Goal: Task Accomplishment & Management: Manage account settings

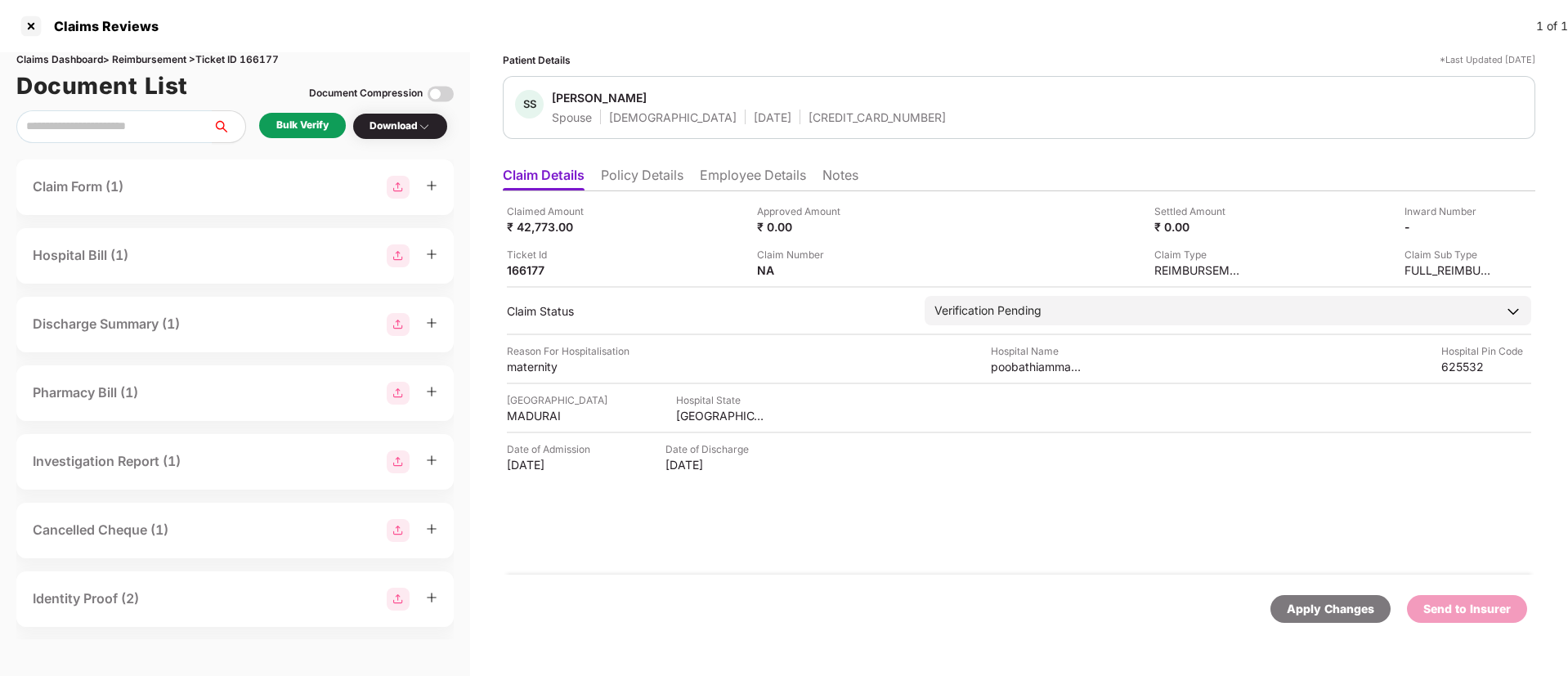
click at [636, 175] on li "Policy Details" at bounding box center [643, 179] width 83 height 24
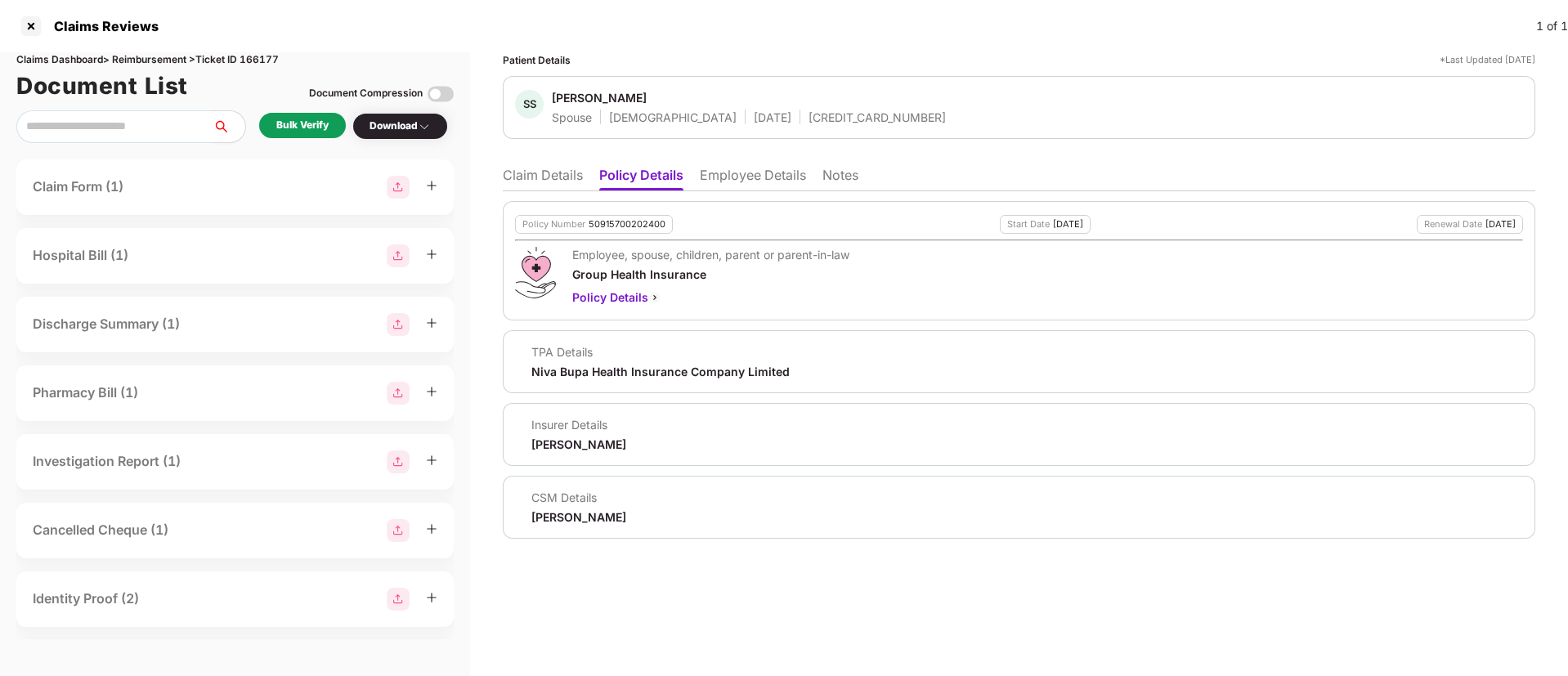
click at [782, 178] on li "Employee Details" at bounding box center [753, 179] width 107 height 24
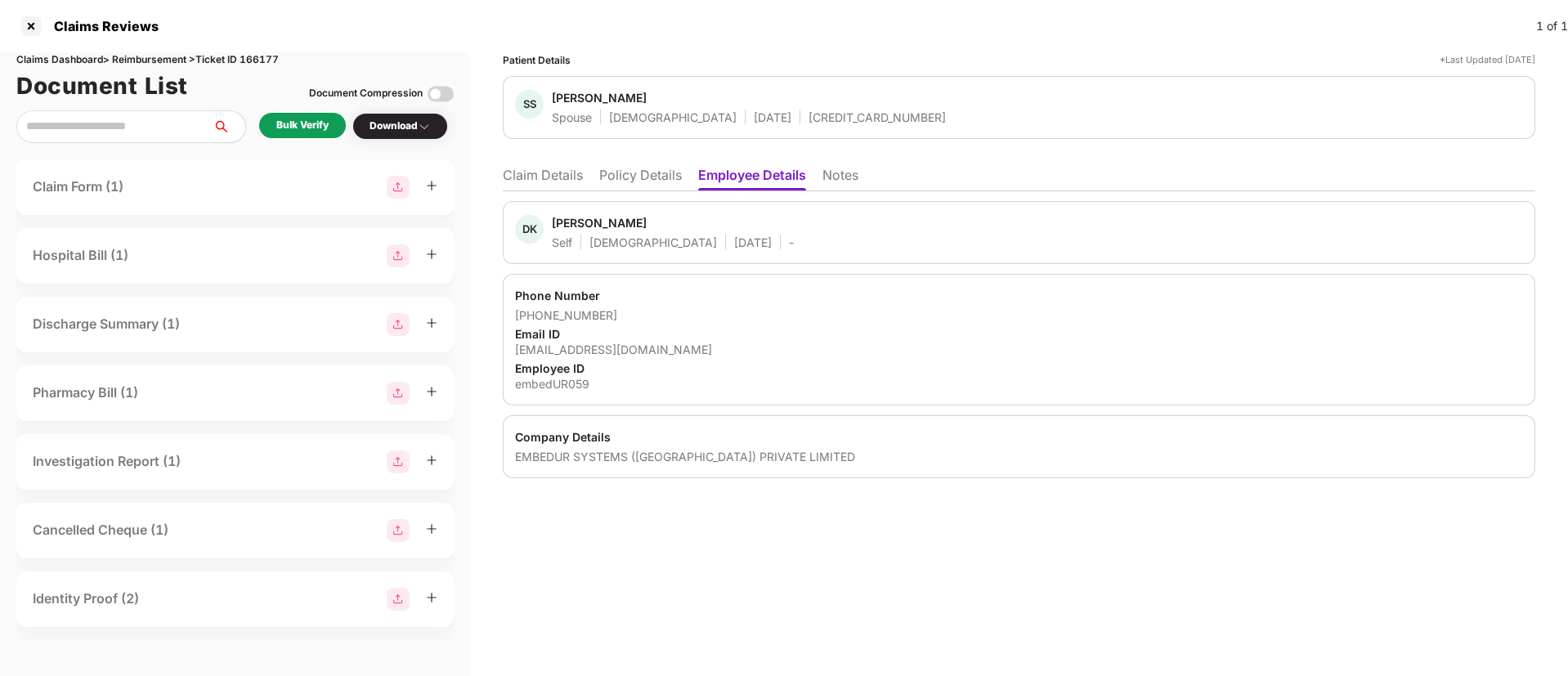
click at [657, 174] on li "Policy Details" at bounding box center [641, 179] width 83 height 24
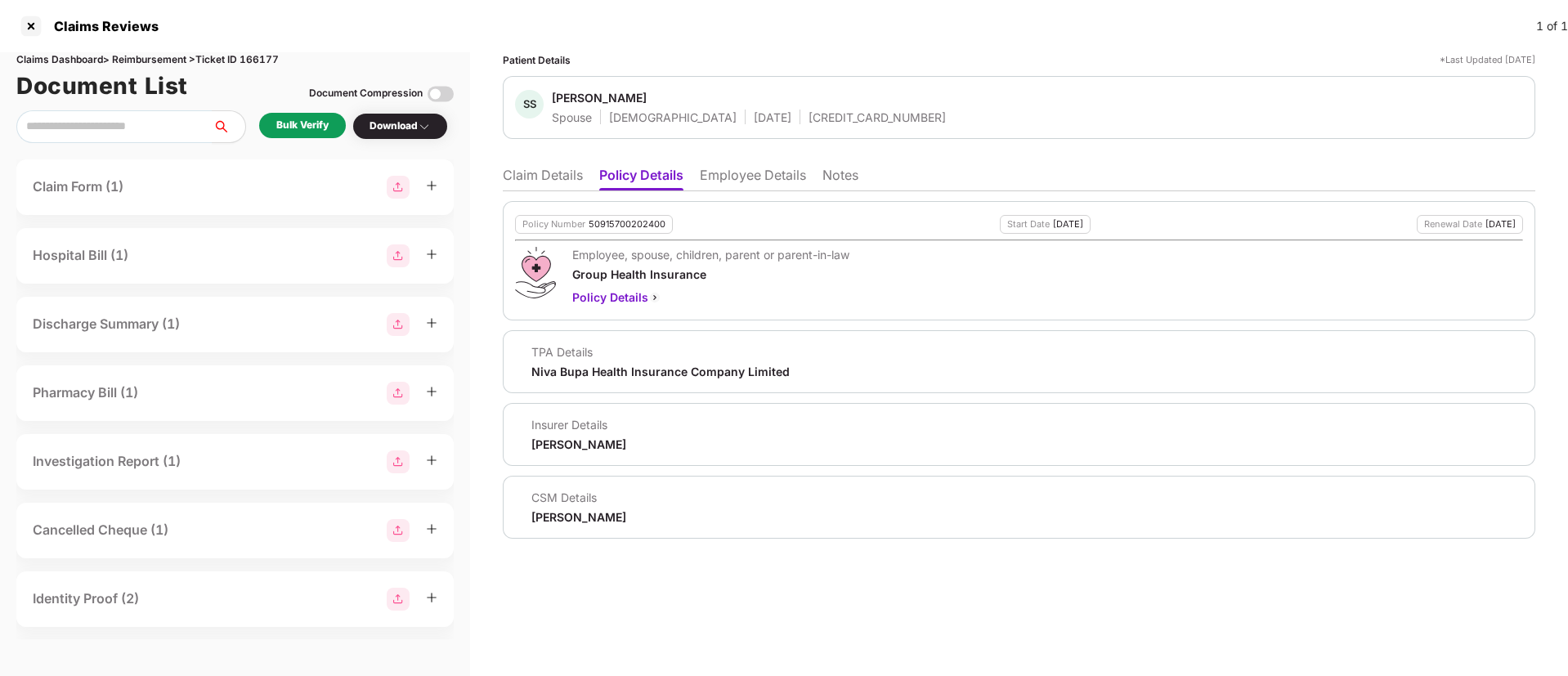
click at [519, 179] on li "Claim Details" at bounding box center [543, 179] width 80 height 24
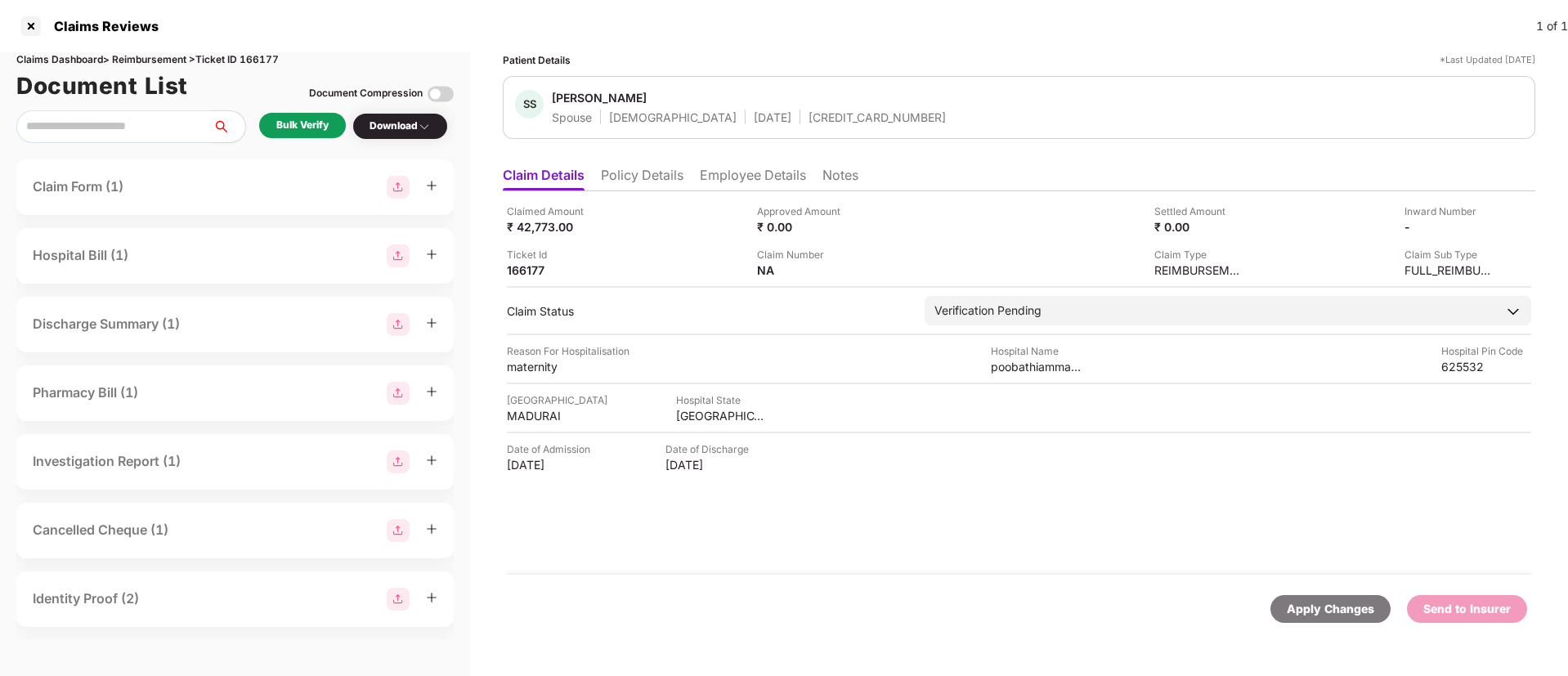
click at [646, 188] on li "Policy Details" at bounding box center [643, 179] width 83 height 24
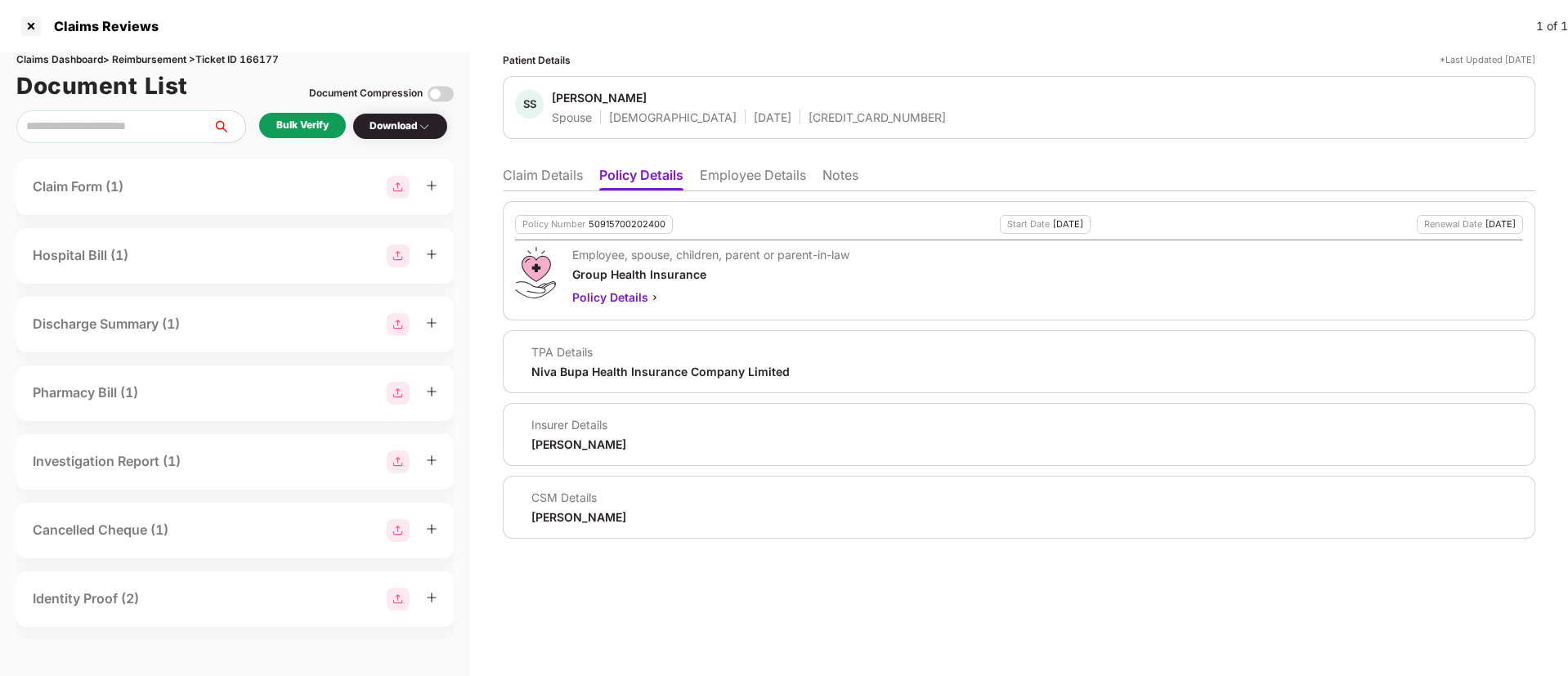
click at [563, 181] on li "Claim Details" at bounding box center [543, 179] width 80 height 24
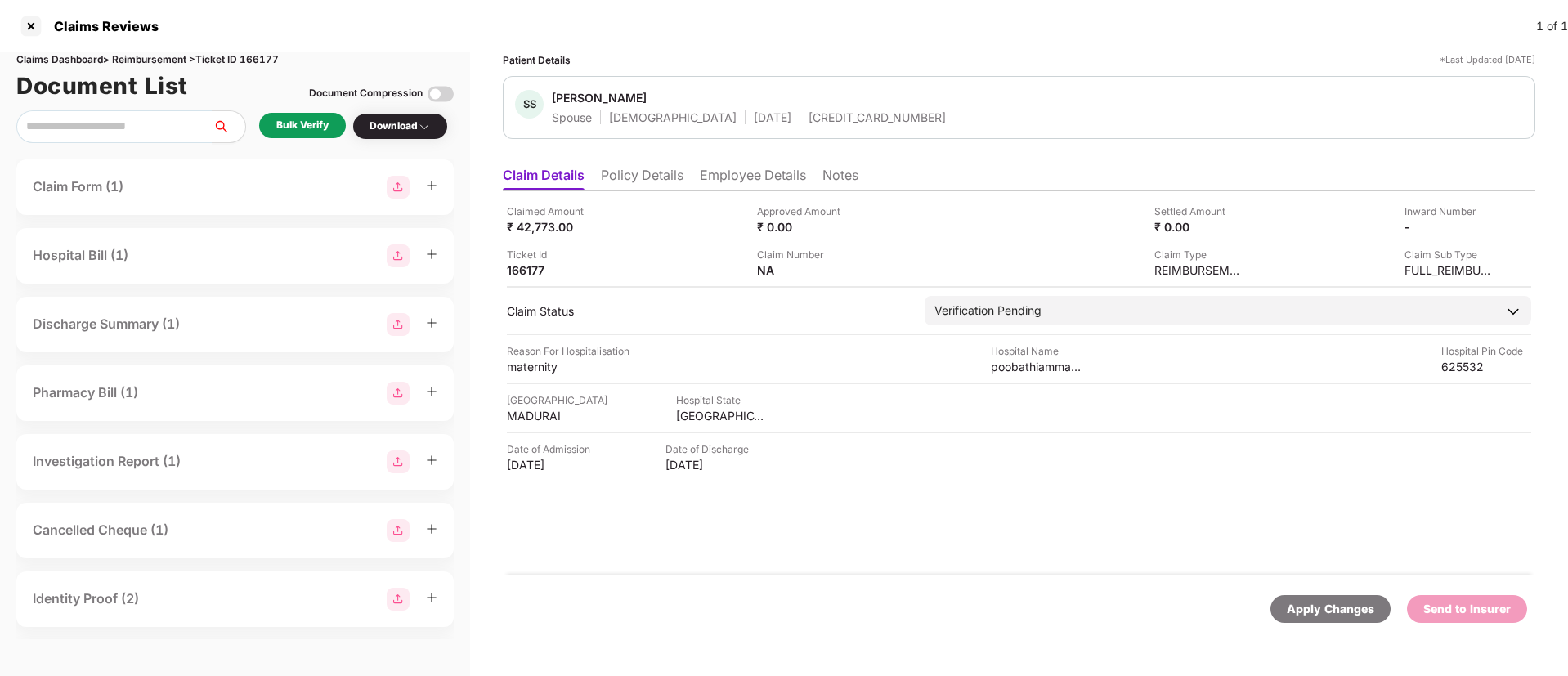
click at [313, 121] on div "Bulk Verify" at bounding box center [302, 125] width 52 height 16
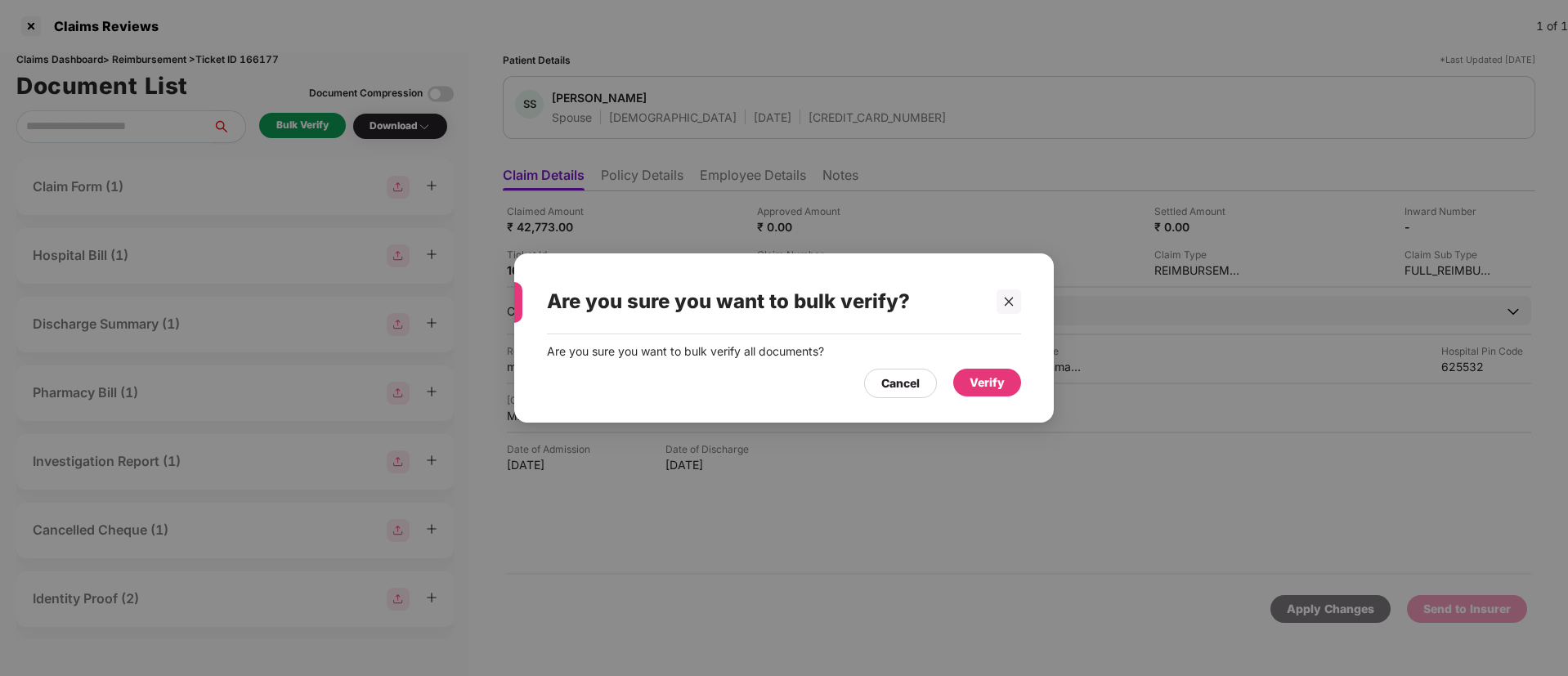
click at [978, 377] on div "Verify" at bounding box center [987, 383] width 36 height 18
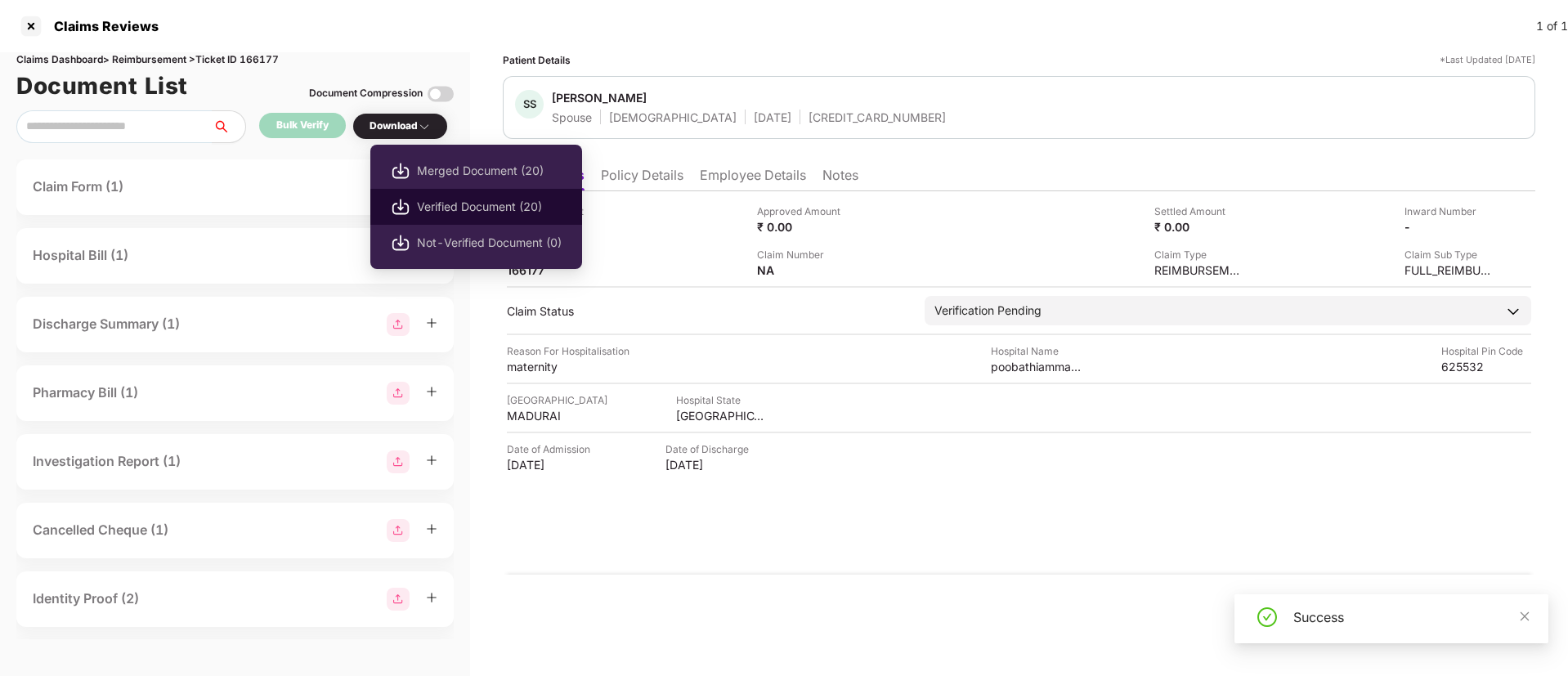
click at [460, 209] on span "Verified Document (20)" at bounding box center [489, 207] width 145 height 18
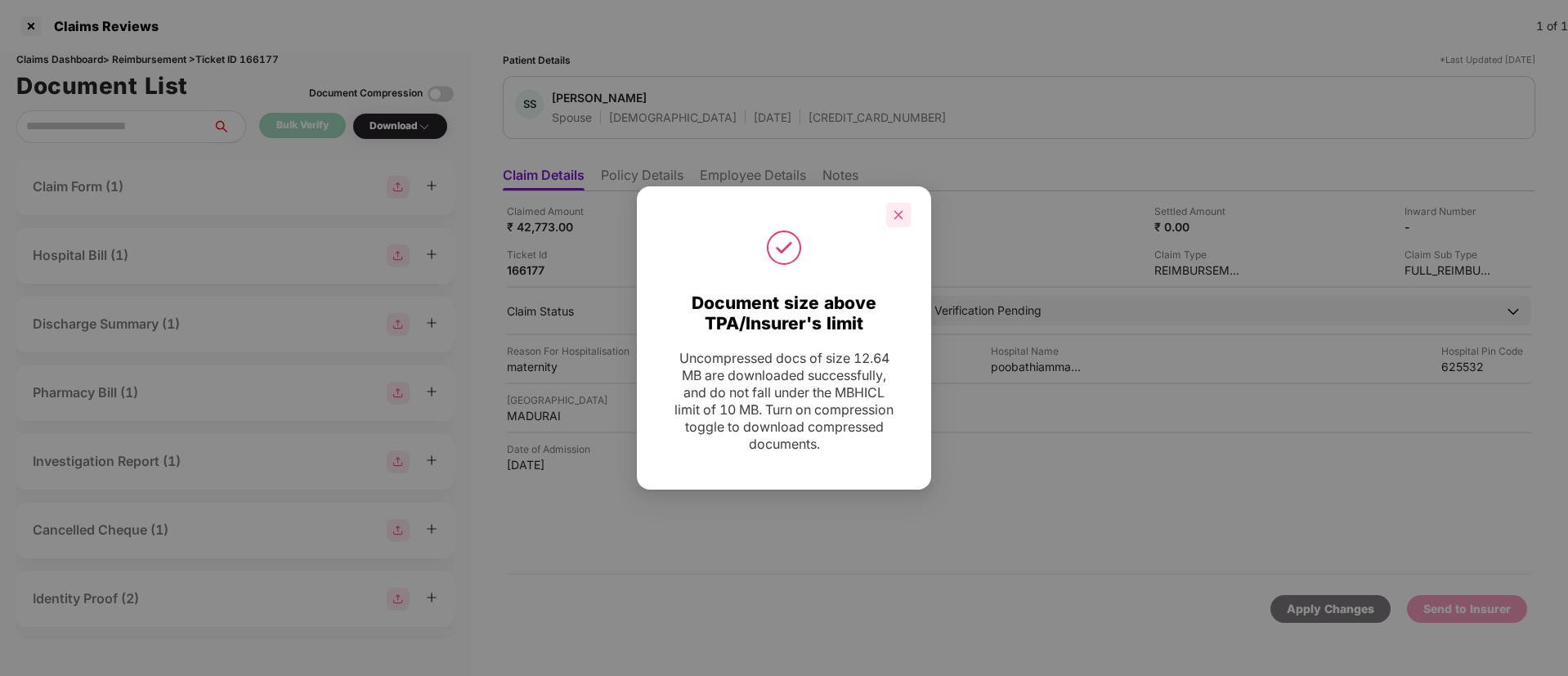
click at [900, 212] on icon "close" at bounding box center [899, 215] width 12 height 12
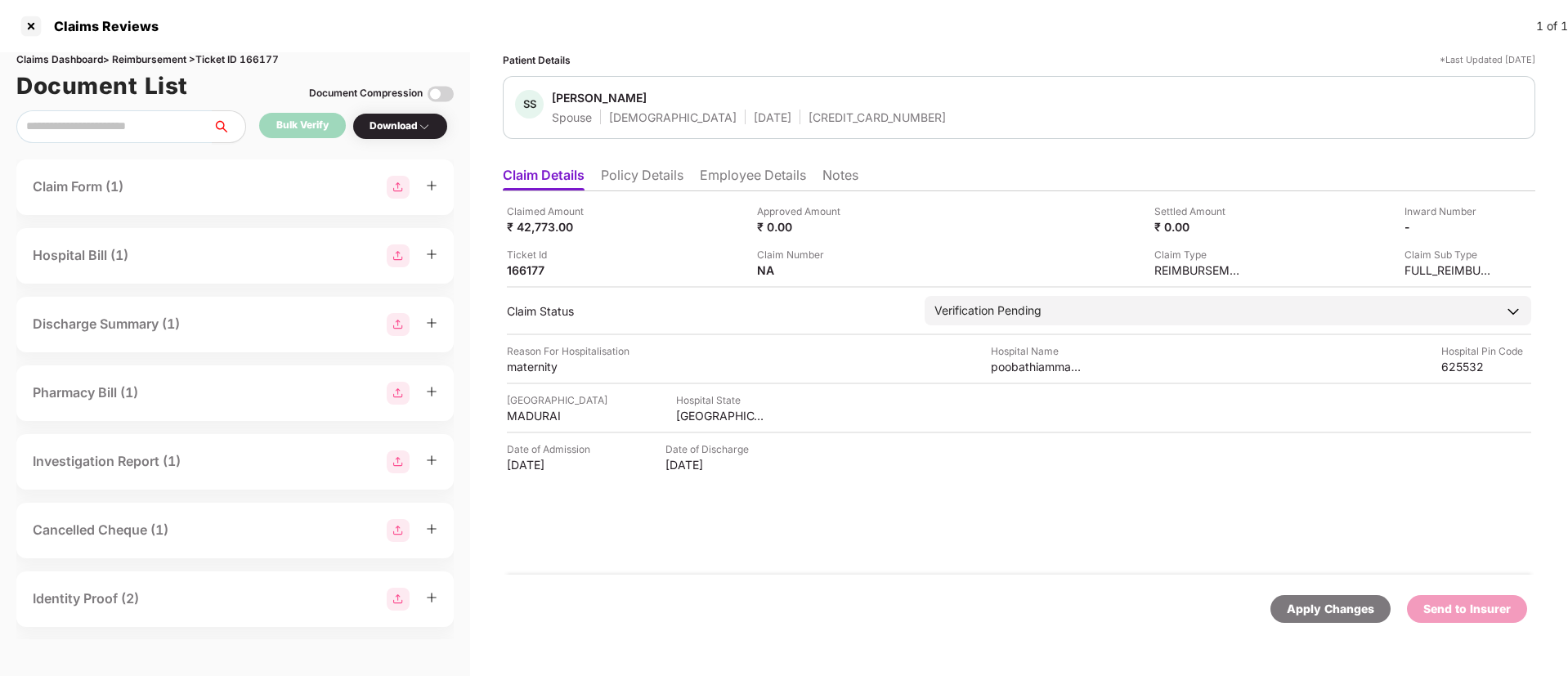
click at [684, 189] on li "Policy Details" at bounding box center [643, 179] width 83 height 24
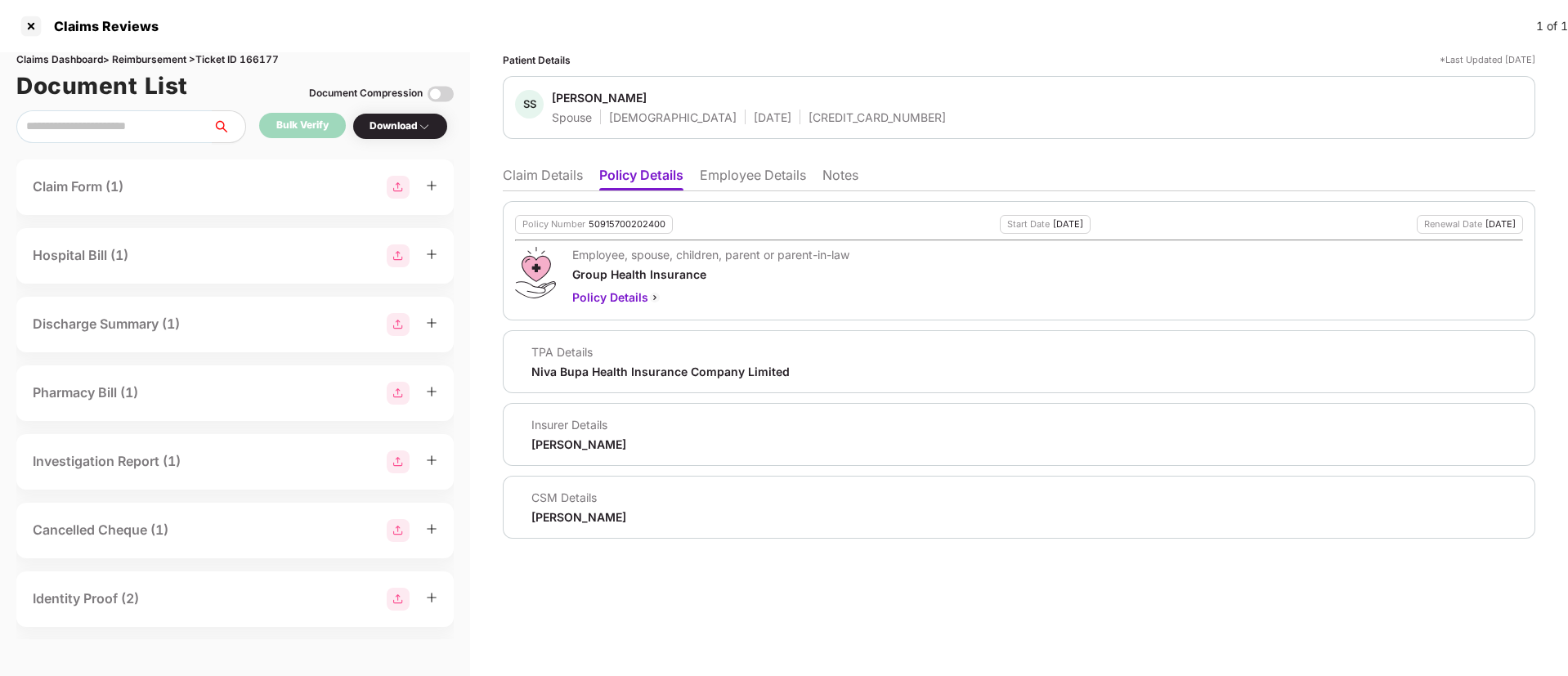
click at [809, 118] on div "6420000000095" at bounding box center [877, 117] width 137 height 16
copy div "6420000000095"
click at [776, 183] on li "Employee Details" at bounding box center [753, 179] width 107 height 24
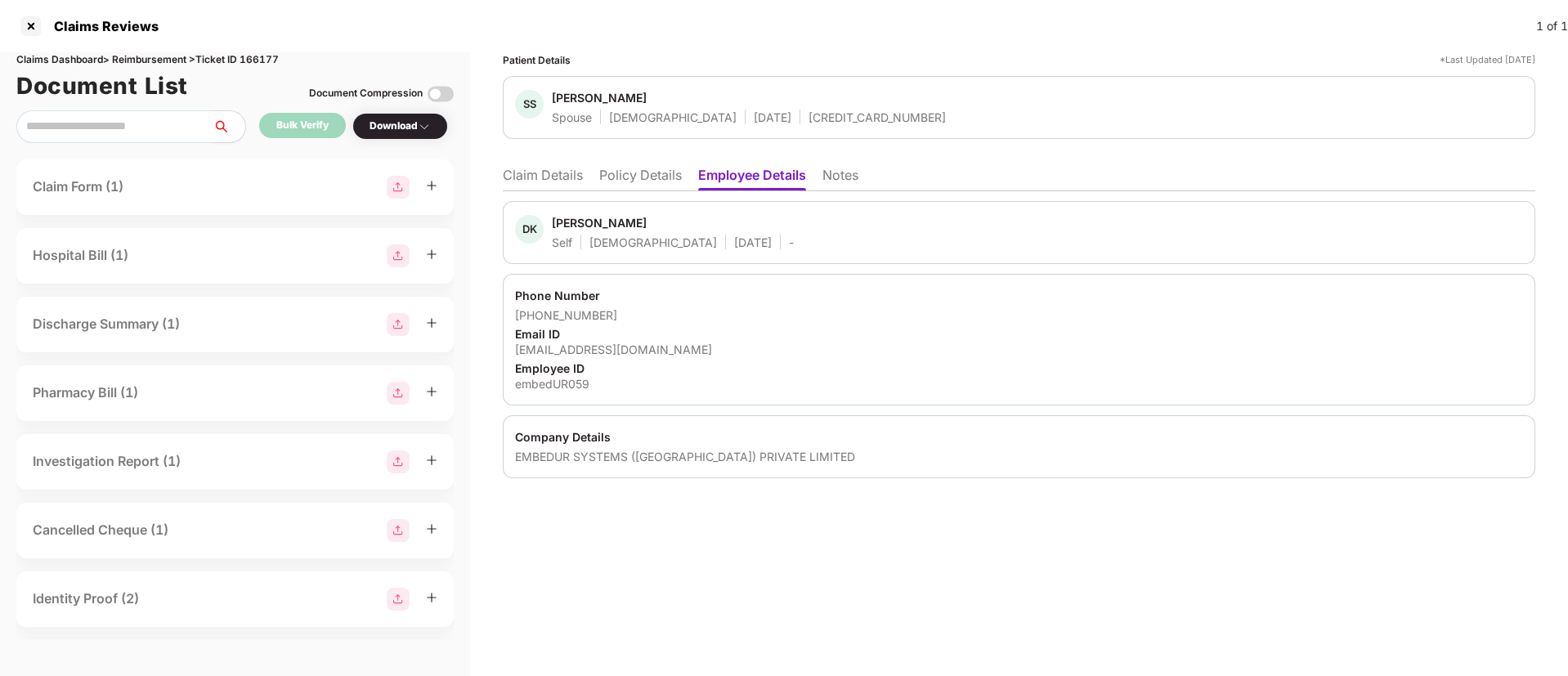
click at [635, 355] on div "dineshkumars@embedur.com" at bounding box center [1019, 349] width 1008 height 16
copy div "dineshkumars@embedur.com"
drag, startPoint x: 537, startPoint y: 310, endPoint x: 614, endPoint y: 312, distance: 77.0
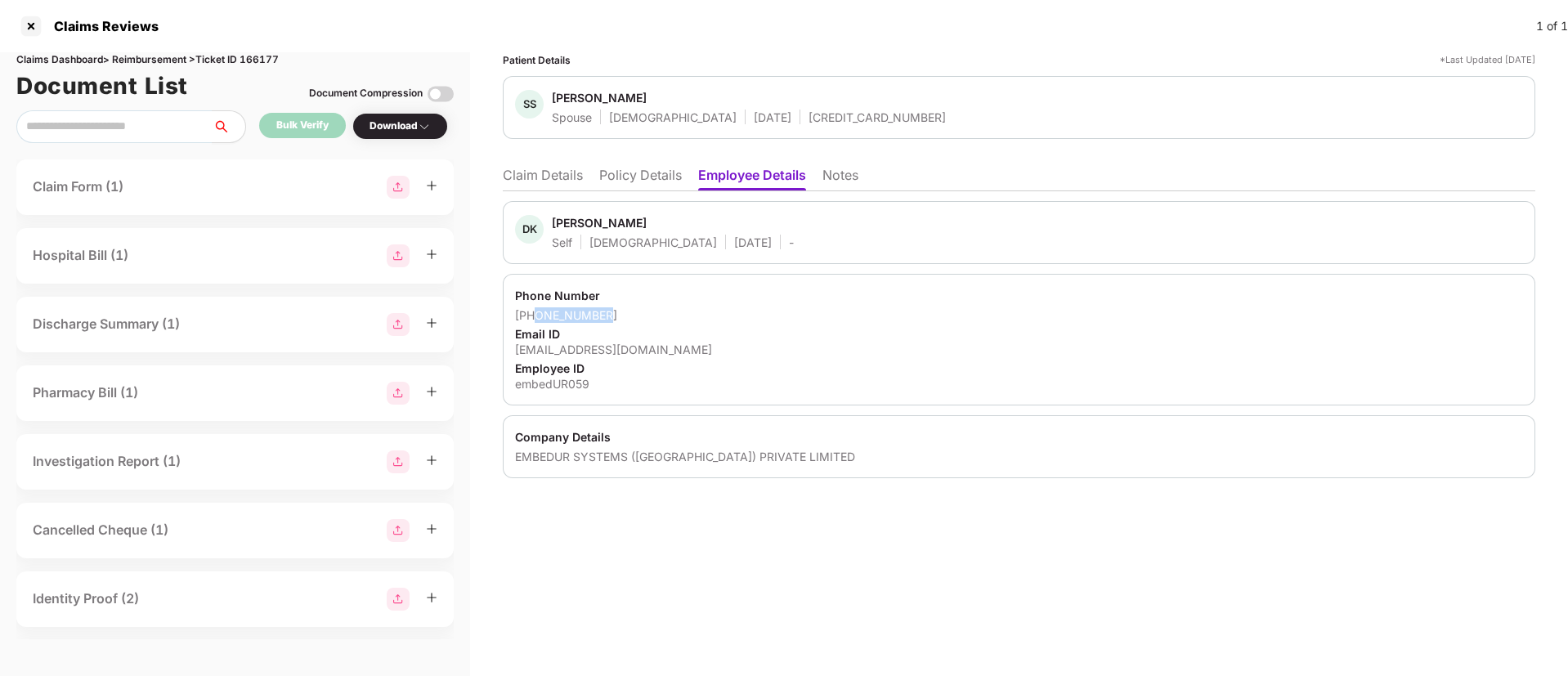
click at [614, 312] on div "+919566556269" at bounding box center [1019, 315] width 1008 height 16
copy div "9566556269"
click at [728, 298] on div "Phone Number" at bounding box center [1019, 295] width 1008 height 16
click at [547, 179] on li "Claim Details" at bounding box center [543, 179] width 80 height 24
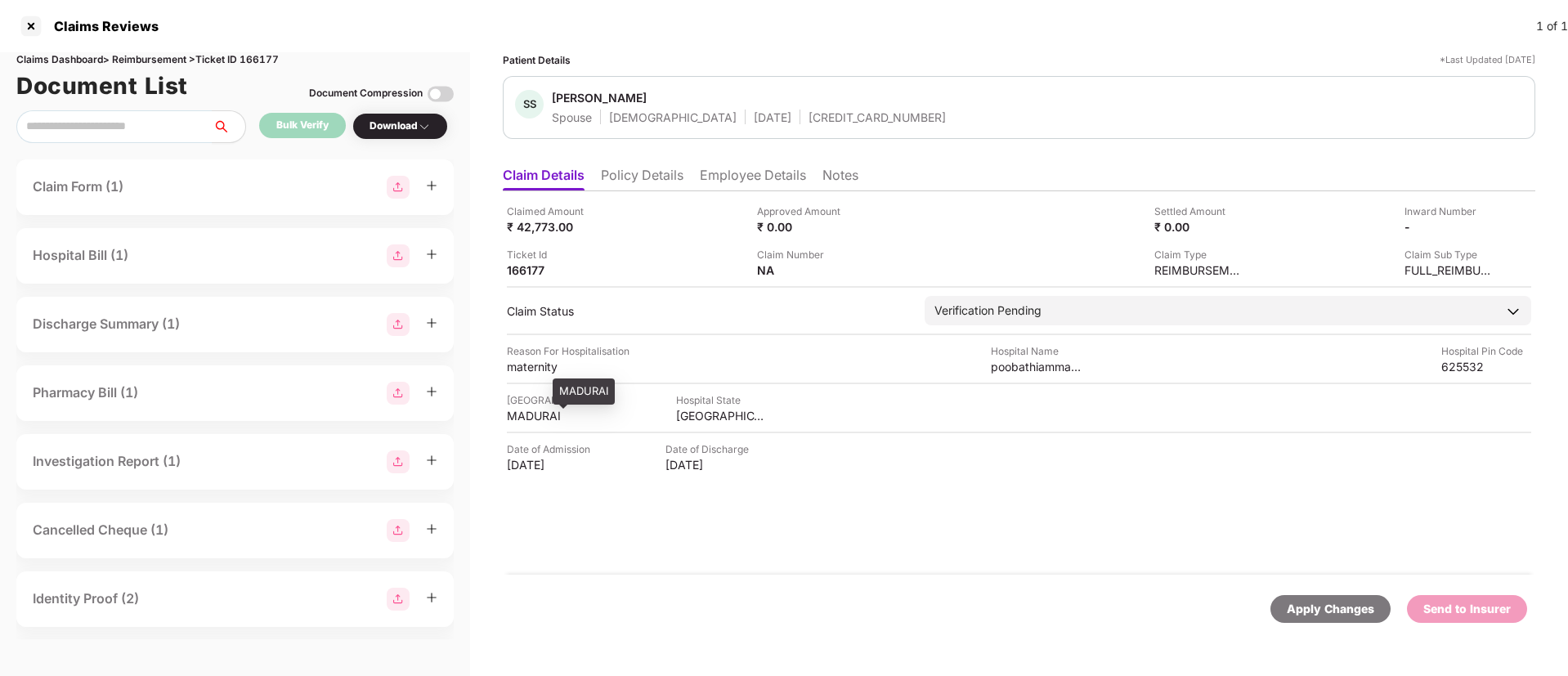
click at [533, 412] on div "MADURAI" at bounding box center [552, 415] width 90 height 16
click at [532, 413] on div "MADURAI" at bounding box center [552, 415] width 90 height 16
copy div "MADURAI"
click at [1013, 369] on div "poobathiammal hospital" at bounding box center [1035, 366] width 90 height 16
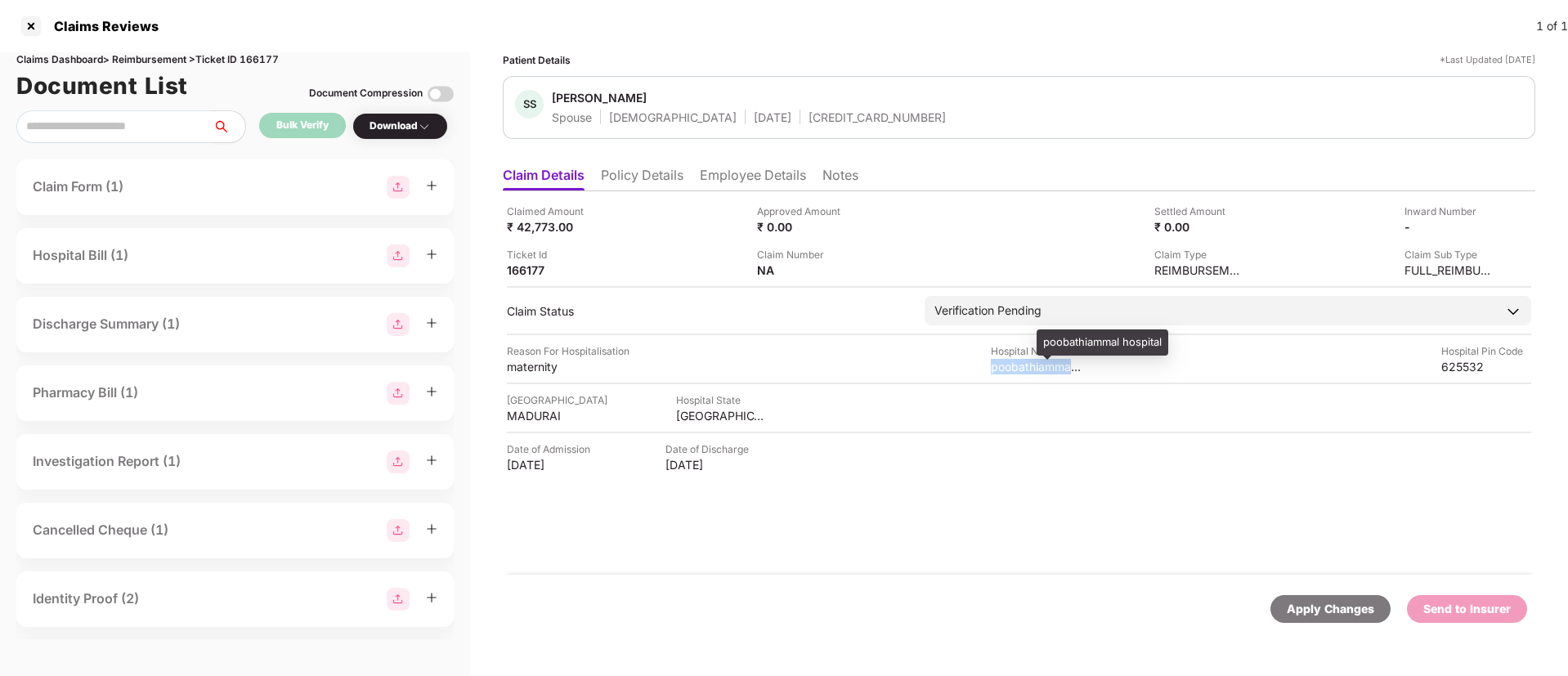
copy div "poobathiammal"
click at [531, 221] on div "₹ 42,773.00" at bounding box center [552, 226] width 90 height 16
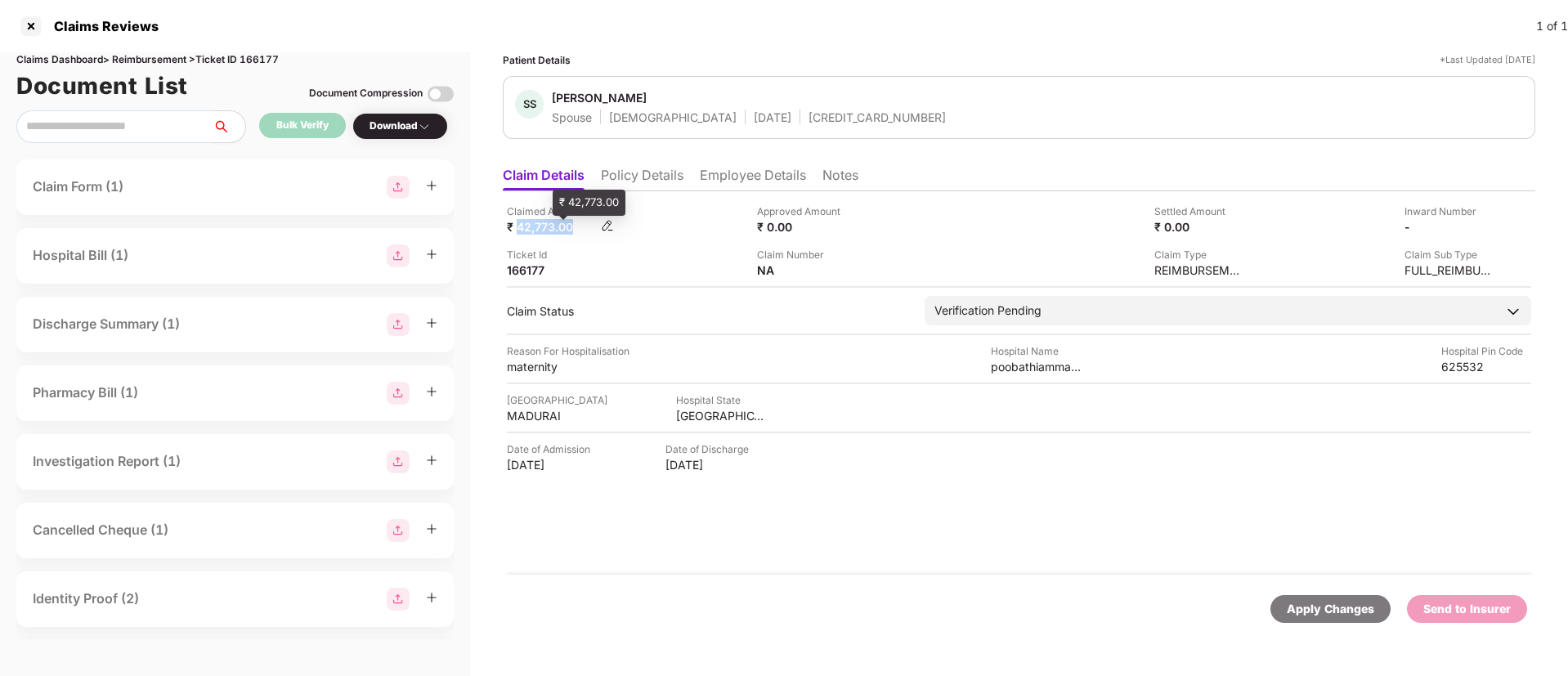
click at [531, 221] on div "₹ 42,773.00" at bounding box center [552, 226] width 90 height 16
copy div "42,773.00"
click at [1494, 225] on img at bounding box center [1489, 226] width 13 height 13
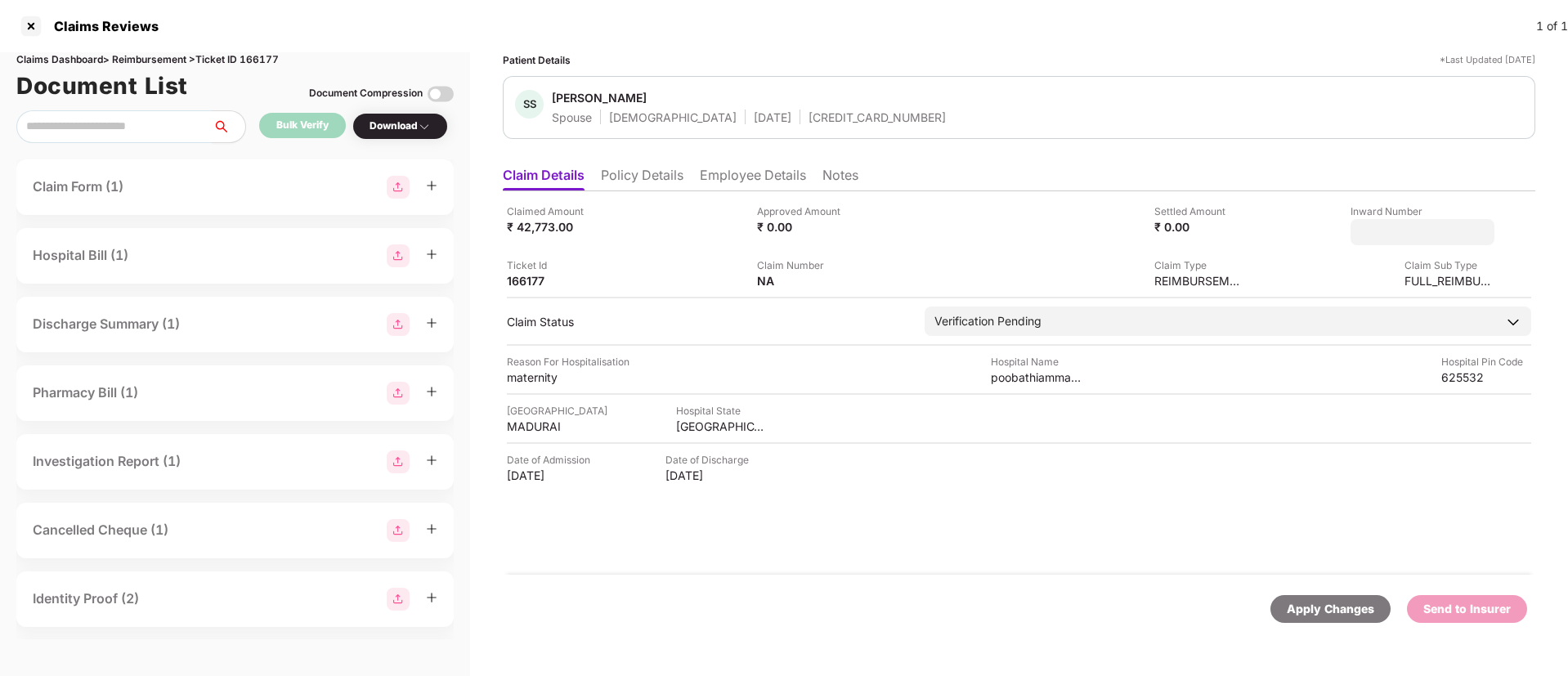
type input "**********"
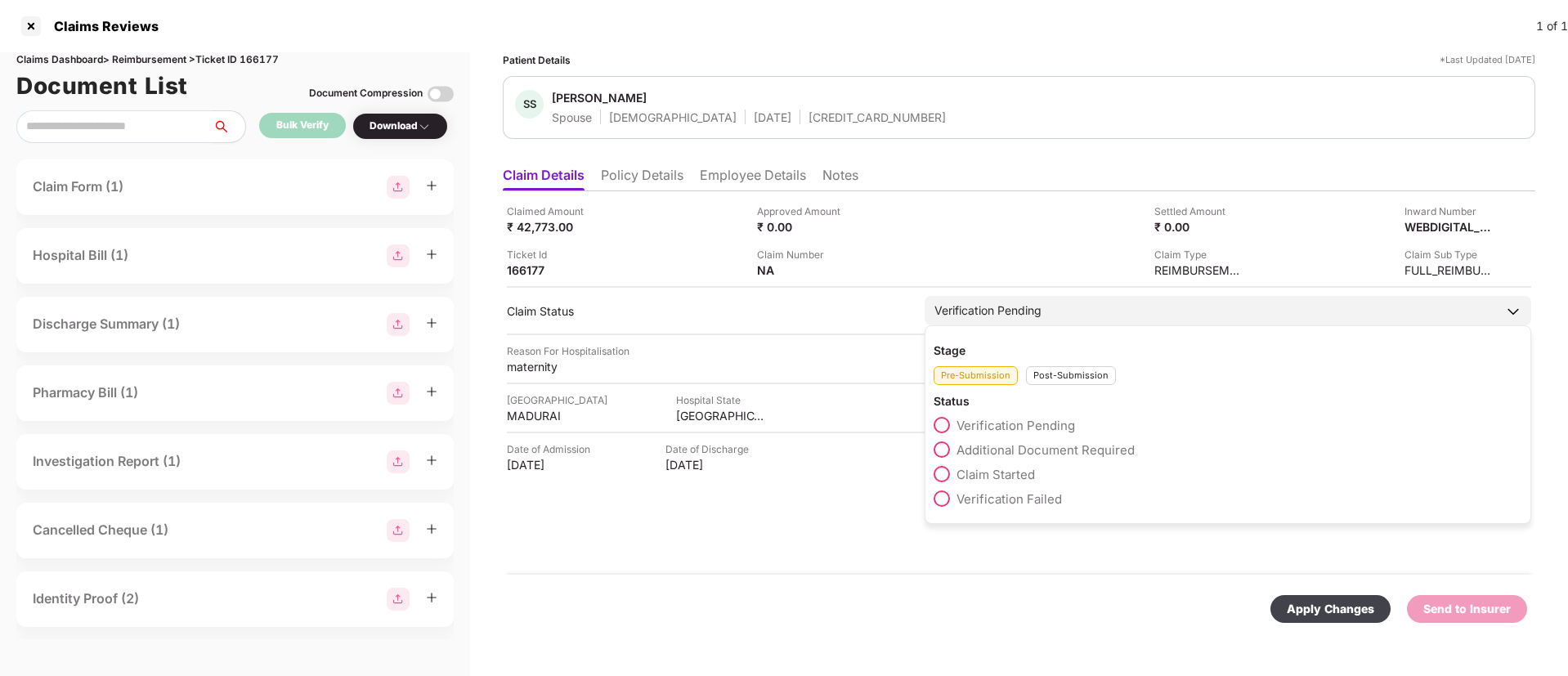
click at [1036, 380] on div "Post-Submission" at bounding box center [1071, 375] width 90 height 19
click at [944, 446] on span at bounding box center [942, 450] width 17 height 17
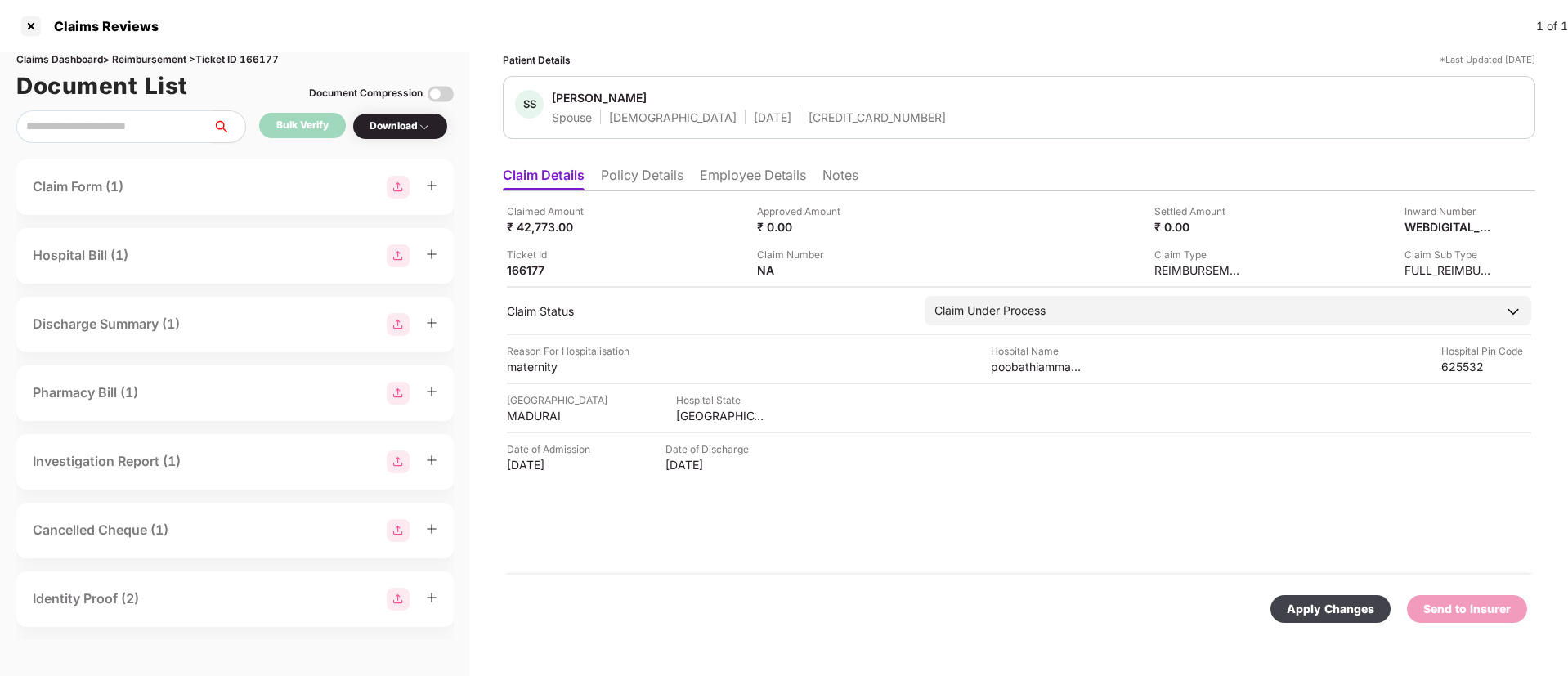
click at [1322, 592] on div "Apply Changes Send to Insurer" at bounding box center [1019, 608] width 1033 height 69
click at [1301, 613] on div "Apply Changes" at bounding box center [1331, 609] width 88 height 18
click at [656, 171] on li "Policy Details" at bounding box center [643, 179] width 83 height 24
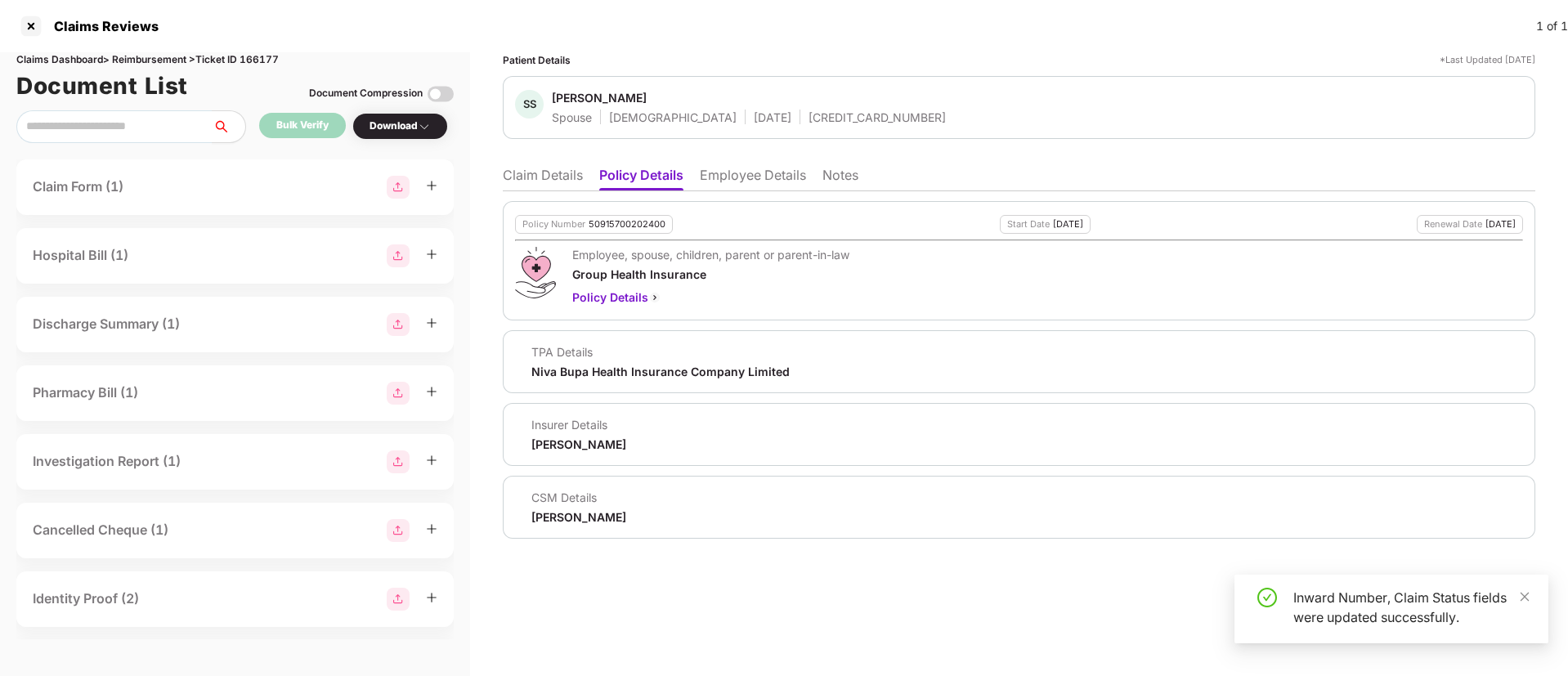
click at [504, 183] on li "Claim Details" at bounding box center [543, 179] width 80 height 24
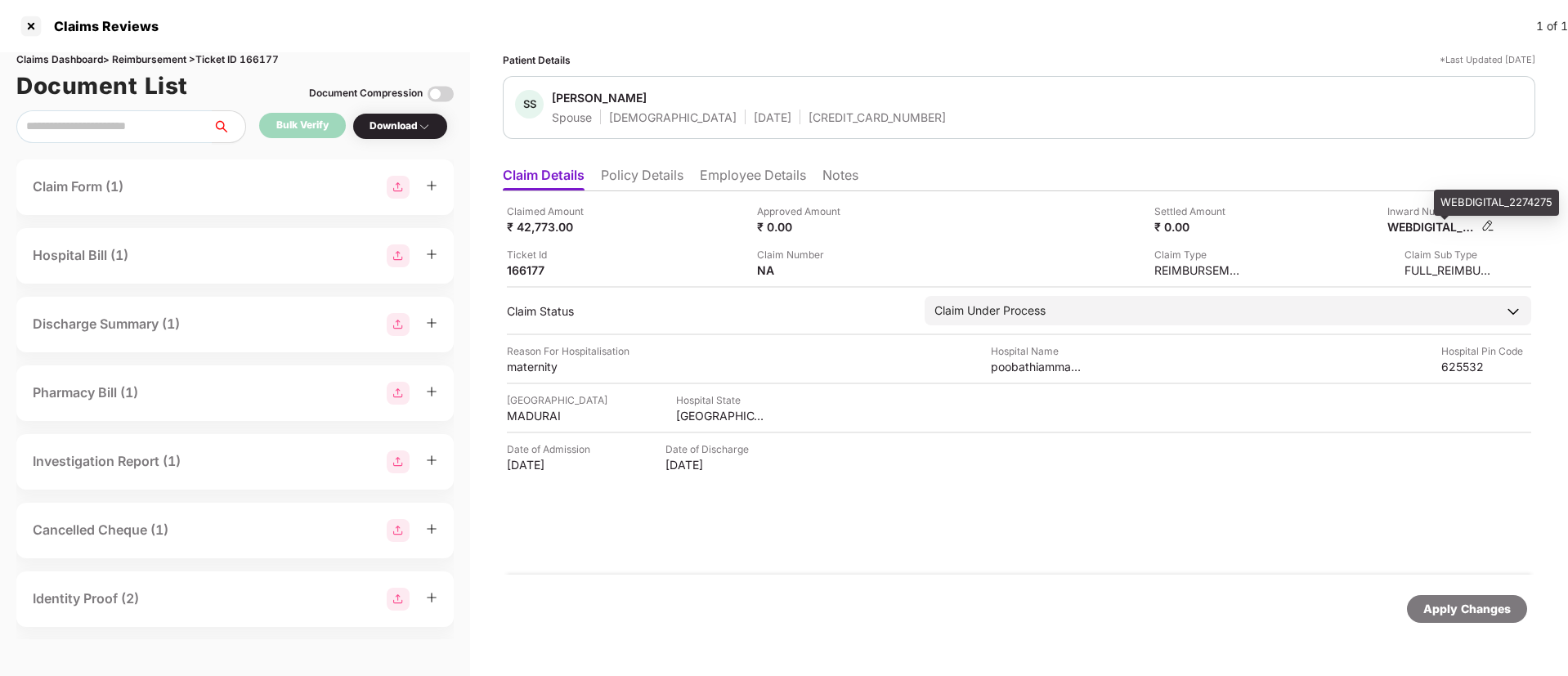
click at [1427, 222] on div "WEBDIGITAL_2274275" at bounding box center [1432, 226] width 90 height 16
copy div "WEBDIGITAL_2274275"
click at [838, 121] on div "6420000000095" at bounding box center [877, 117] width 137 height 16
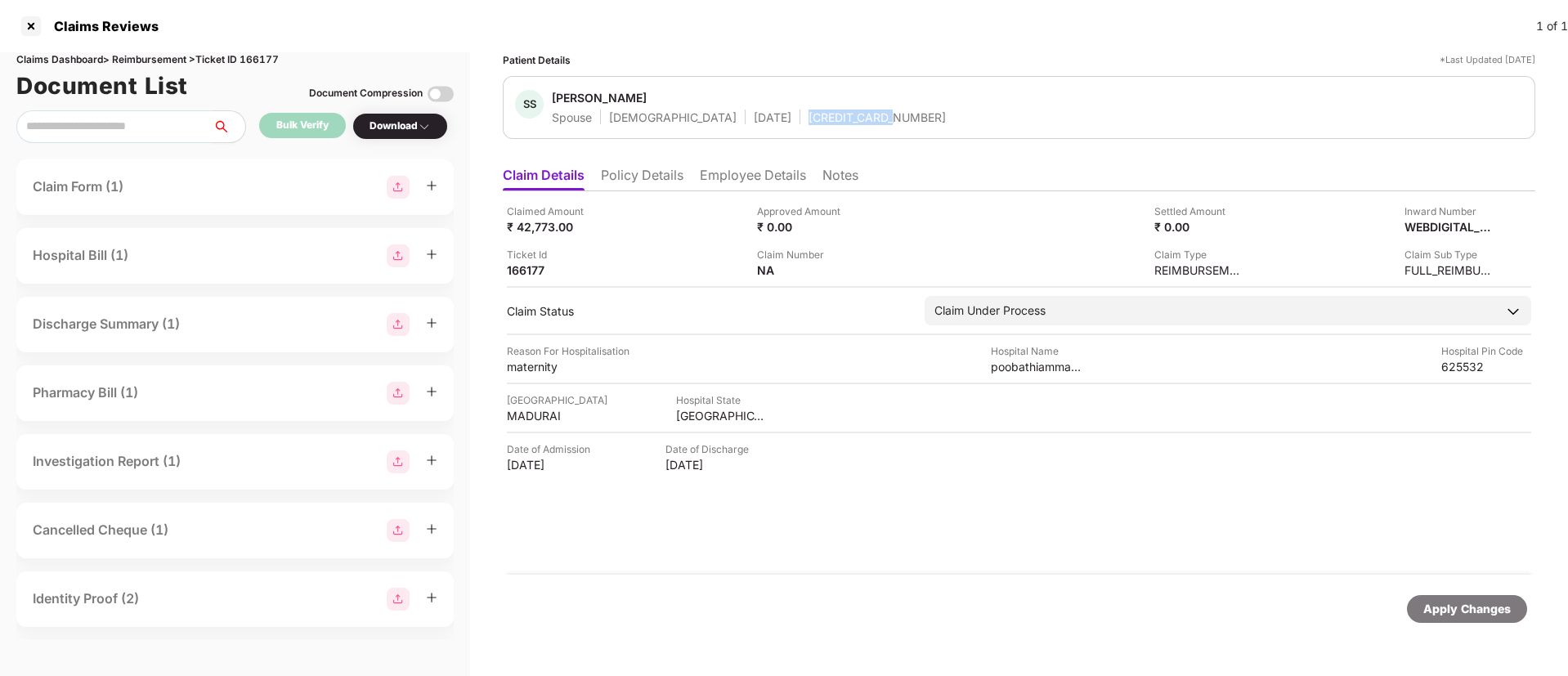
copy div "6420000000095"
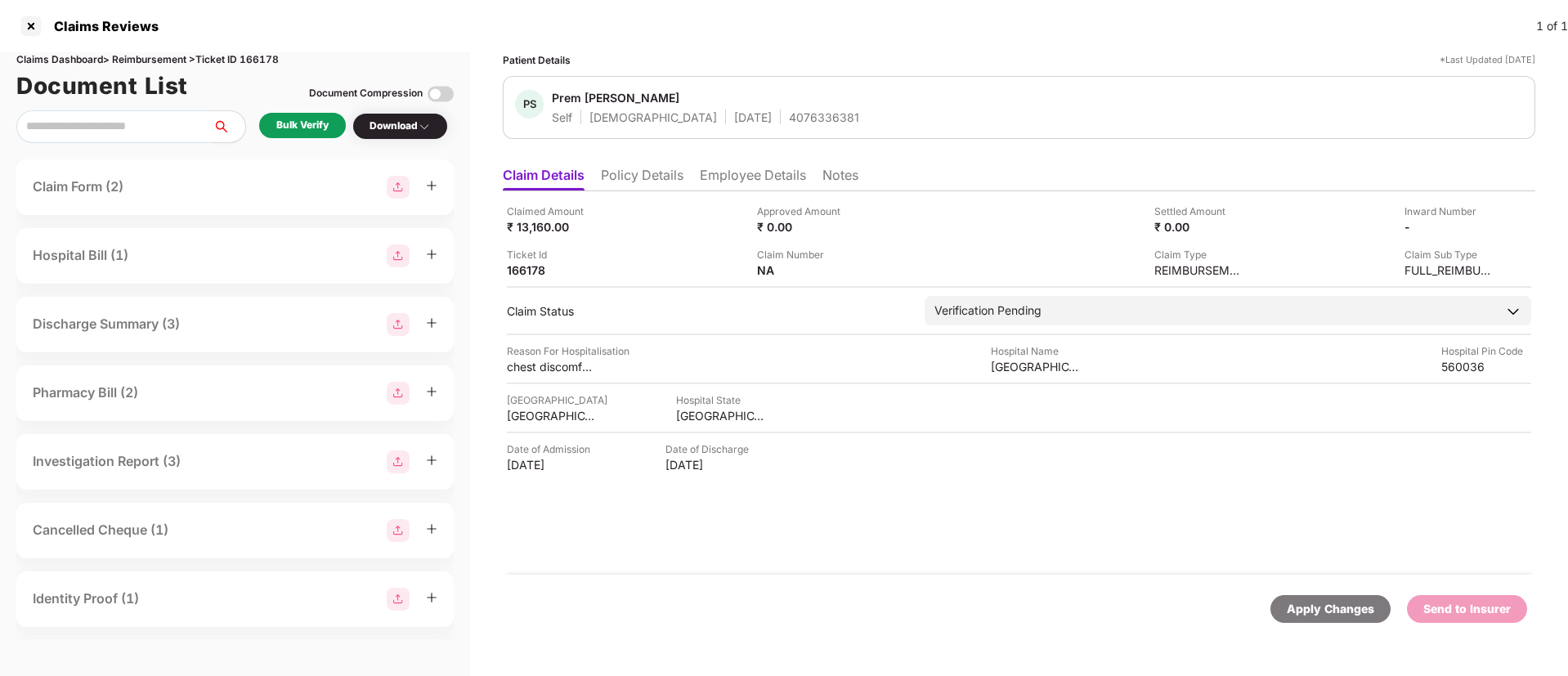
click at [637, 175] on li "Policy Details" at bounding box center [643, 179] width 83 height 24
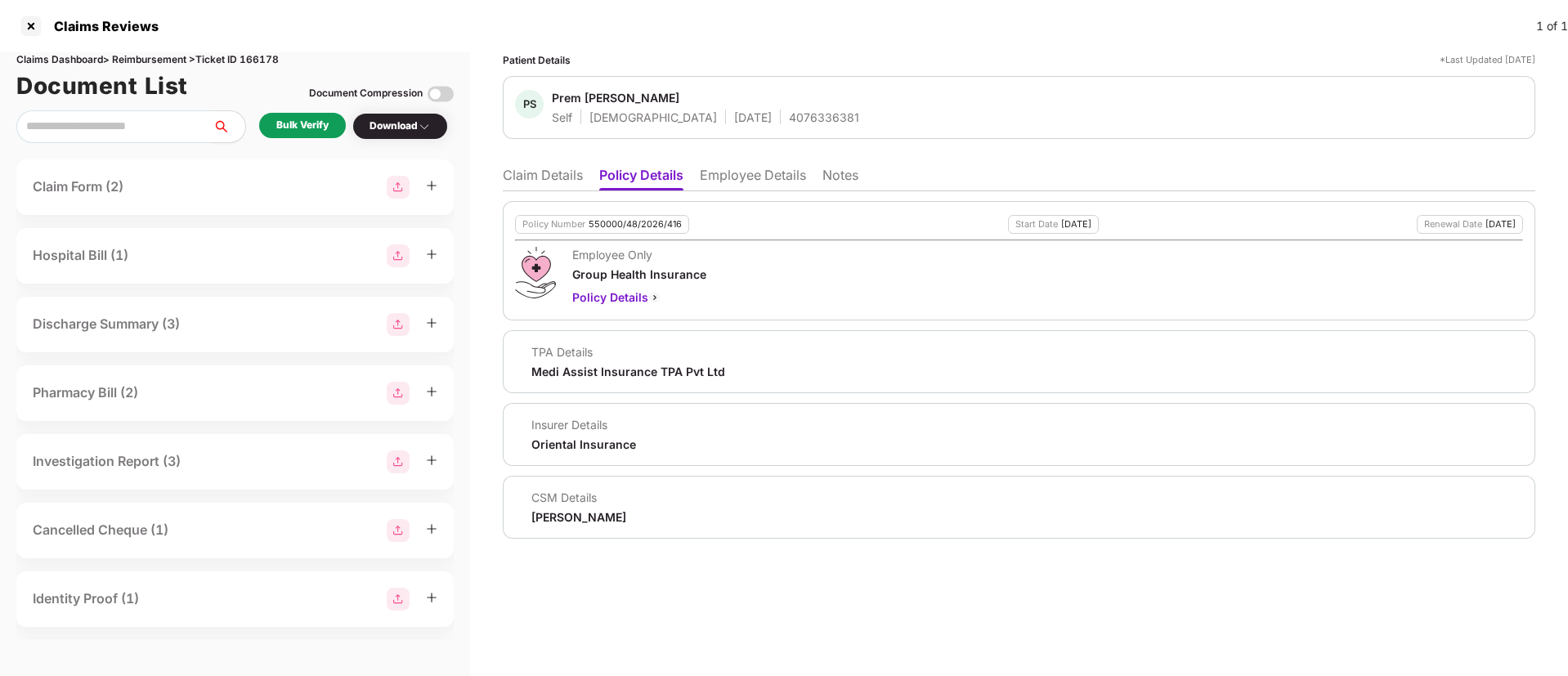
click at [795, 178] on li "Employee Details" at bounding box center [753, 179] width 107 height 24
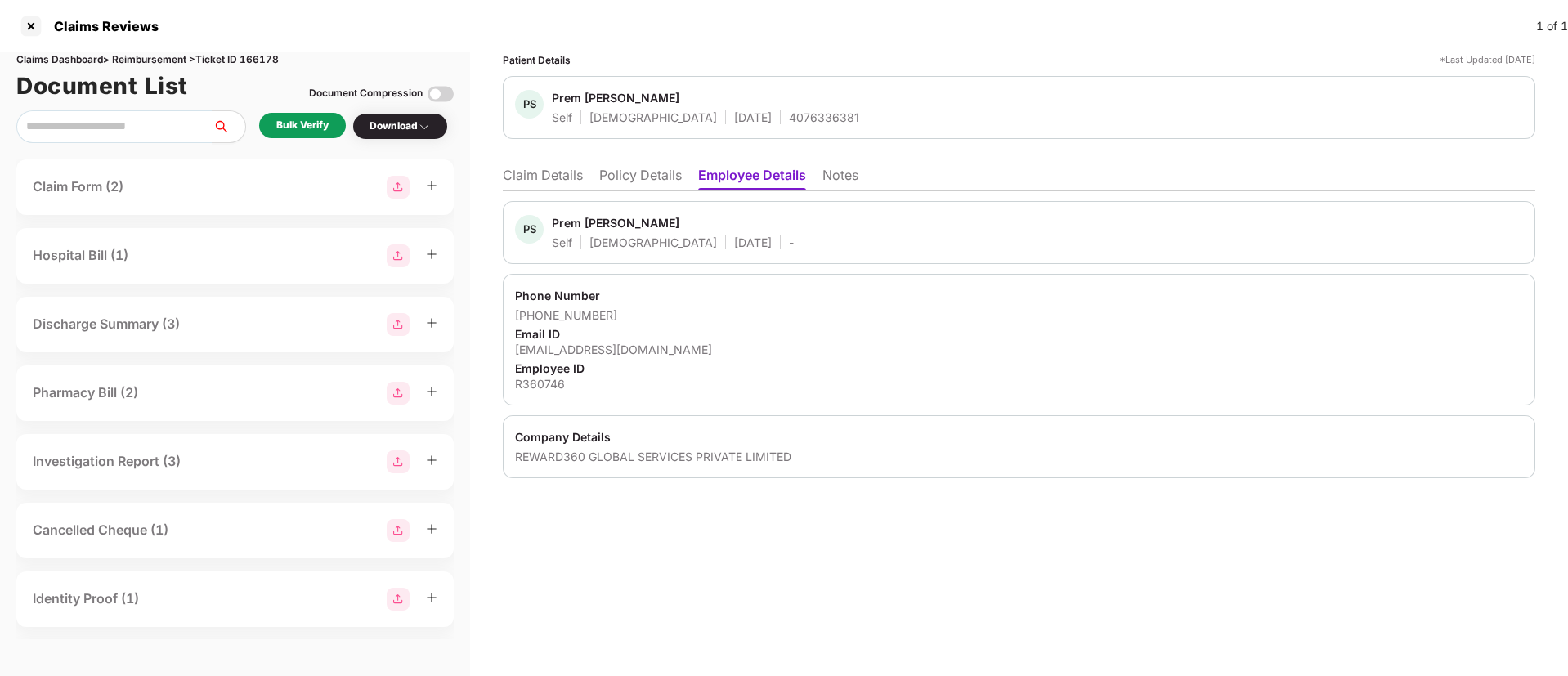
click at [636, 181] on li "Policy Details" at bounding box center [641, 179] width 83 height 24
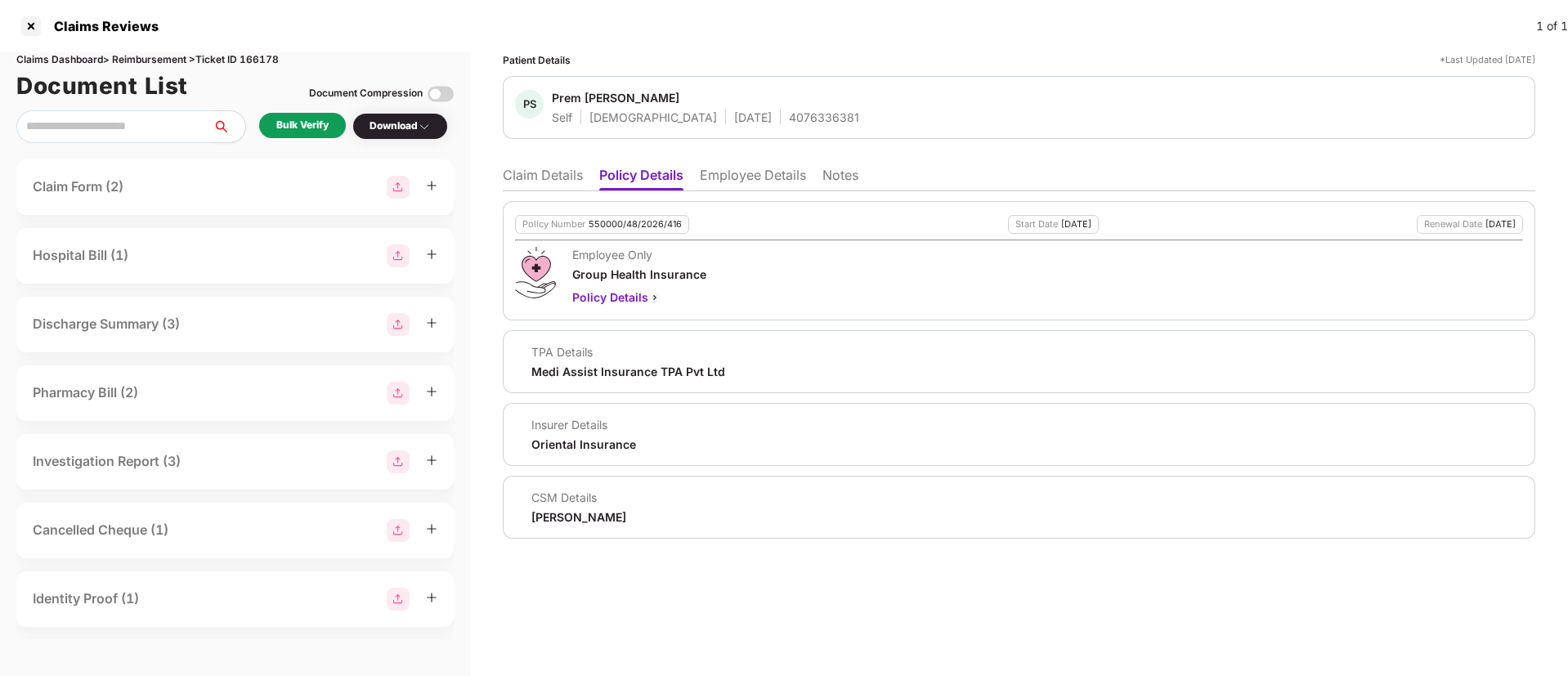
click at [538, 181] on li "Claim Details" at bounding box center [543, 179] width 80 height 24
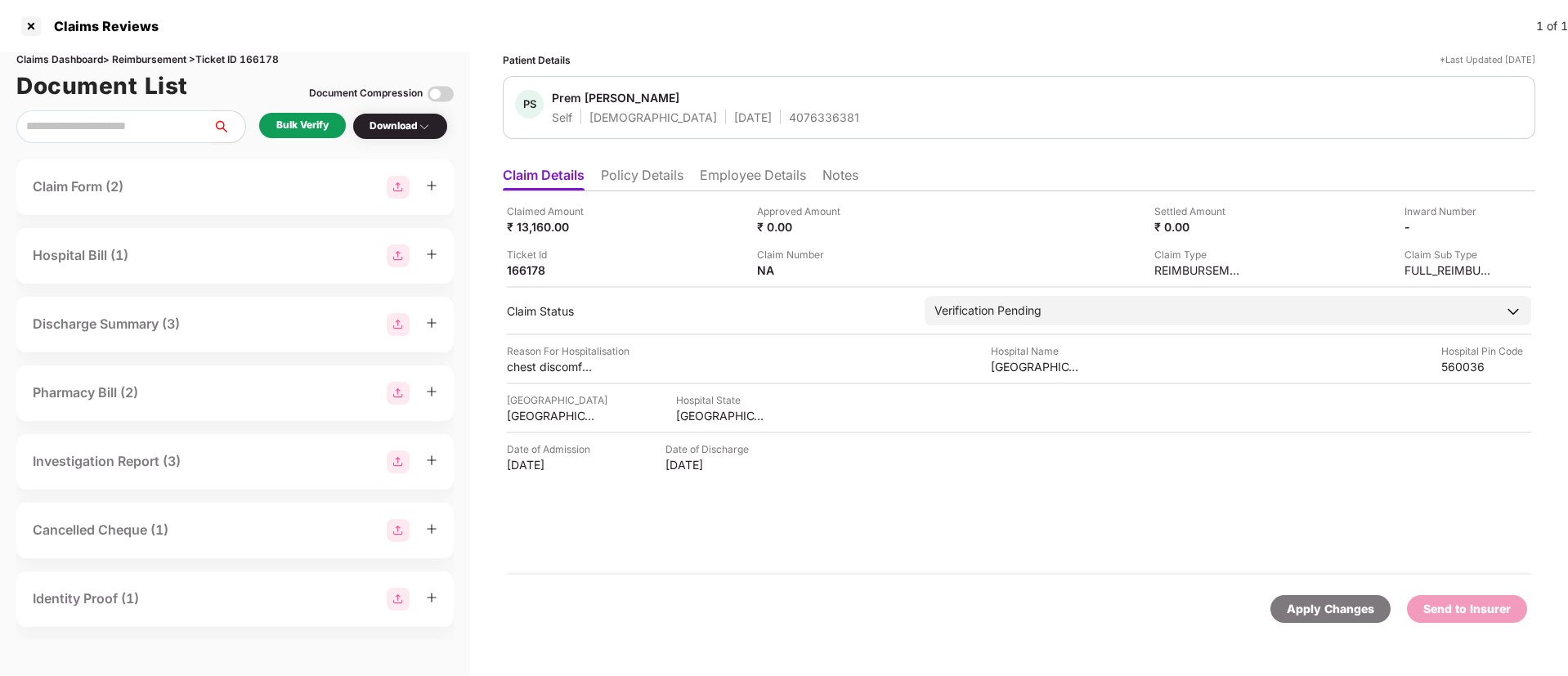
click at [619, 164] on ul "Claim Details Policy Details Employee Details Notes" at bounding box center [1019, 175] width 1033 height 33
click at [648, 183] on li "Policy Details" at bounding box center [643, 179] width 83 height 24
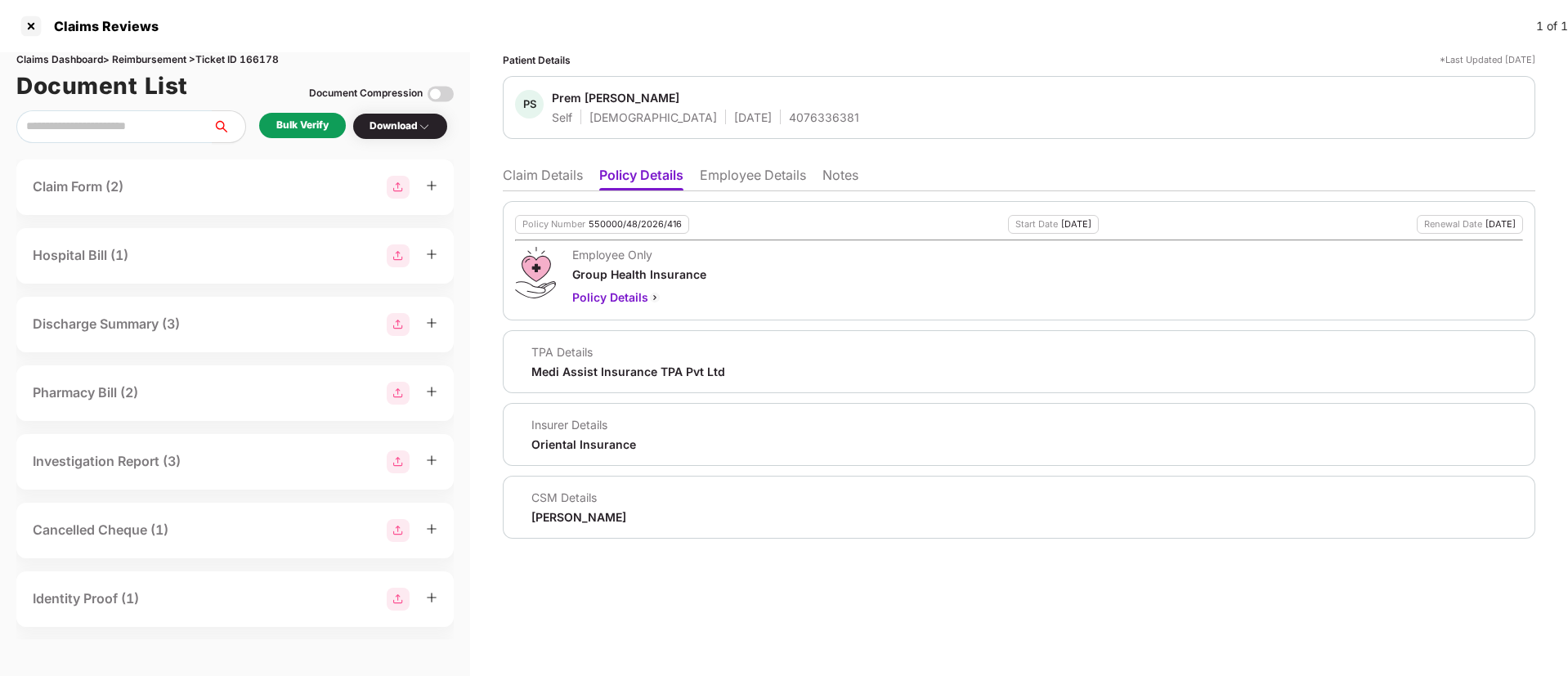
click at [531, 178] on li "Claim Details" at bounding box center [543, 179] width 80 height 24
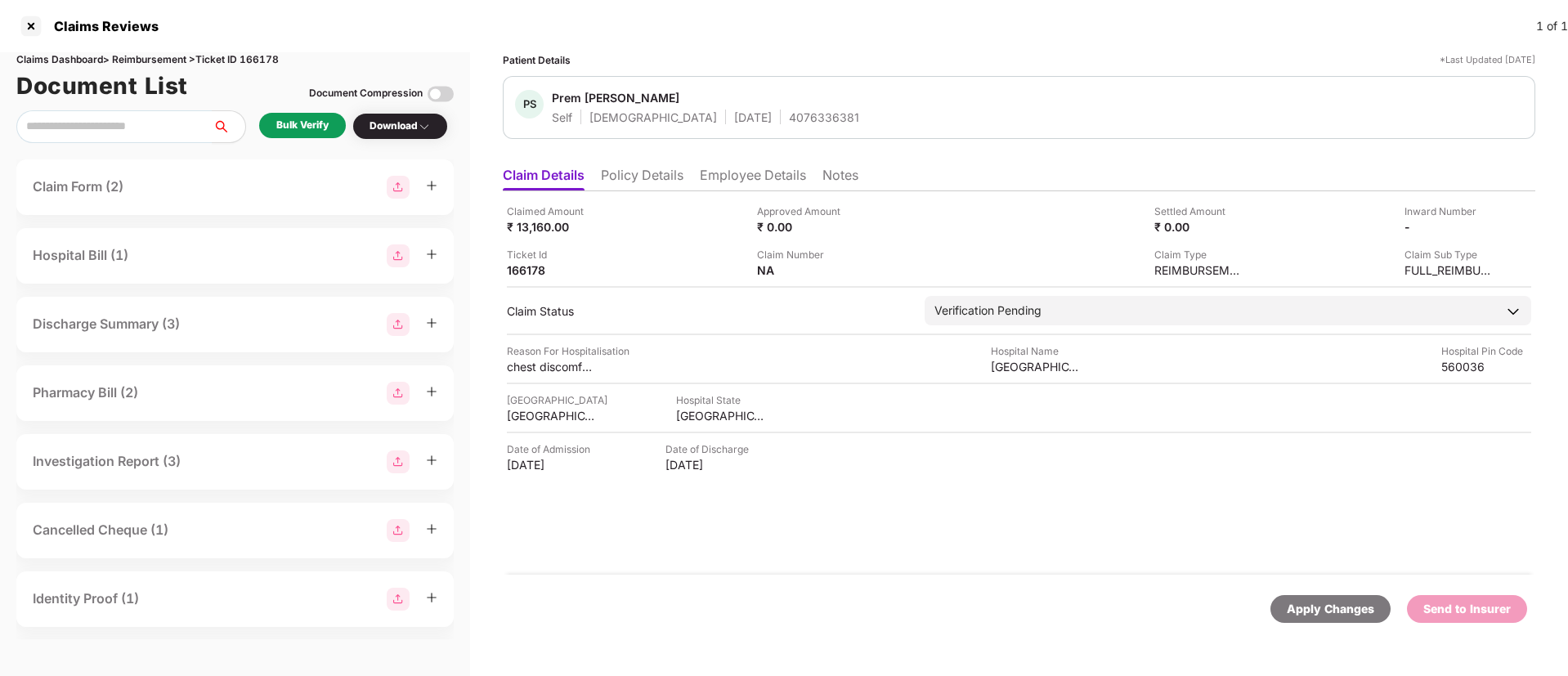
click at [642, 167] on li "Policy Details" at bounding box center [643, 179] width 83 height 24
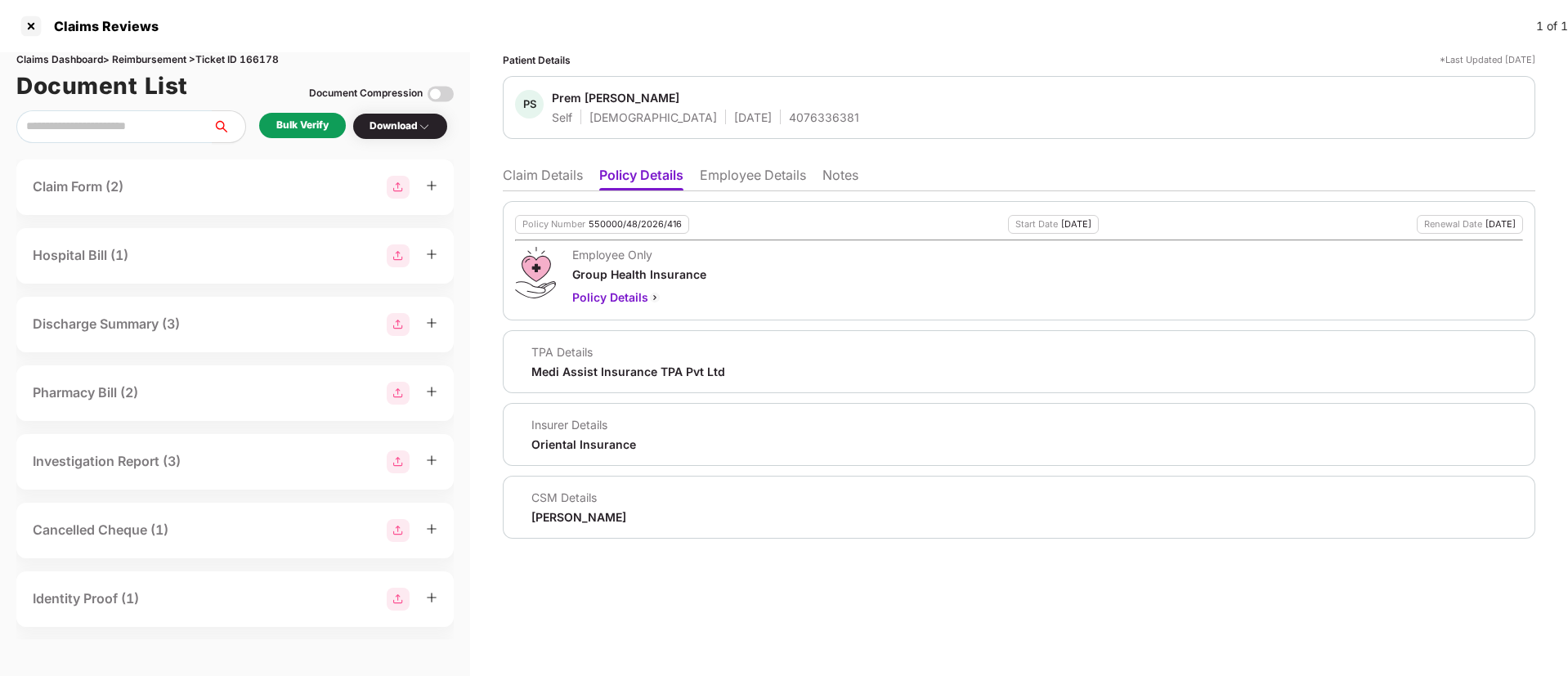
click at [734, 173] on li "Employee Details" at bounding box center [753, 179] width 107 height 24
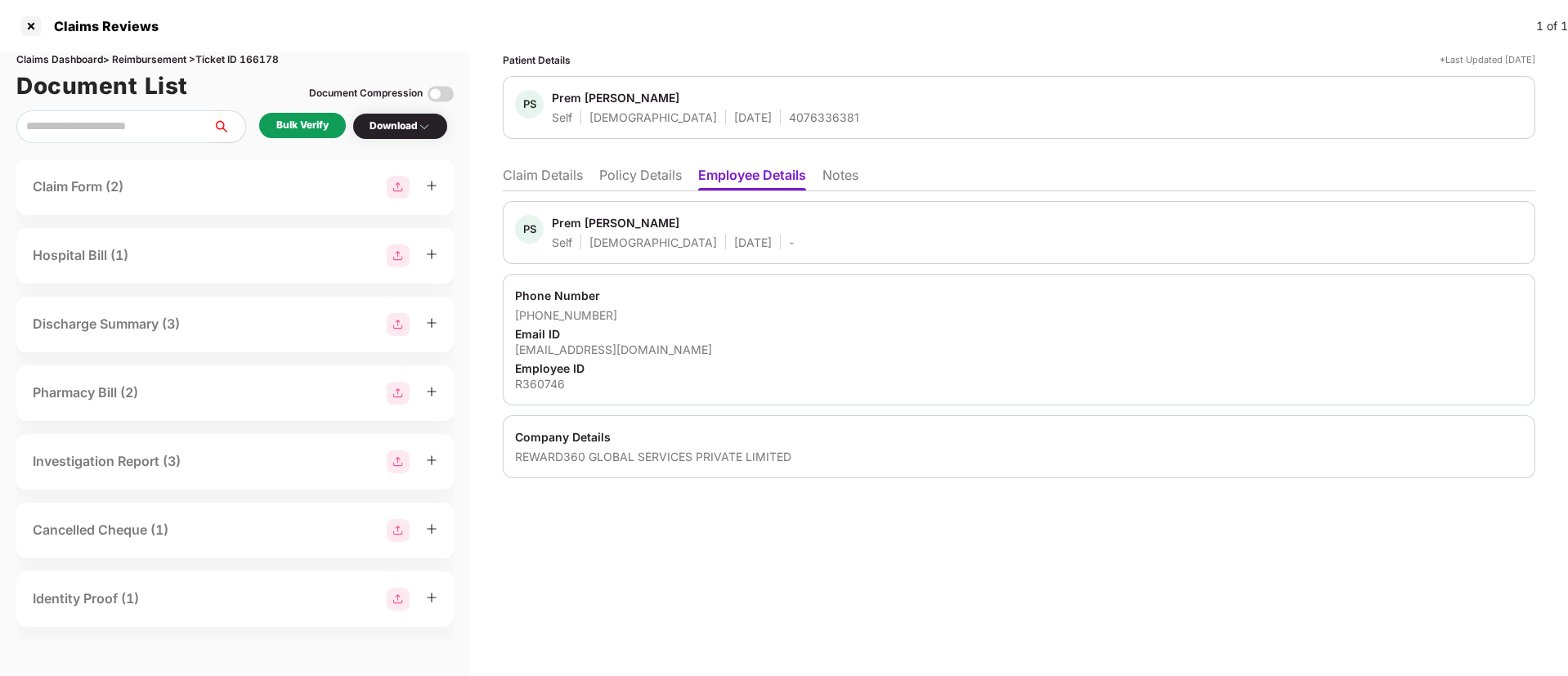
click at [621, 181] on li "Policy Details" at bounding box center [641, 179] width 83 height 24
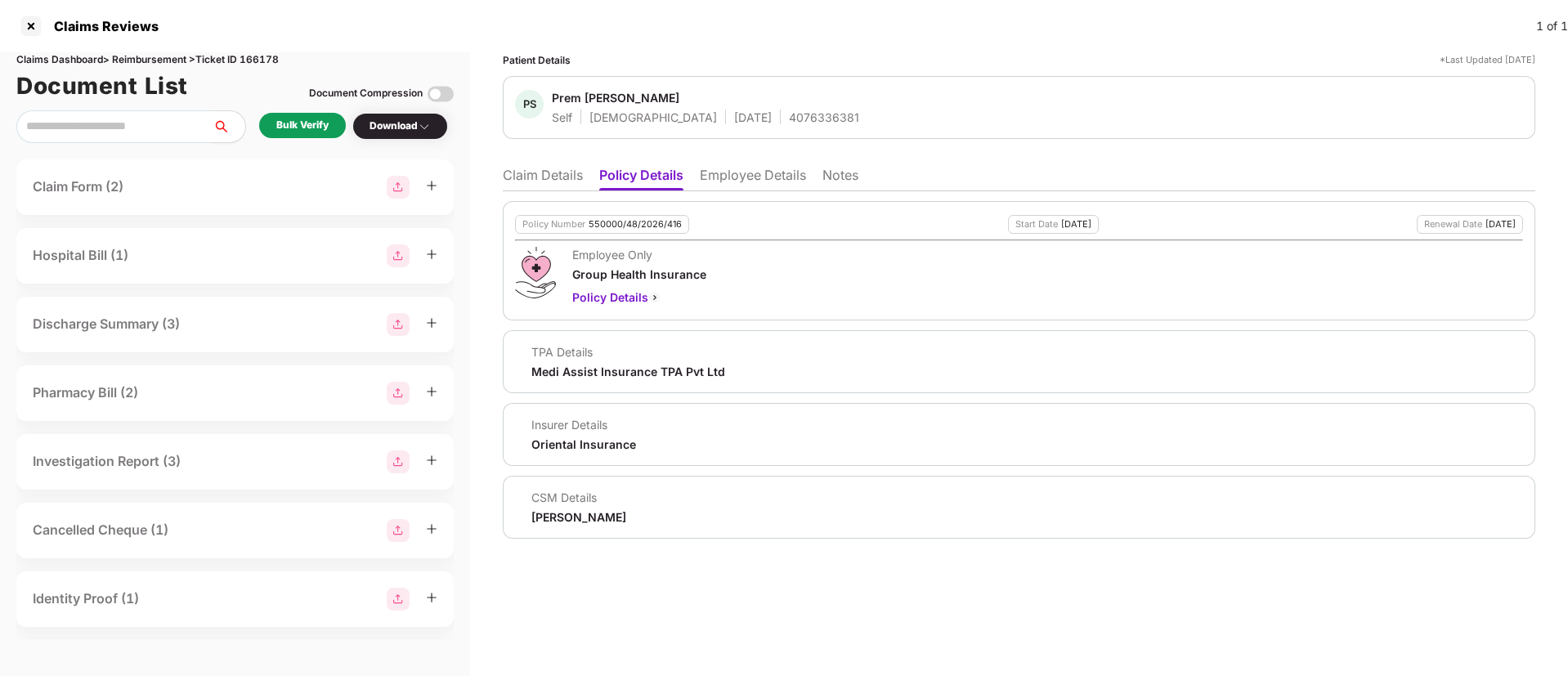
click at [566, 183] on li "Claim Details" at bounding box center [543, 179] width 80 height 24
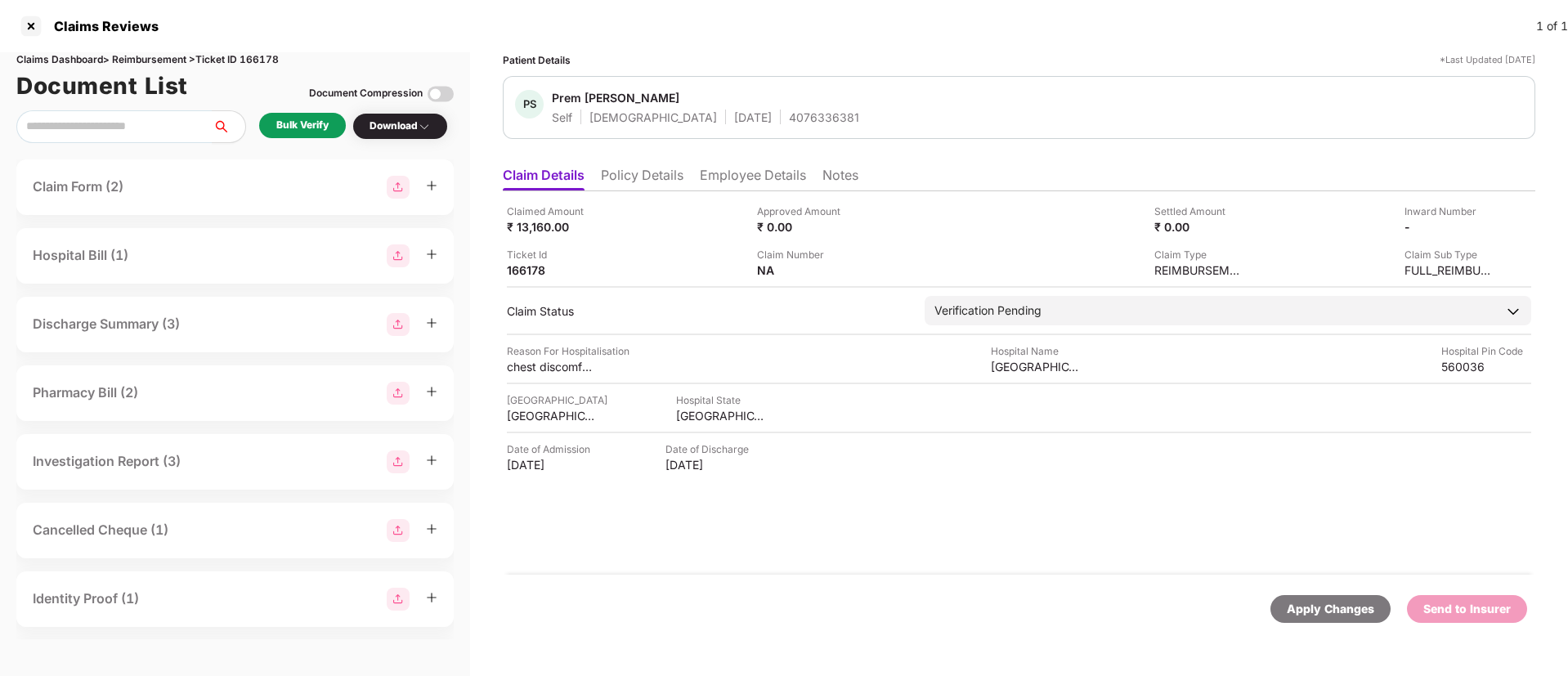
click at [342, 119] on div "Bulk Verify" at bounding box center [302, 125] width 87 height 26
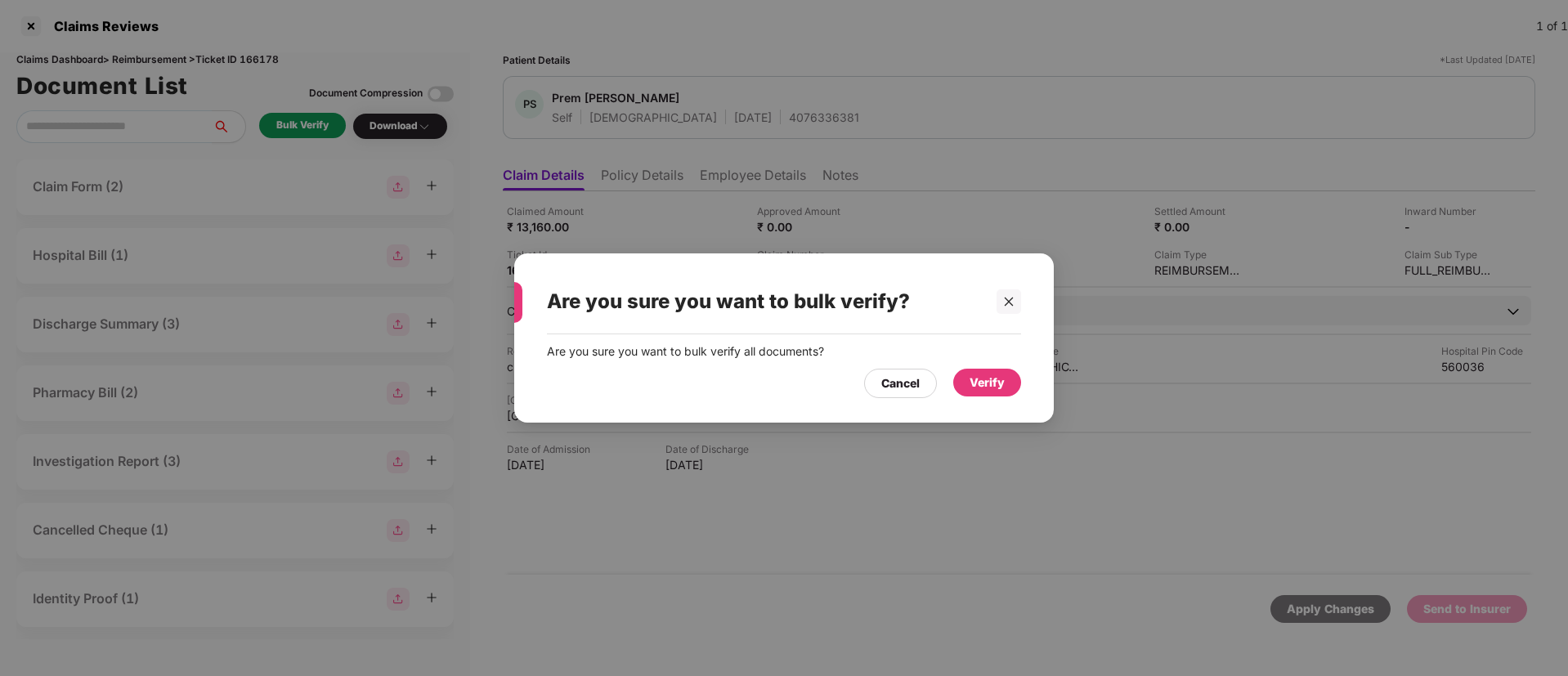
click at [1002, 371] on div "Verify" at bounding box center [987, 383] width 68 height 28
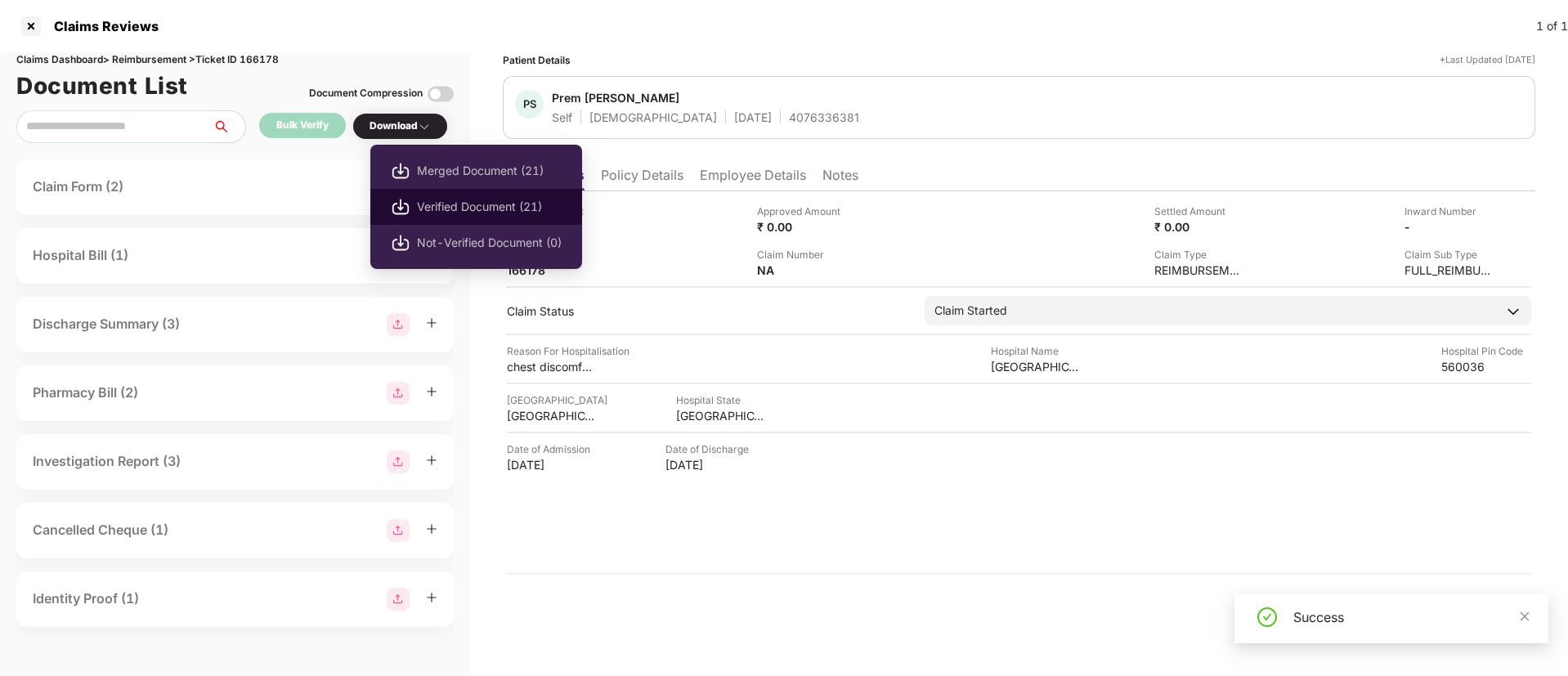
click at [454, 202] on span "Verified Document (21)" at bounding box center [489, 207] width 145 height 18
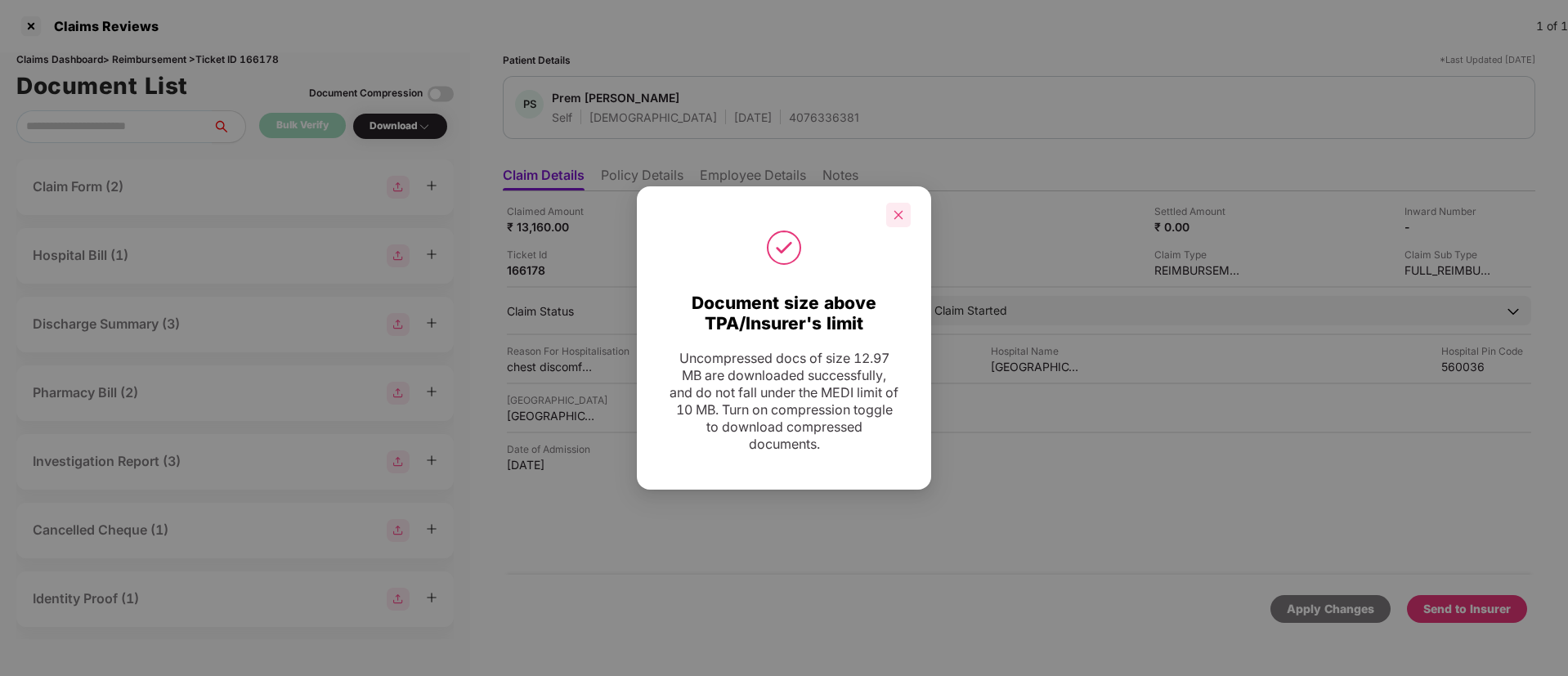
click at [904, 212] on icon "close" at bounding box center [899, 215] width 12 height 12
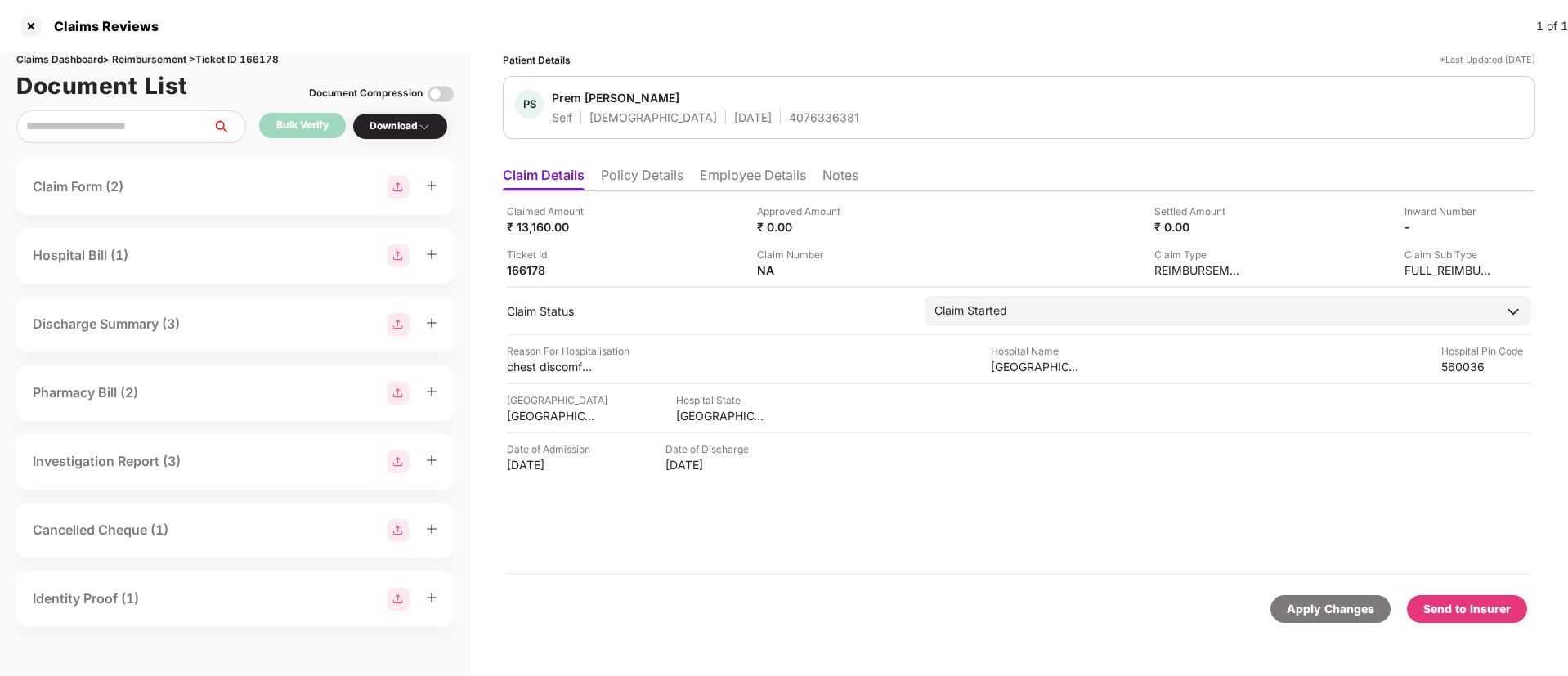
click at [1461, 614] on div "Send to Insurer" at bounding box center [1467, 609] width 88 height 18
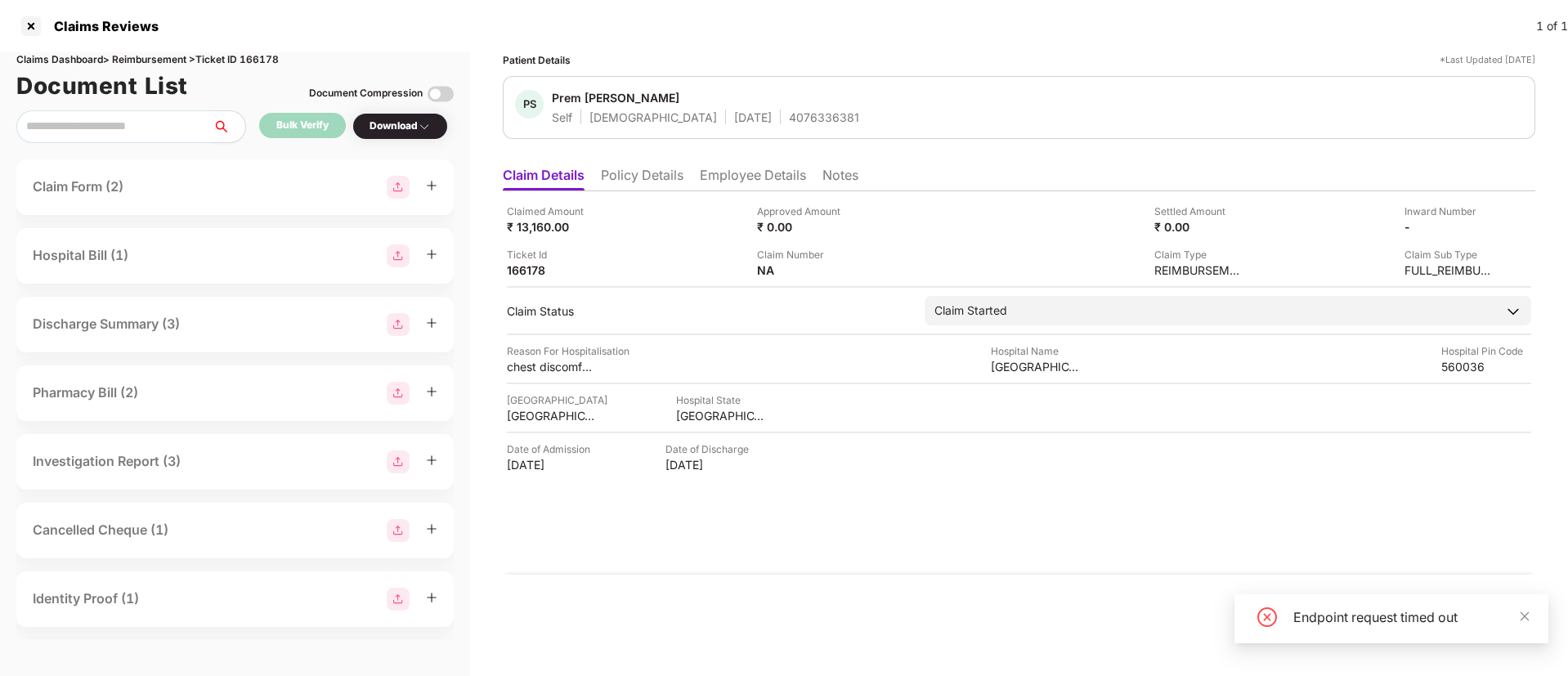
click at [658, 184] on li "Policy Details" at bounding box center [643, 179] width 83 height 24
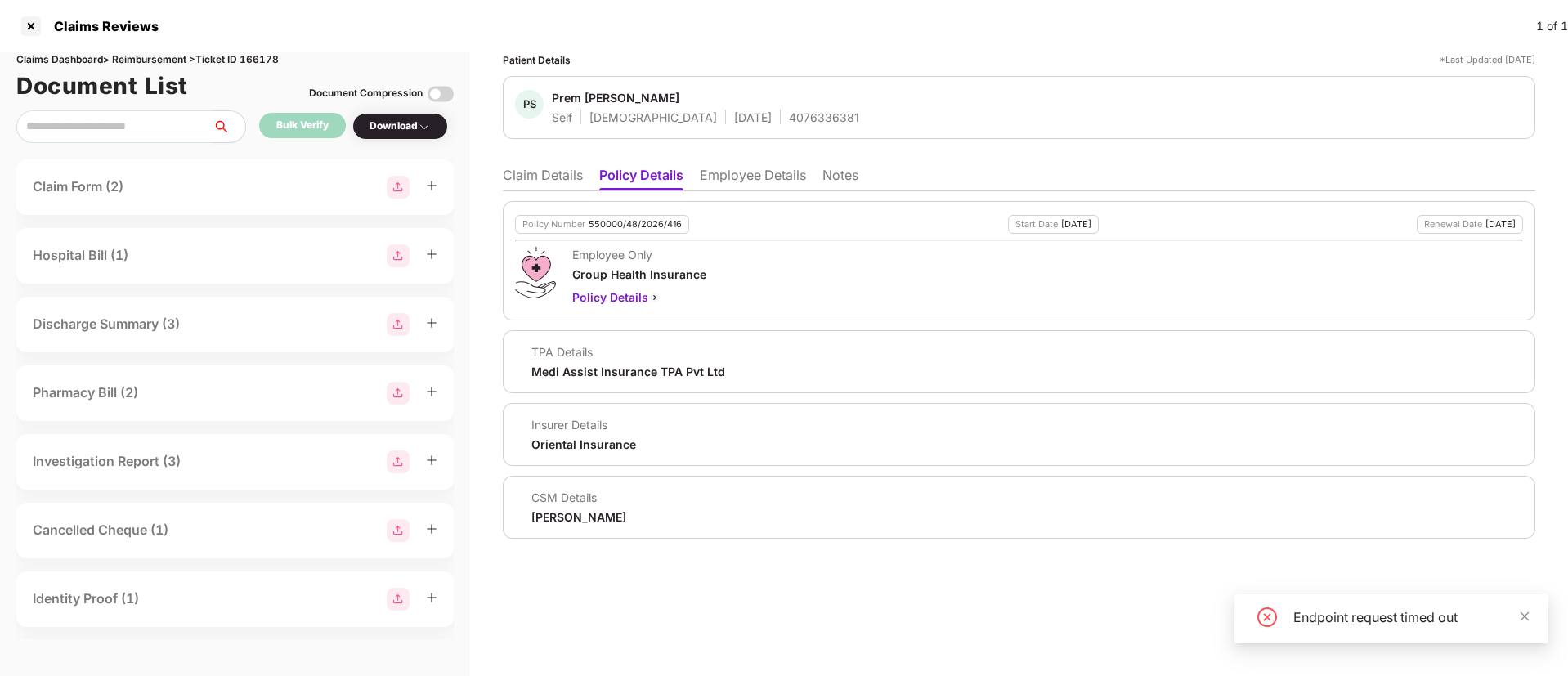
click at [544, 175] on li "Claim Details" at bounding box center [543, 179] width 80 height 24
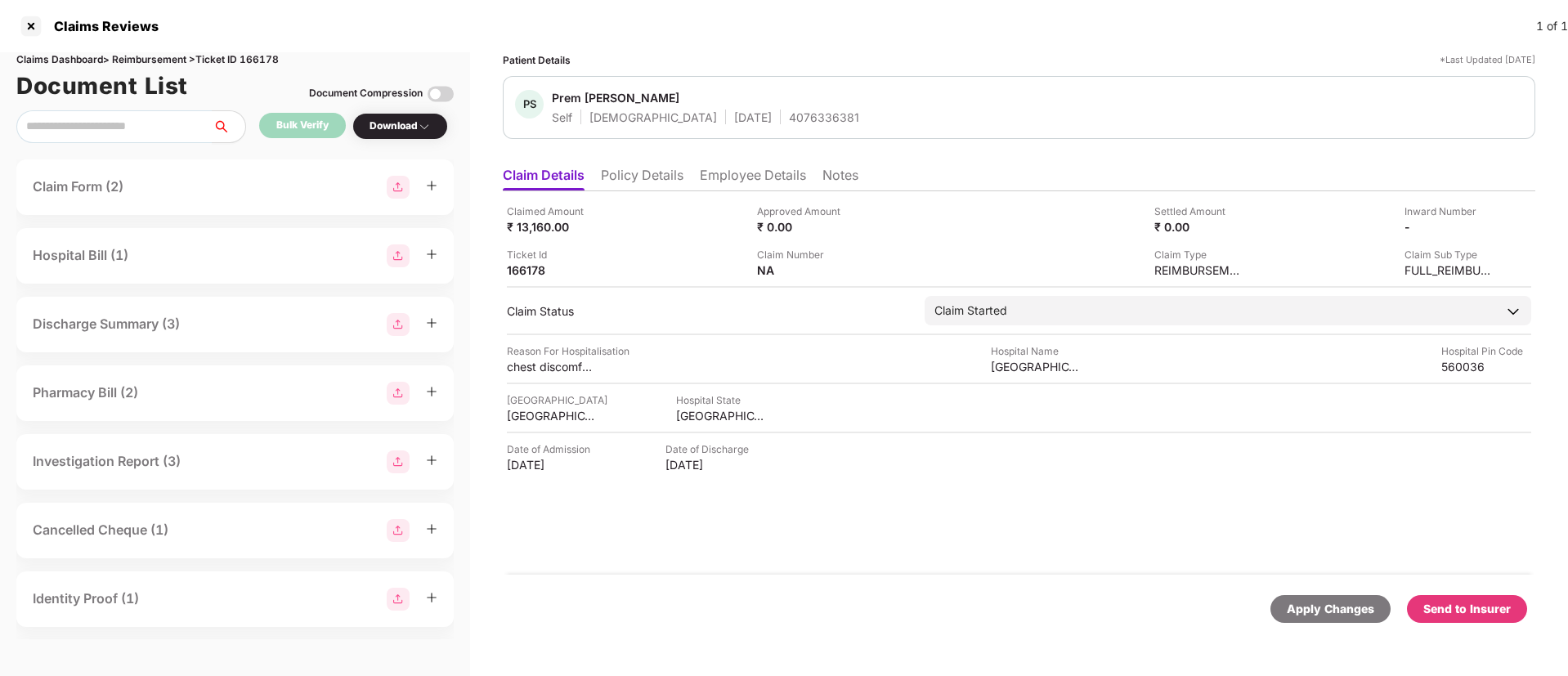
click at [1453, 605] on div "Send to Insurer" at bounding box center [1467, 609] width 88 height 18
click at [666, 179] on li "Policy Details" at bounding box center [643, 179] width 83 height 24
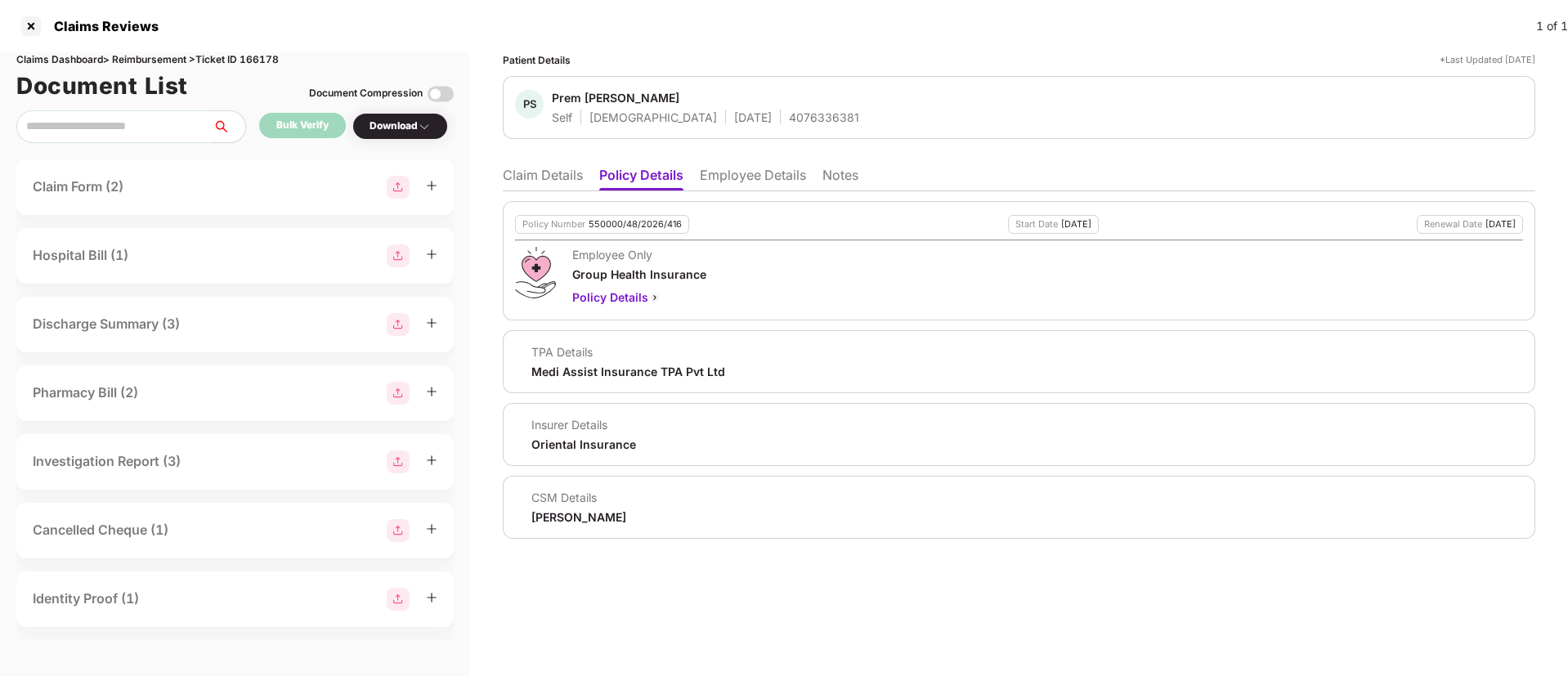
click at [735, 182] on li "Employee Details" at bounding box center [753, 179] width 107 height 24
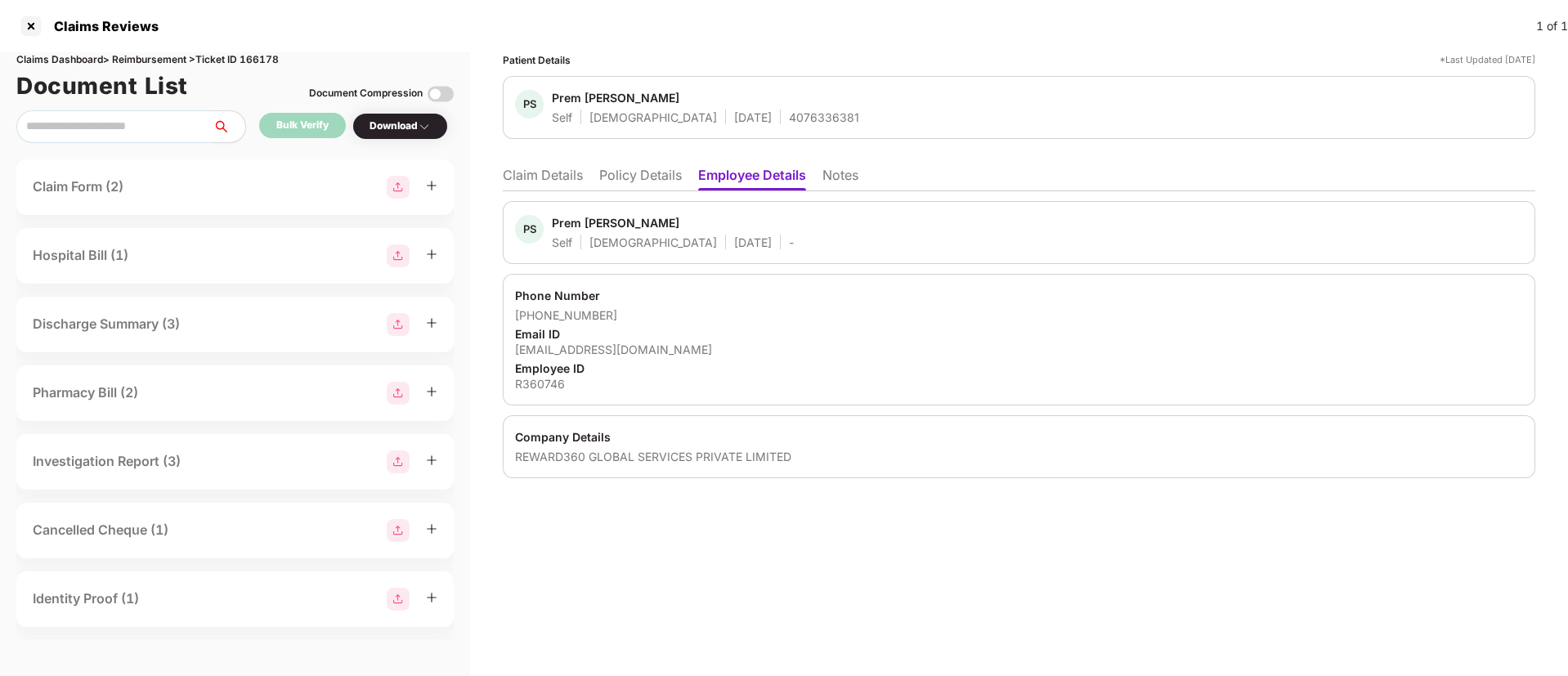
click at [641, 179] on li "Policy Details" at bounding box center [641, 179] width 83 height 24
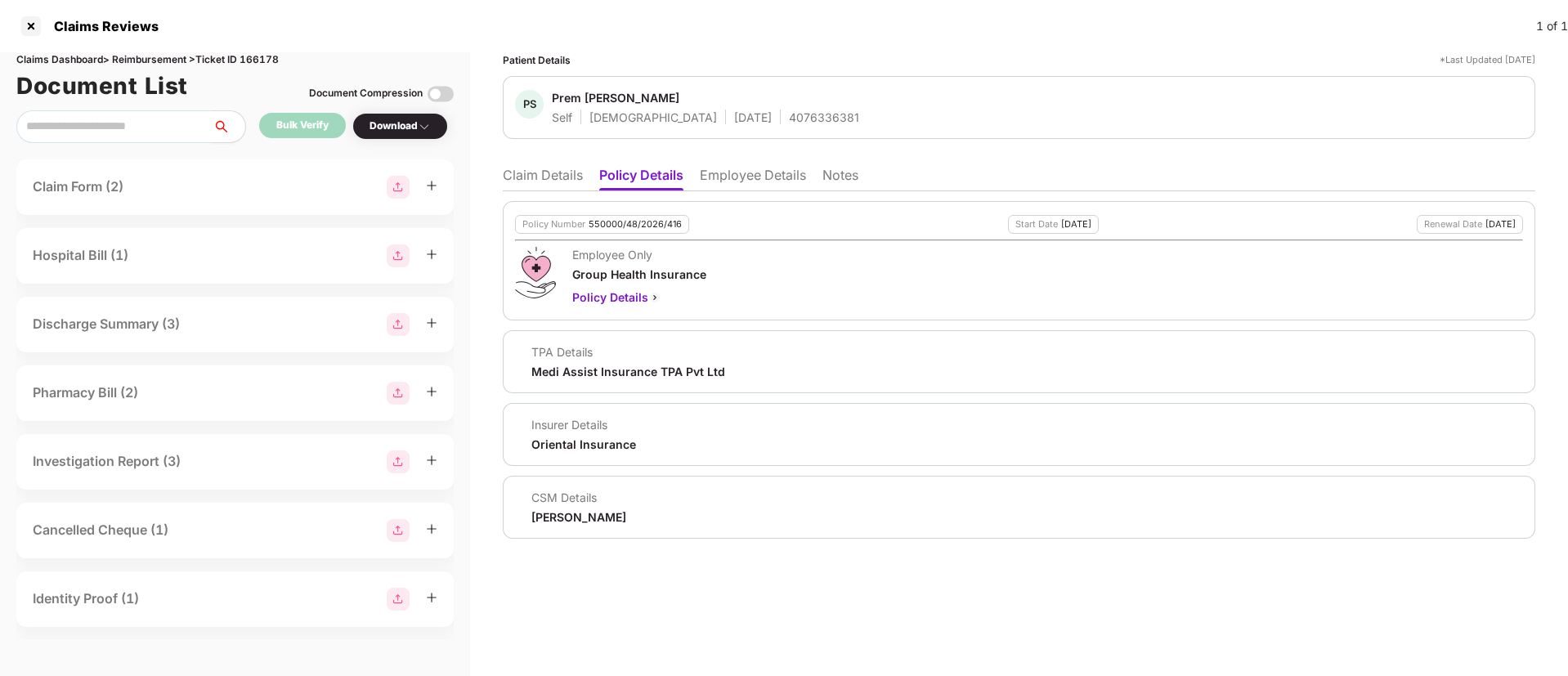
click at [547, 179] on li "Claim Details" at bounding box center [543, 179] width 80 height 24
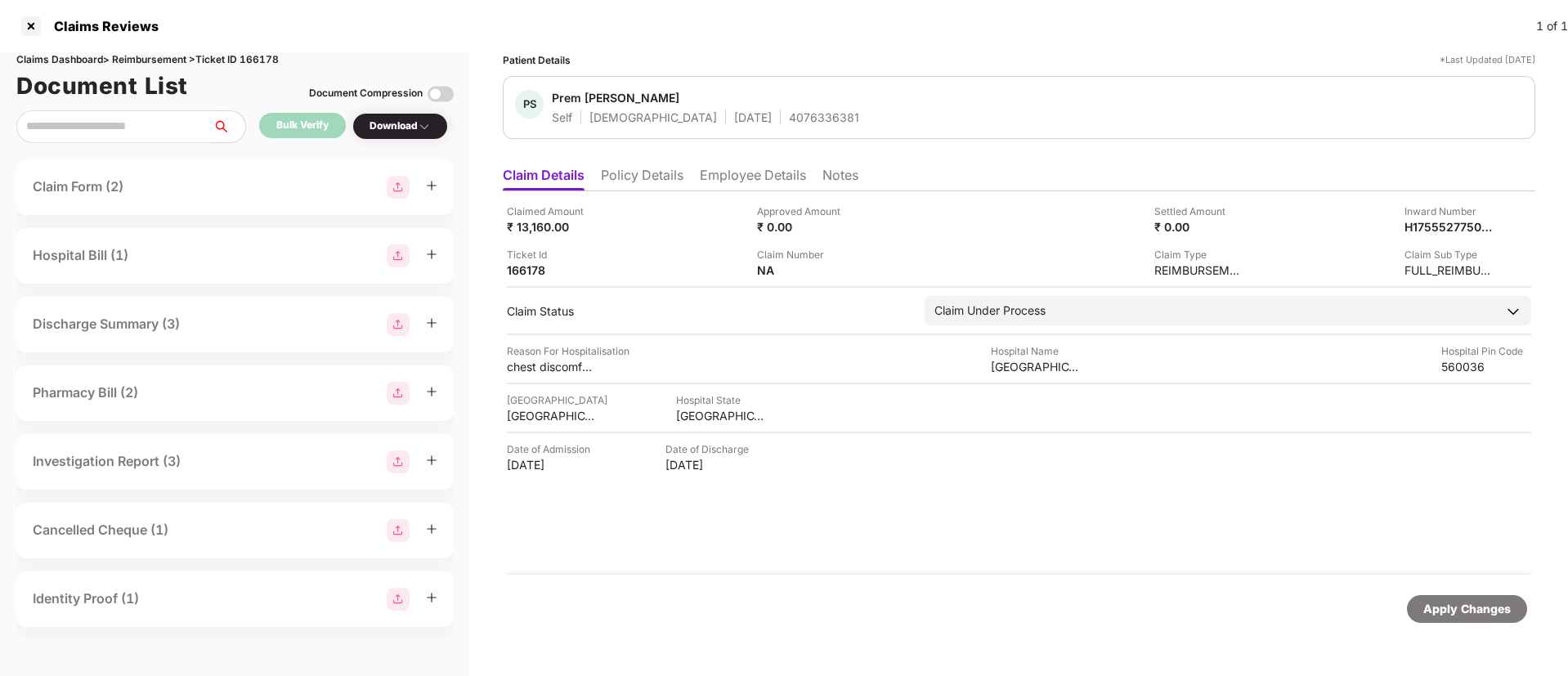
click at [666, 186] on li "Policy Details" at bounding box center [643, 179] width 83 height 24
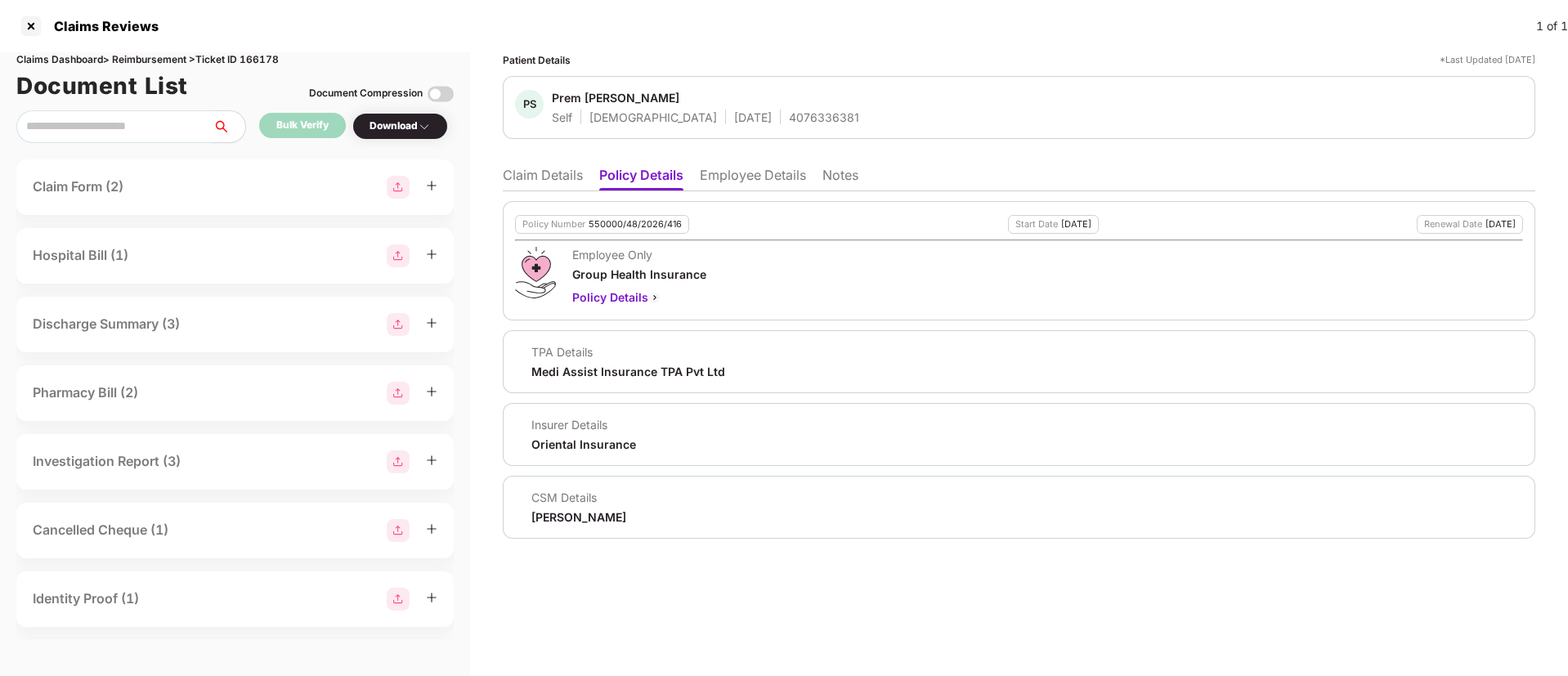
click at [545, 174] on li "Claim Details" at bounding box center [543, 179] width 80 height 24
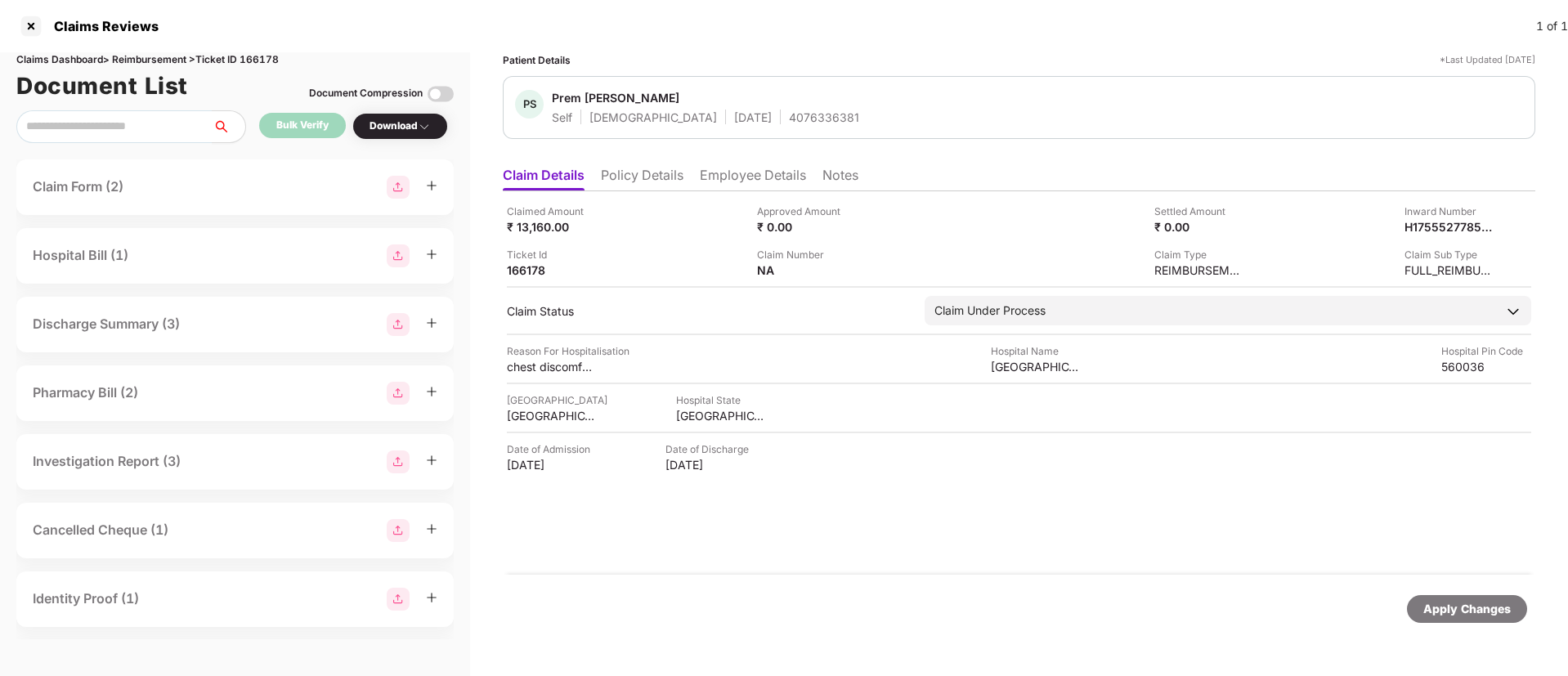
click at [636, 163] on ul "Claim Details Policy Details Employee Details Notes" at bounding box center [1019, 175] width 1033 height 33
click at [635, 171] on li "Policy Details" at bounding box center [643, 179] width 83 height 24
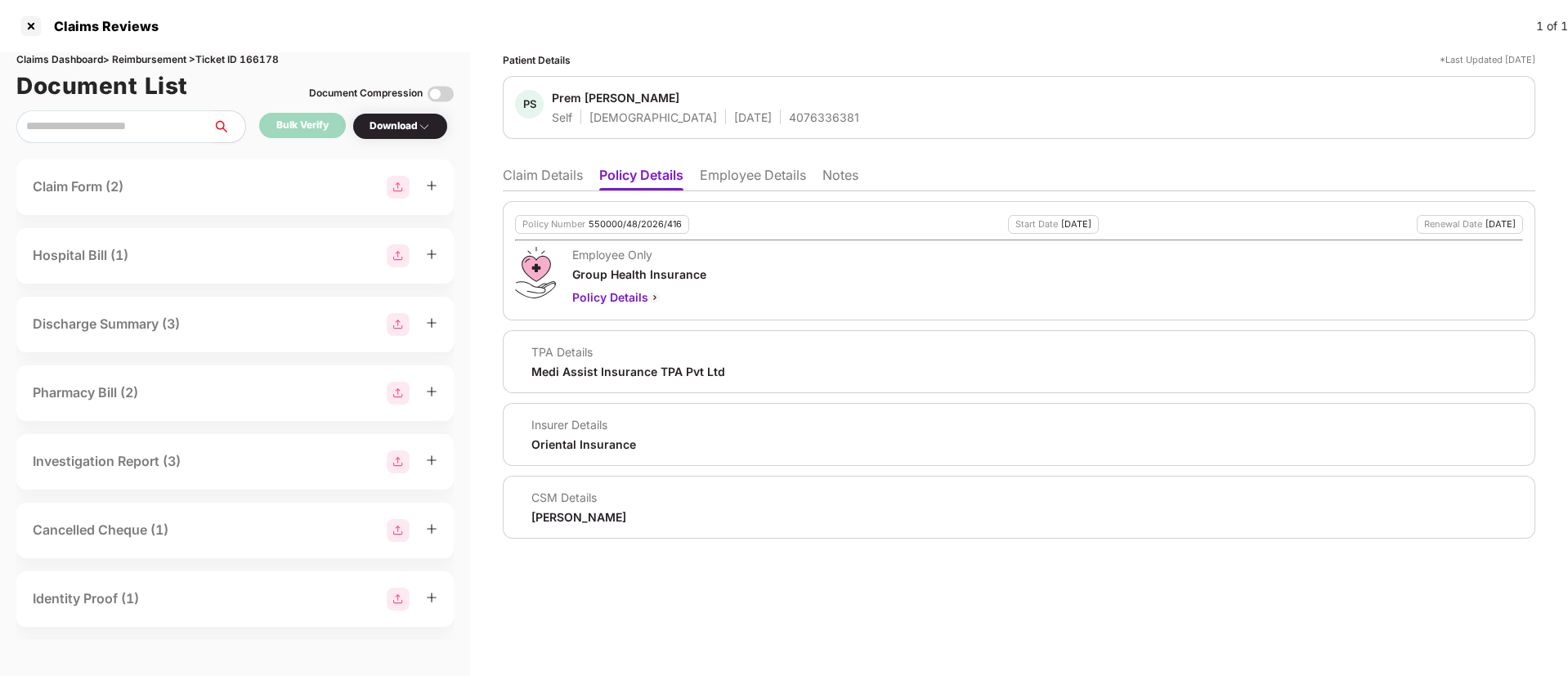
click at [538, 172] on li "Claim Details" at bounding box center [543, 179] width 80 height 24
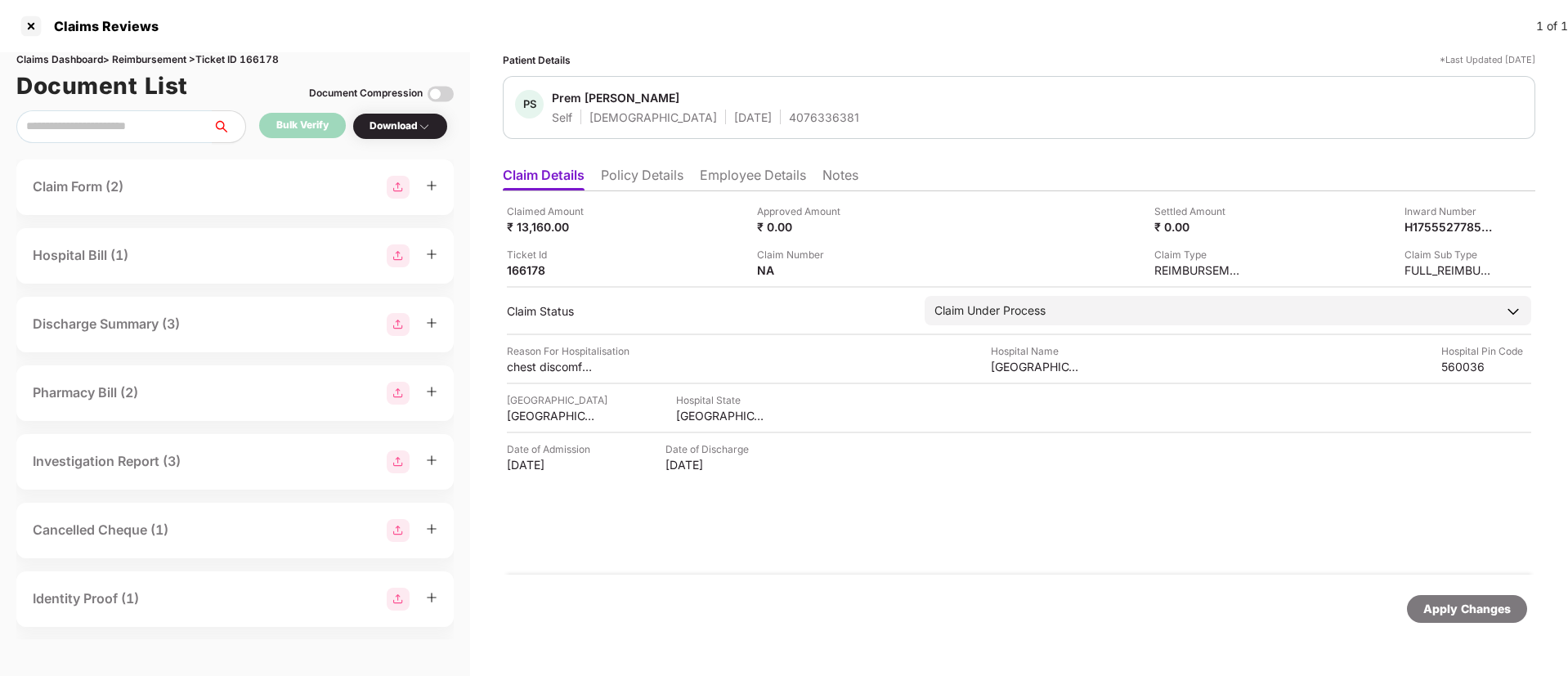
click at [738, 180] on li "Employee Details" at bounding box center [753, 179] width 107 height 24
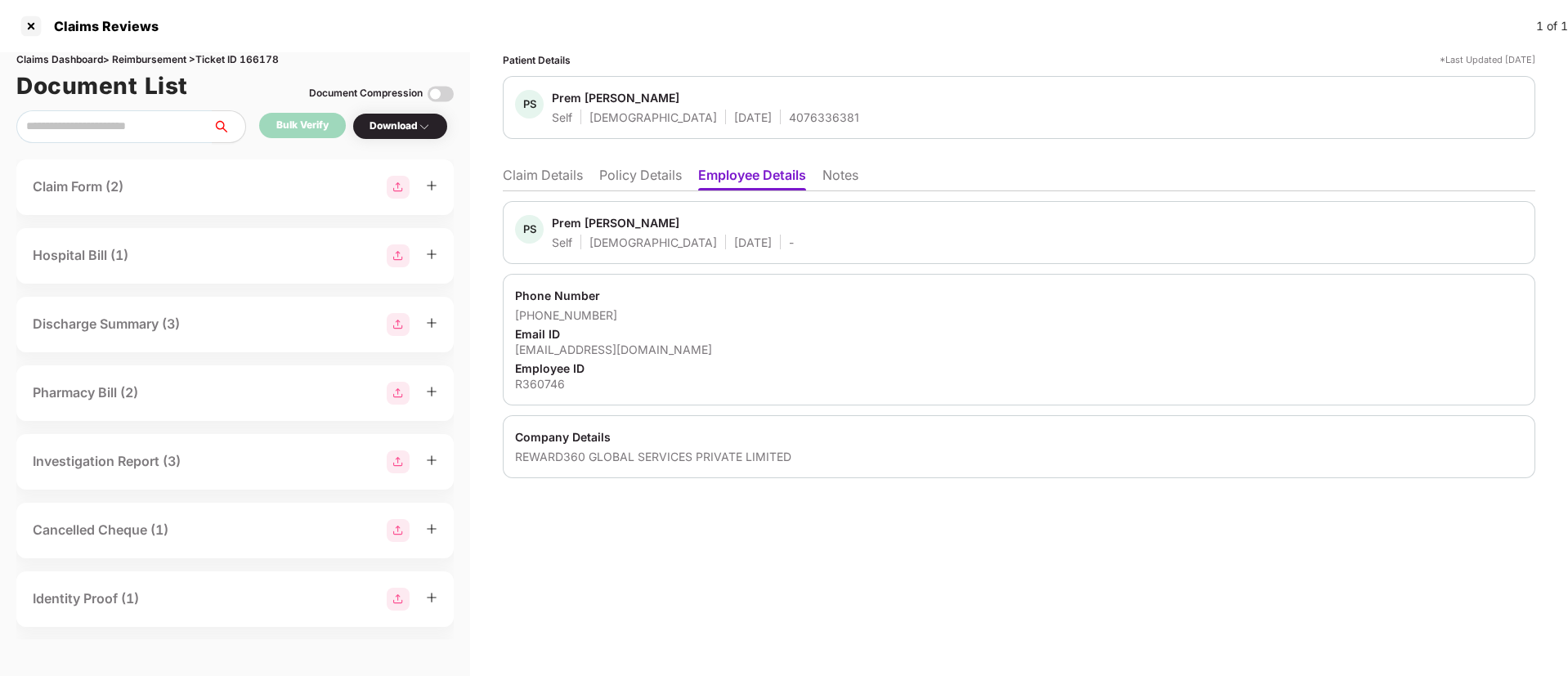
click at [531, 183] on li "Claim Details" at bounding box center [543, 179] width 80 height 24
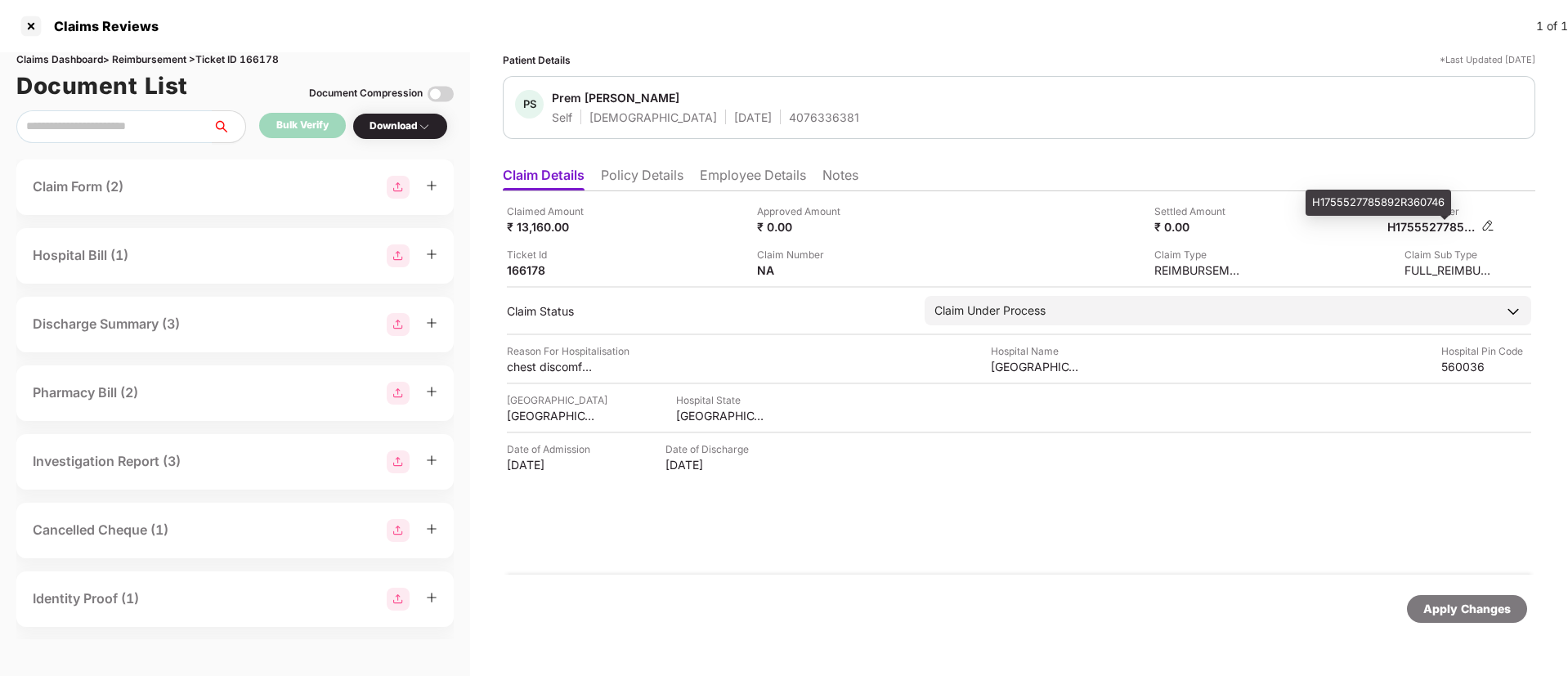
click at [1416, 225] on div "H1755527785892R360746" at bounding box center [1432, 226] width 90 height 16
copy div "H1755527785892R360746"
click at [789, 118] on div "4076336381" at bounding box center [824, 117] width 70 height 16
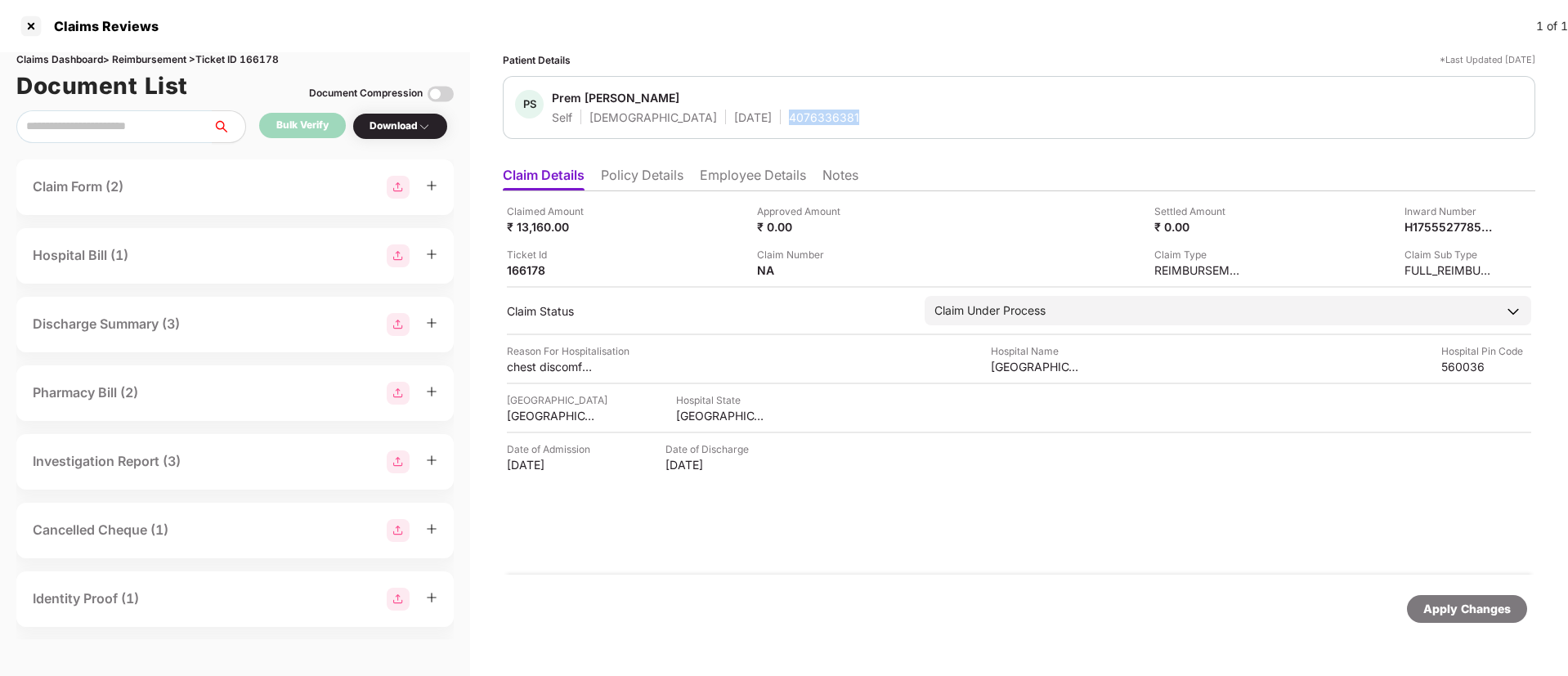
copy div "4076336381"
click at [658, 181] on li "Policy Details" at bounding box center [643, 179] width 83 height 24
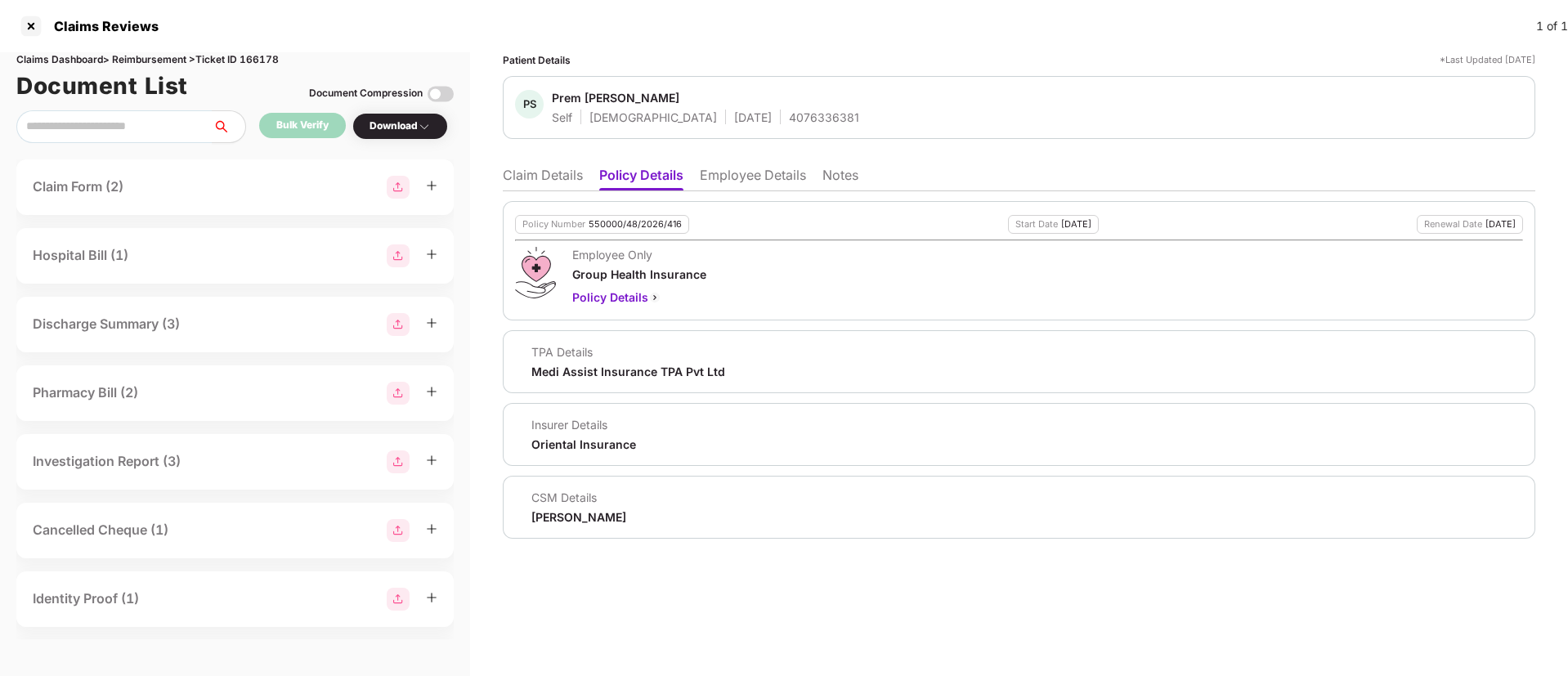
click at [762, 182] on li "Employee Details" at bounding box center [753, 179] width 107 height 24
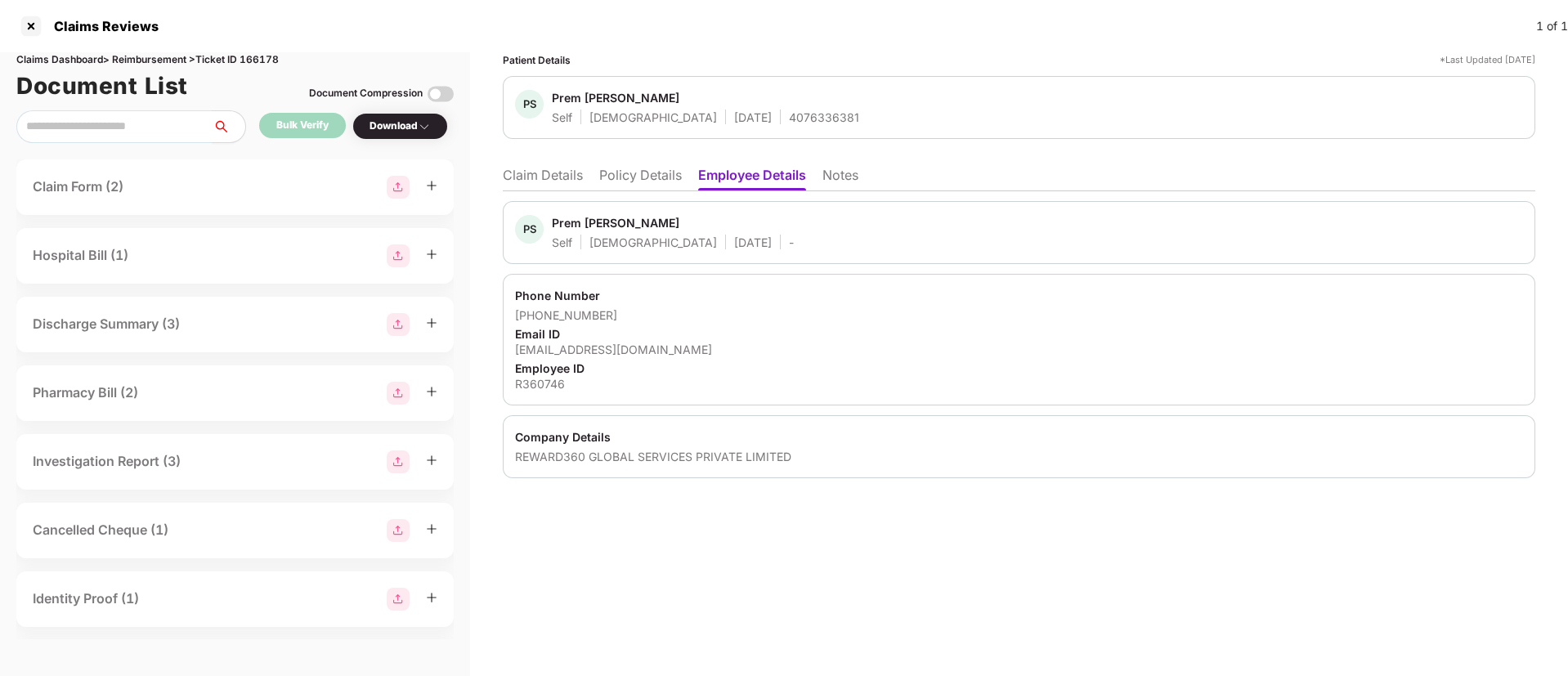
click at [539, 181] on li "Claim Details" at bounding box center [543, 179] width 80 height 24
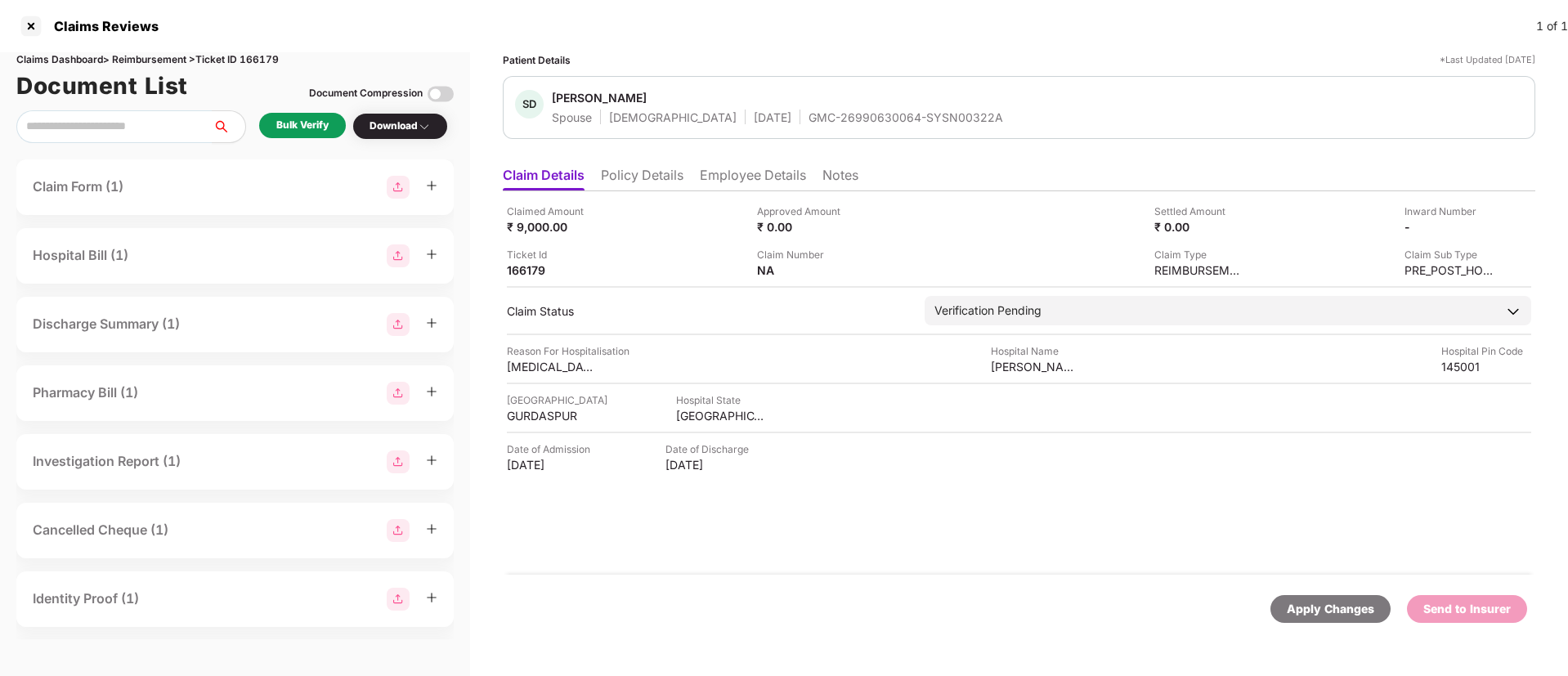
click at [638, 178] on li "Policy Details" at bounding box center [643, 179] width 83 height 24
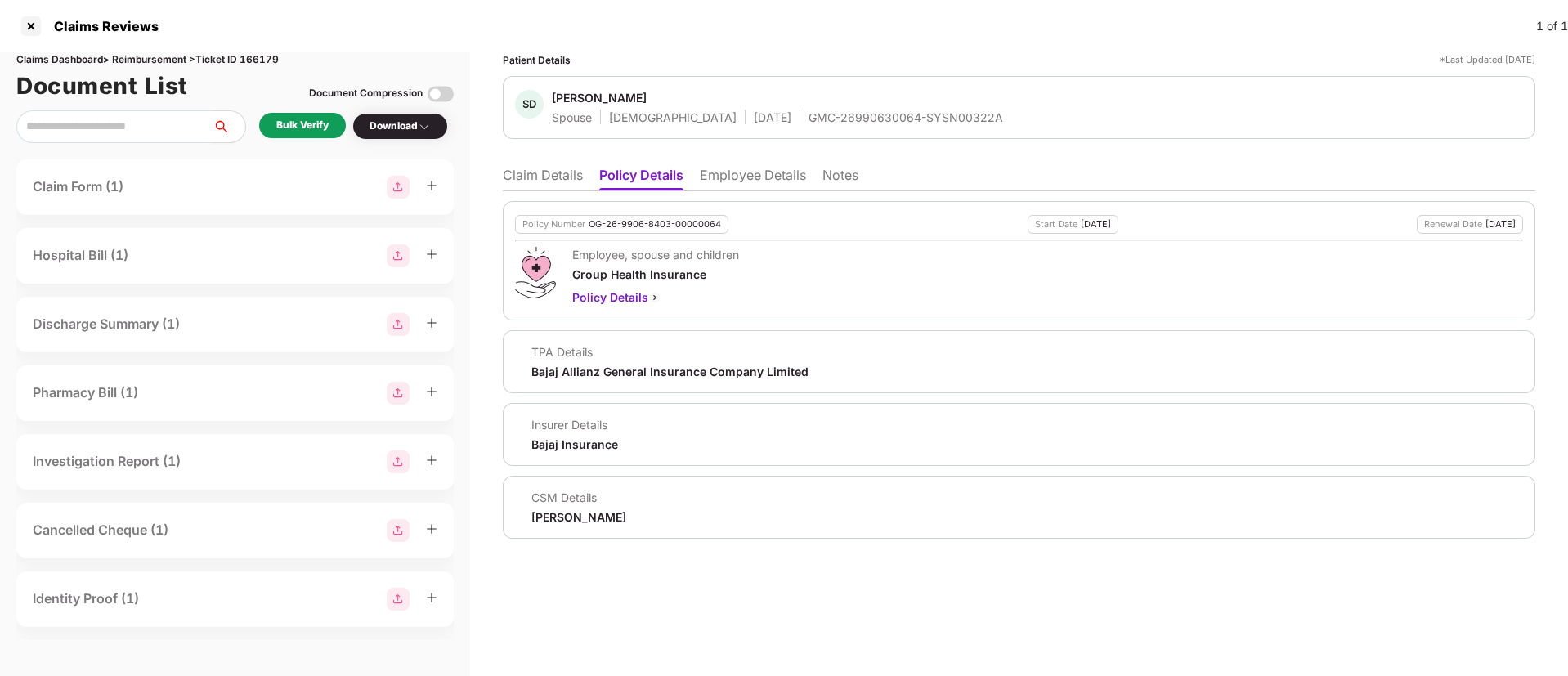
click at [784, 178] on li "Employee Details" at bounding box center [753, 179] width 107 height 24
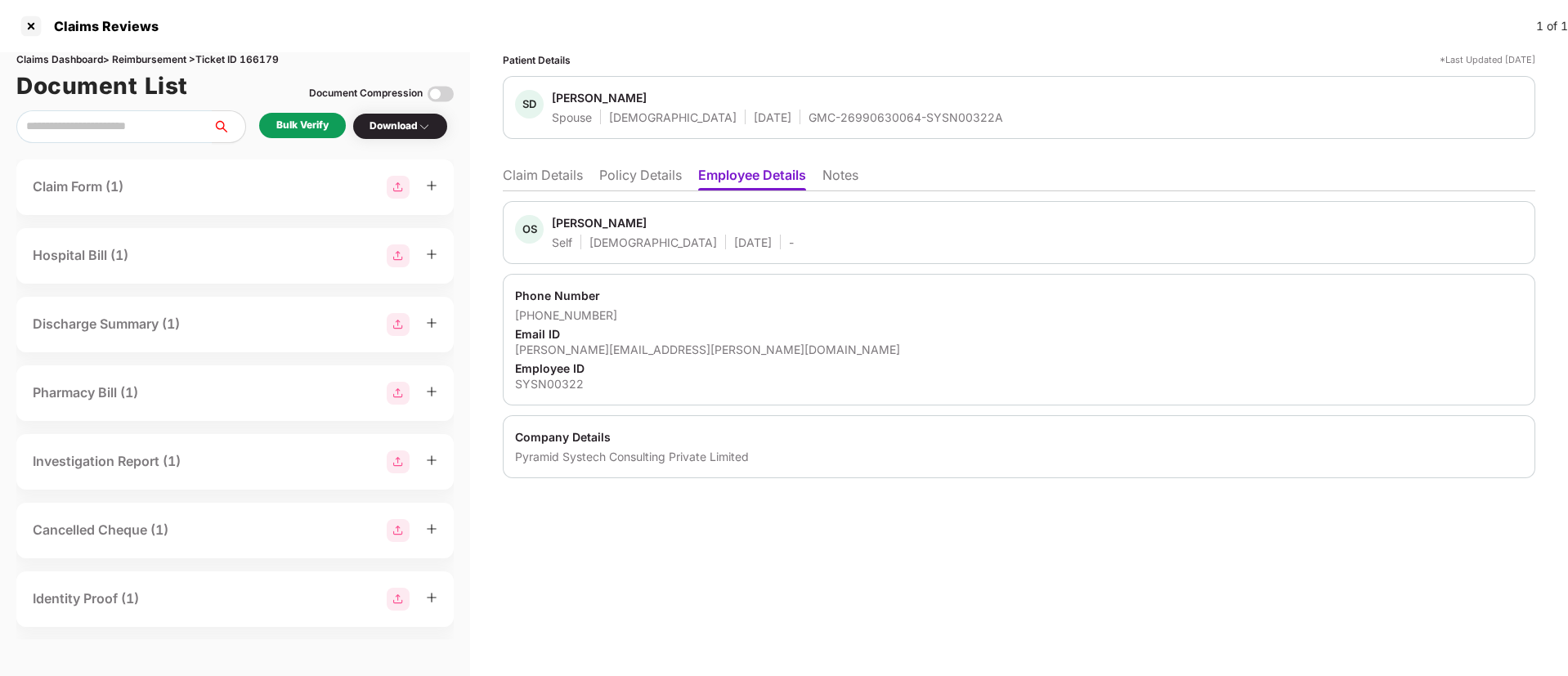
click at [619, 183] on li "Policy Details" at bounding box center [641, 179] width 83 height 24
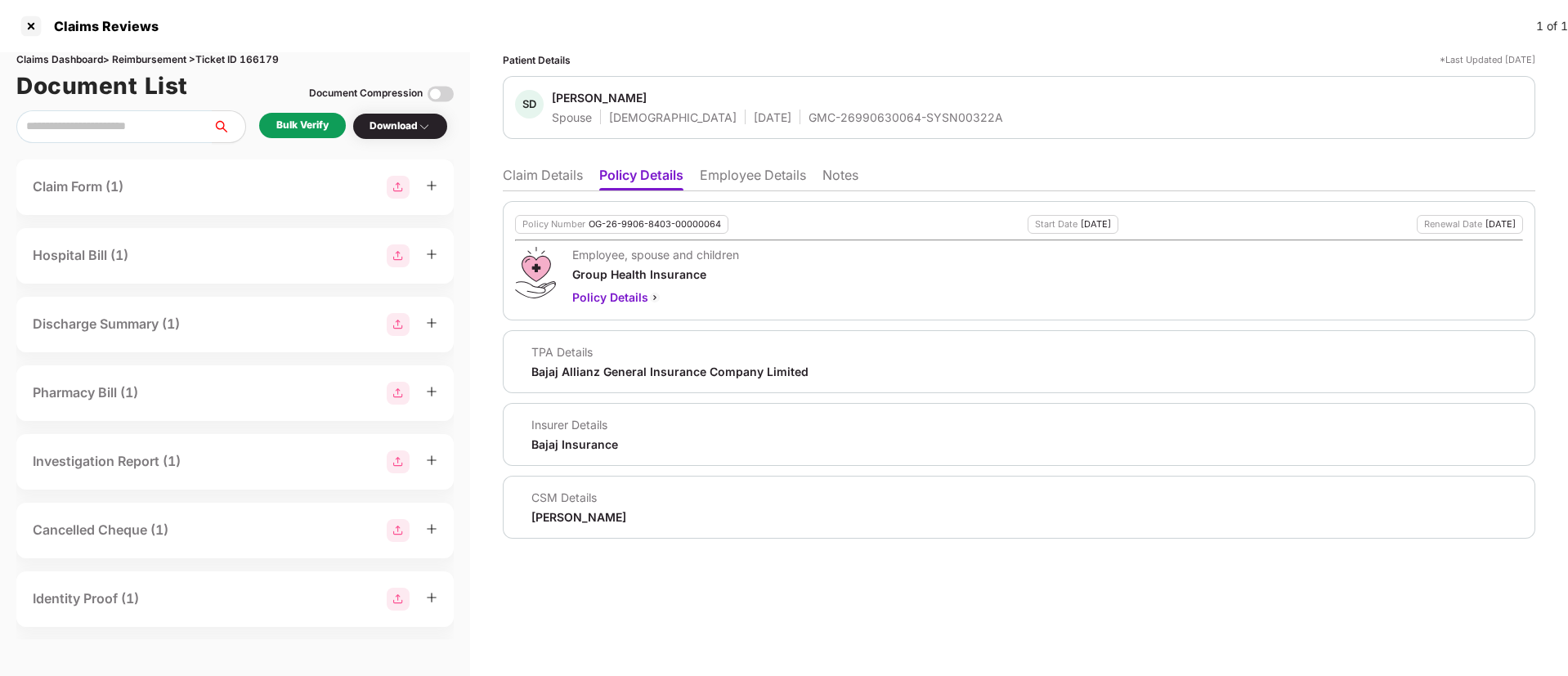
click at [546, 179] on li "Claim Details" at bounding box center [543, 179] width 80 height 24
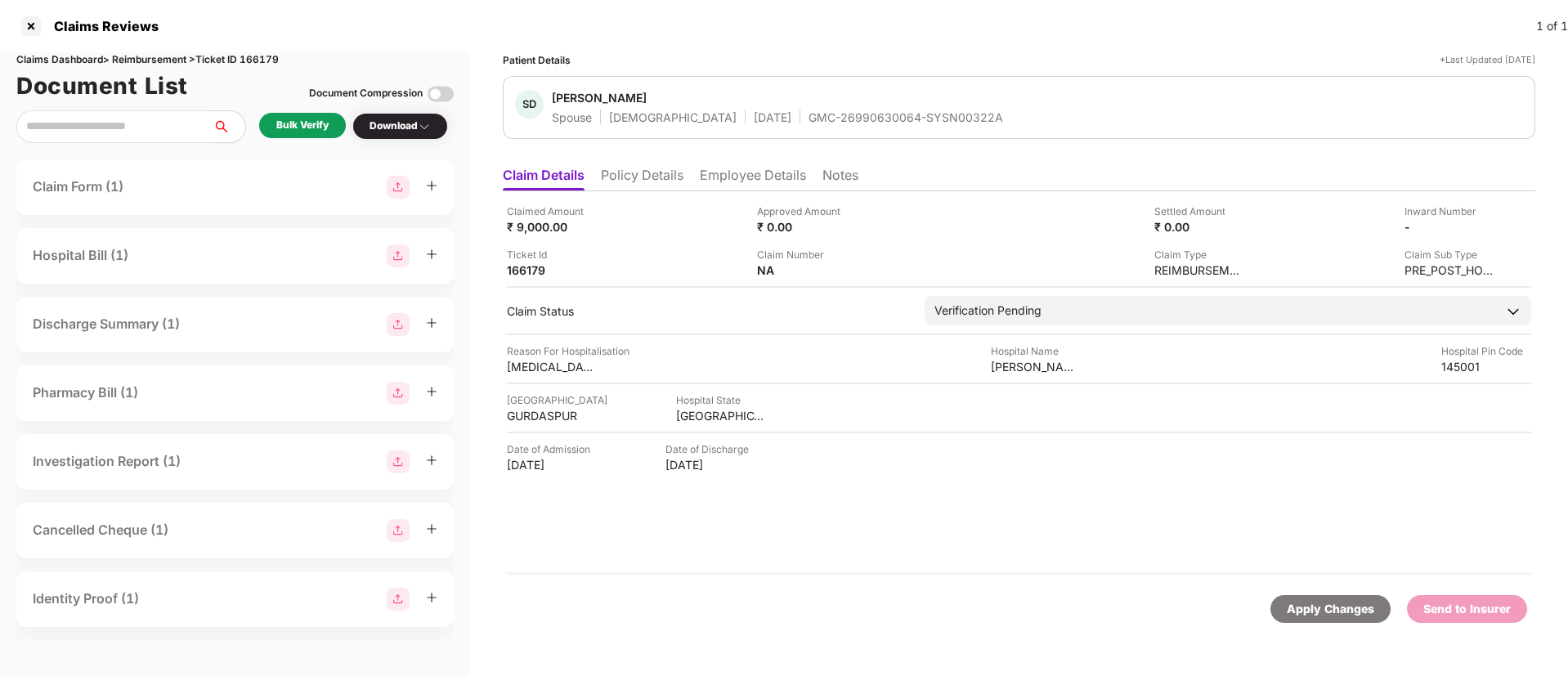
click at [289, 122] on div "Bulk Verify" at bounding box center [302, 125] width 52 height 16
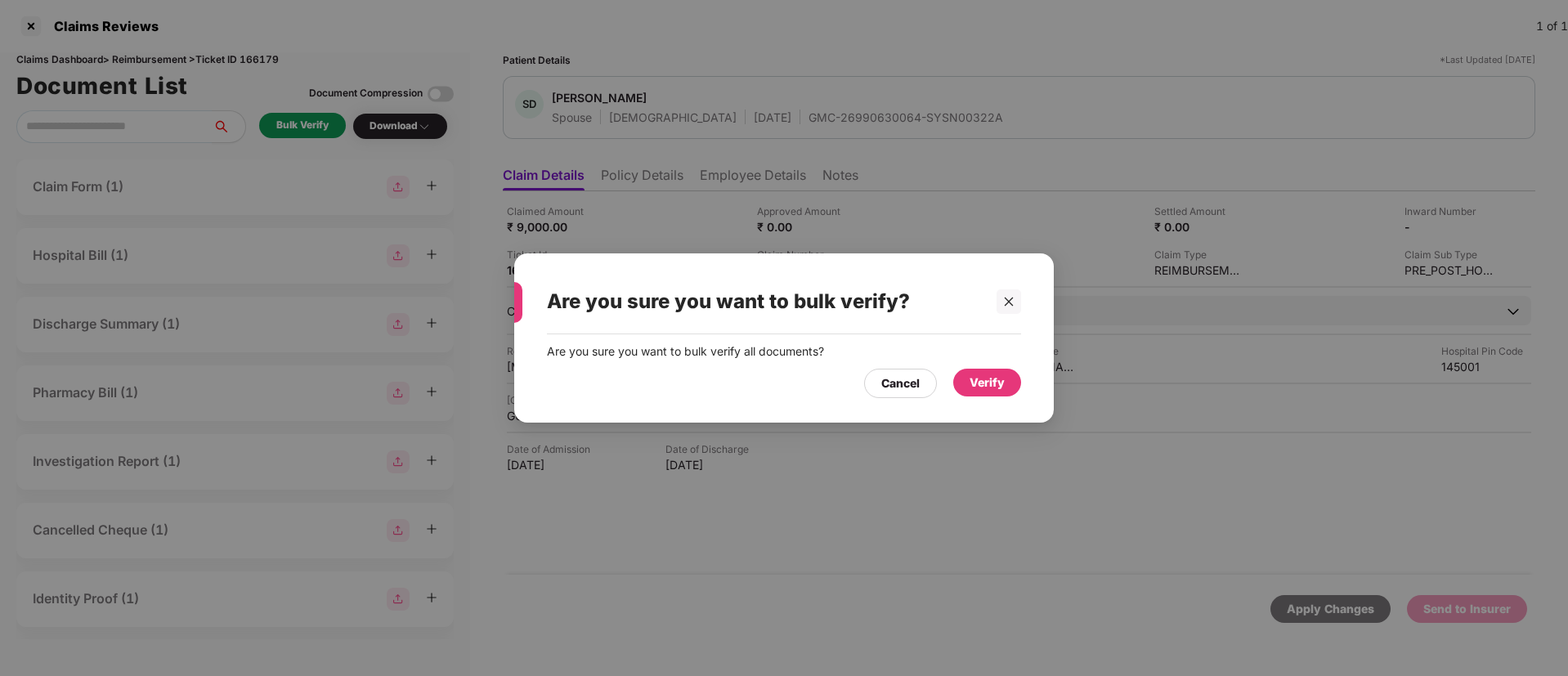
click at [979, 382] on div "Verify" at bounding box center [987, 383] width 36 height 18
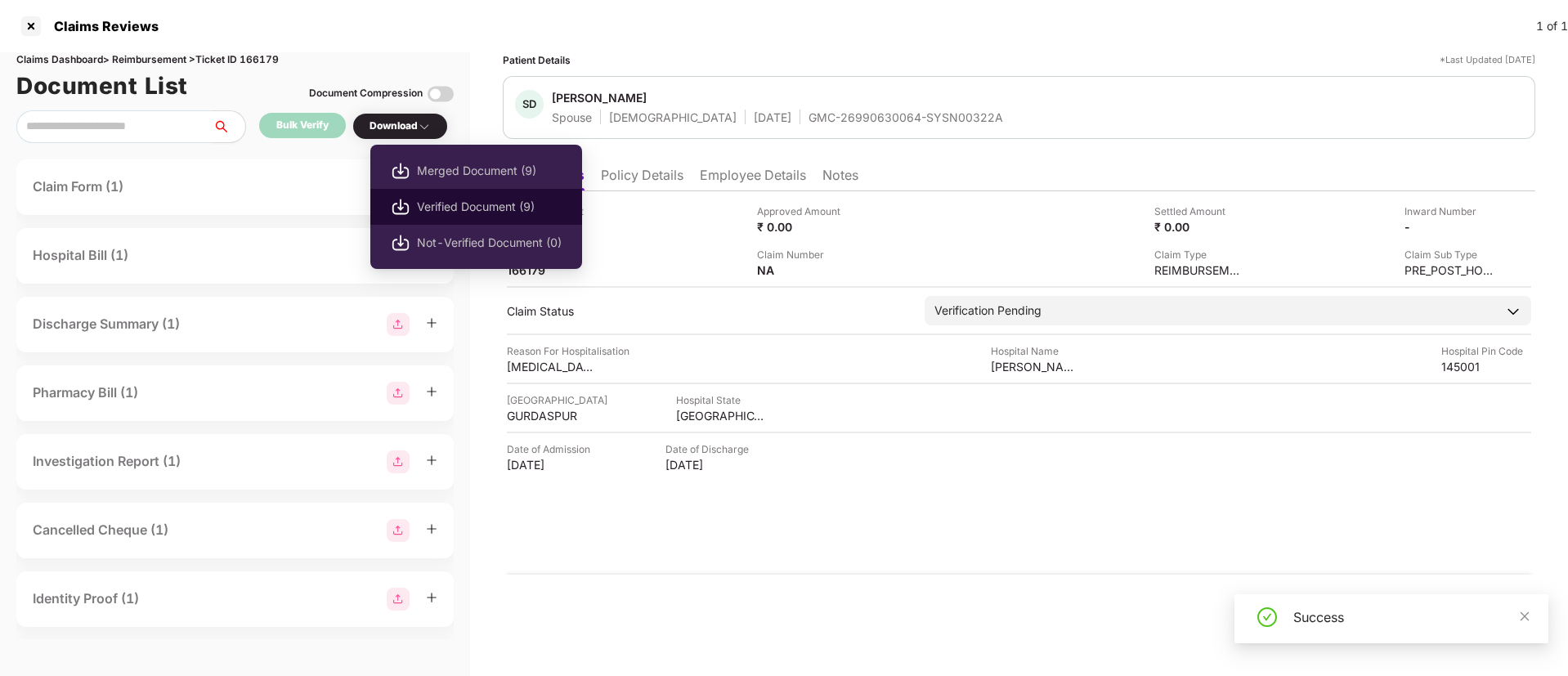
click at [454, 199] on span "Verified Document (9)" at bounding box center [489, 207] width 145 height 18
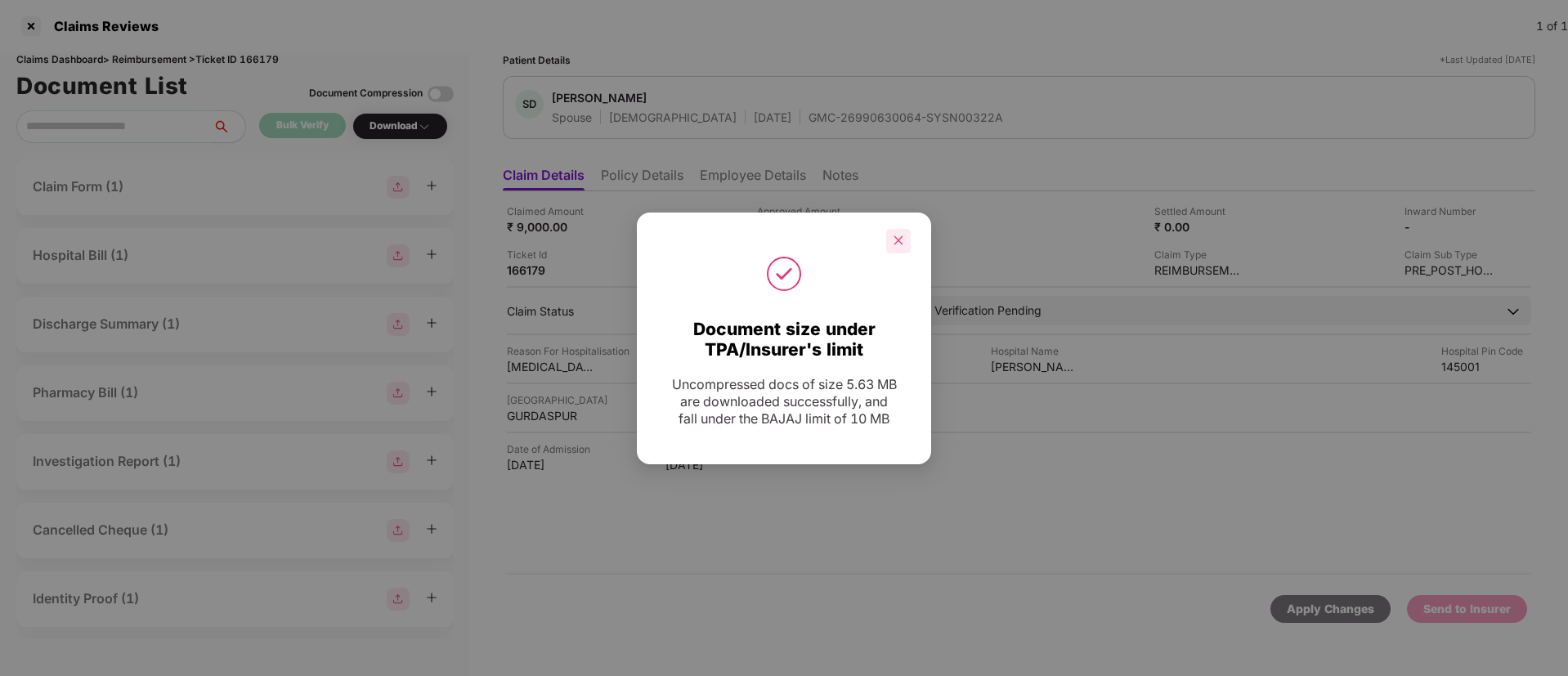
click at [908, 236] on div at bounding box center [899, 241] width 25 height 25
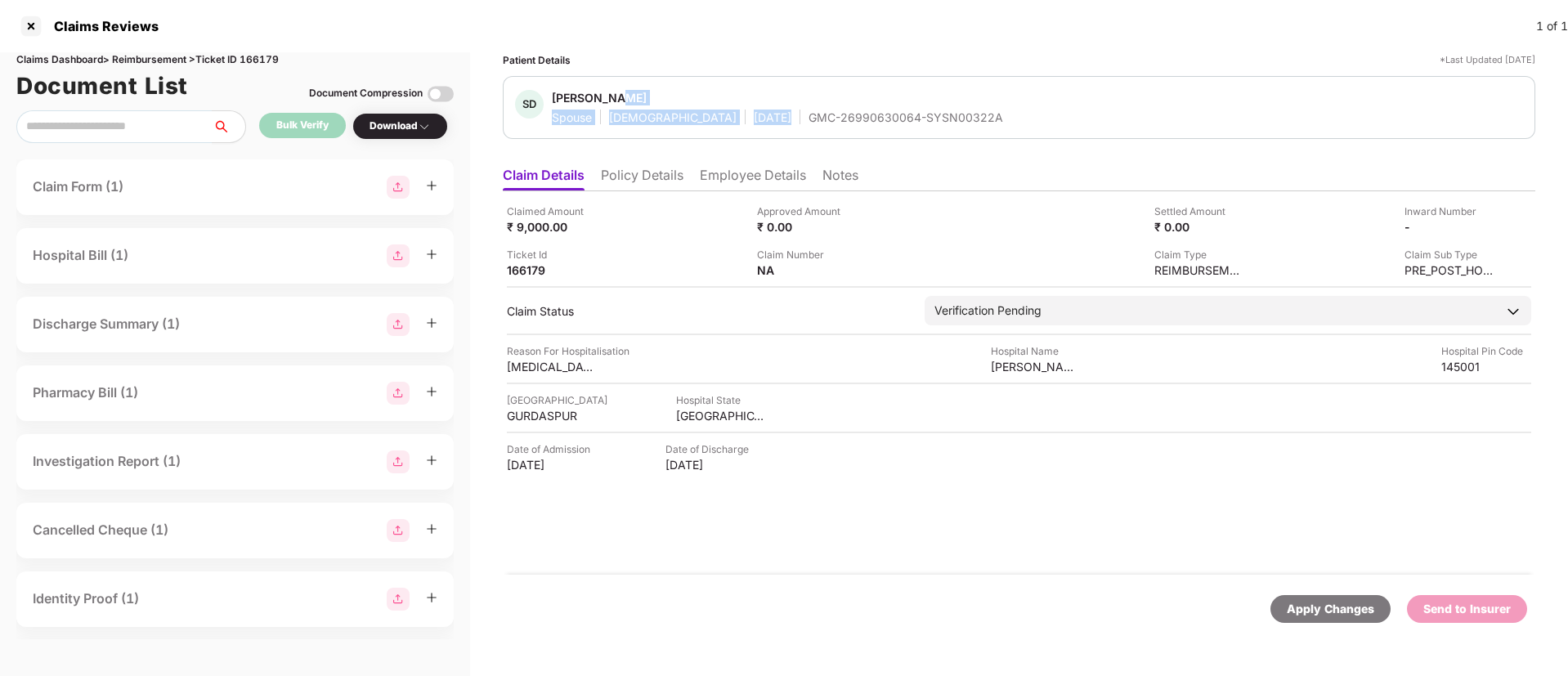
drag, startPoint x: 747, startPoint y: 117, endPoint x: 982, endPoint y: 107, distance: 235.2
click at [982, 107] on div "SD Seema Devi Spouse Female 04 Mar 1999 GMC-26990630064-SYSN00322A" at bounding box center [1019, 107] width 1008 height 36
click at [969, 107] on div "SD Seema Devi Spouse Female 04 Mar 1999 GMC-26990630064-SYSN00322A" at bounding box center [1019, 107] width 1008 height 36
drag, startPoint x: 750, startPoint y: 117, endPoint x: 964, endPoint y: 120, distance: 214.0
click at [963, 119] on div "SD Seema Devi Spouse Female 04 Mar 1999 GMC-26990630064-SYSN00322A" at bounding box center [1019, 107] width 1008 height 36
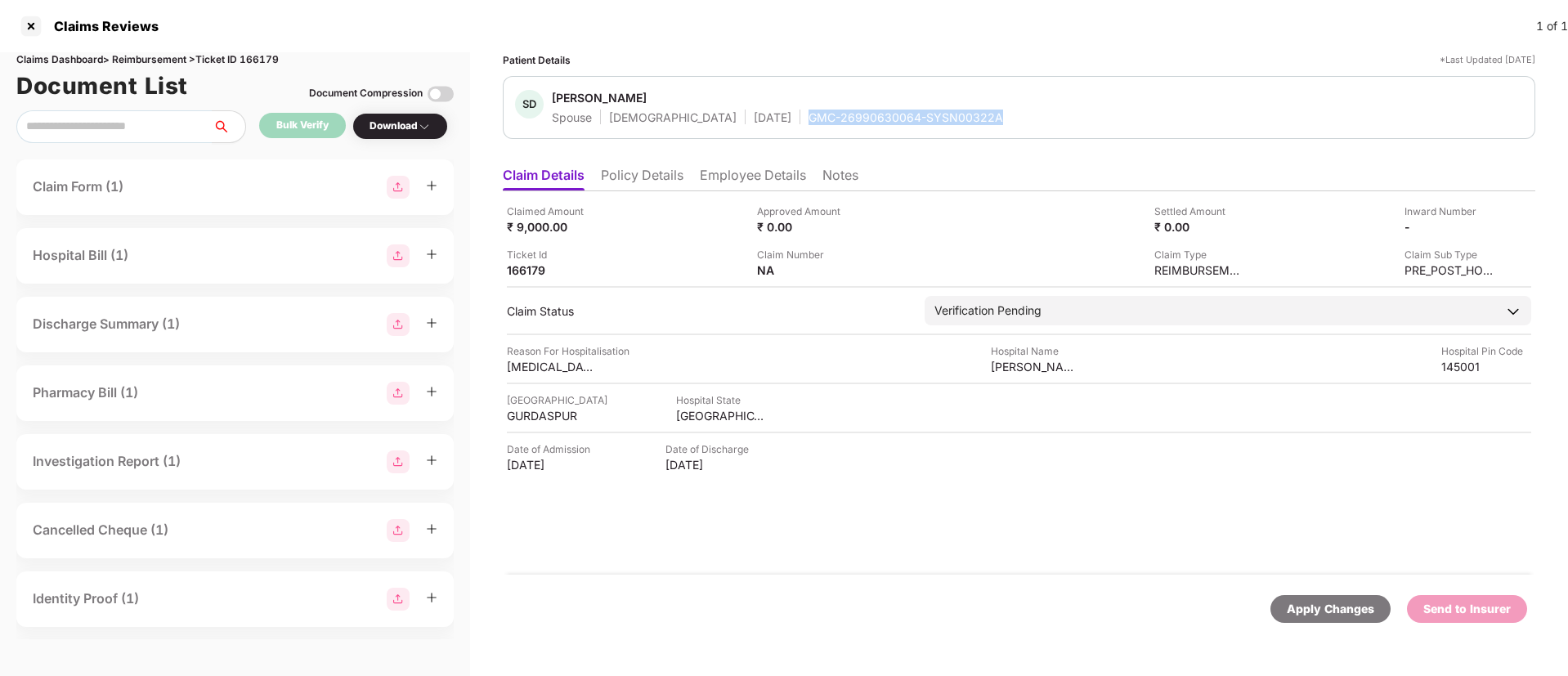
copy div "GMC-26990630064-SYSN00322A"
click at [657, 179] on li "Policy Details" at bounding box center [643, 179] width 83 height 24
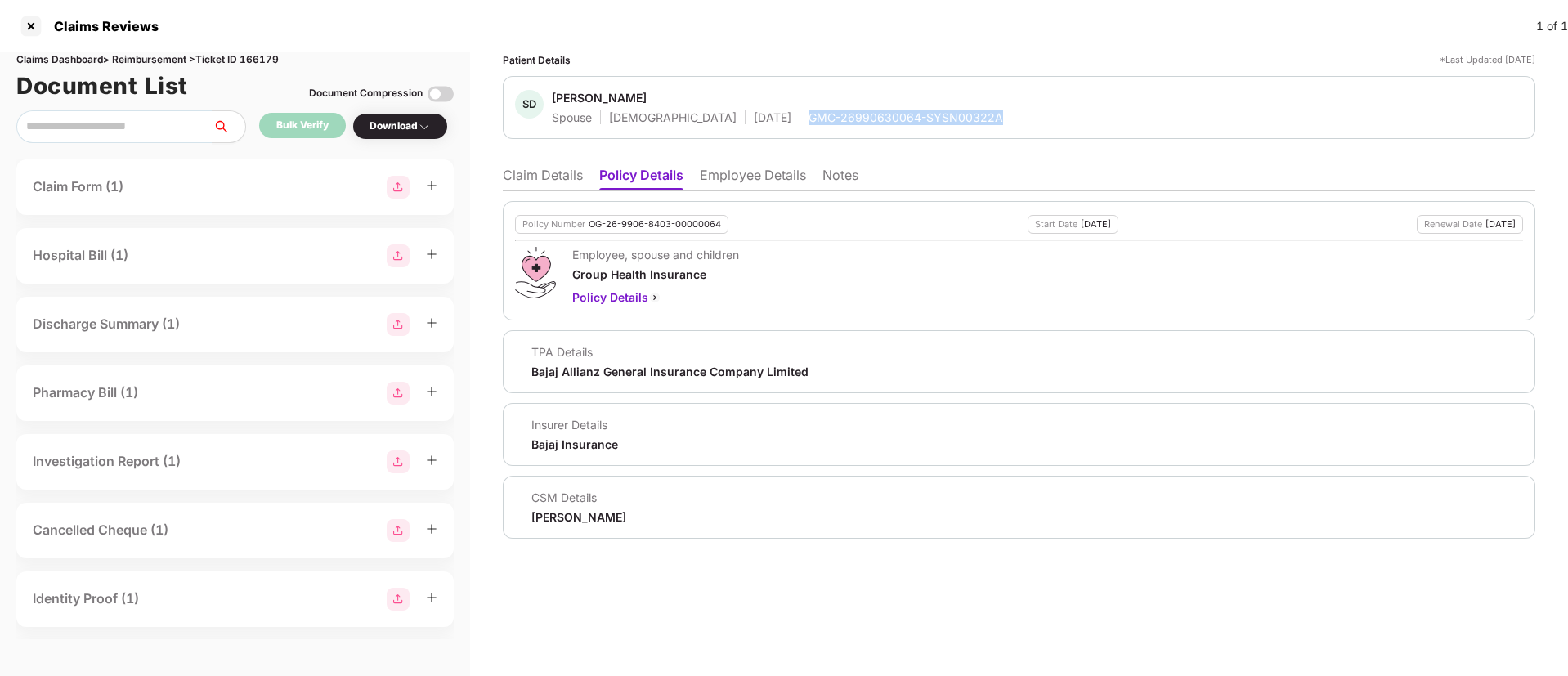
drag, startPoint x: 756, startPoint y: 115, endPoint x: 953, endPoint y: 109, distance: 197.1
click at [953, 109] on div "SD Seema Devi Spouse Female 04 Mar 1999 GMC-26990630064-SYSN00322A" at bounding box center [1019, 107] width 1008 height 36
copy div "GMC-26990630064-SYSN00322A"
click at [518, 180] on li "Claim Details" at bounding box center [543, 179] width 80 height 24
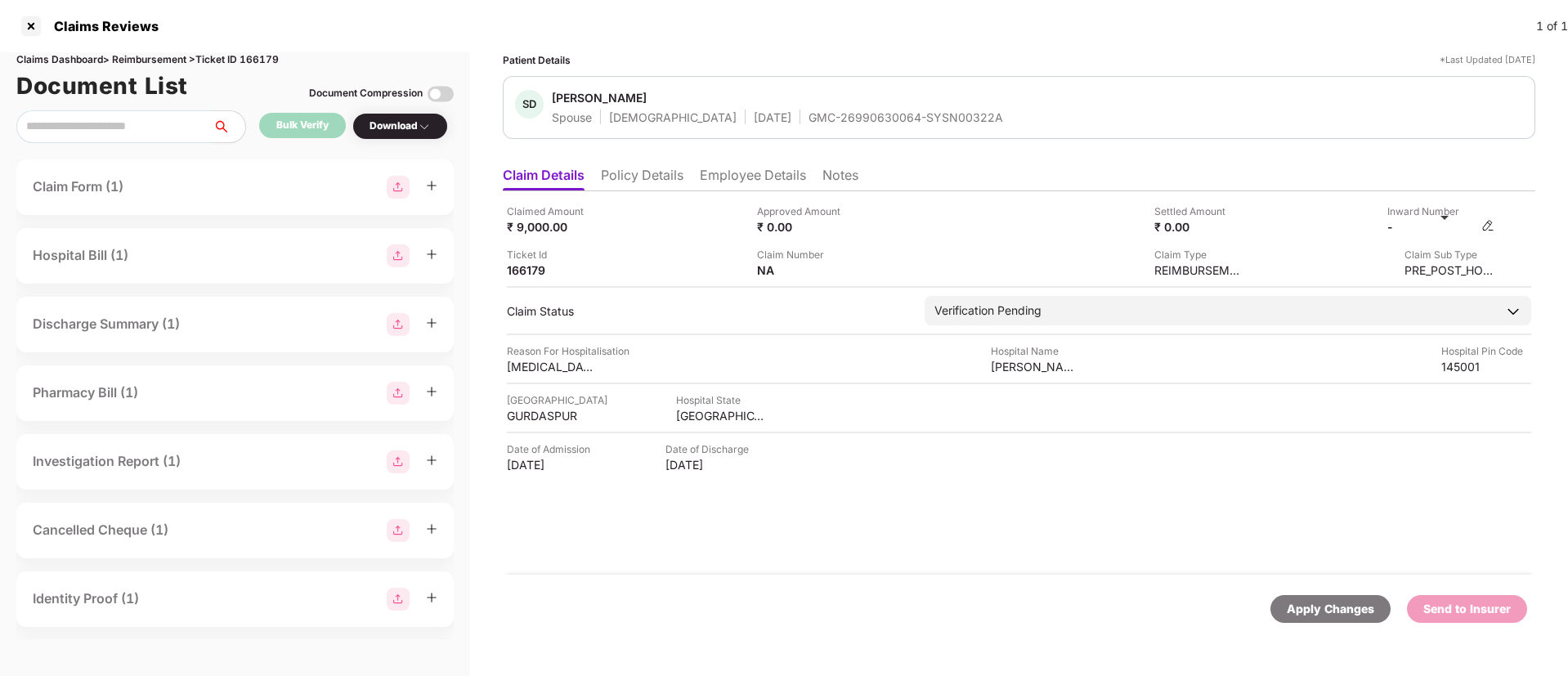
click at [1488, 225] on img at bounding box center [1489, 226] width 13 height 13
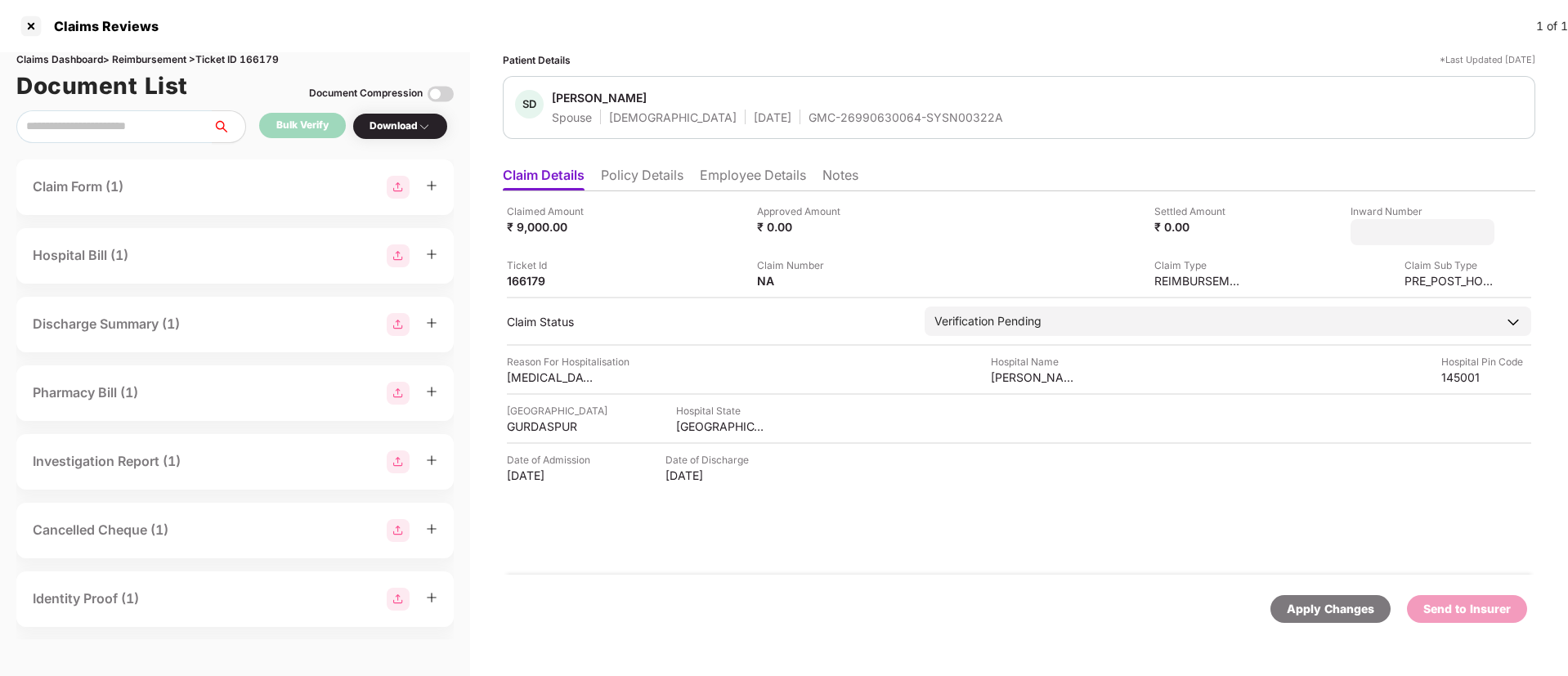
type input "**********"
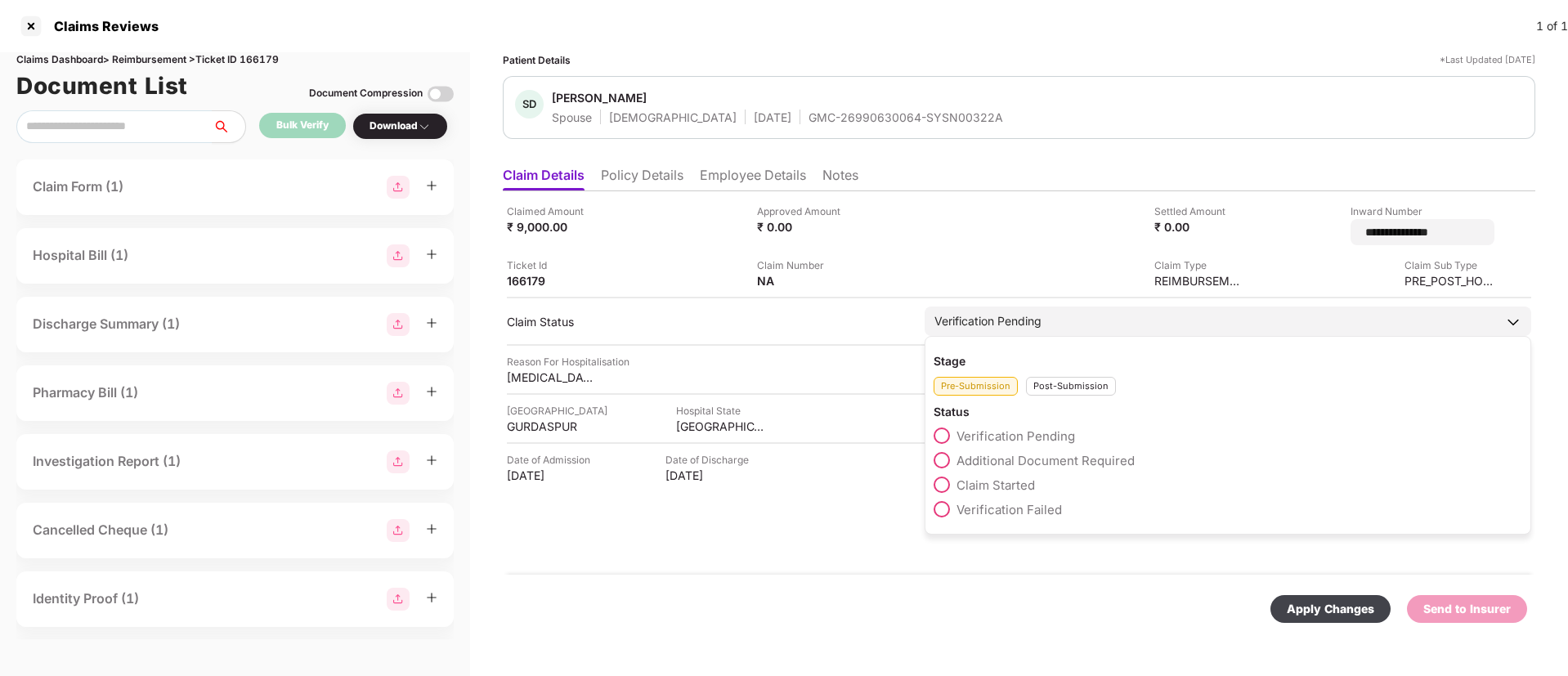
click at [1058, 383] on div "Post-Submission" at bounding box center [1071, 386] width 90 height 19
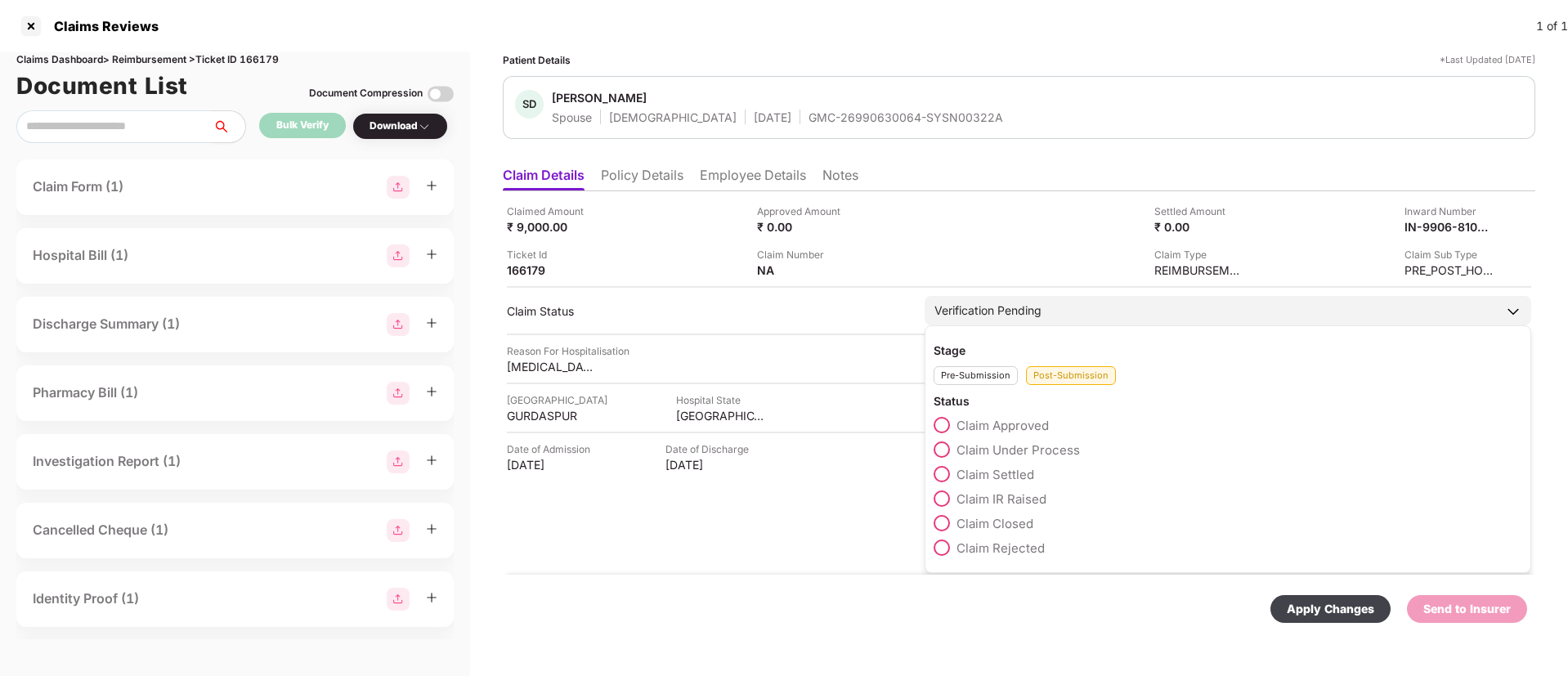
click at [937, 451] on span at bounding box center [942, 450] width 17 height 17
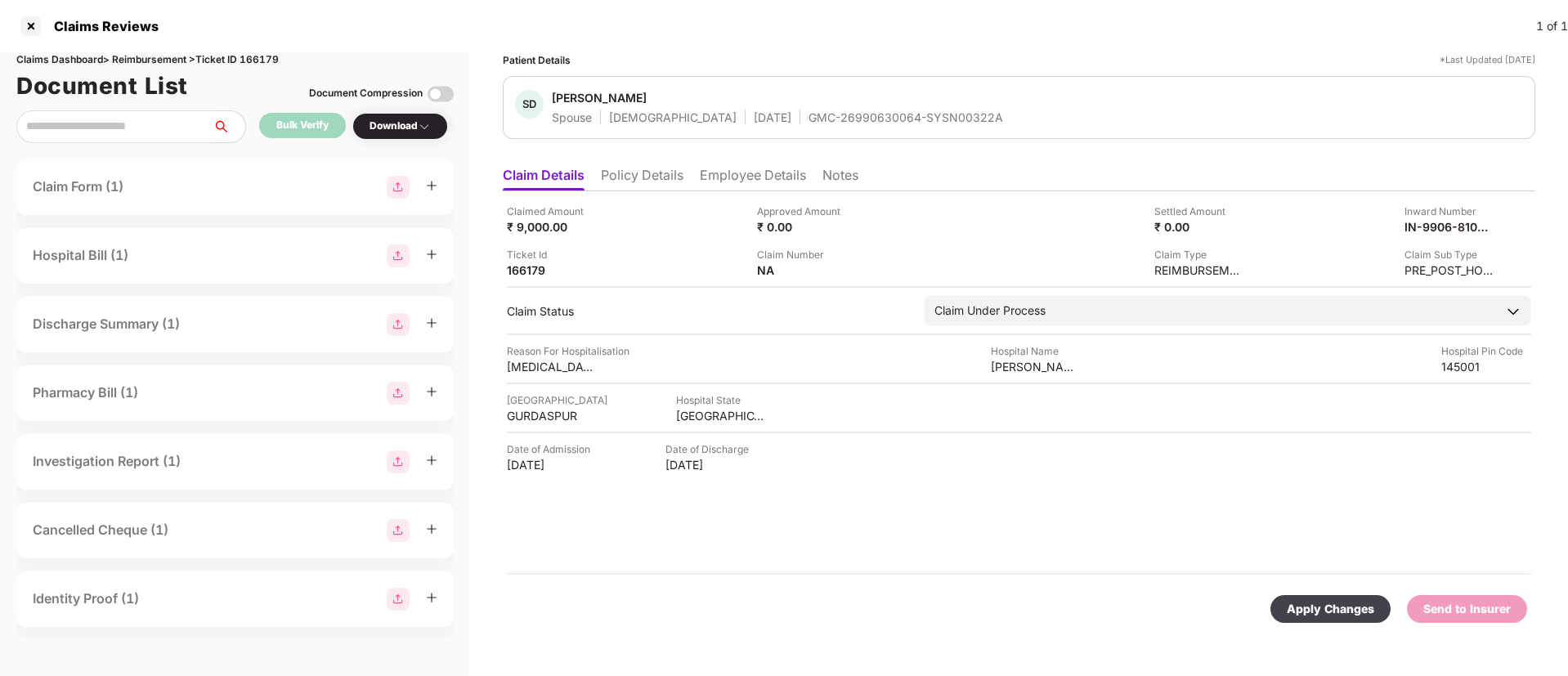
click at [1290, 602] on div "Apply Changes" at bounding box center [1331, 609] width 88 height 18
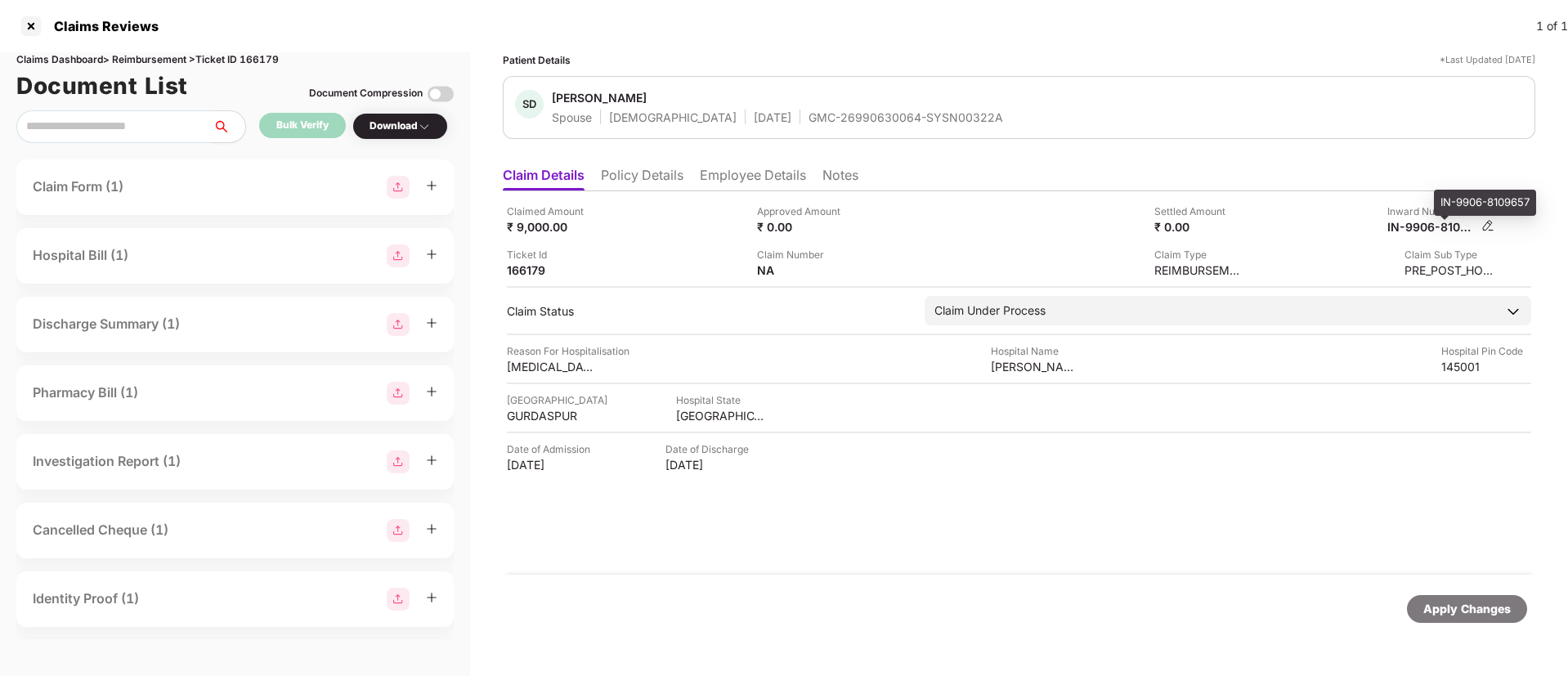
click at [1439, 226] on div "IN-9906-8109657" at bounding box center [1432, 226] width 90 height 16
click at [1438, 227] on div "IN-9906-8109657" at bounding box center [1432, 226] width 90 height 16
click at [1438, 228] on div "IN-9906-8109657" at bounding box center [1432, 226] width 90 height 16
copy div
drag, startPoint x: 750, startPoint y: 109, endPoint x: 973, endPoint y: 116, distance: 223.1
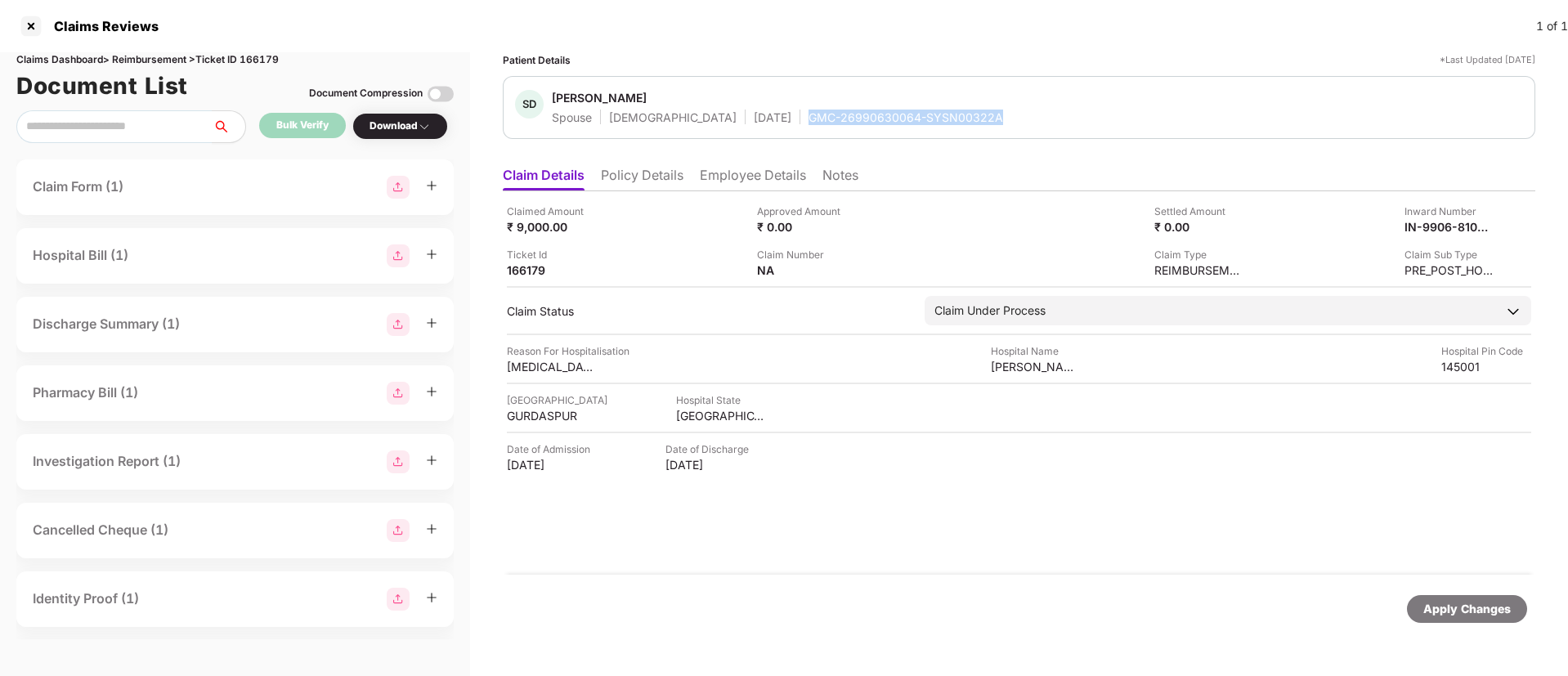
click at [973, 116] on div "SD Seema Devi Spouse Female 04 Mar 1999 GMC-26990630064-SYSN00322A" at bounding box center [1019, 107] width 1008 height 36
copy div "GMC-26990630064-SYSN00322A"
click at [1427, 220] on div "IN-9906-8109657" at bounding box center [1432, 226] width 90 height 16
click at [1428, 219] on div "IN-9906-8109657" at bounding box center [1432, 226] width 90 height 16
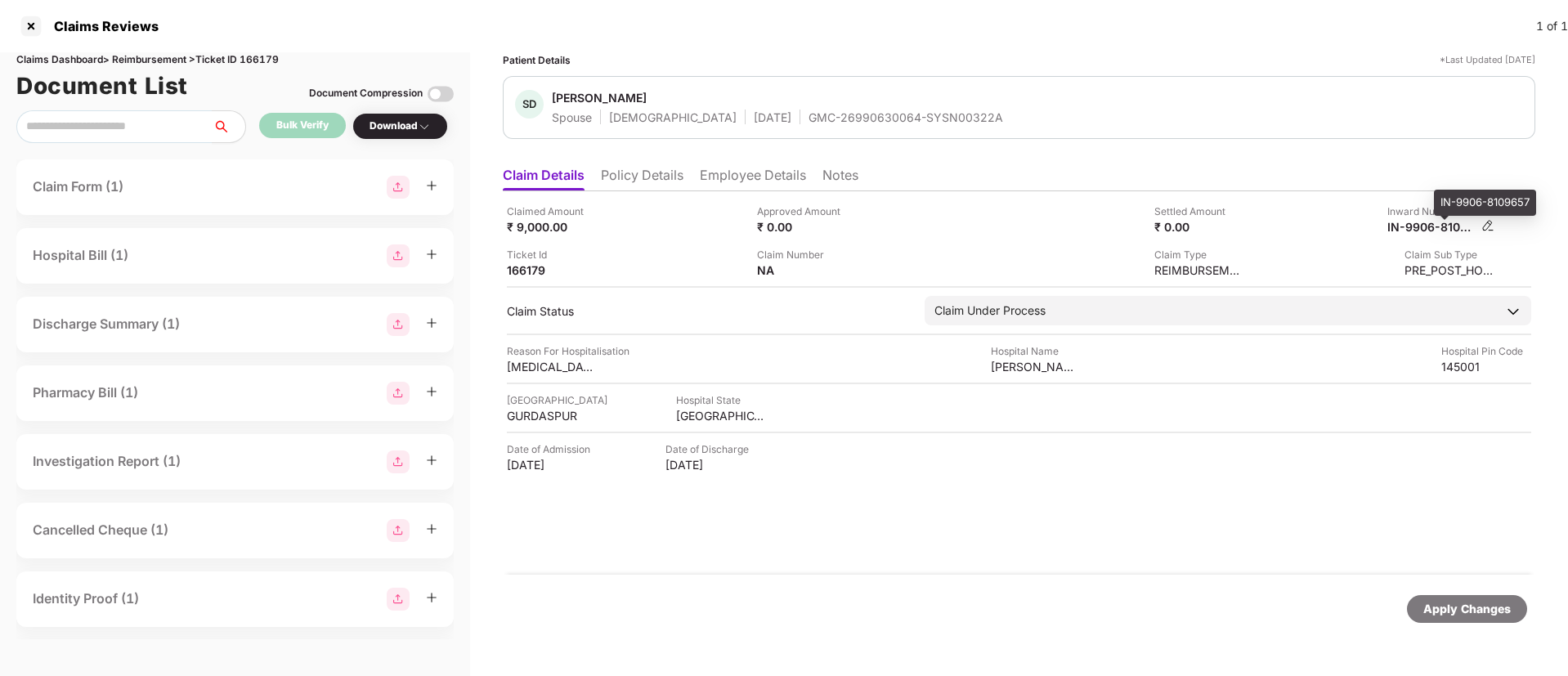
copy div
drag, startPoint x: 746, startPoint y: 129, endPoint x: 951, endPoint y: 126, distance: 205.0
click at [951, 126] on div "SD Seema Devi Spouse Female 04 Mar 1999 GMC-26990630064-SYSN00322A" at bounding box center [1019, 107] width 1033 height 63
copy div "GMC-26990630064-SYSN00322A"
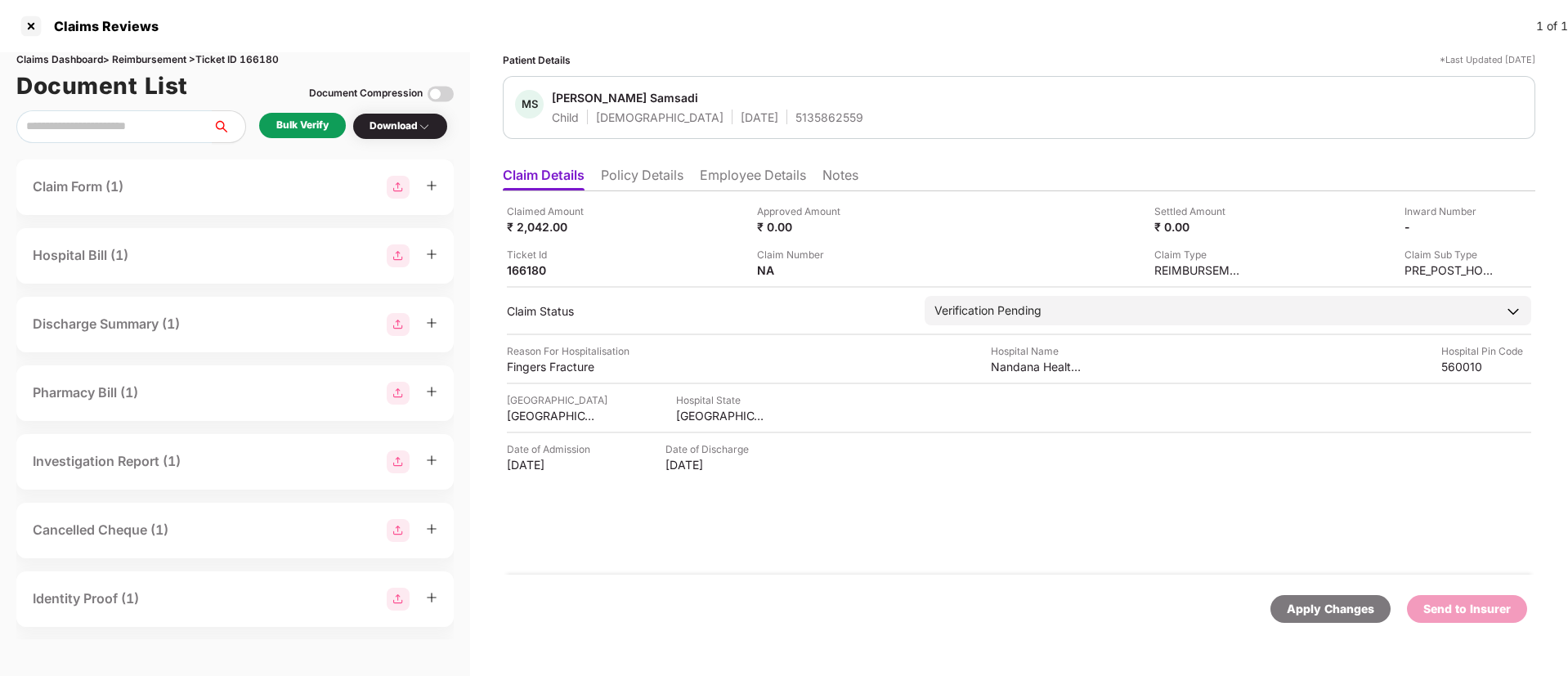
click at [605, 176] on li "Policy Details" at bounding box center [643, 179] width 83 height 24
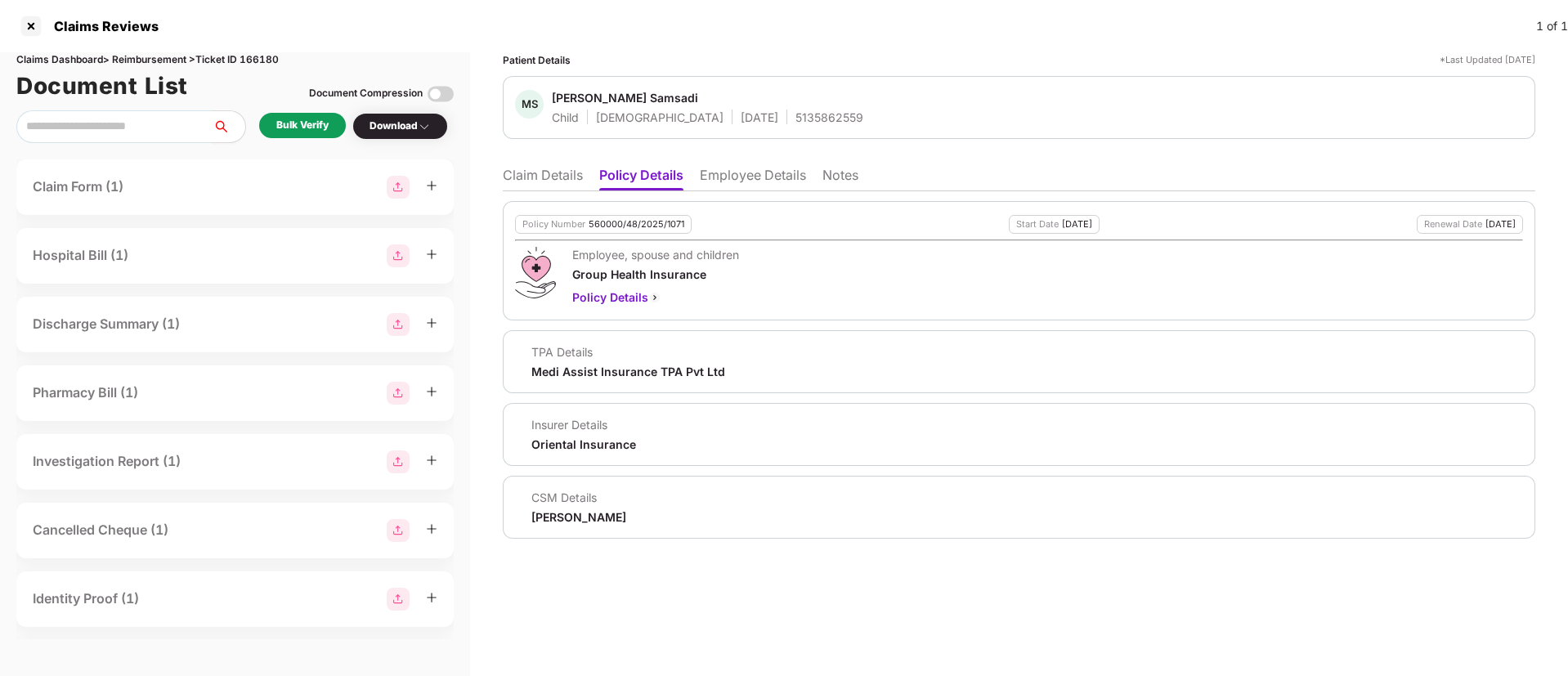
drag, startPoint x: 755, startPoint y: 181, endPoint x: 783, endPoint y: 184, distance: 28.2
click at [756, 181] on li "Employee Details" at bounding box center [753, 179] width 107 height 24
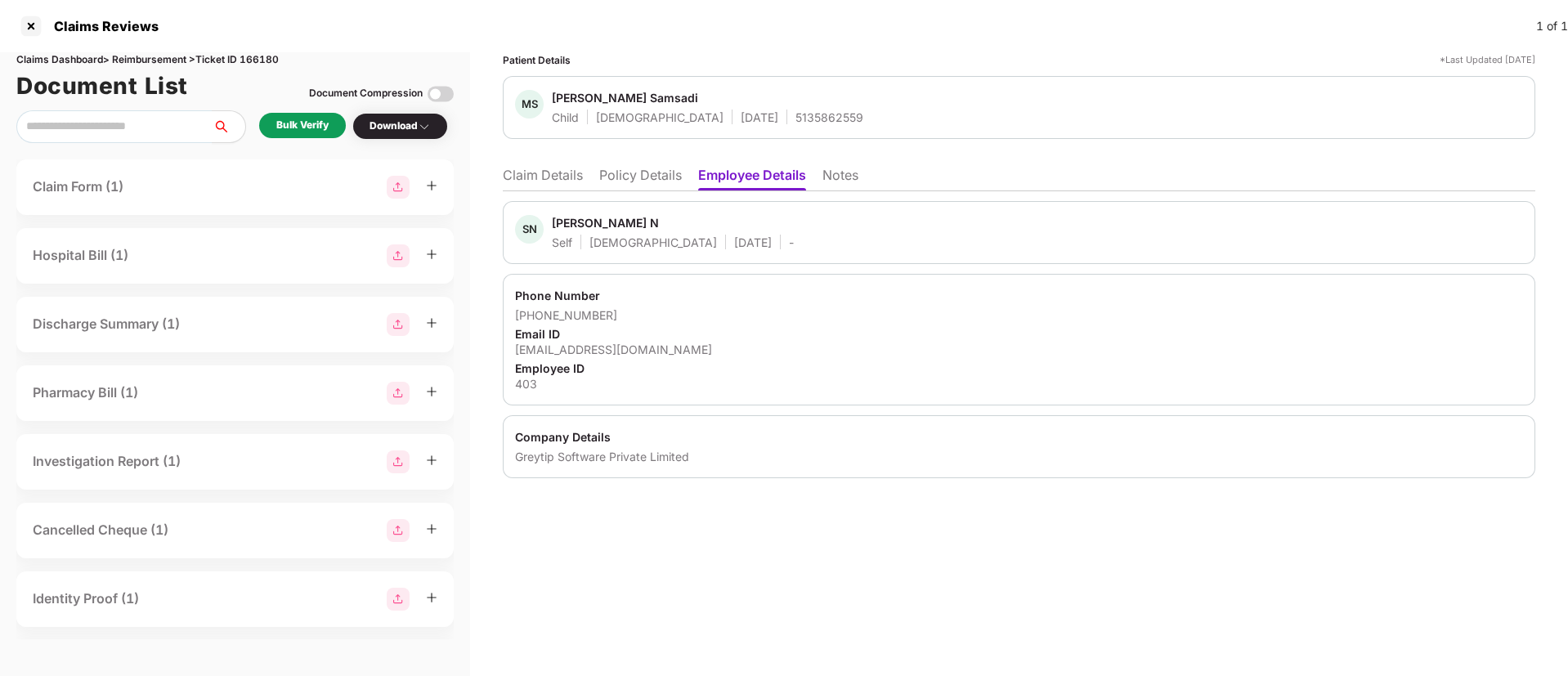
click at [525, 456] on div "Greytip Software Private Limited" at bounding box center [1019, 456] width 1008 height 16
click at [528, 455] on div "Greytip Software Private Limited" at bounding box center [1019, 456] width 1008 height 16
click at [528, 455] on div "Greytip Software Private Limited" at bounding box center [1019, 456] width 1008 height 16
copy div "Greytip"
click at [619, 165] on ul "Claim Details Policy Details Employee Details Notes" at bounding box center [1019, 175] width 1033 height 33
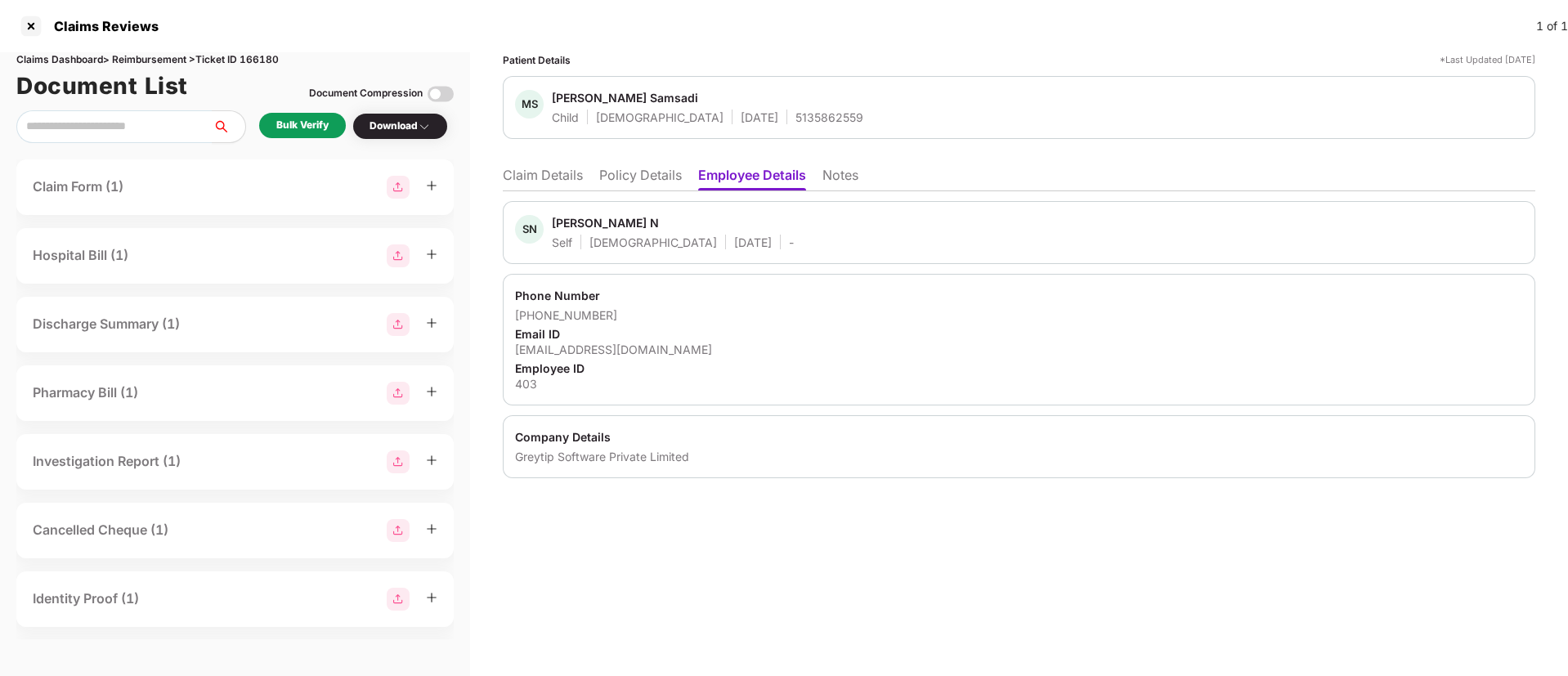
click at [619, 172] on li "Policy Details" at bounding box center [641, 179] width 83 height 24
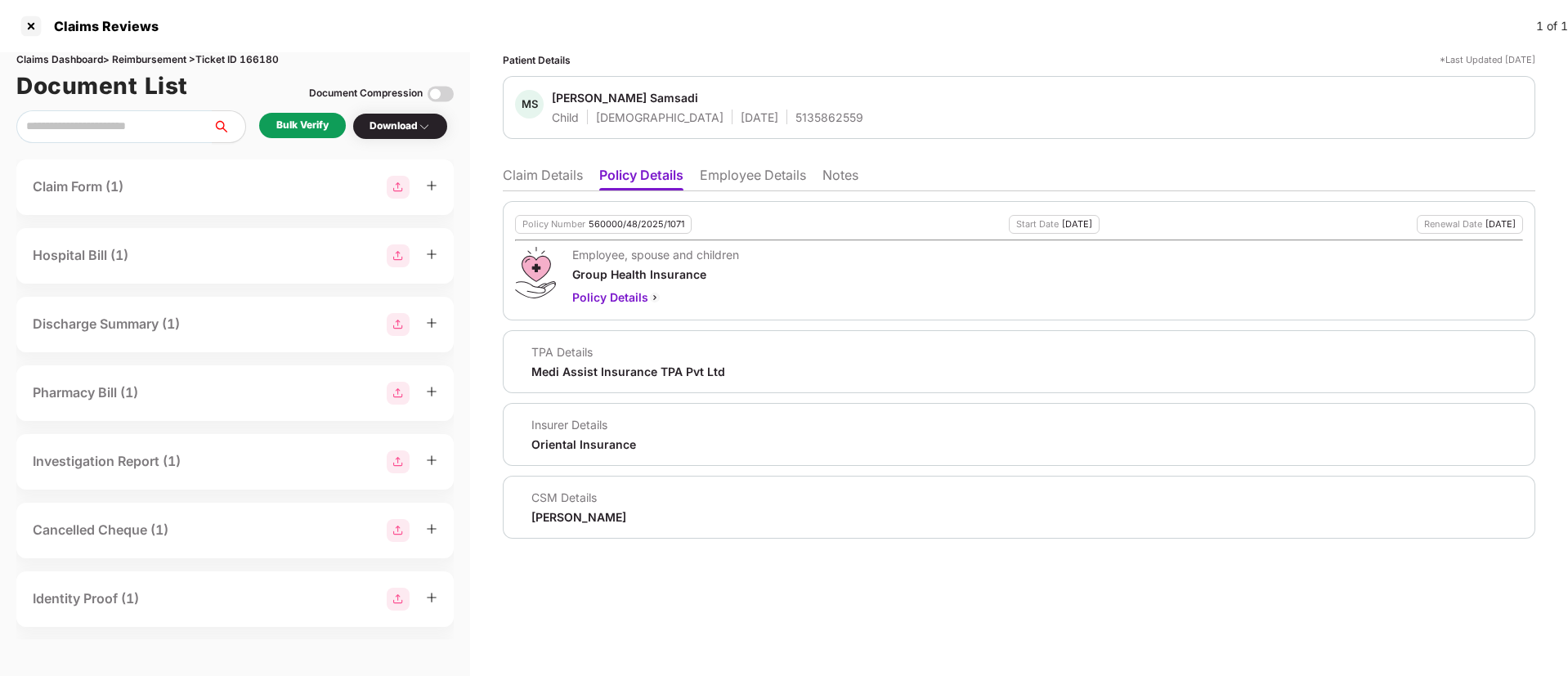
click at [539, 170] on li "Claim Details" at bounding box center [543, 179] width 80 height 24
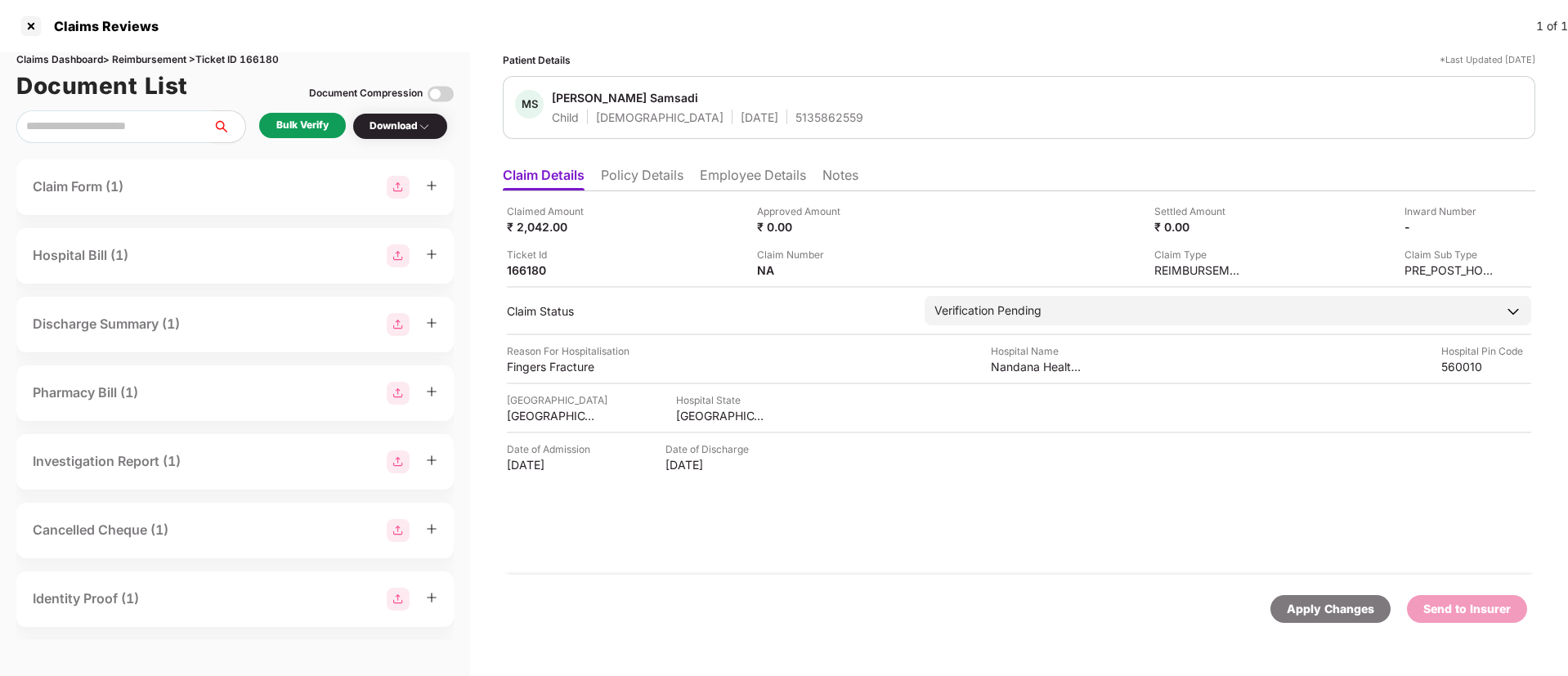
drag, startPoint x: 655, startPoint y: 181, endPoint x: 671, endPoint y: 196, distance: 21.9
click at [655, 180] on li "Policy Details" at bounding box center [643, 179] width 83 height 24
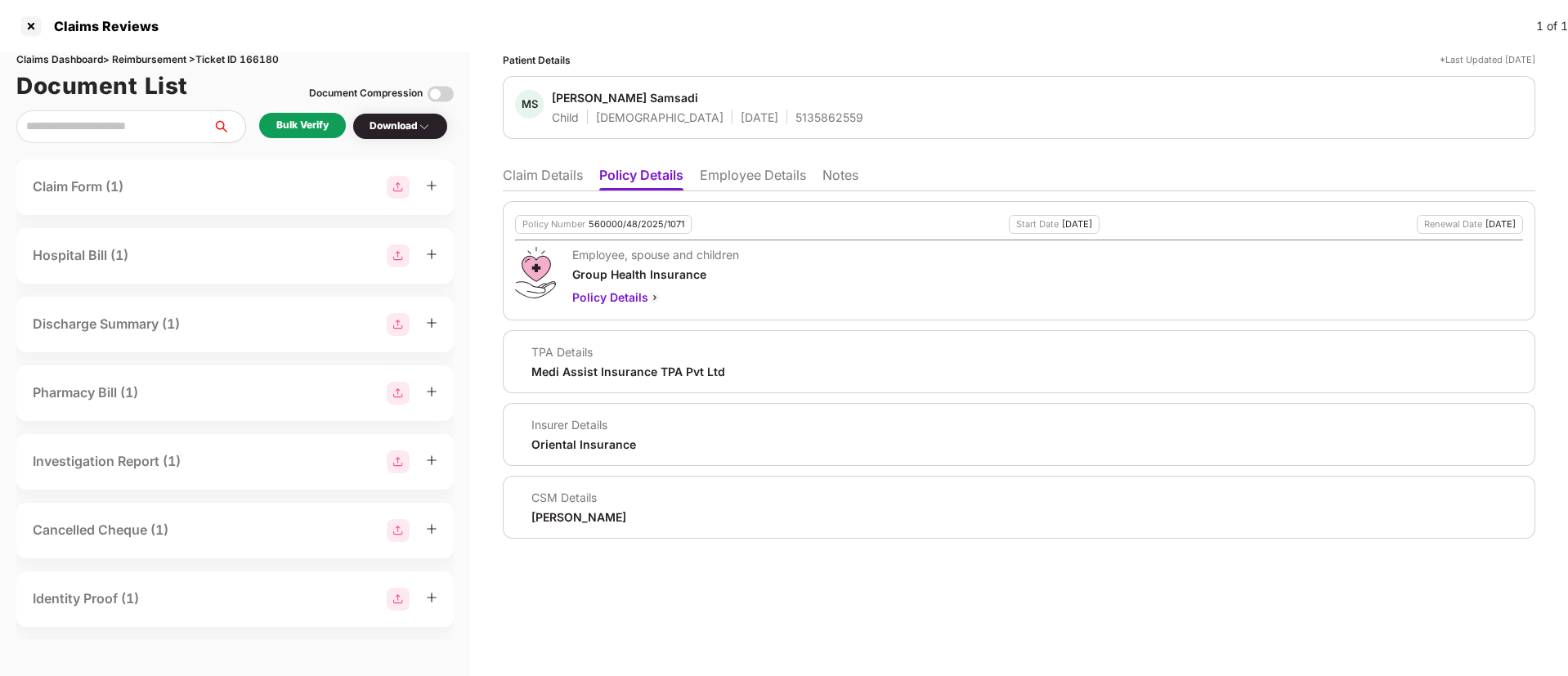
click at [544, 174] on li "Claim Details" at bounding box center [543, 179] width 80 height 24
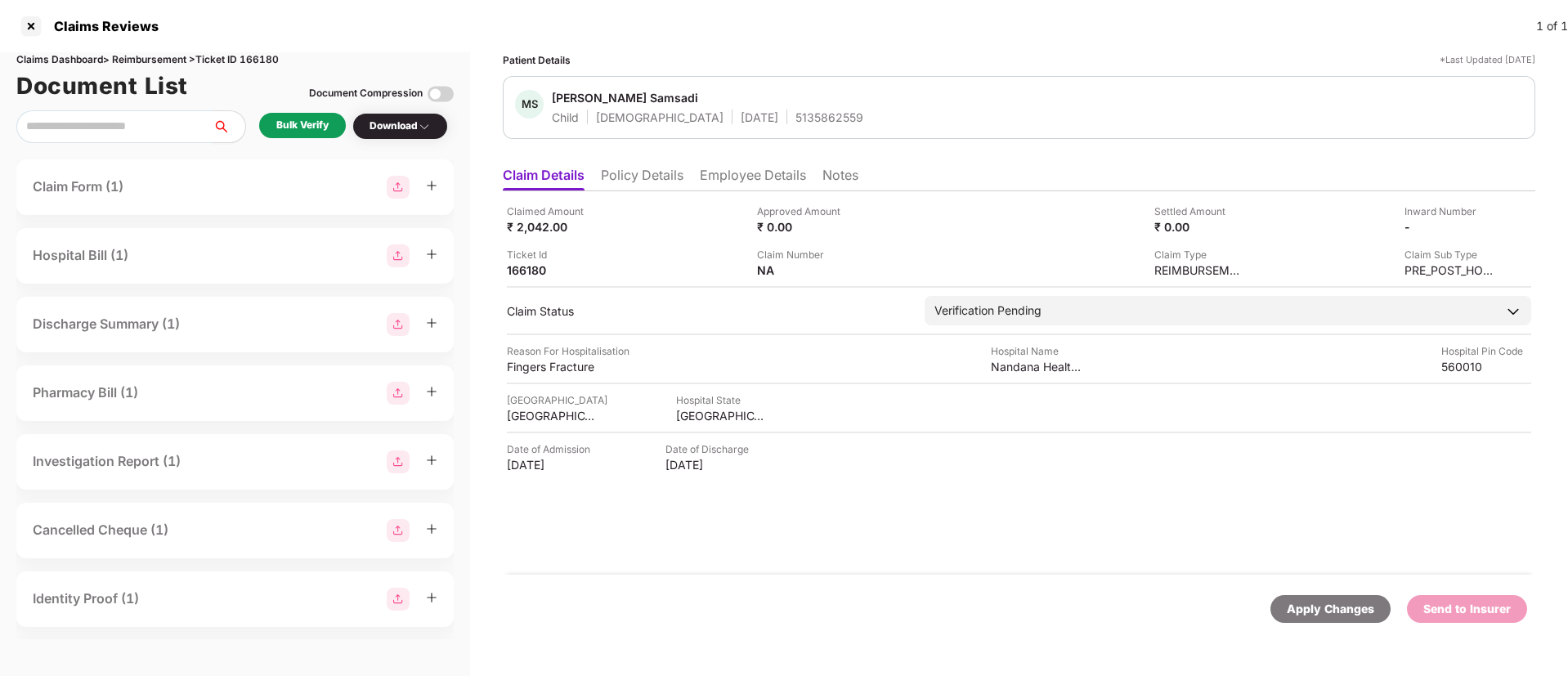
click at [634, 177] on li "Policy Details" at bounding box center [643, 179] width 83 height 24
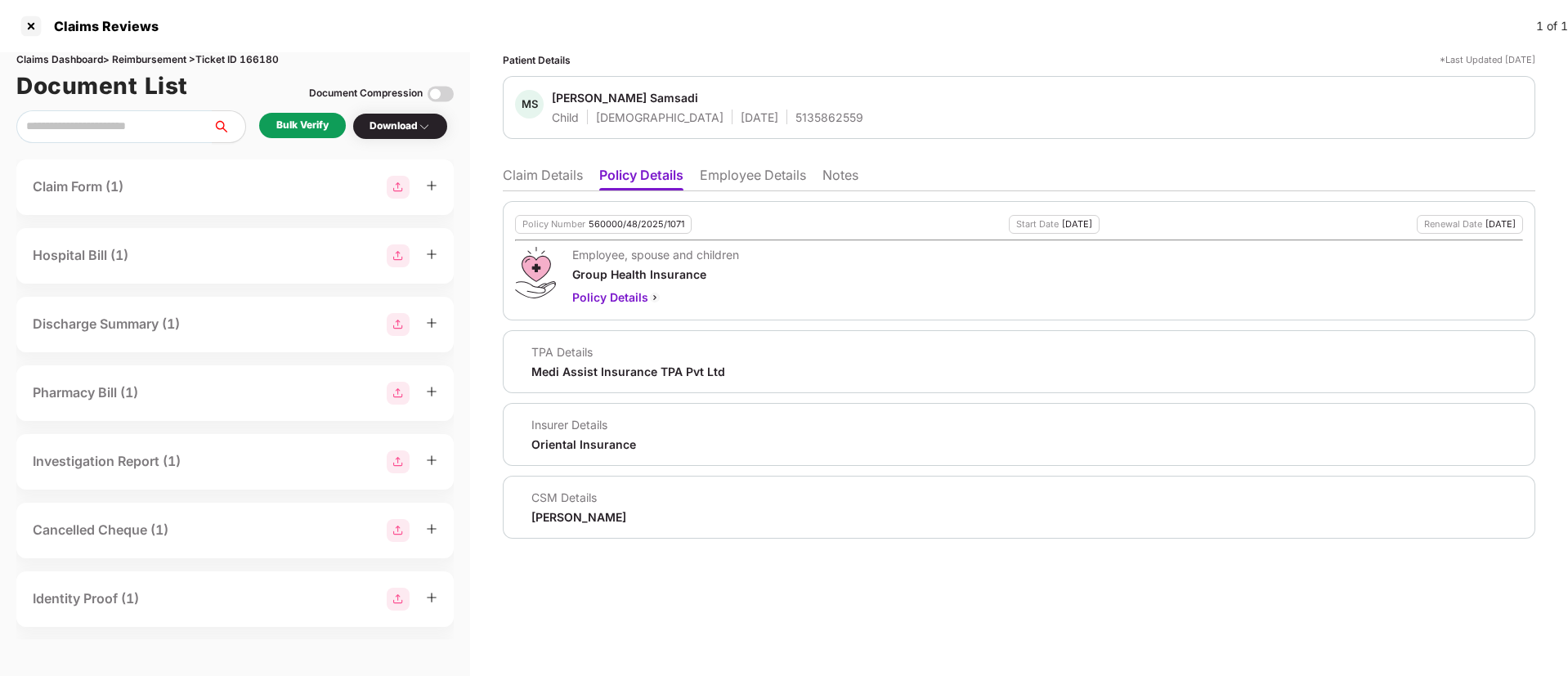
click at [542, 176] on li "Claim Details" at bounding box center [543, 179] width 80 height 24
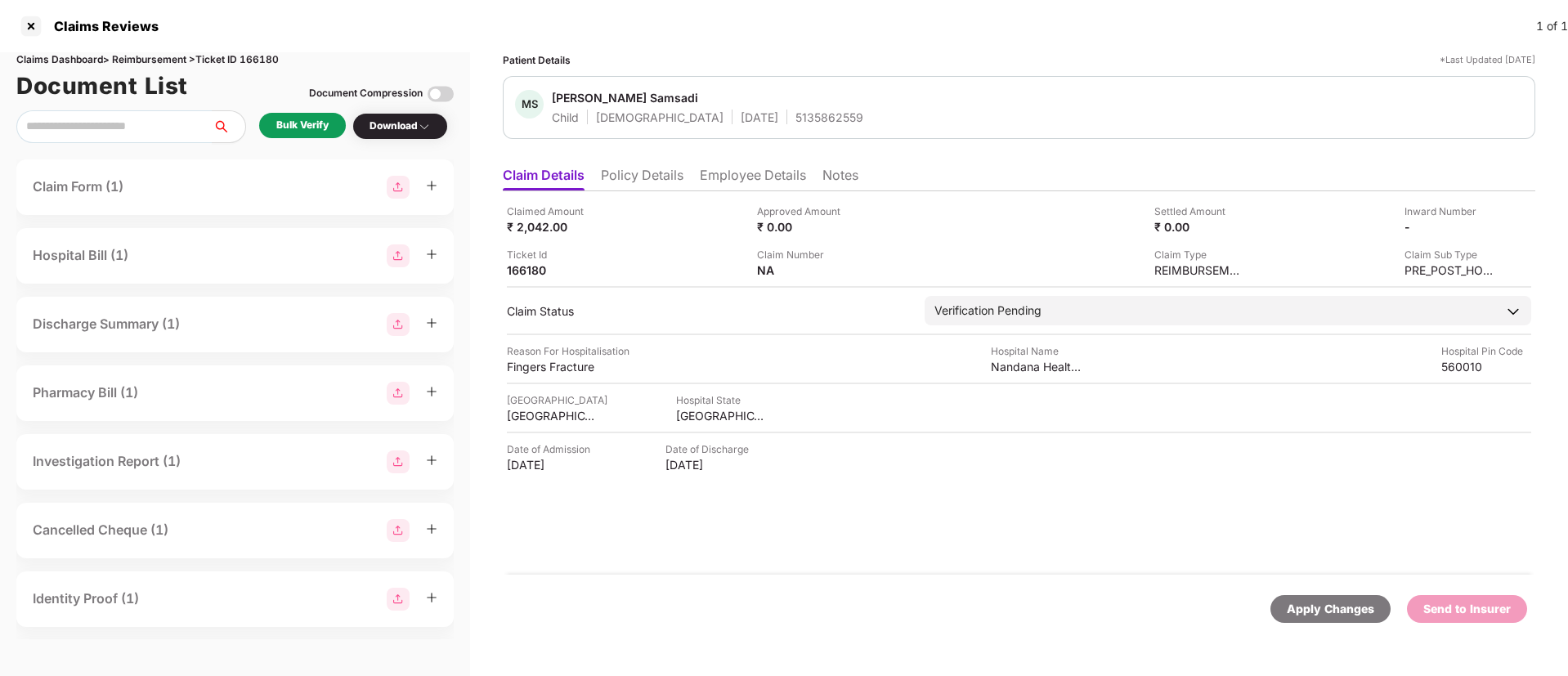
click at [306, 126] on div "Bulk Verify" at bounding box center [302, 125] width 52 height 16
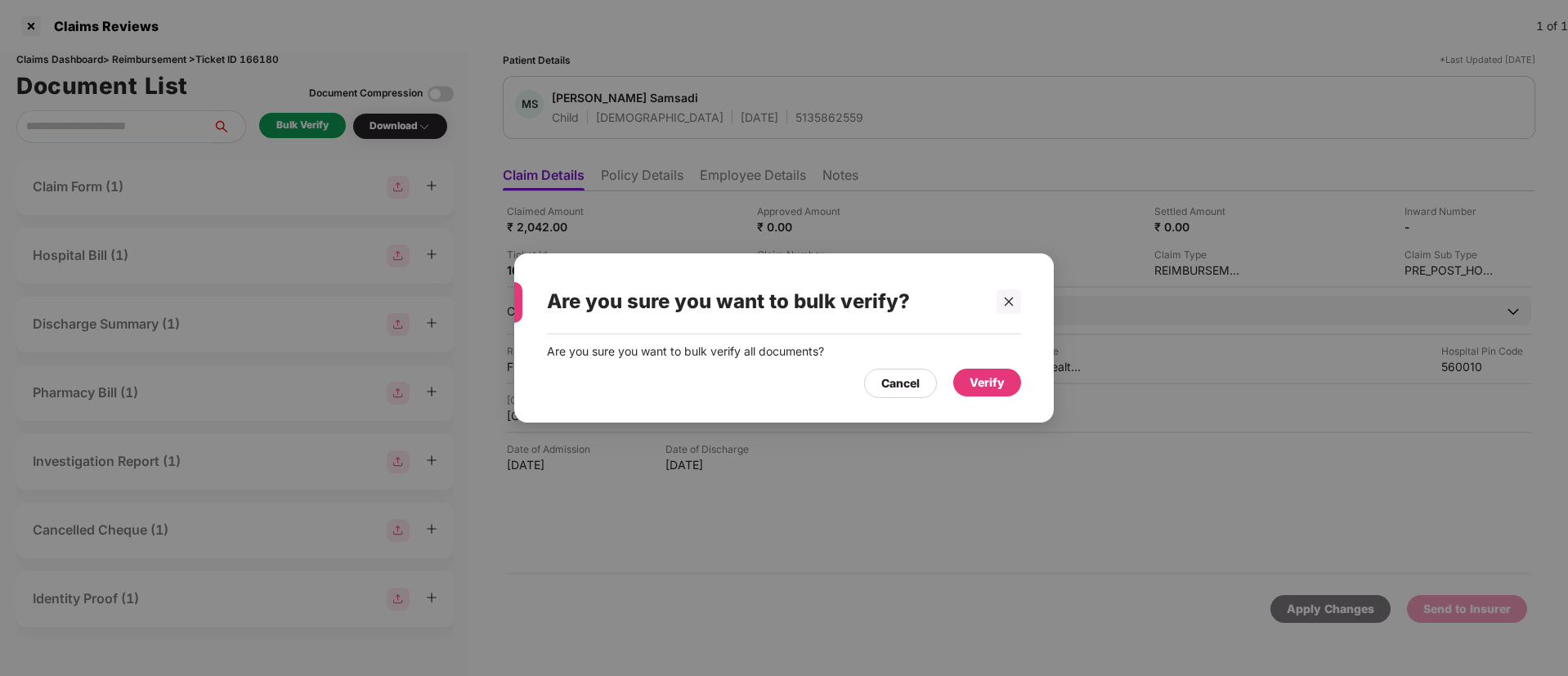
click at [988, 377] on div "Verify" at bounding box center [987, 383] width 36 height 18
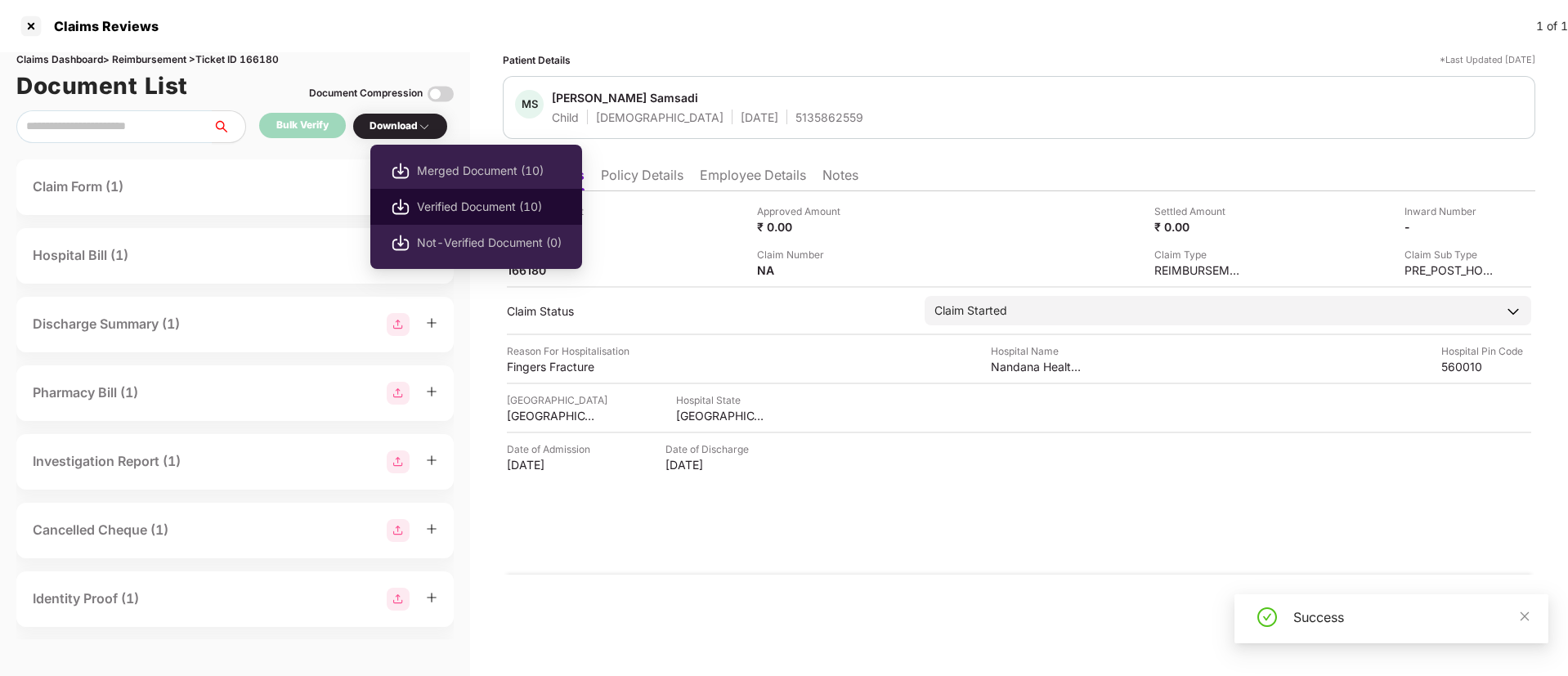
click at [461, 209] on span "Verified Document (10)" at bounding box center [489, 207] width 145 height 18
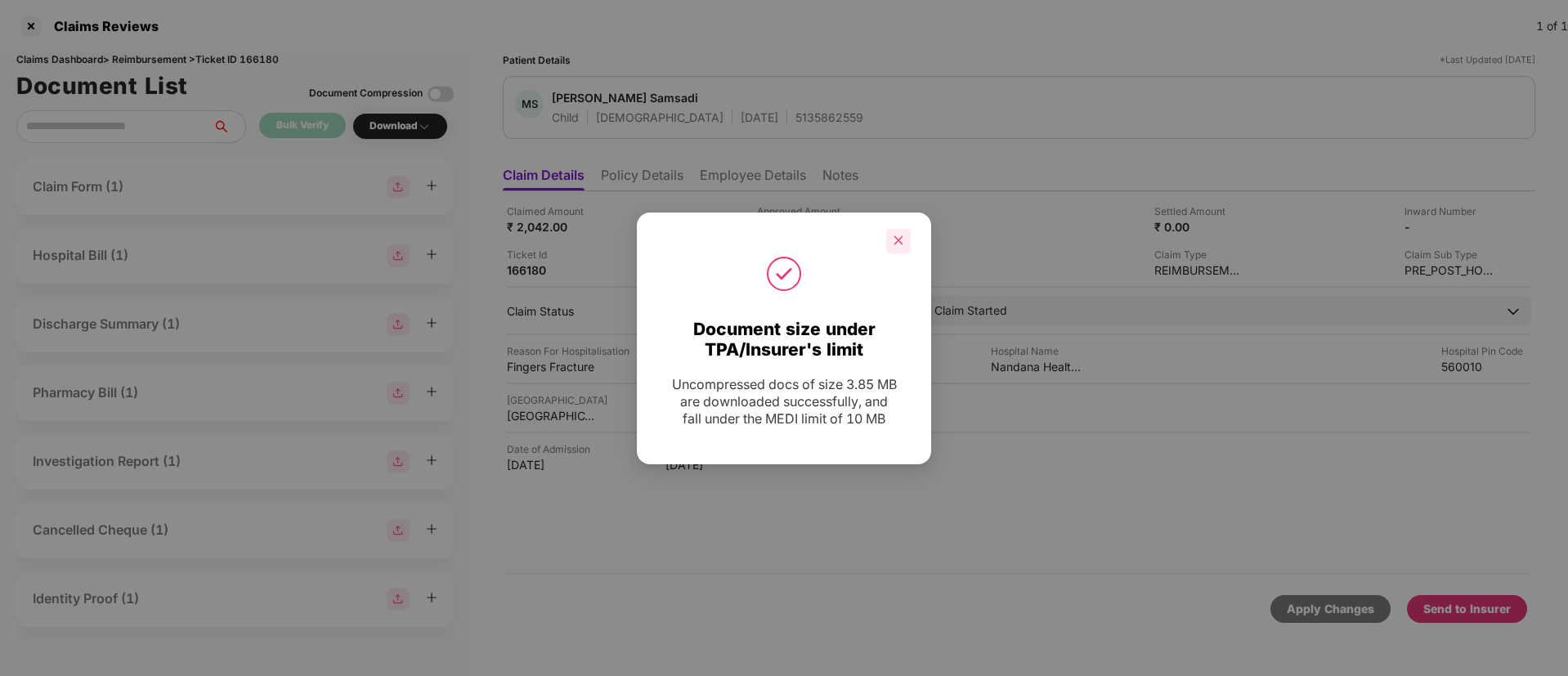
click at [902, 249] on div at bounding box center [899, 241] width 25 height 25
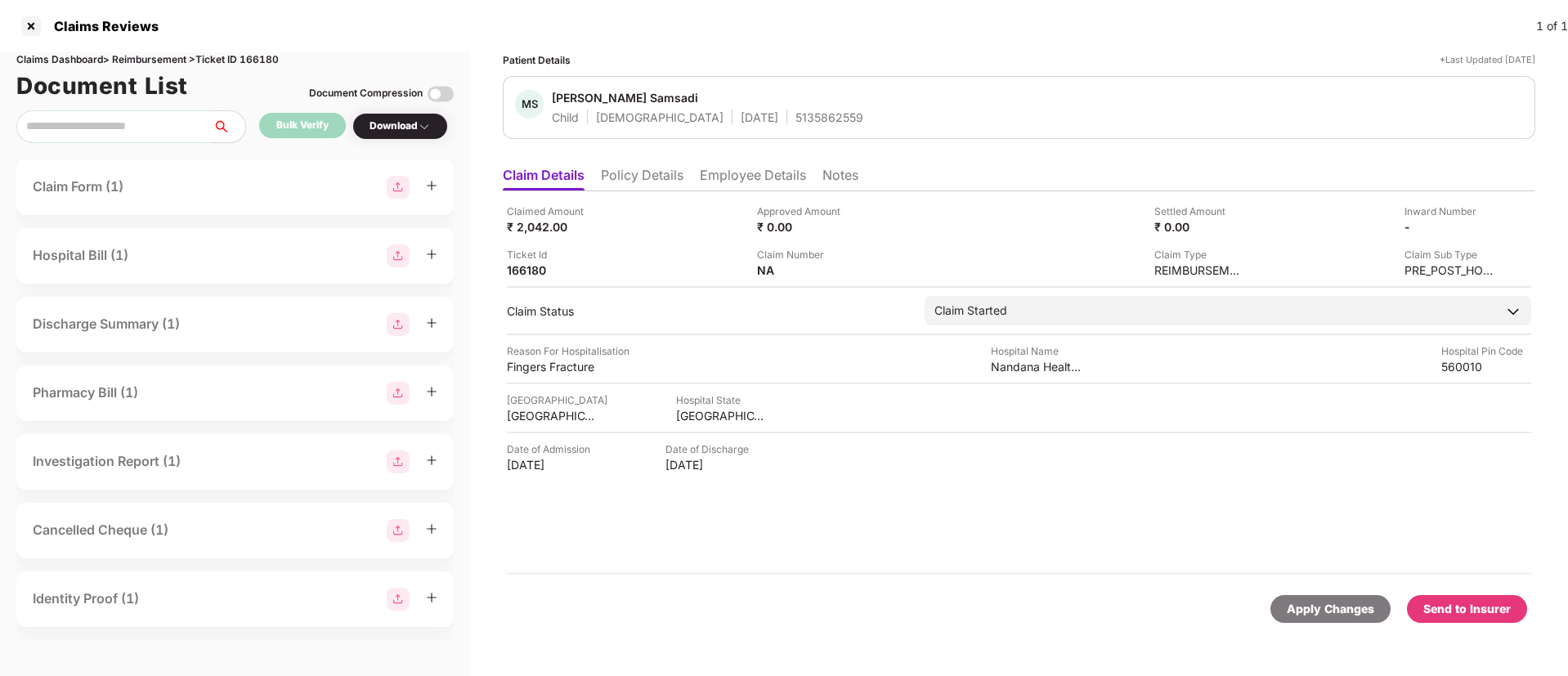
click at [1494, 606] on div "Send to Insurer" at bounding box center [1467, 609] width 88 height 18
click at [762, 183] on li "Employee Details" at bounding box center [753, 179] width 107 height 24
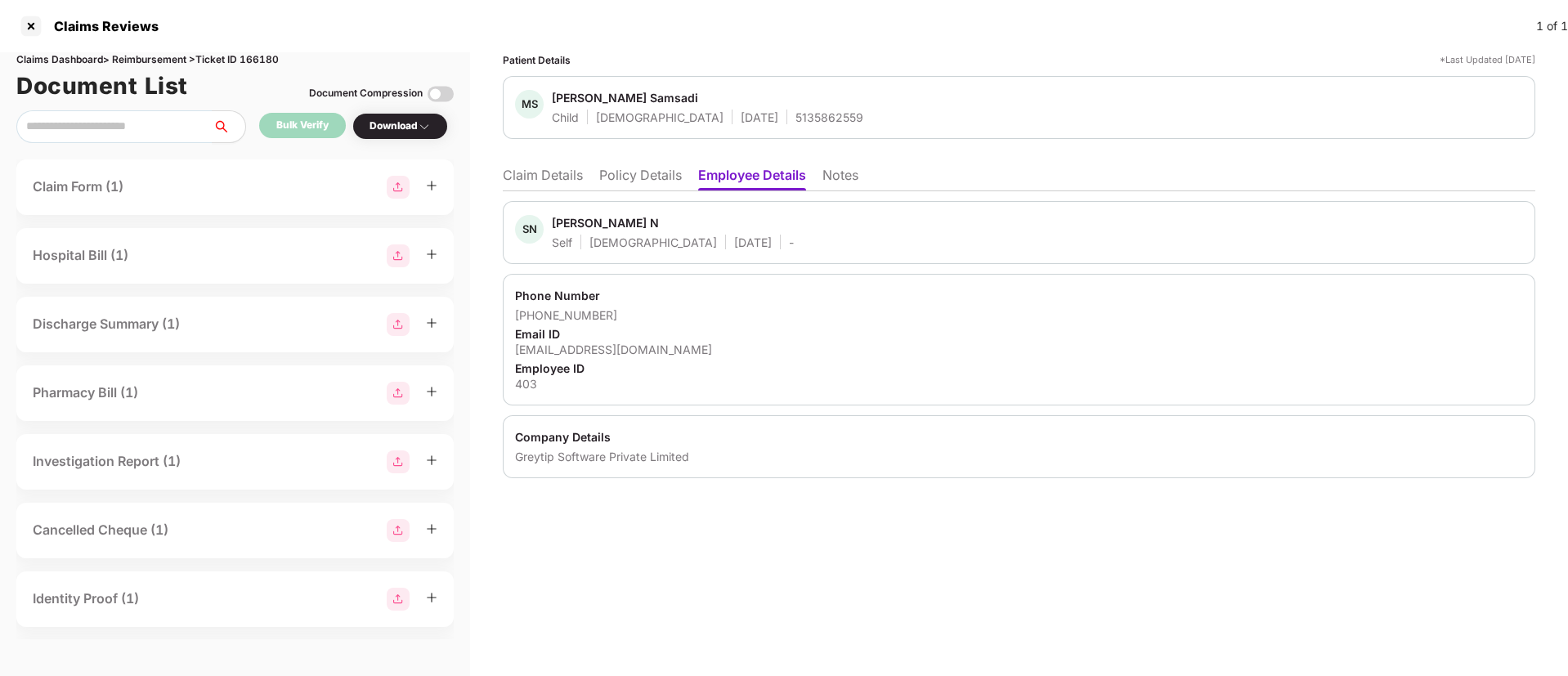
click at [666, 180] on li "Policy Details" at bounding box center [641, 179] width 83 height 24
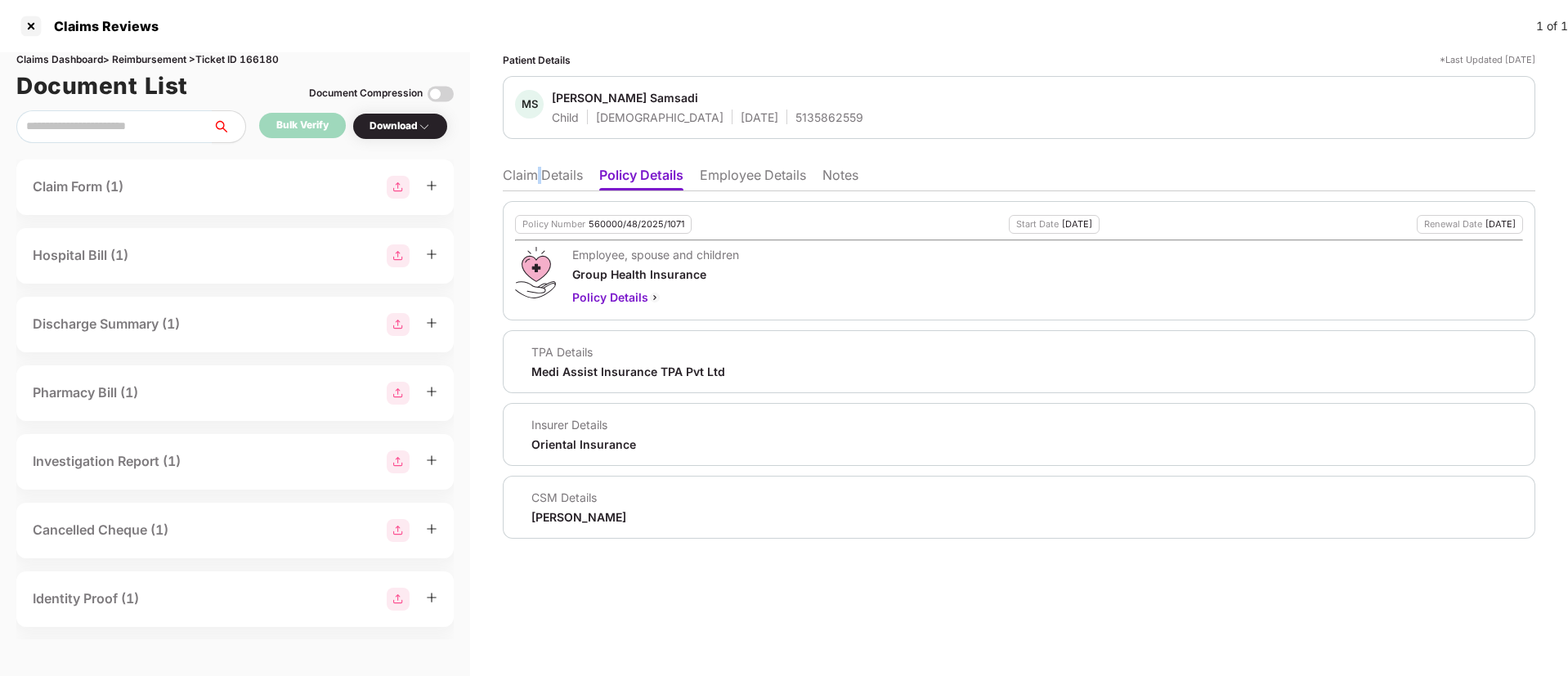
drag, startPoint x: 535, startPoint y: 167, endPoint x: 547, endPoint y: 167, distance: 12.0
click at [544, 167] on li "Claim Details" at bounding box center [543, 179] width 80 height 24
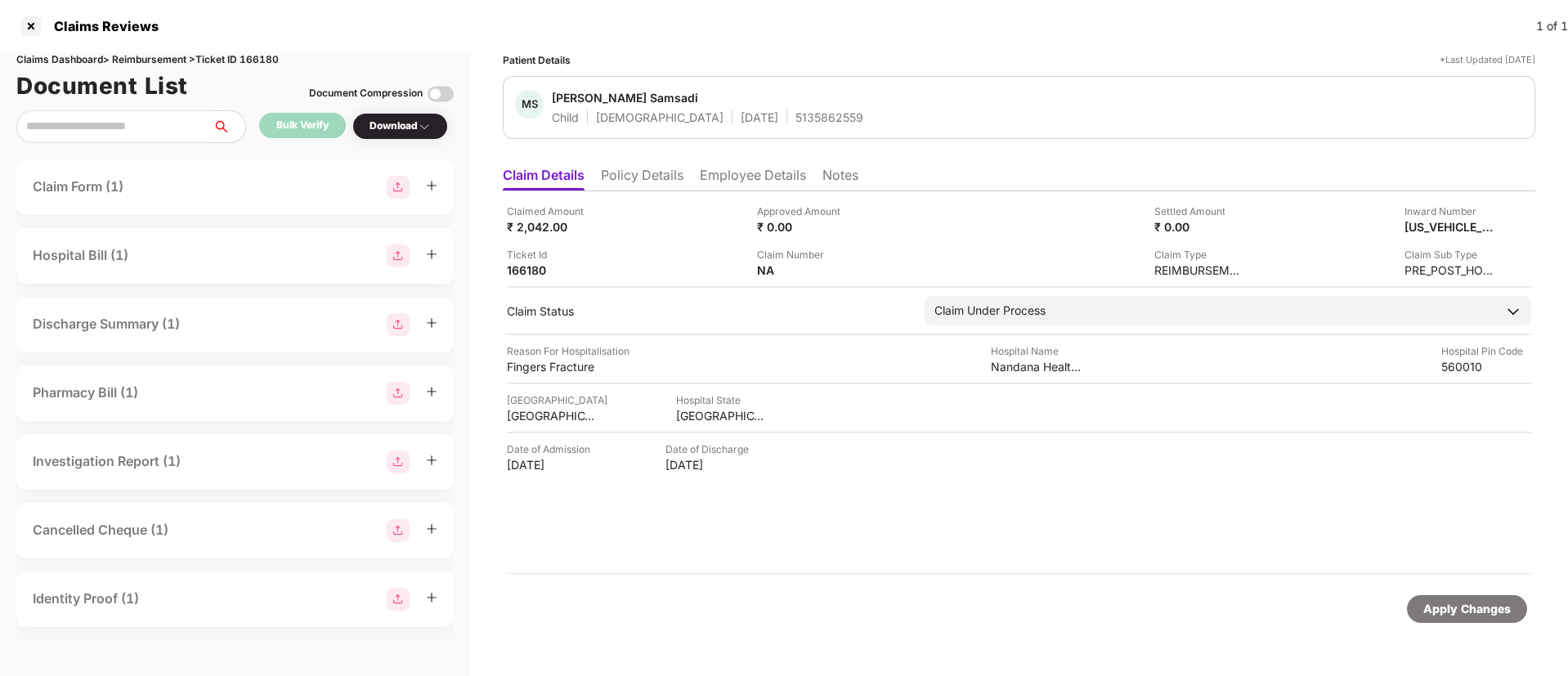
click at [796, 114] on div "5135862559" at bounding box center [829, 117] width 68 height 16
copy div "5135862559"
click at [1435, 221] on div "[US_VEHICLE_IDENTIFICATION_NUMBER]" at bounding box center [1432, 226] width 90 height 16
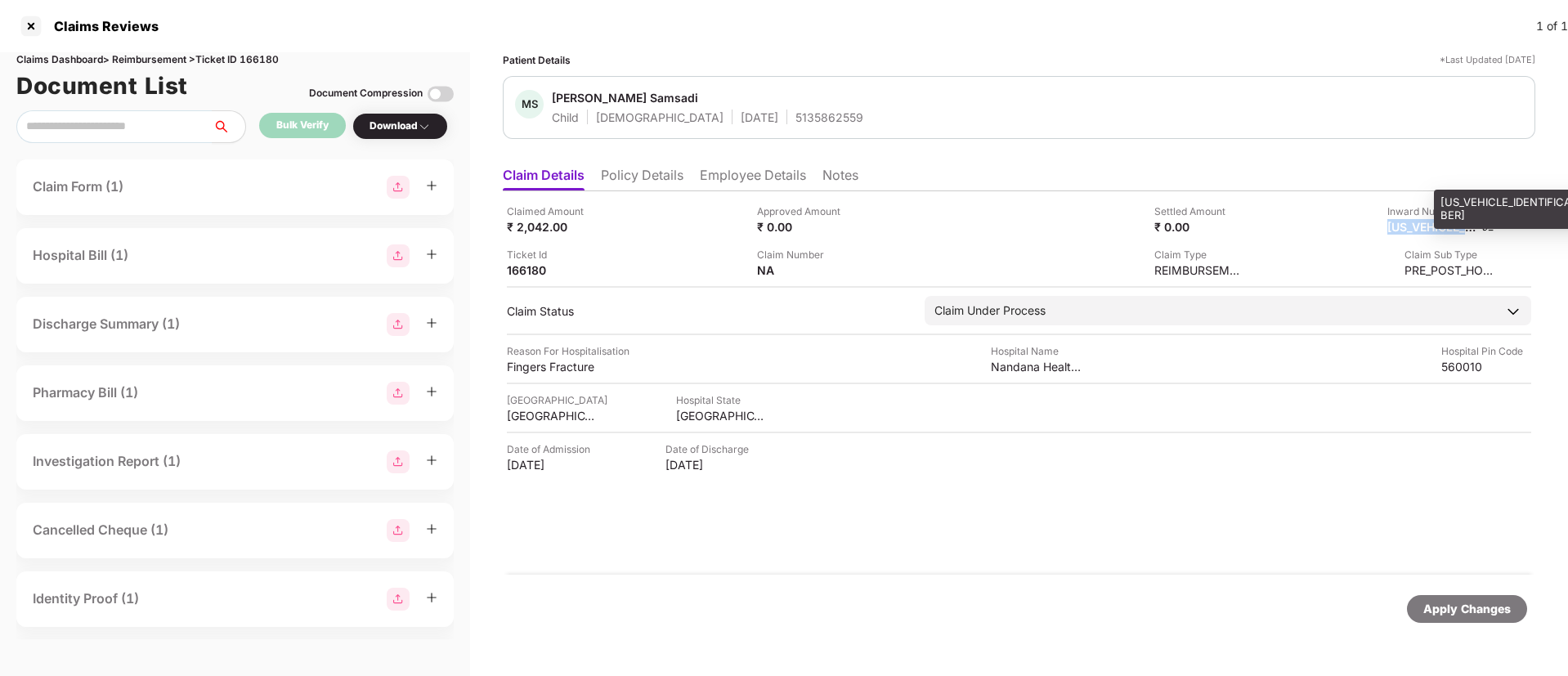
copy div "[US_VEHICLE_IDENTIFICATION_NUMBER]"
click at [658, 182] on li "Policy Details" at bounding box center [643, 179] width 83 height 24
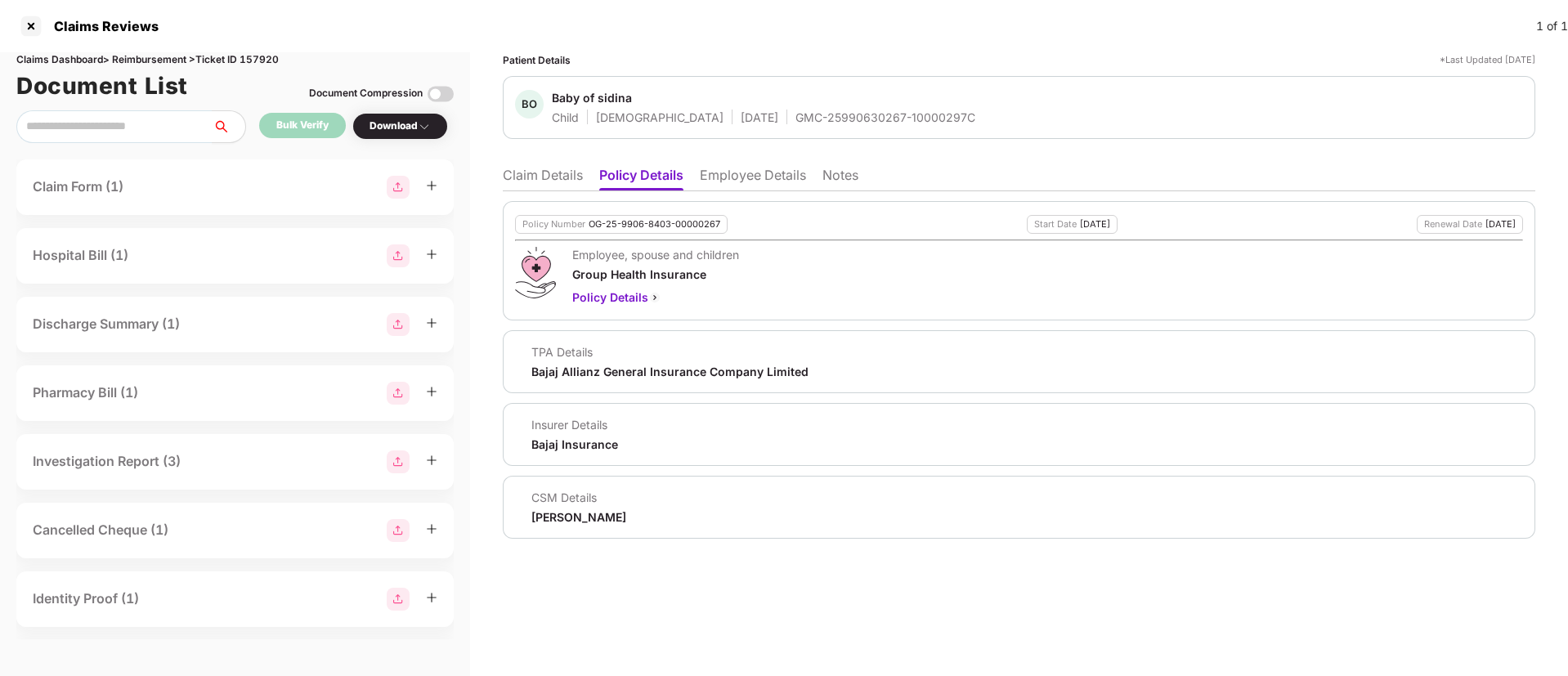
click at [545, 178] on li "Claim Details" at bounding box center [543, 179] width 80 height 24
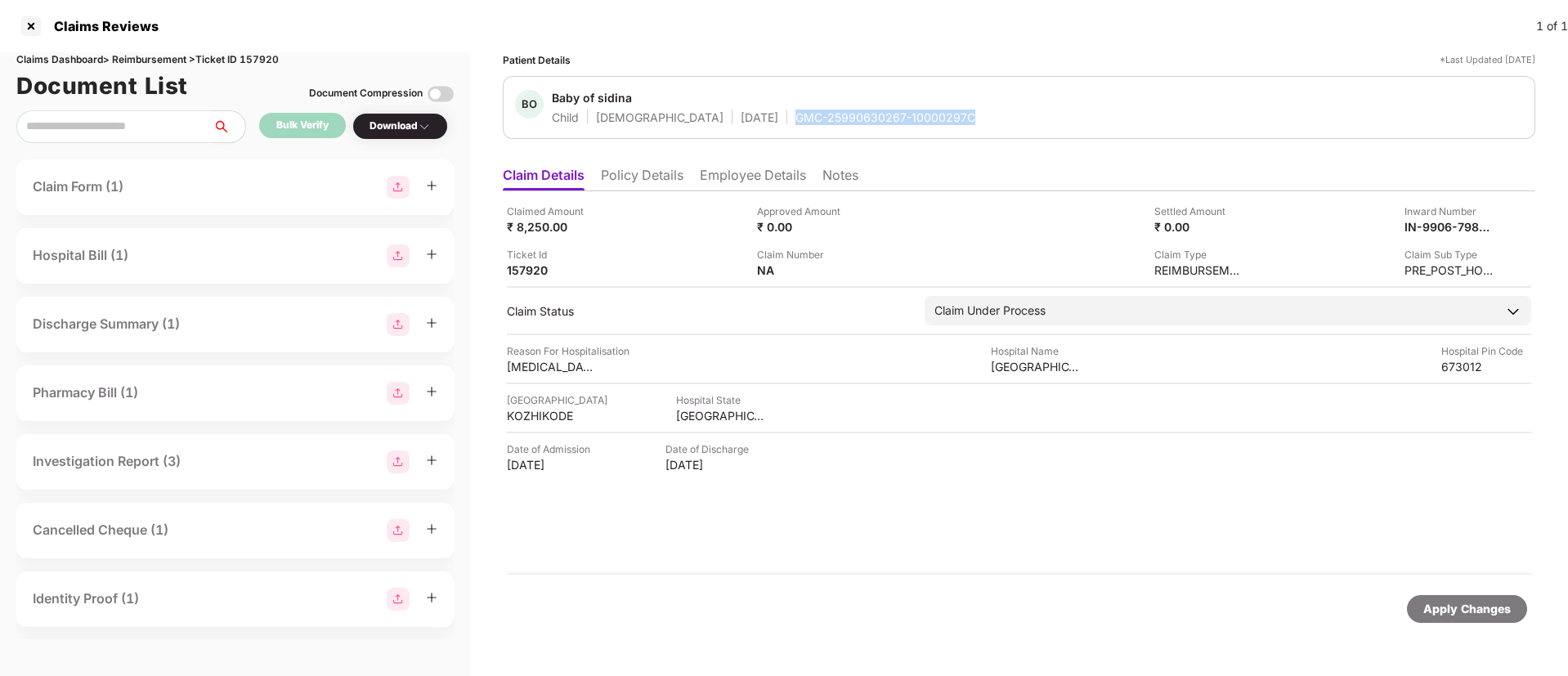
drag, startPoint x: 777, startPoint y: 114, endPoint x: 911, endPoint y: 112, distance: 134.0
click at [911, 112] on div "BO Baby of sidina Child [DEMOGRAPHIC_DATA] [DATE] GMC-25990630267-10000297C" at bounding box center [1019, 107] width 1008 height 36
copy div "GMC-25990630267-10000297C"
click at [679, 251] on div "Ticket Id 157920" at bounding box center [626, 263] width 238 height 31
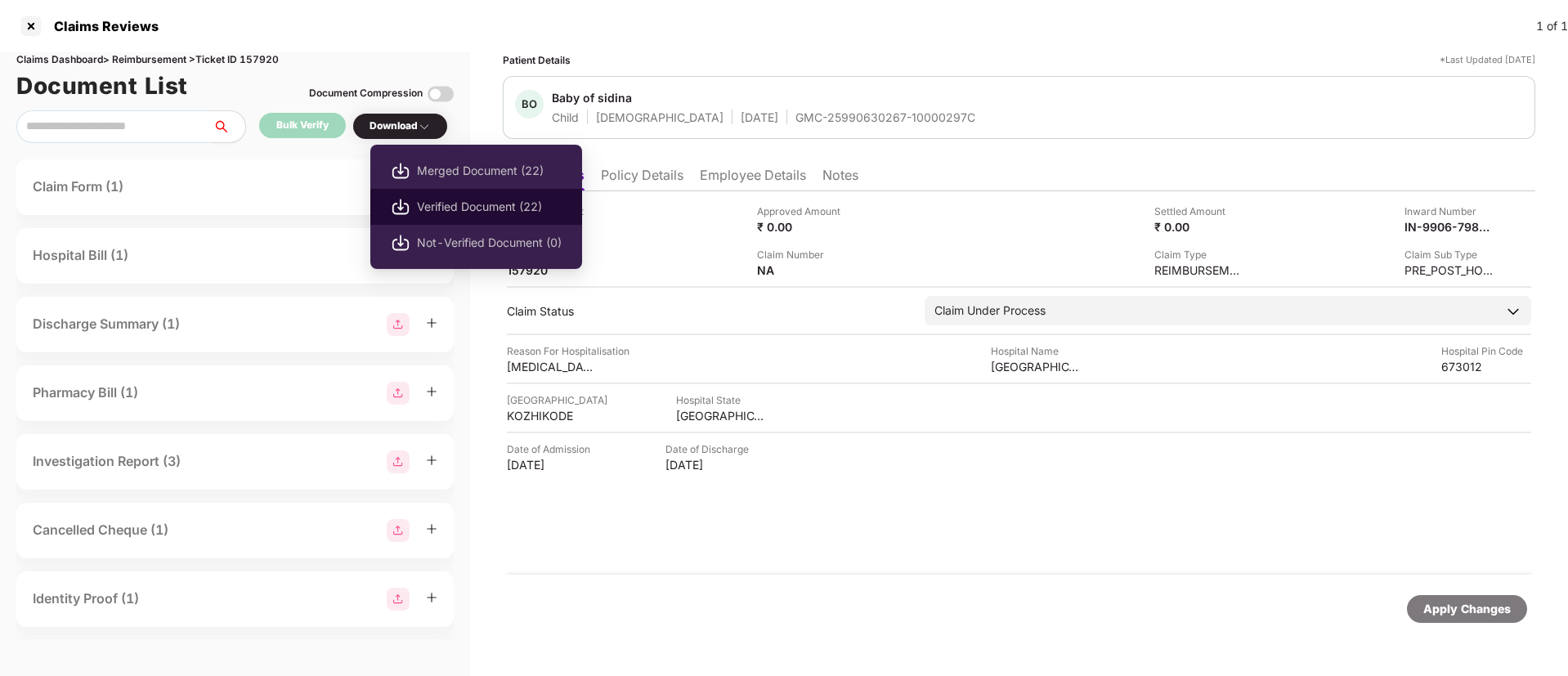
click at [450, 198] on span "Verified Document (22)" at bounding box center [489, 207] width 145 height 18
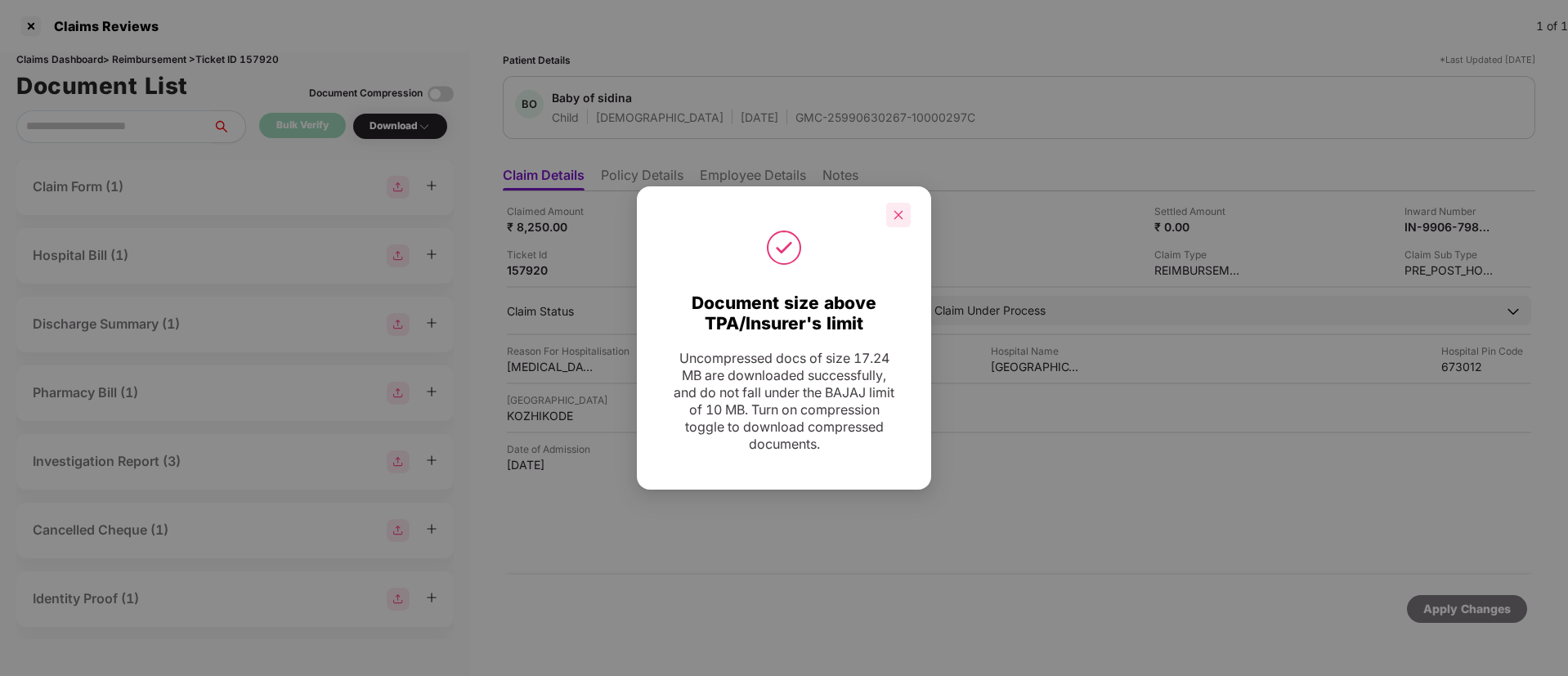
click at [896, 217] on icon "close" at bounding box center [899, 214] width 9 height 9
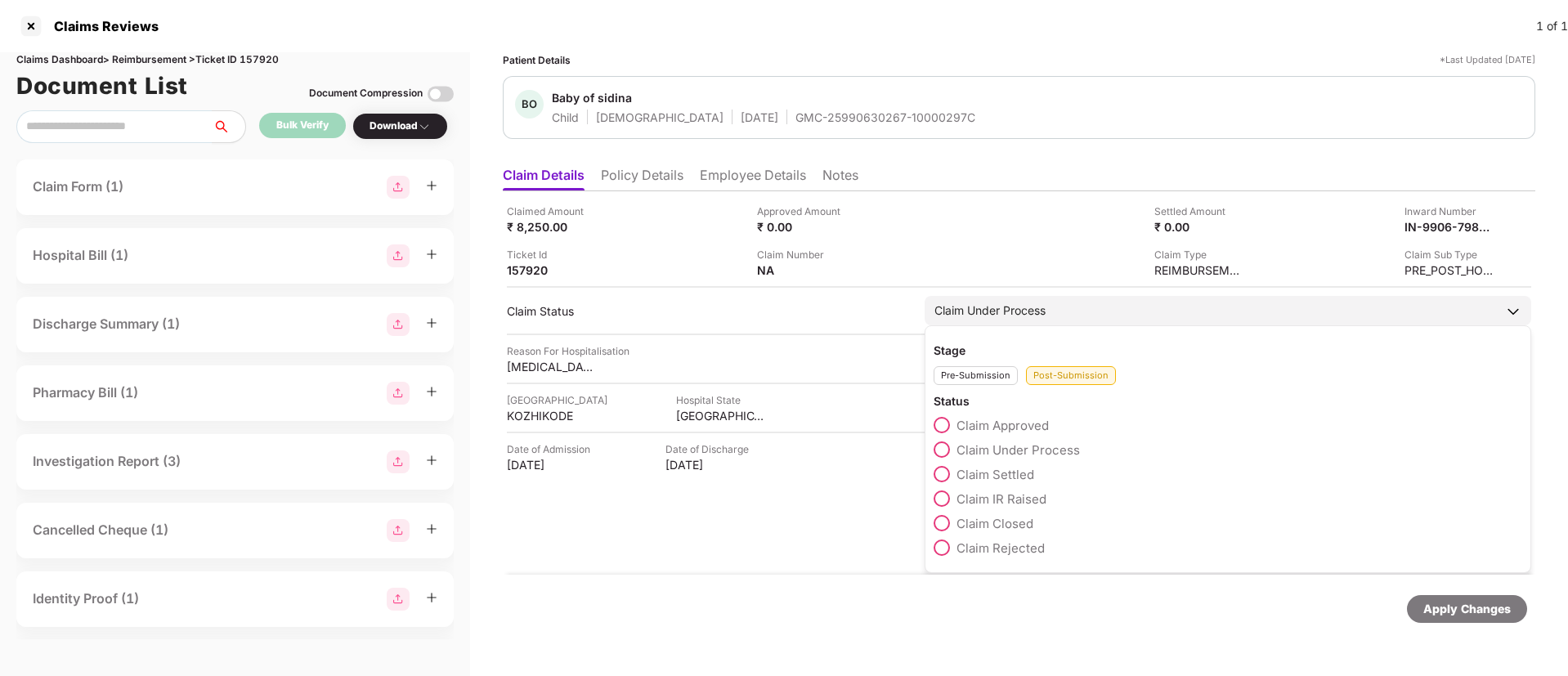
click at [944, 478] on span at bounding box center [942, 474] width 17 height 17
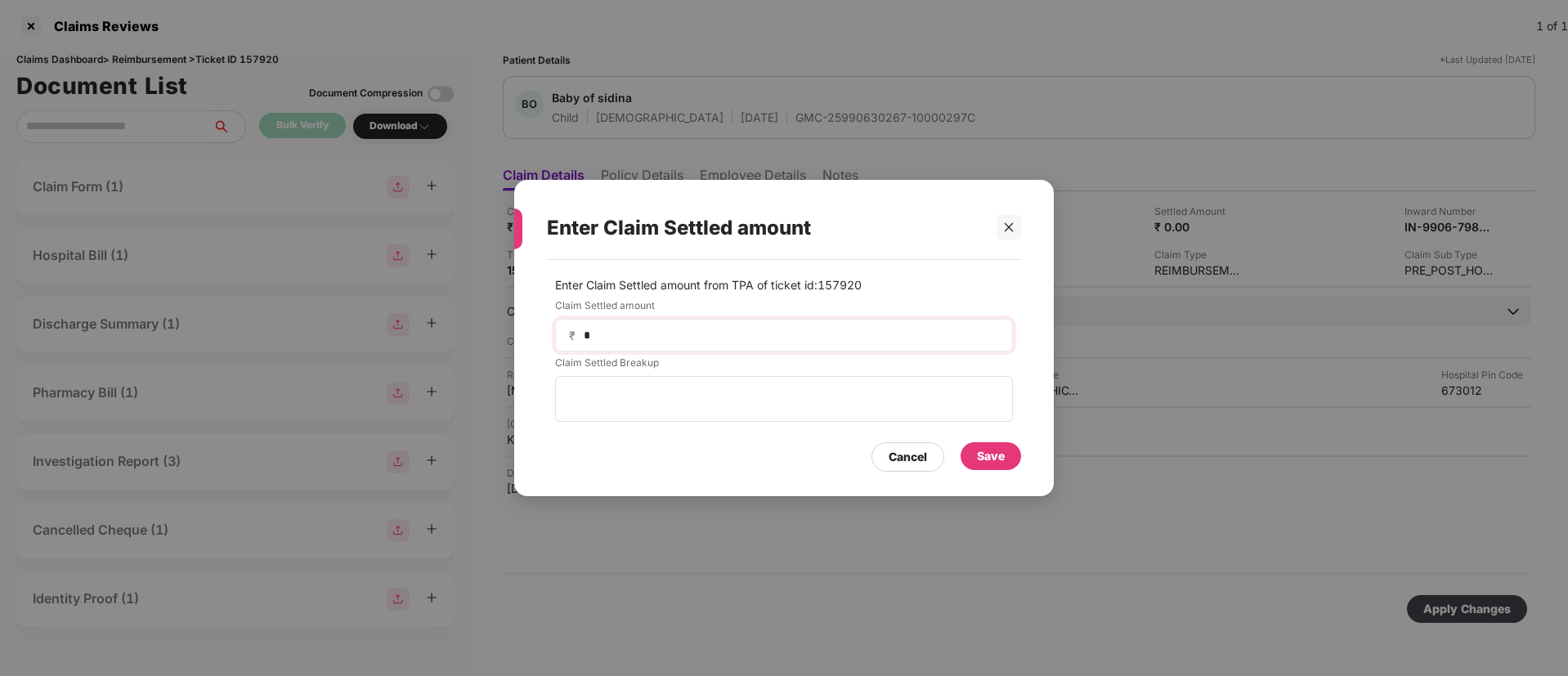
click at [707, 323] on div "₹ *" at bounding box center [784, 336] width 458 height 33
click at [696, 326] on input "*" at bounding box center [791, 335] width 417 height 17
type input "****"
click at [982, 459] on div "Save" at bounding box center [992, 456] width 28 height 18
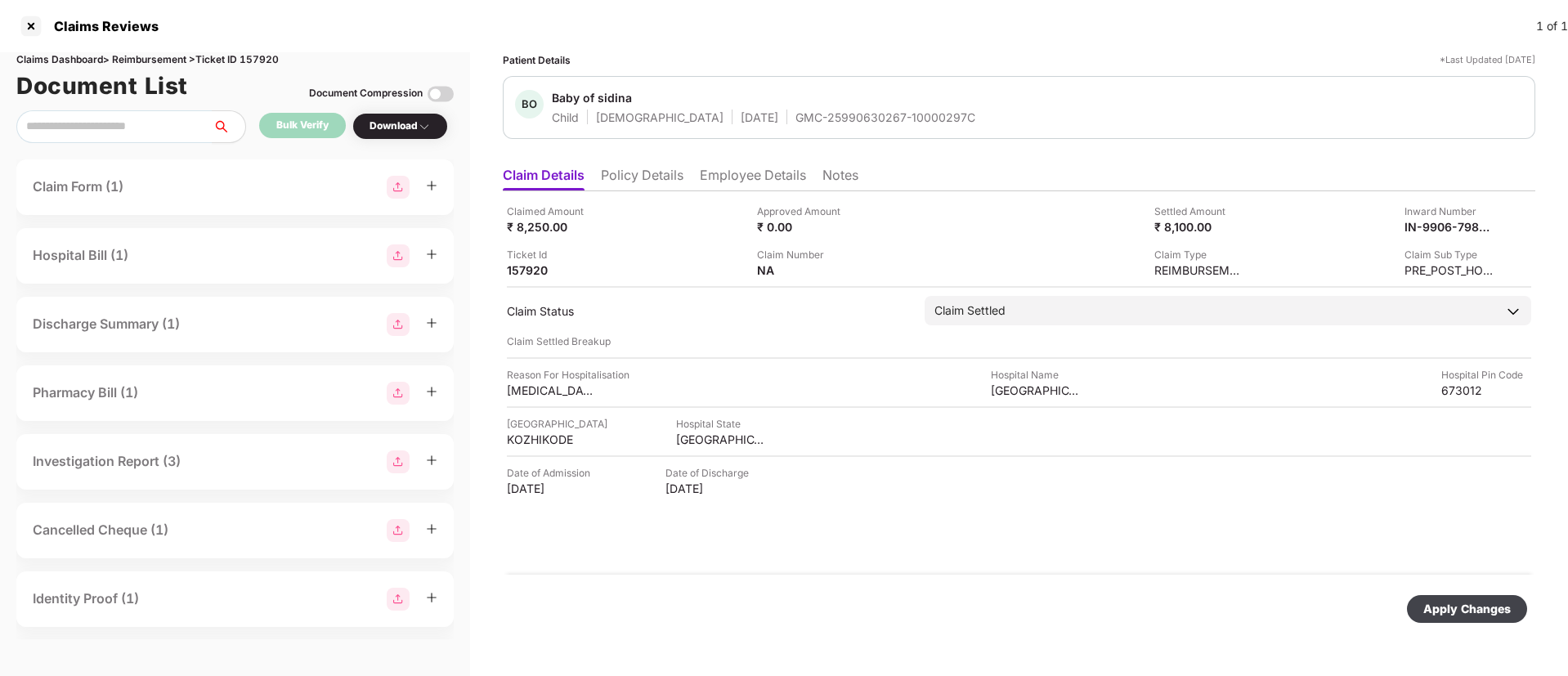
click at [1454, 607] on div "Apply Changes" at bounding box center [1467, 609] width 88 height 18
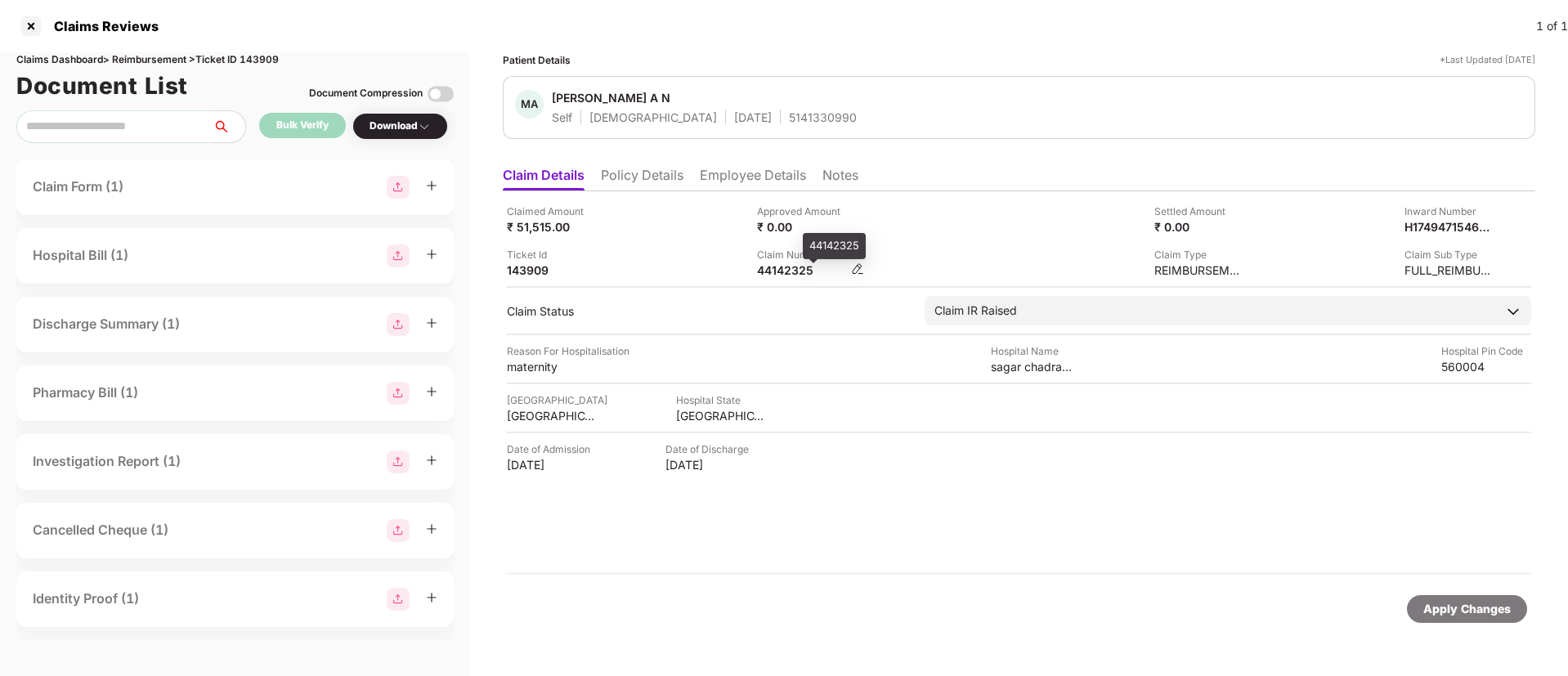
click at [782, 272] on div "44142325" at bounding box center [802, 269] width 90 height 16
copy div "44142325"
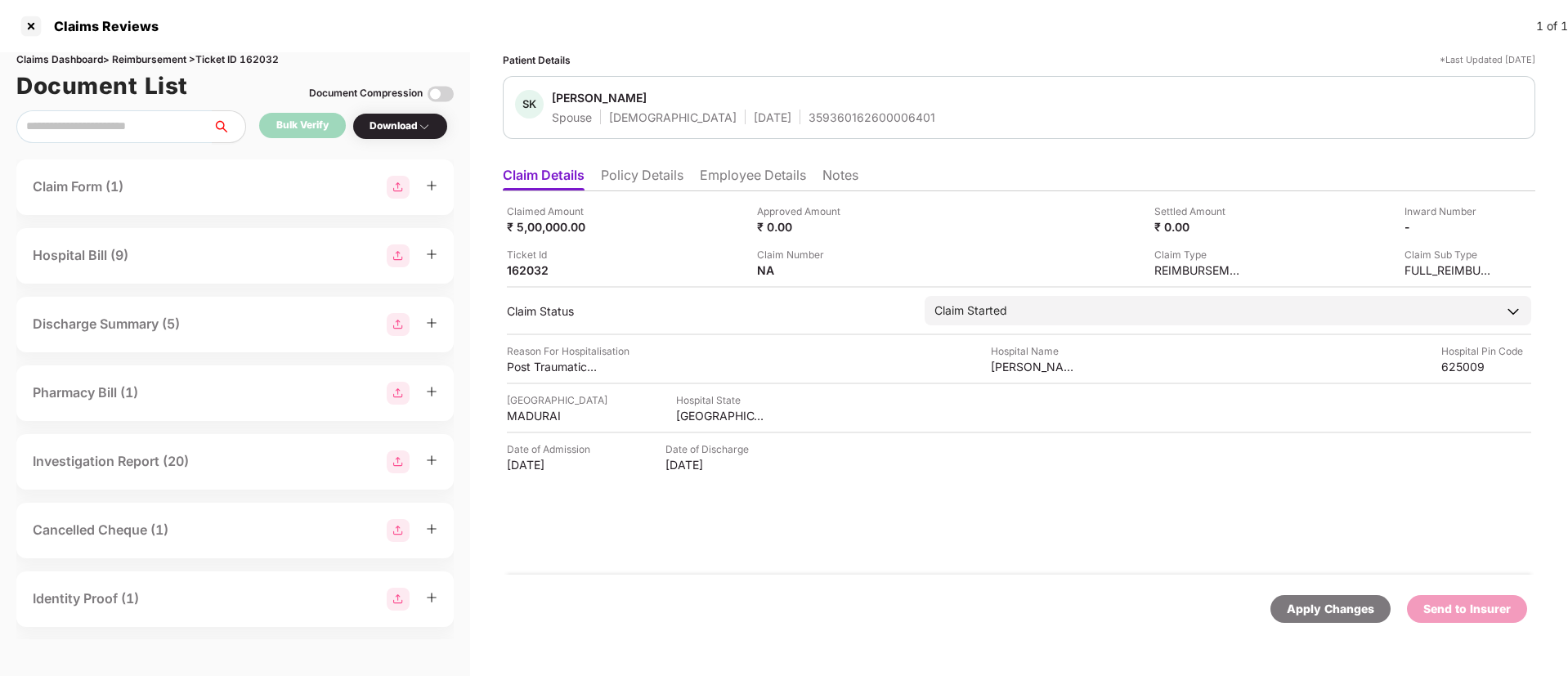
click at [648, 186] on li "Policy Details" at bounding box center [643, 179] width 83 height 24
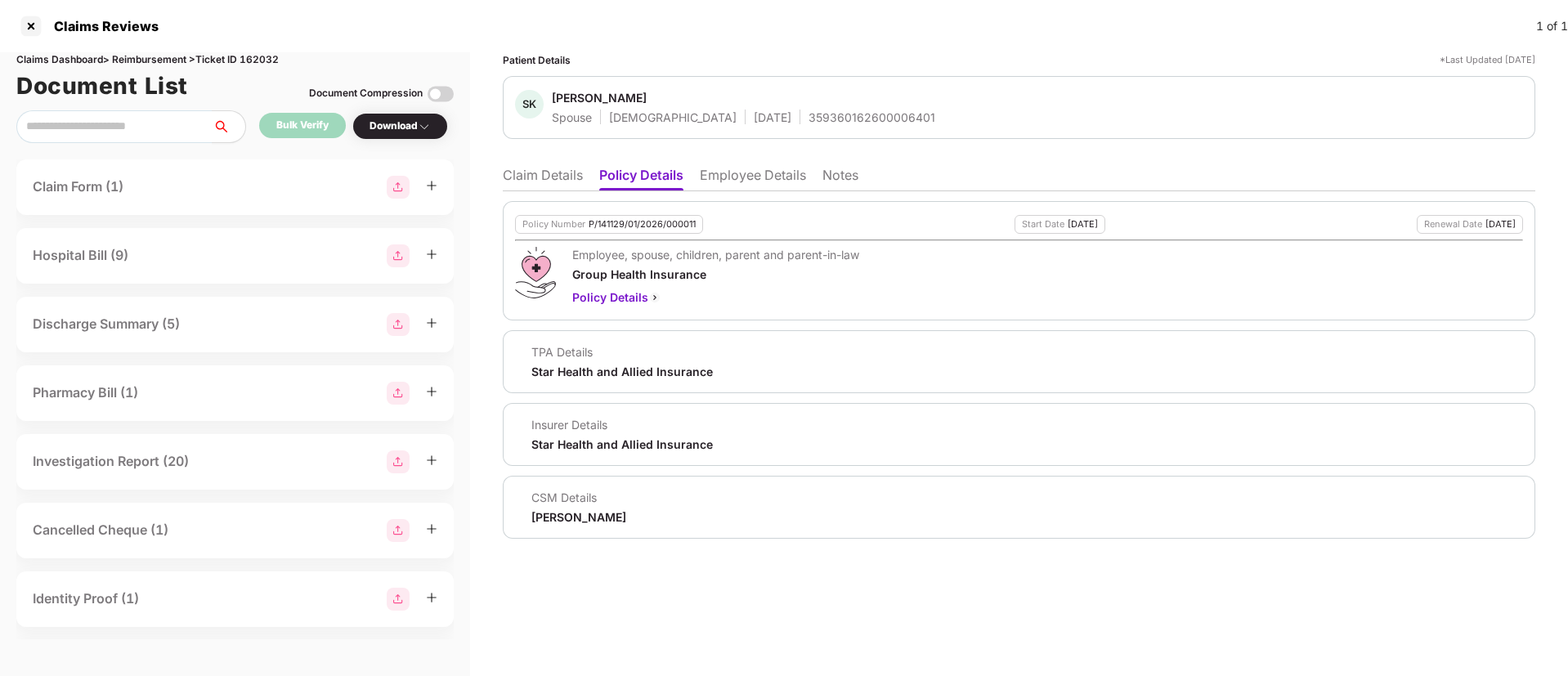
click at [761, 178] on li "Employee Details" at bounding box center [753, 179] width 107 height 24
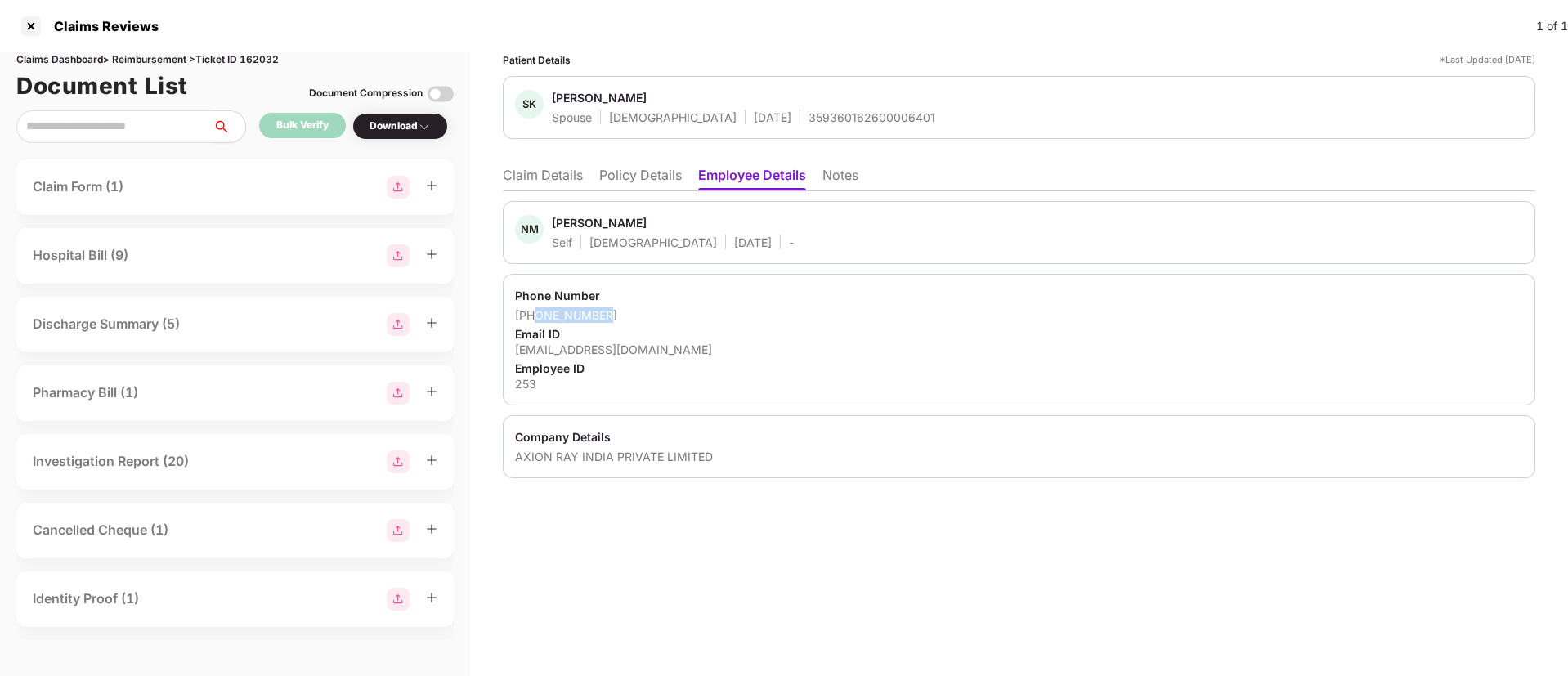
drag, startPoint x: 537, startPoint y: 314, endPoint x: 614, endPoint y: 314, distance: 77.0
click at [614, 314] on div "+918248666128" at bounding box center [1019, 315] width 1008 height 16
copy div "8248666128"
click at [667, 178] on li "Policy Details" at bounding box center [641, 179] width 83 height 24
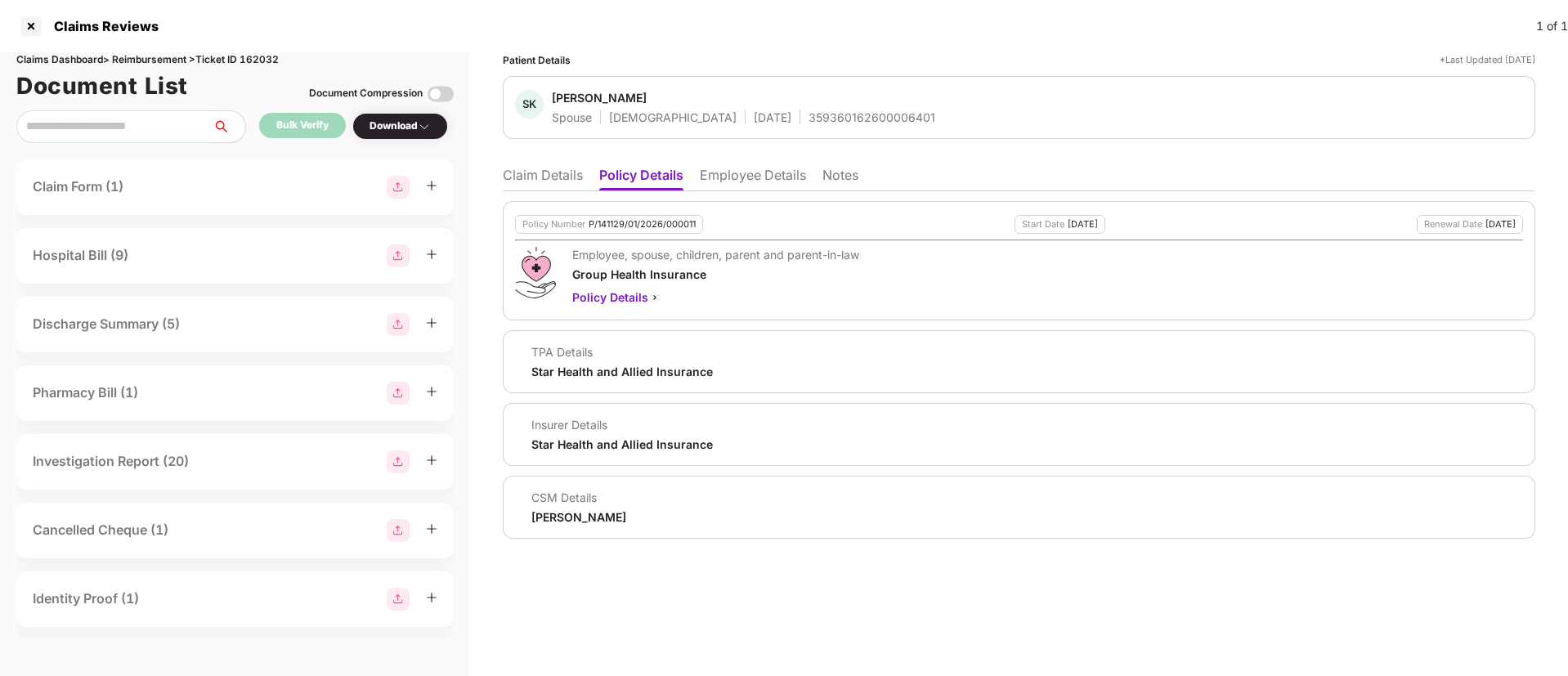
click at [570, 172] on li "Claim Details" at bounding box center [543, 179] width 80 height 24
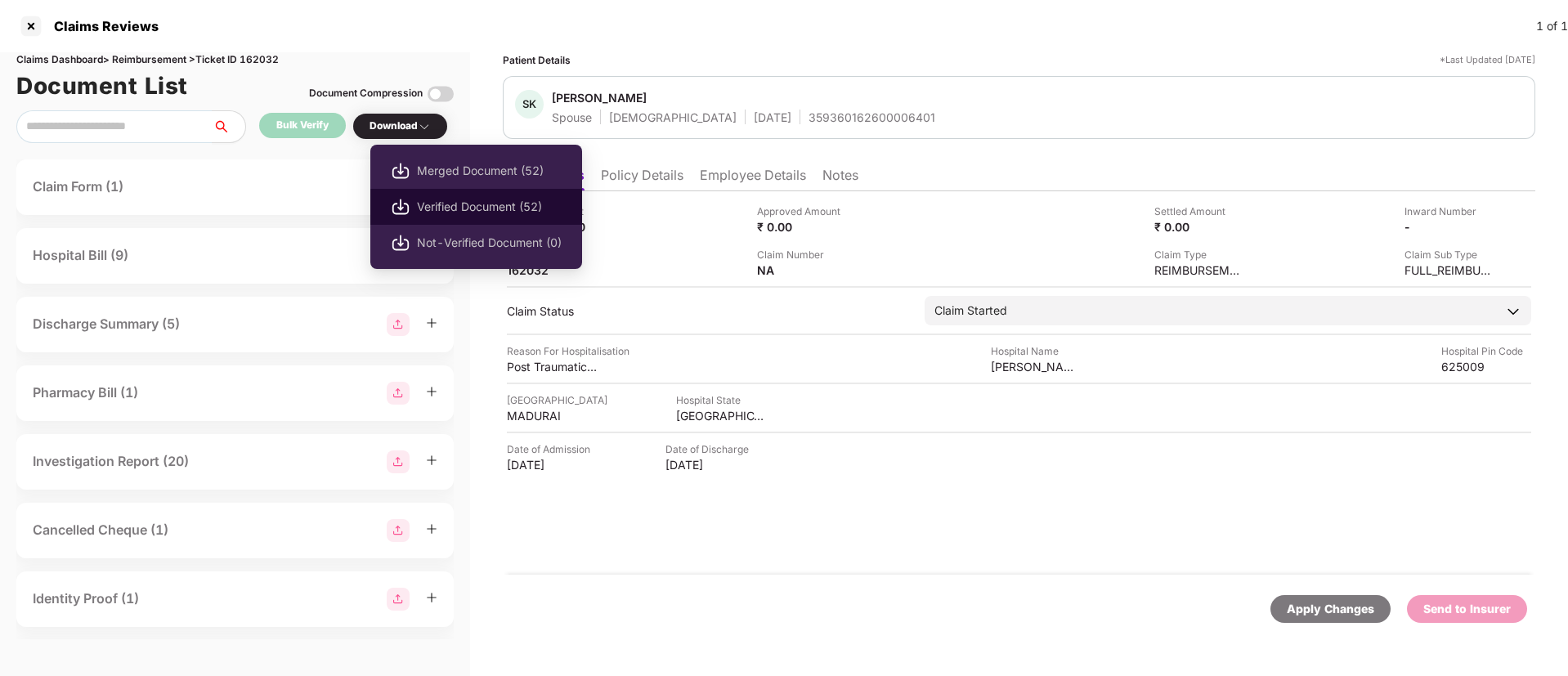
click at [461, 207] on span "Verified Document (52)" at bounding box center [489, 207] width 145 height 18
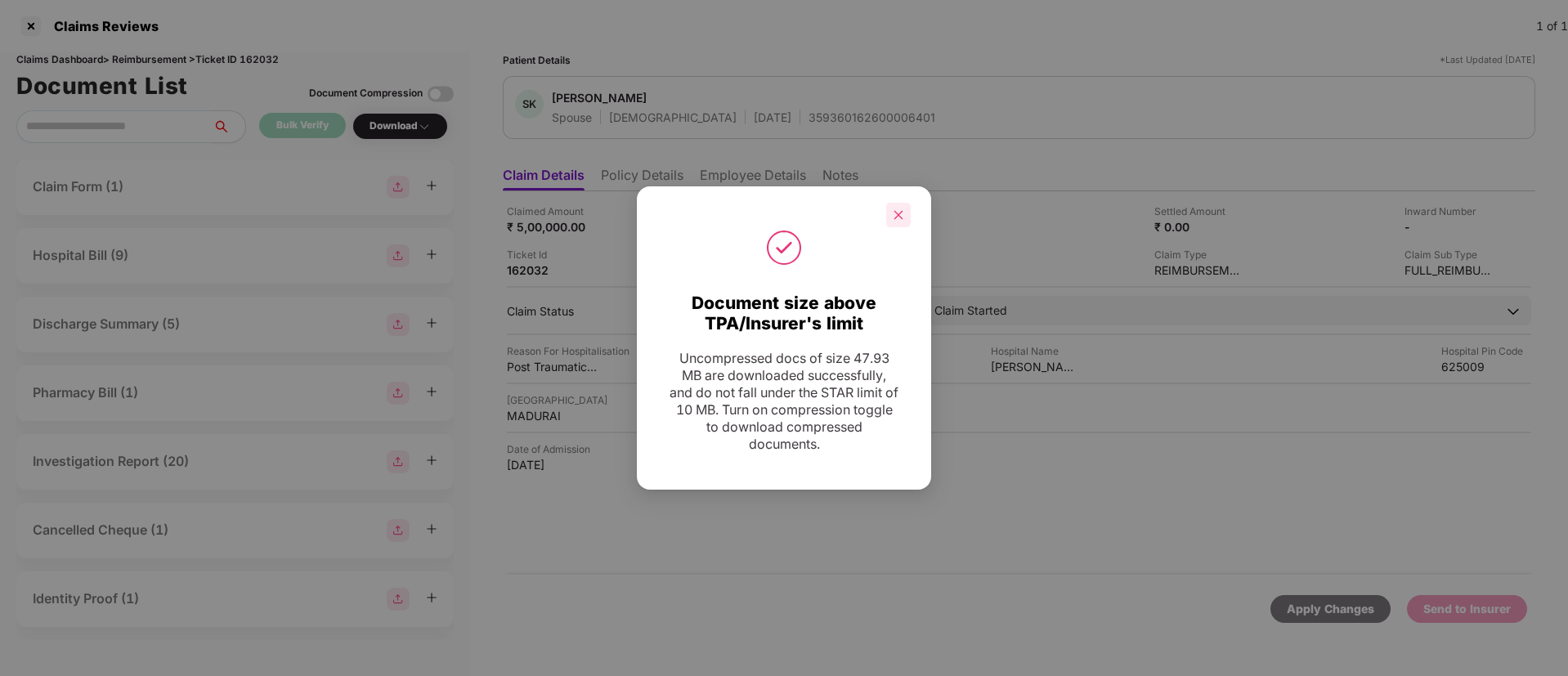
click at [906, 213] on div at bounding box center [899, 215] width 25 height 25
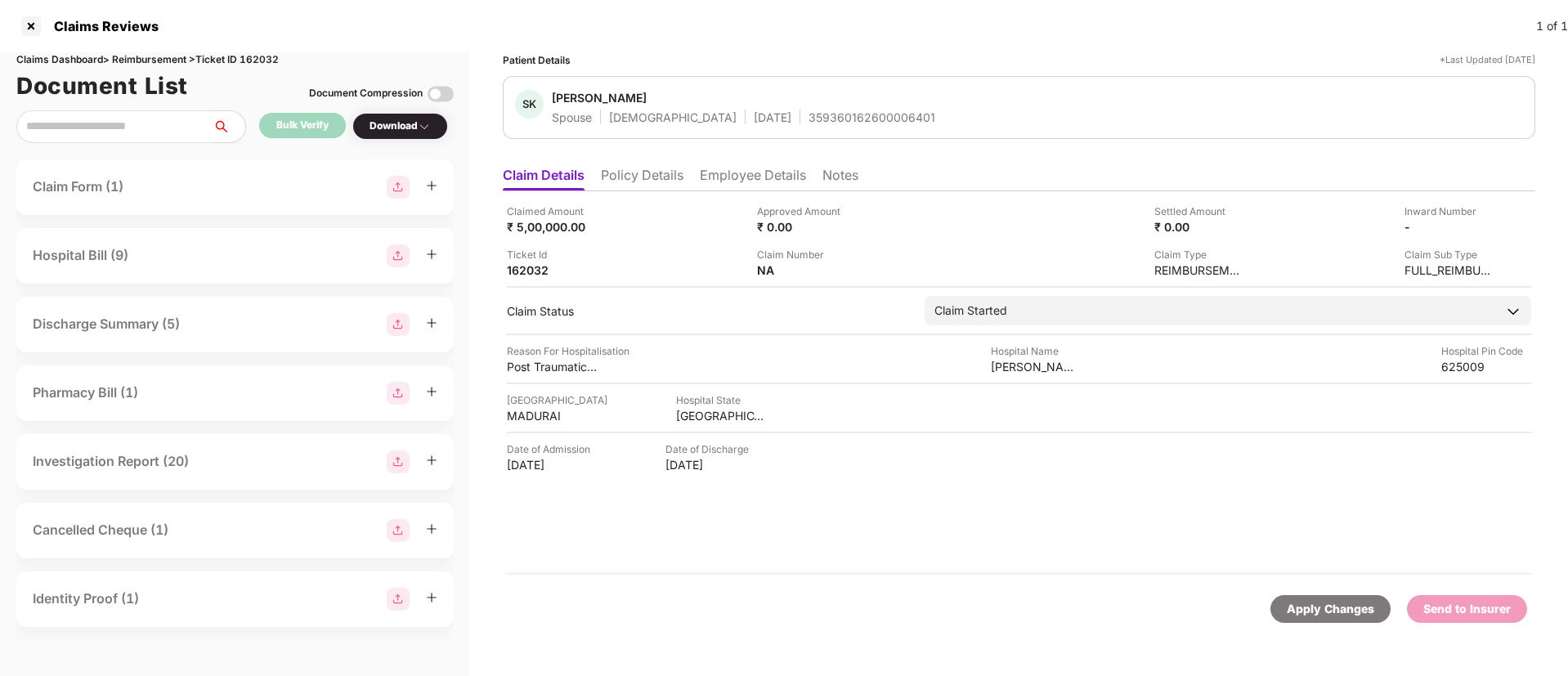
drag, startPoint x: 633, startPoint y: 167, endPoint x: 640, endPoint y: 180, distance: 14.8
click at [638, 178] on li "Policy Details" at bounding box center [643, 179] width 83 height 24
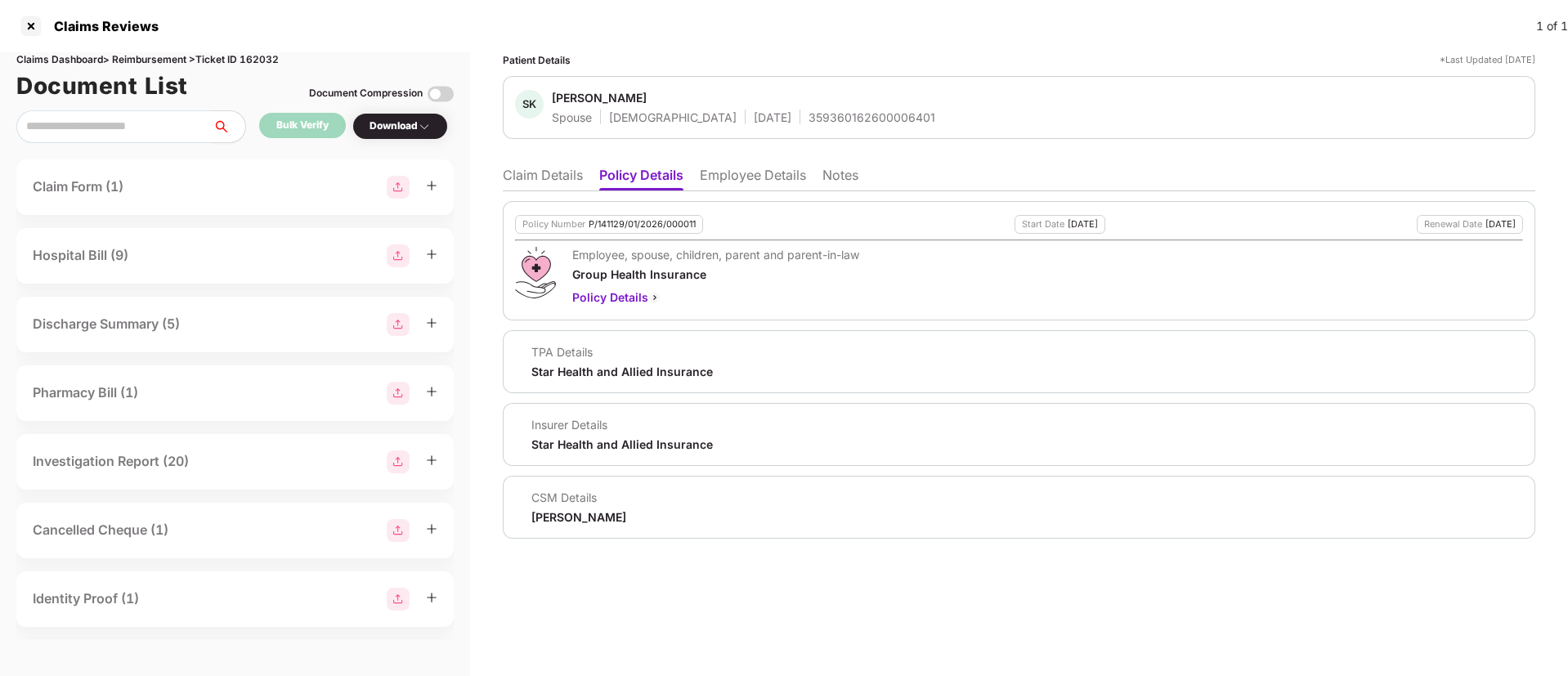
click at [782, 174] on li "Employee Details" at bounding box center [753, 179] width 107 height 24
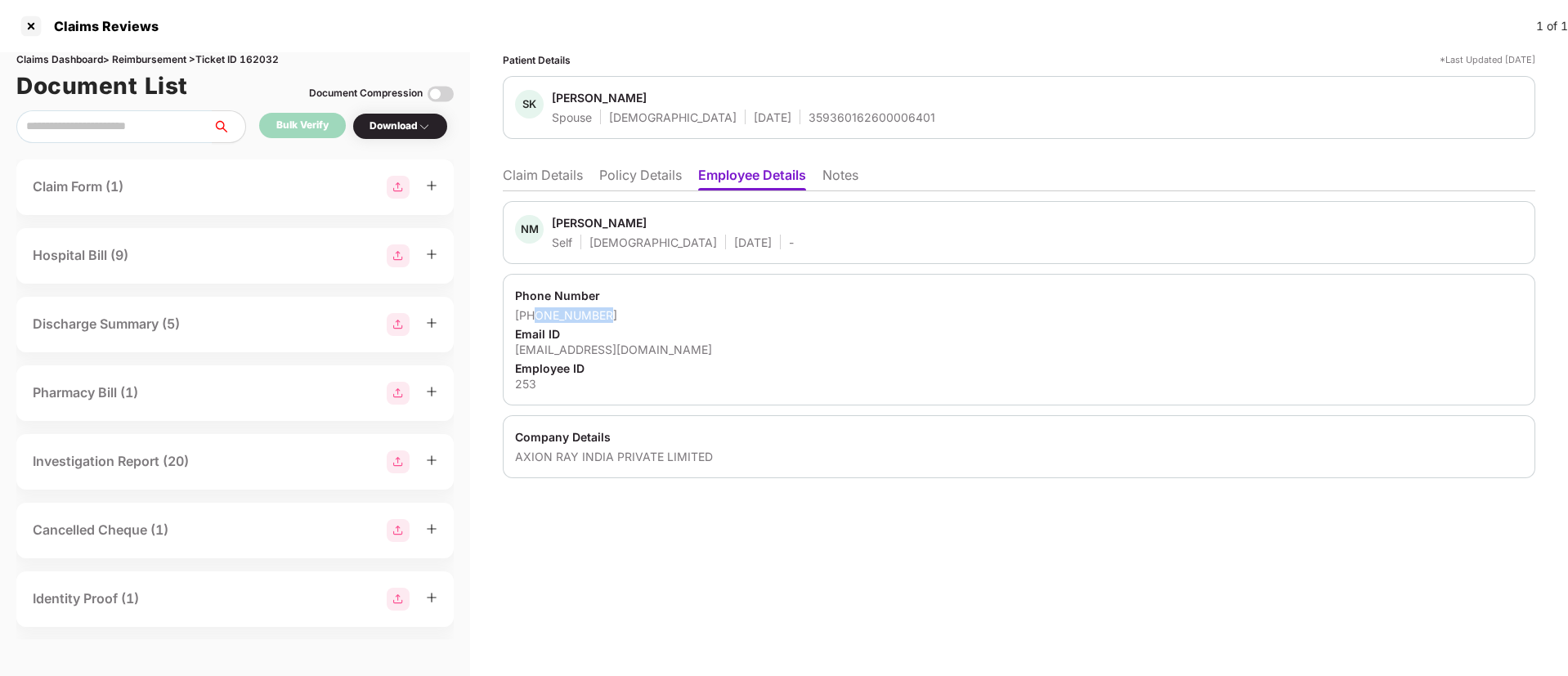
drag, startPoint x: 536, startPoint y: 320, endPoint x: 609, endPoint y: 320, distance: 73.0
click at [609, 320] on div "+918248666128" at bounding box center [1019, 315] width 1008 height 16
copy div "8248666128"
click at [667, 186] on li "Policy Details" at bounding box center [641, 179] width 83 height 24
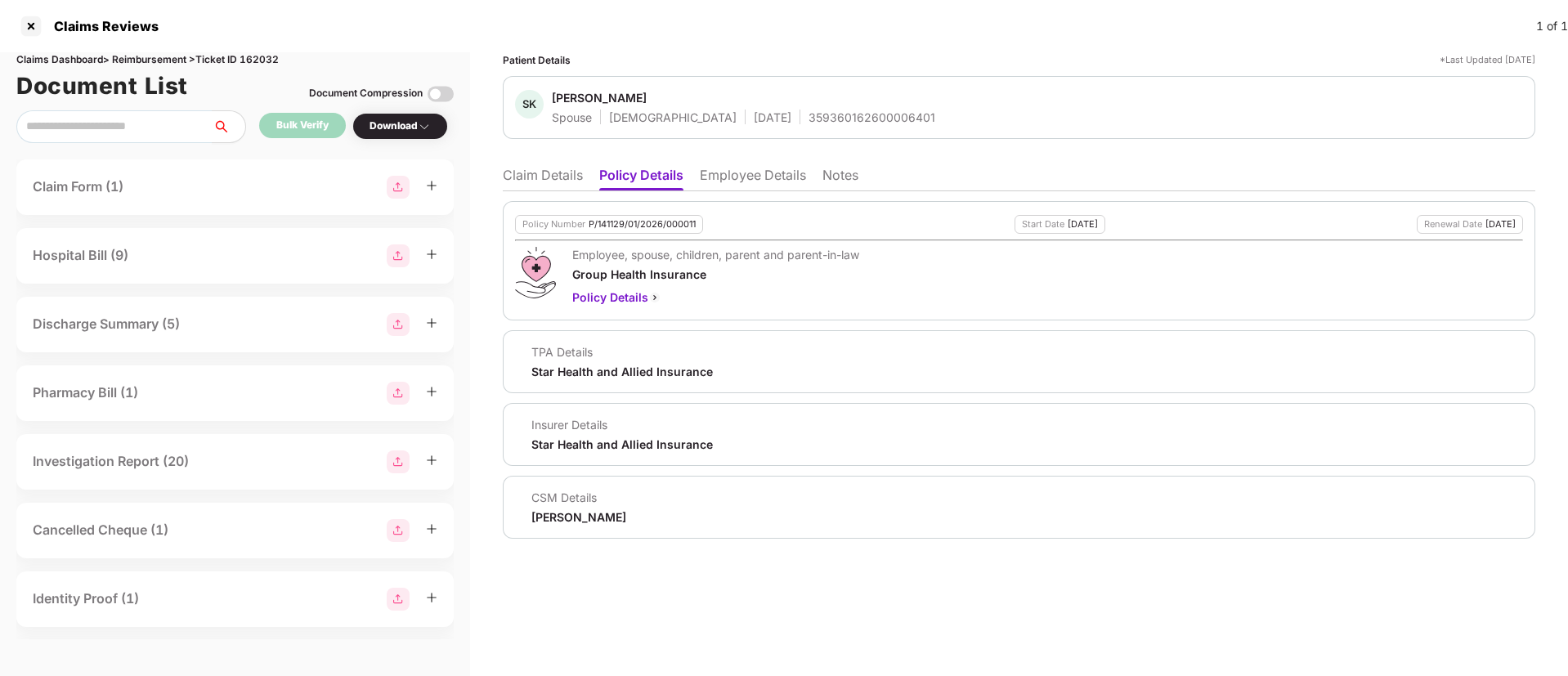
click at [540, 174] on li "Claim Details" at bounding box center [543, 179] width 80 height 24
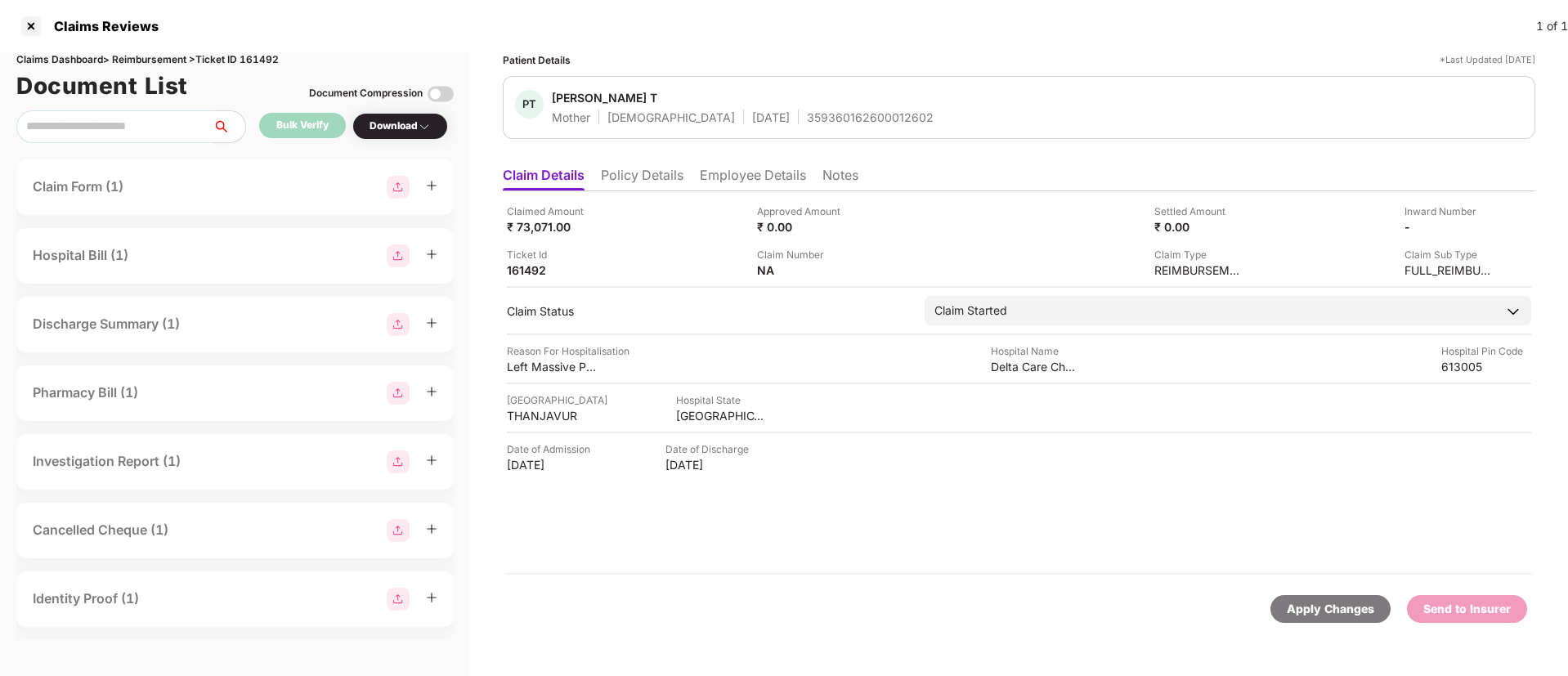
click at [662, 188] on li "Policy Details" at bounding box center [643, 179] width 83 height 24
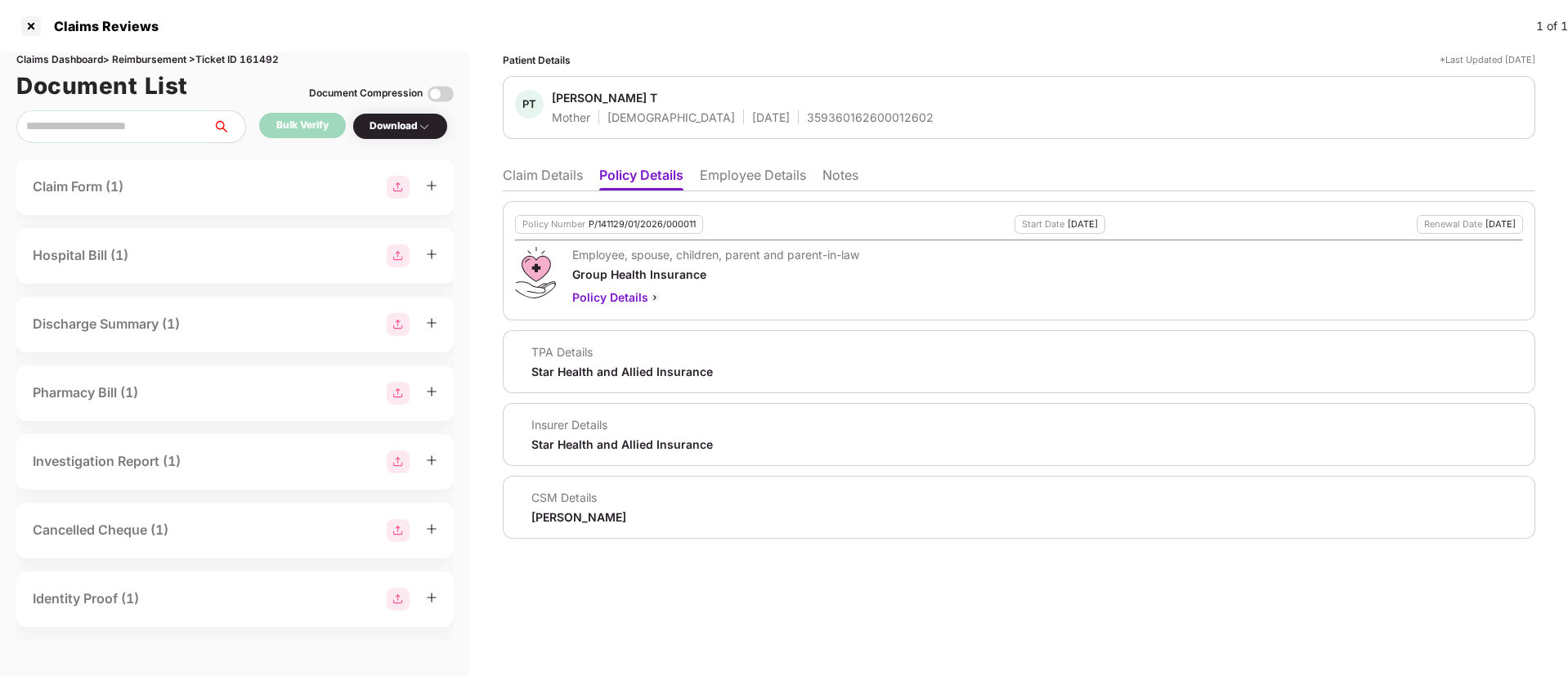
click at [777, 164] on ul "Claim Details Policy Details Employee Details Notes" at bounding box center [1019, 175] width 1033 height 33
click at [786, 187] on li "Employee Details" at bounding box center [753, 179] width 107 height 24
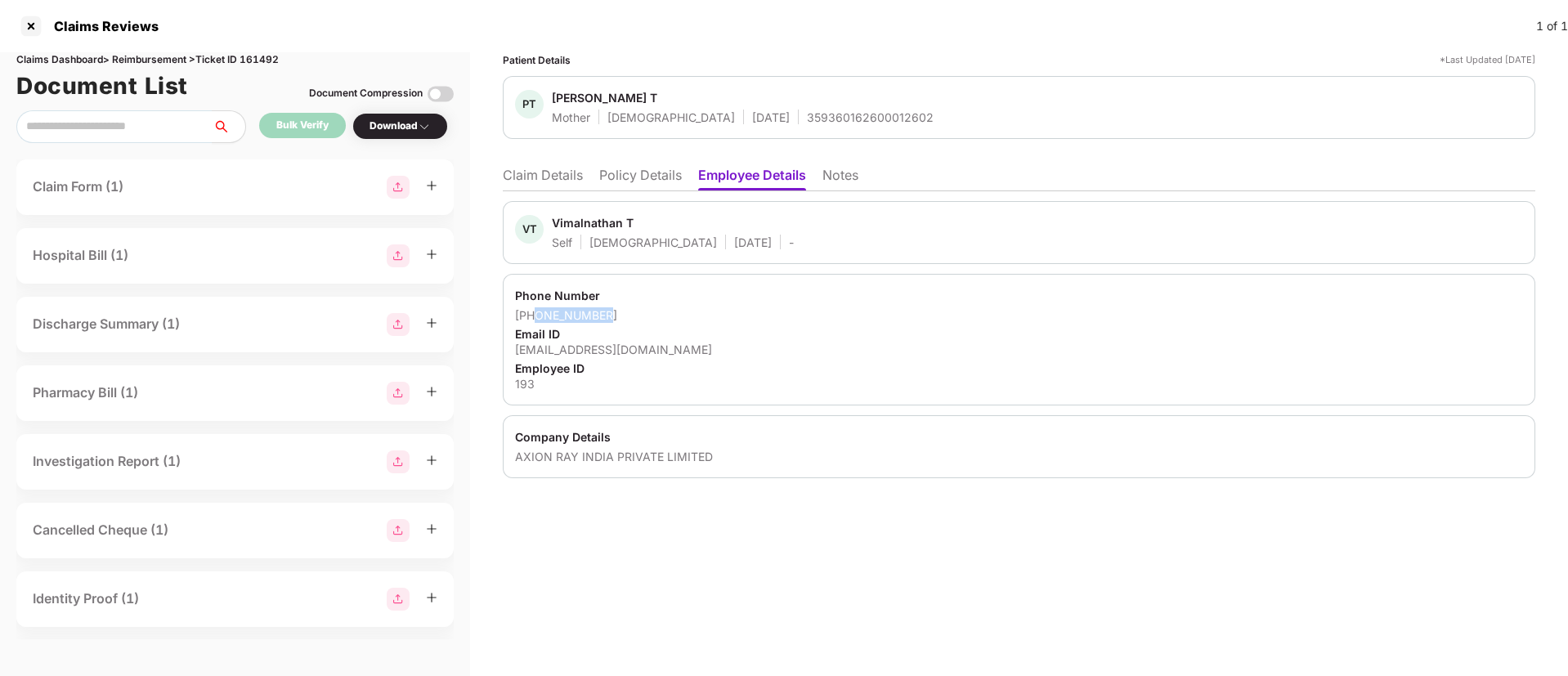
drag, startPoint x: 535, startPoint y: 313, endPoint x: 606, endPoint y: 312, distance: 71.0
click at [606, 312] on div "[PHONE_NUMBER]" at bounding box center [1019, 315] width 1008 height 16
copy div "9585457954"
click at [540, 177] on li "Claim Details" at bounding box center [543, 179] width 80 height 24
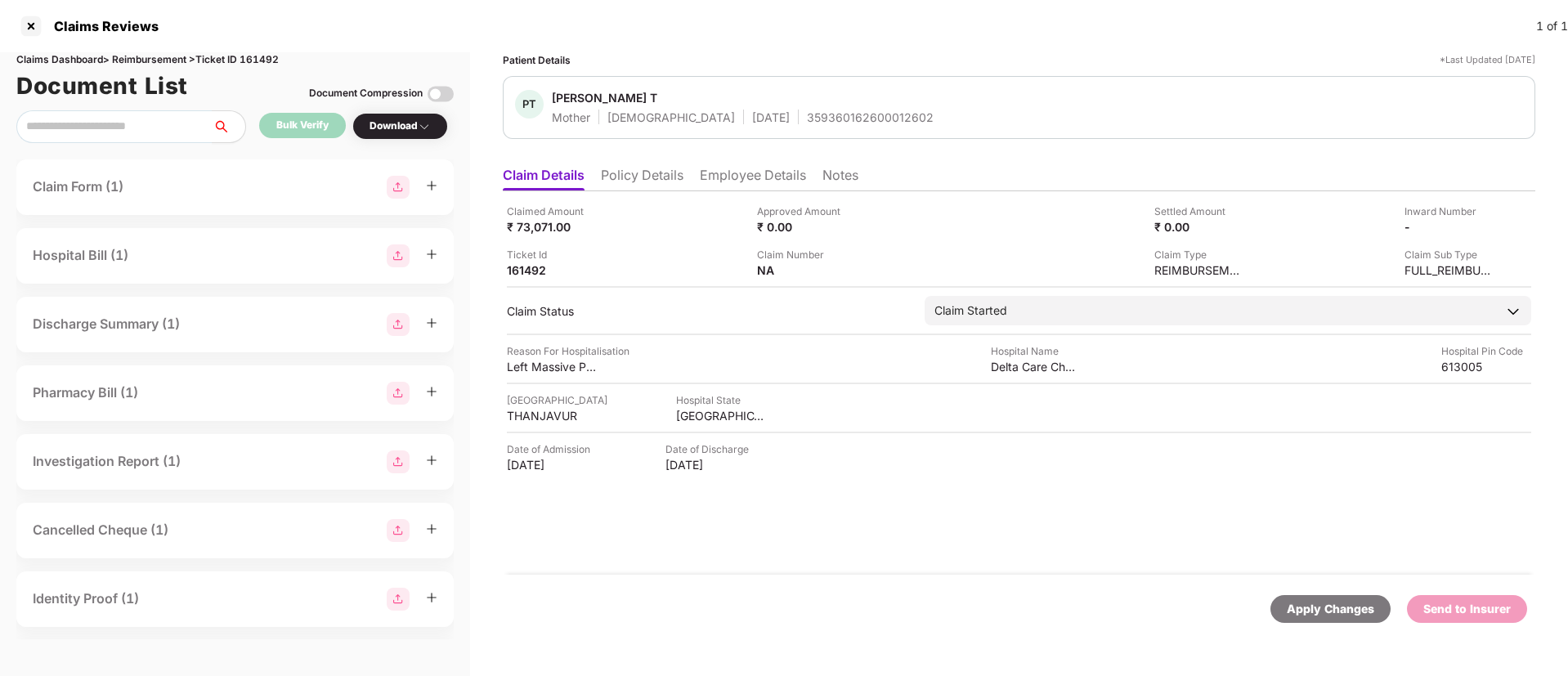
click at [760, 179] on li "Employee Details" at bounding box center [753, 179] width 107 height 24
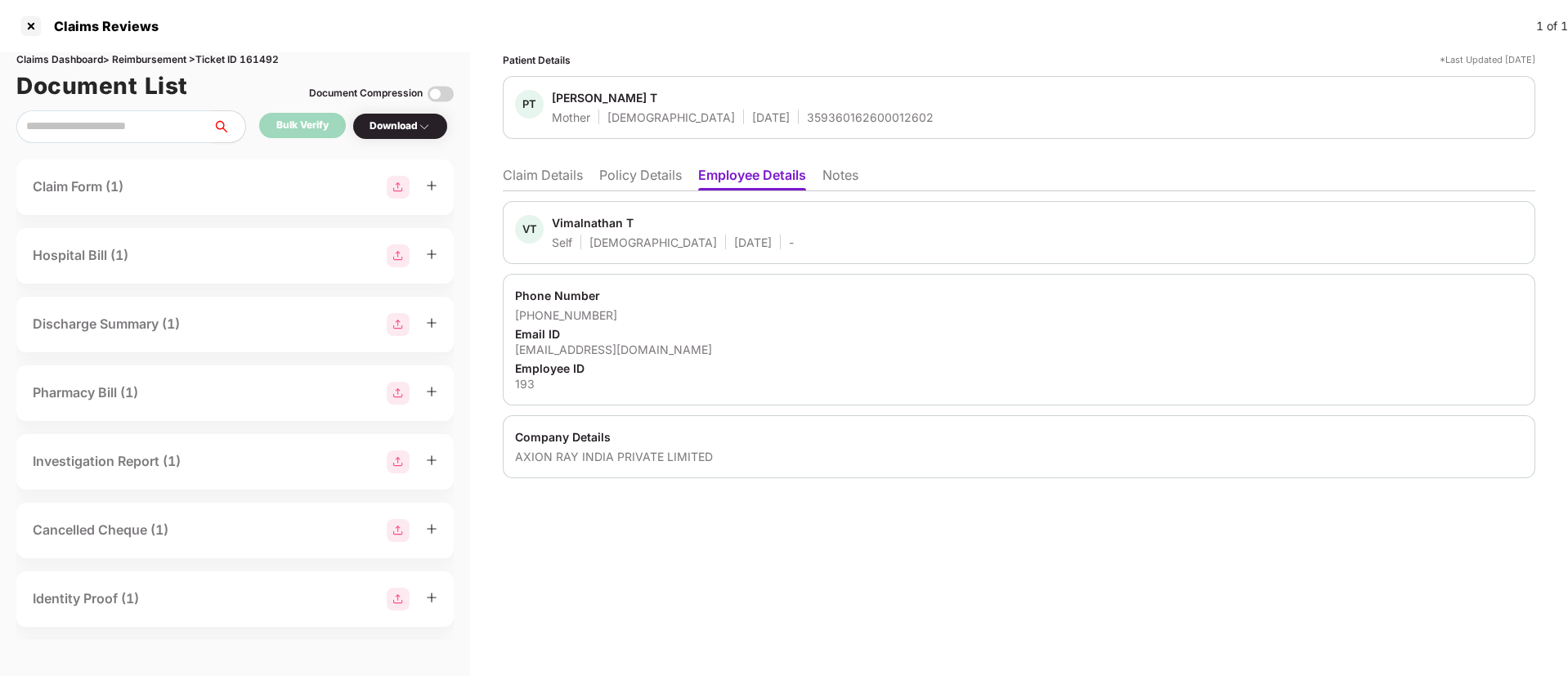
click at [552, 178] on li "Claim Details" at bounding box center [543, 179] width 80 height 24
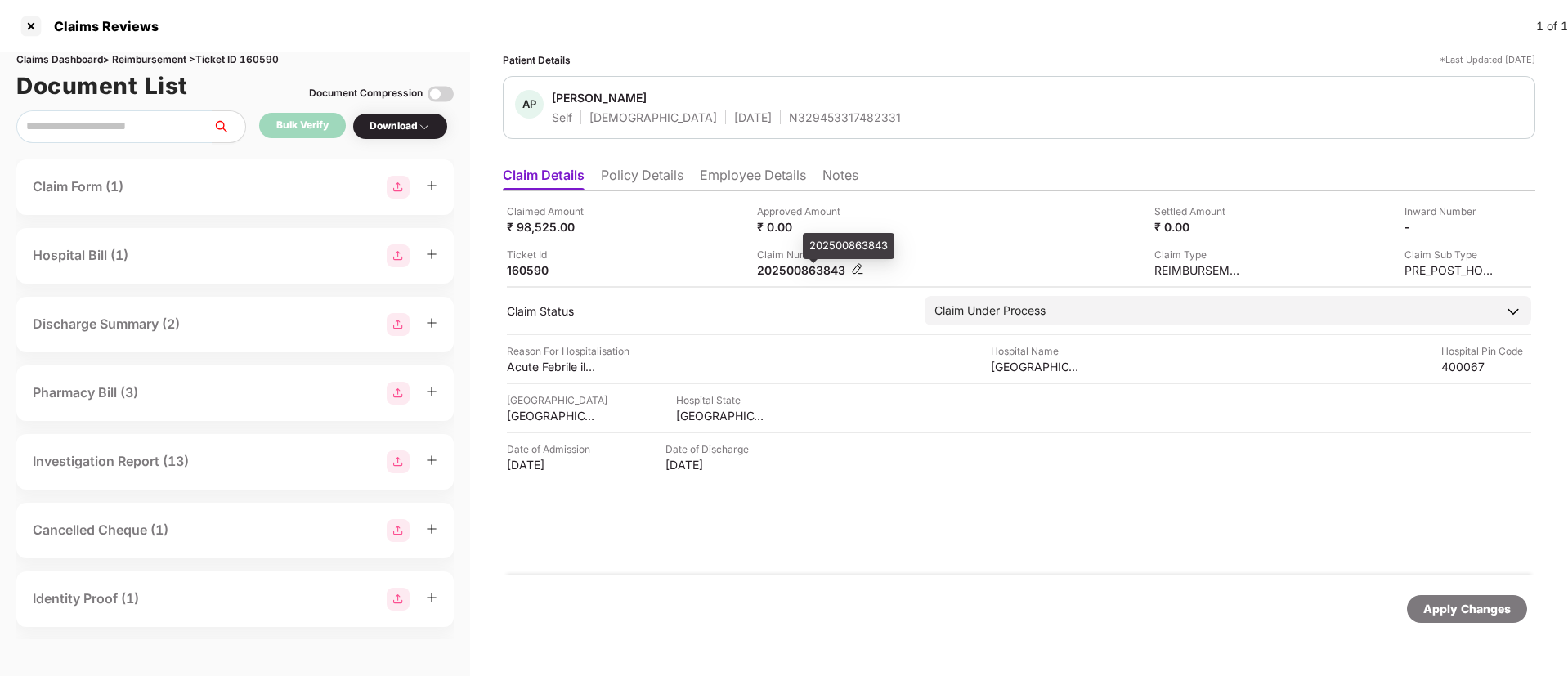
click at [773, 273] on div "202500863843" at bounding box center [802, 269] width 90 height 16
copy div "202500863843"
click at [639, 176] on li "Policy Details" at bounding box center [643, 179] width 83 height 24
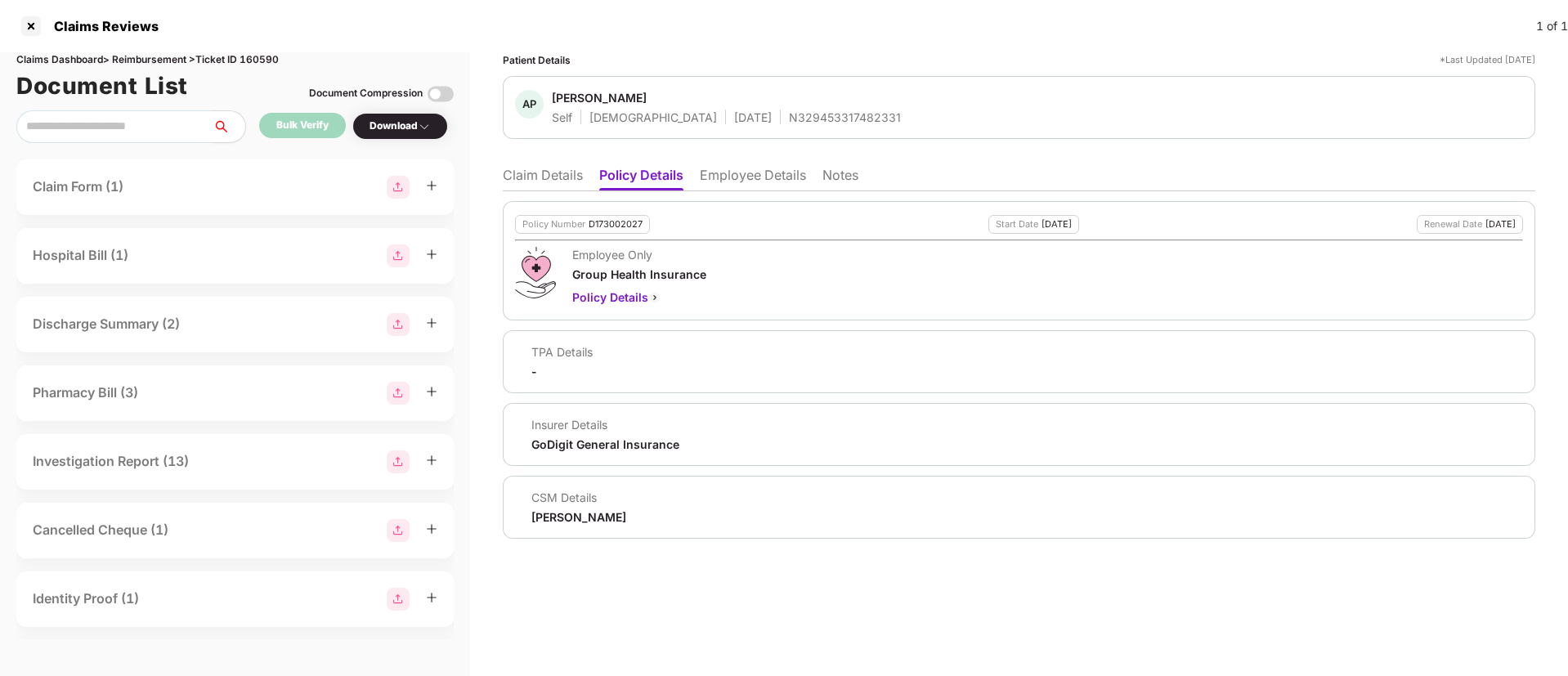
click at [533, 176] on li "Claim Details" at bounding box center [543, 179] width 80 height 24
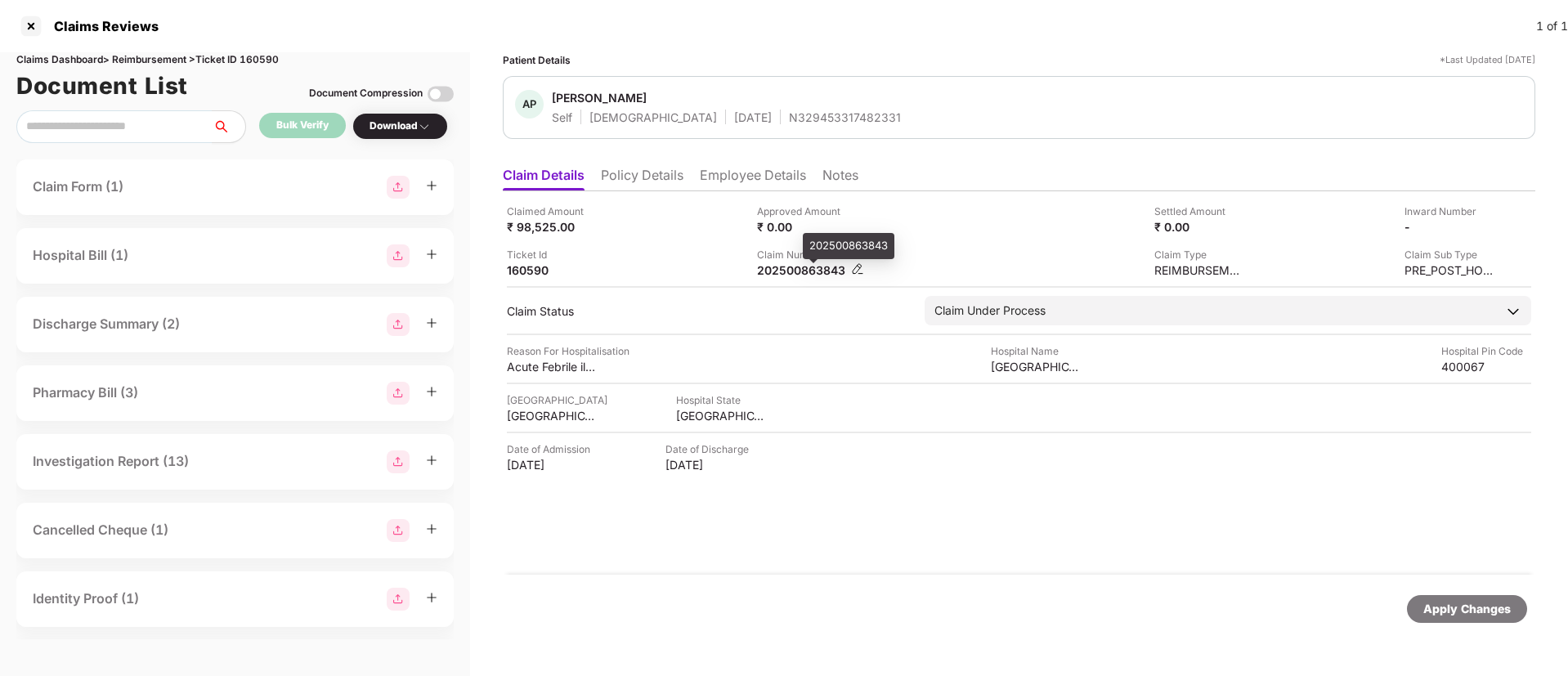
click at [803, 264] on div "202500863843" at bounding box center [802, 269] width 90 height 16
copy div "202500863843"
click at [950, 274] on div "Claim Number 202500863843" at bounding box center [877, 263] width 238 height 31
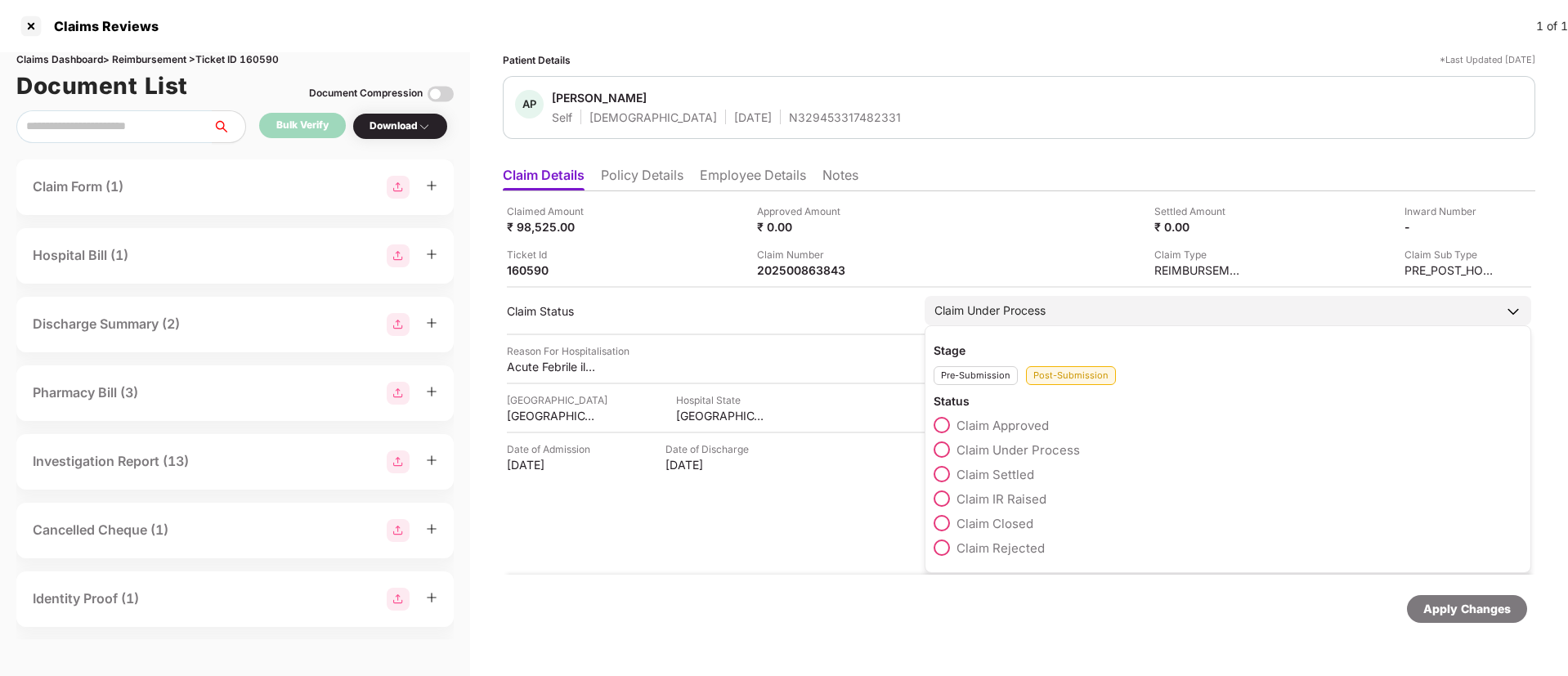
click at [939, 474] on span at bounding box center [942, 474] width 17 height 17
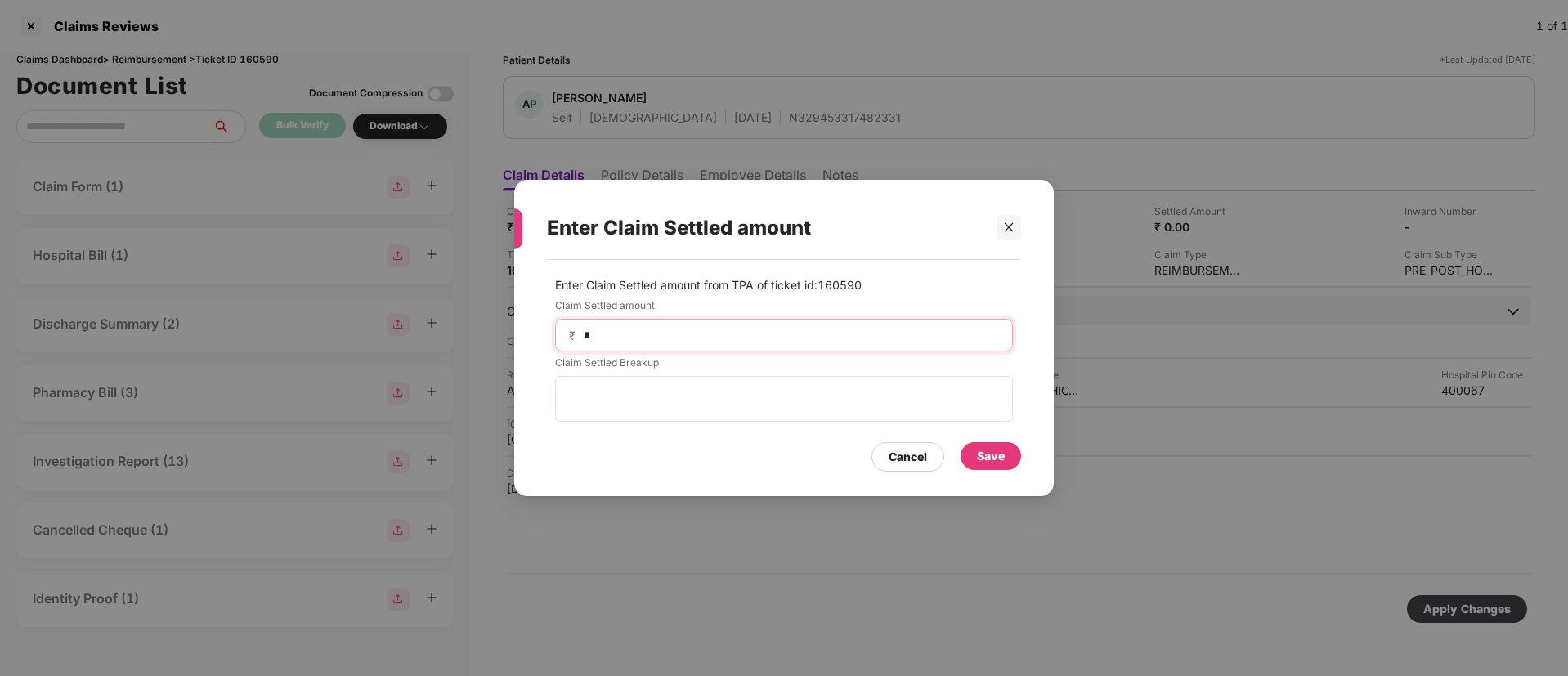
click at [672, 339] on input "*" at bounding box center [791, 335] width 417 height 17
type input "*****"
click at [986, 459] on div "Save" at bounding box center [992, 456] width 28 height 18
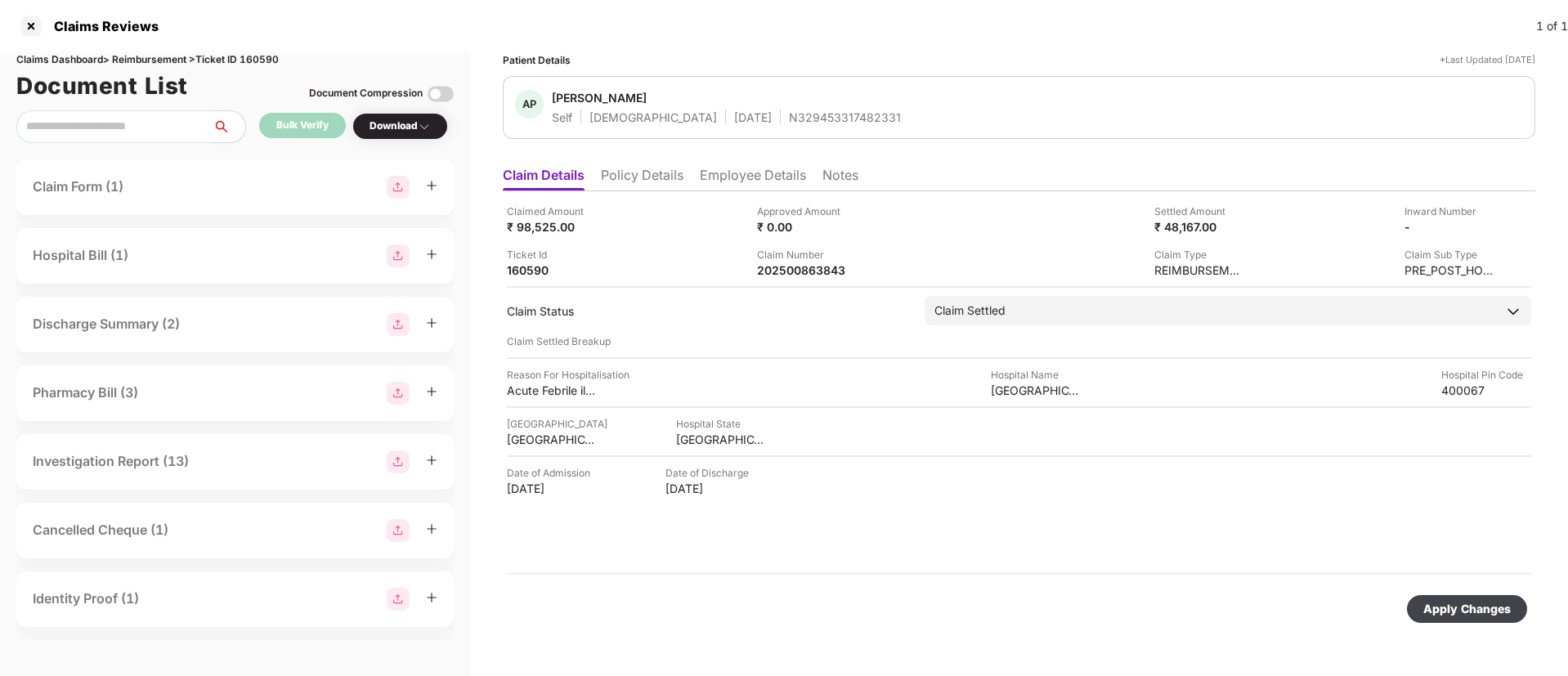
click at [1482, 598] on div "Apply Changes" at bounding box center [1467, 609] width 120 height 28
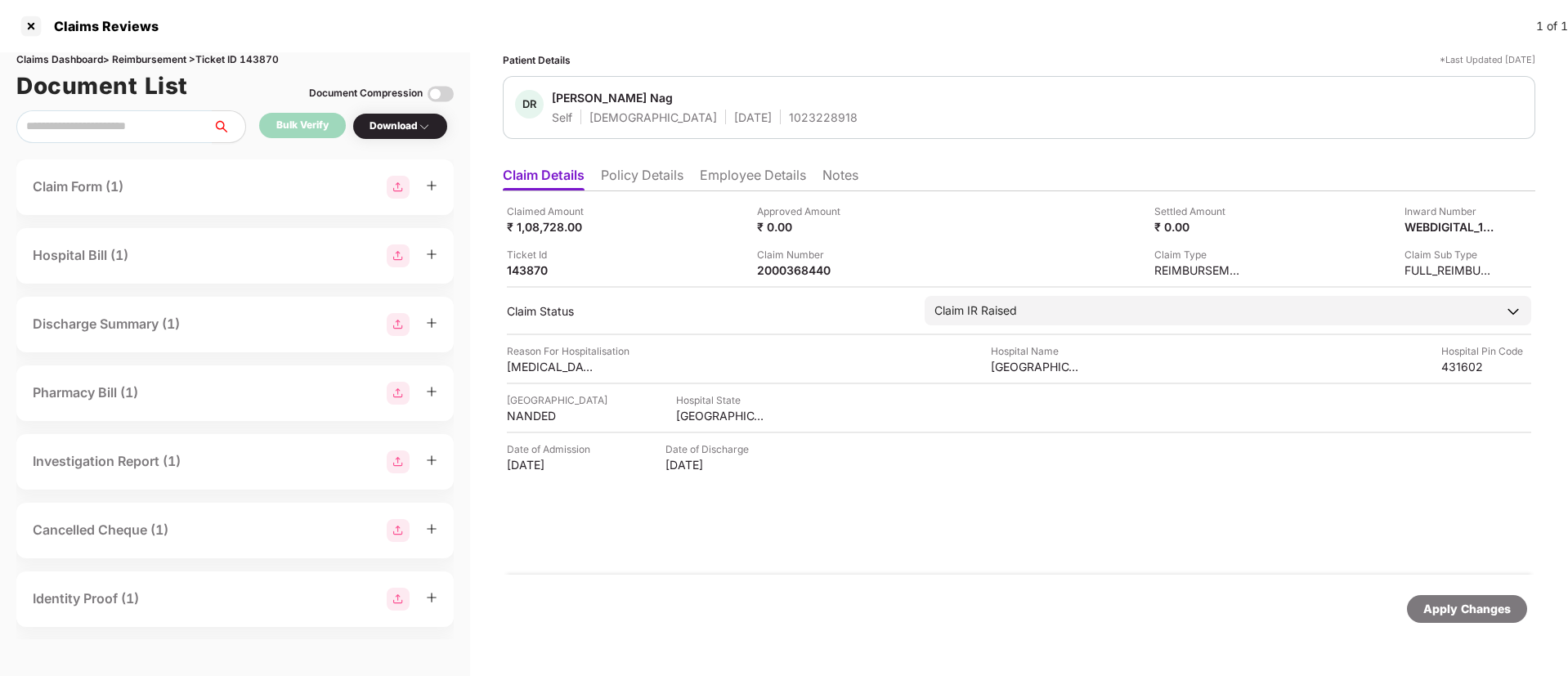
click at [638, 174] on li "Policy Details" at bounding box center [643, 179] width 83 height 24
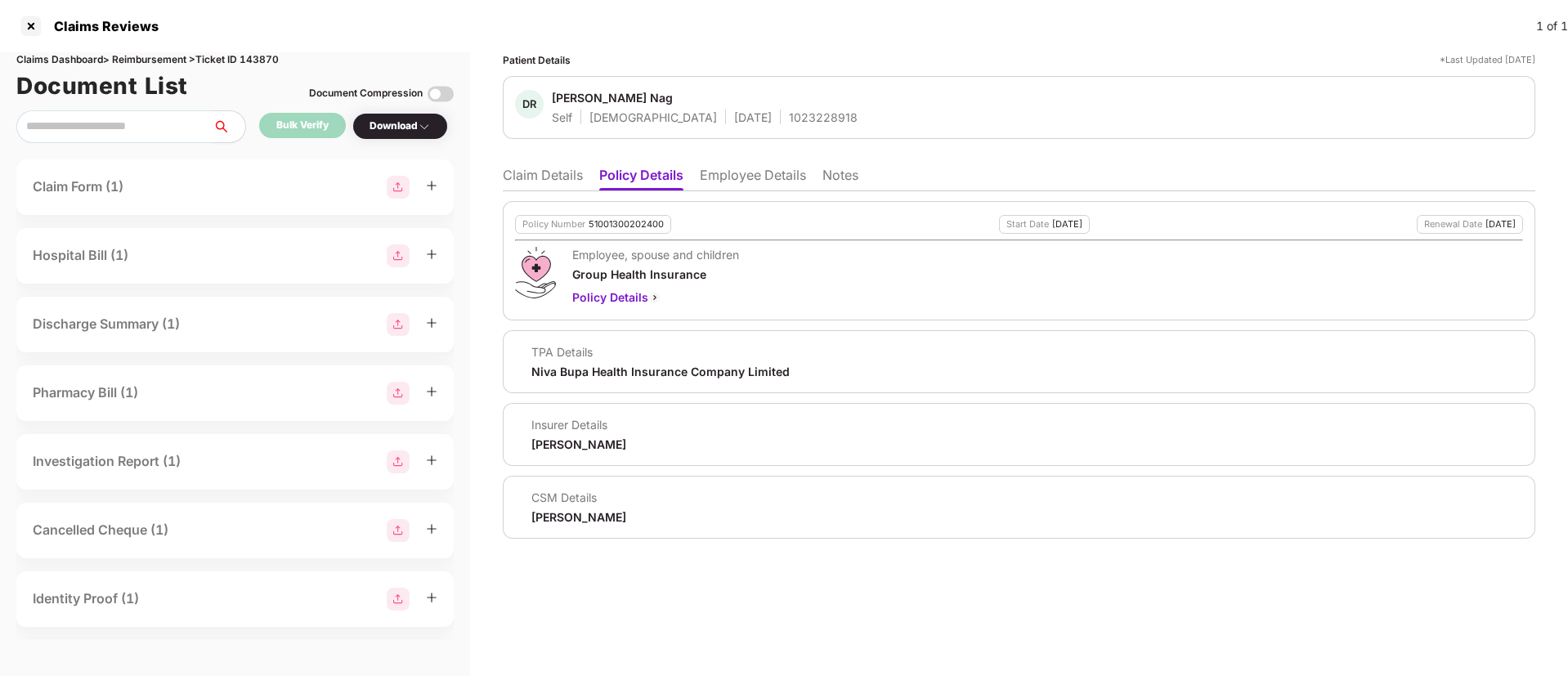
click at [789, 116] on div "1023228918" at bounding box center [823, 117] width 69 height 16
click at [789, 115] on div "1023228918" at bounding box center [823, 117] width 69 height 16
copy div "1023228918"
click at [544, 177] on li "Claim Details" at bounding box center [543, 179] width 80 height 24
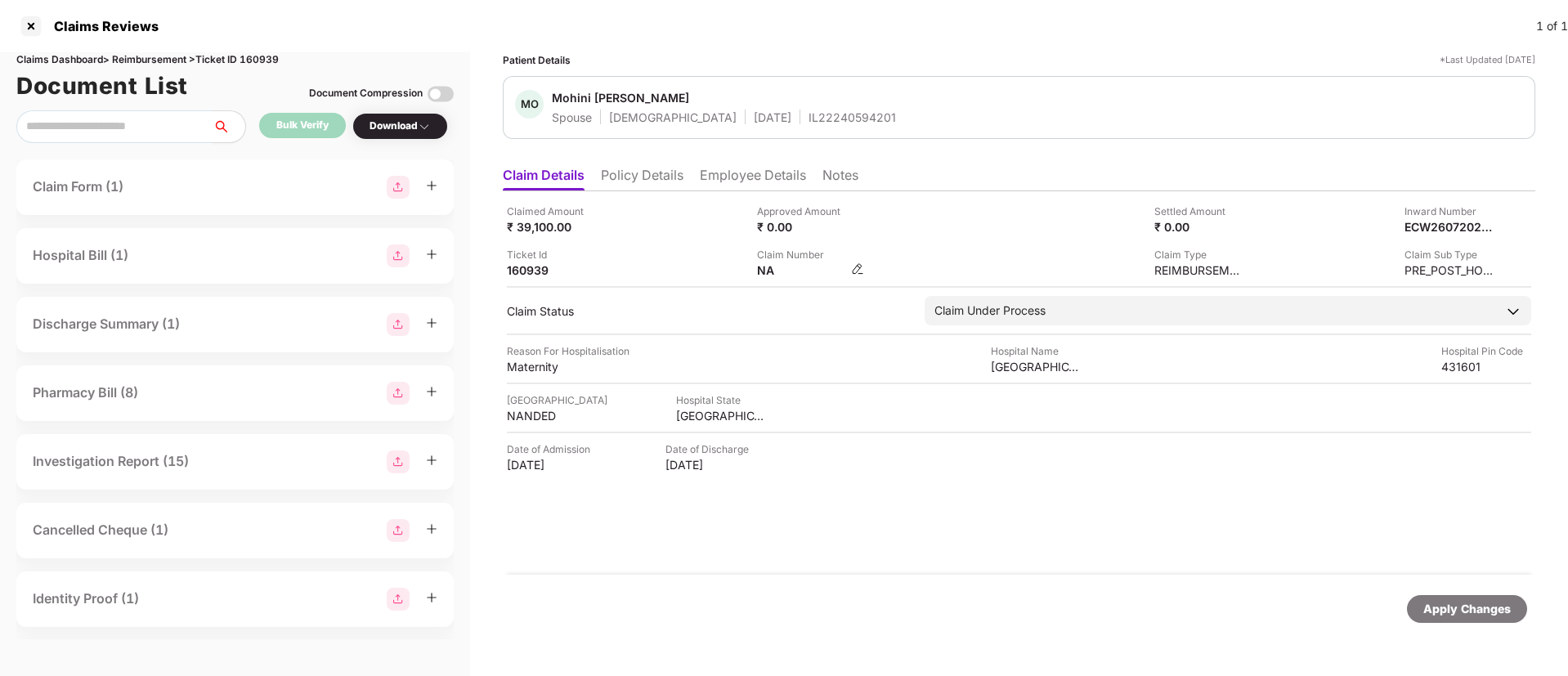
click at [856, 269] on img at bounding box center [858, 269] width 13 height 13
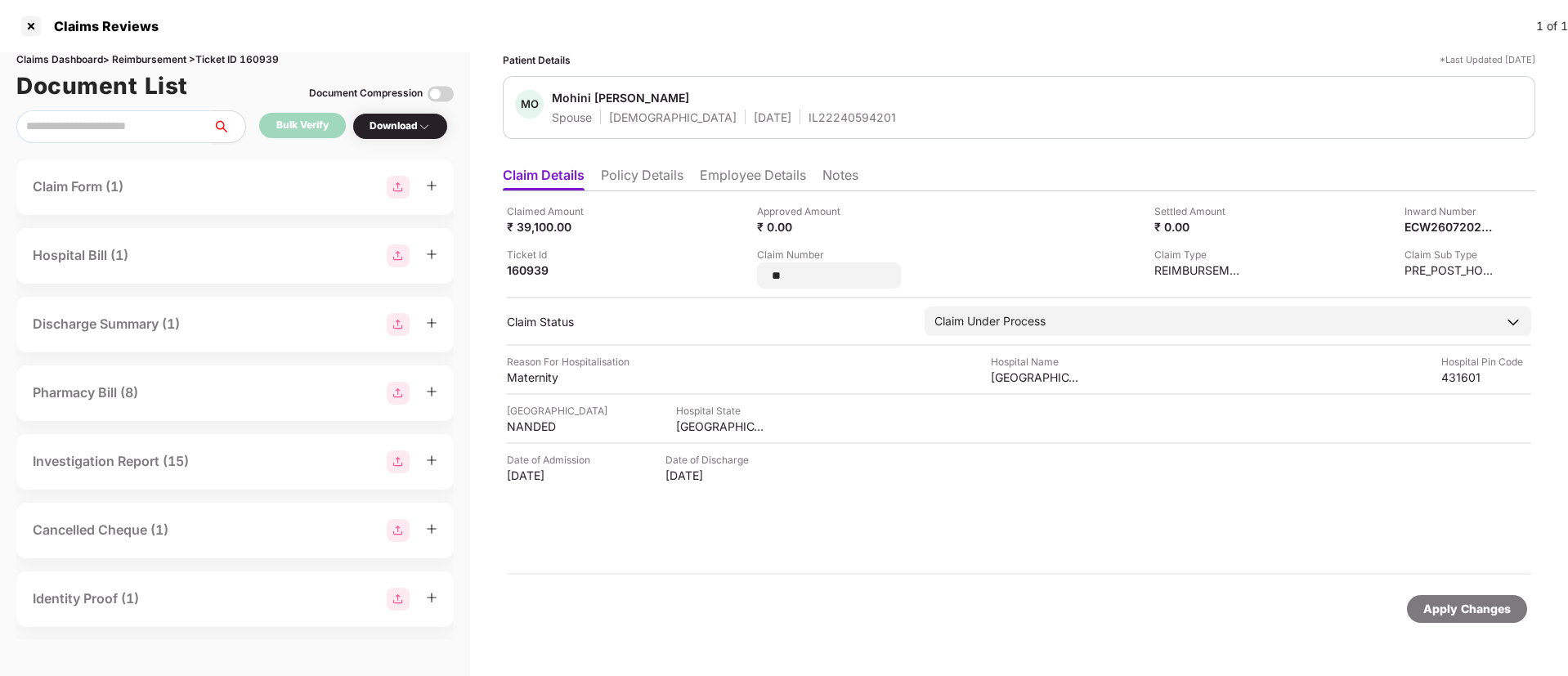
type input "*"
type input "**********"
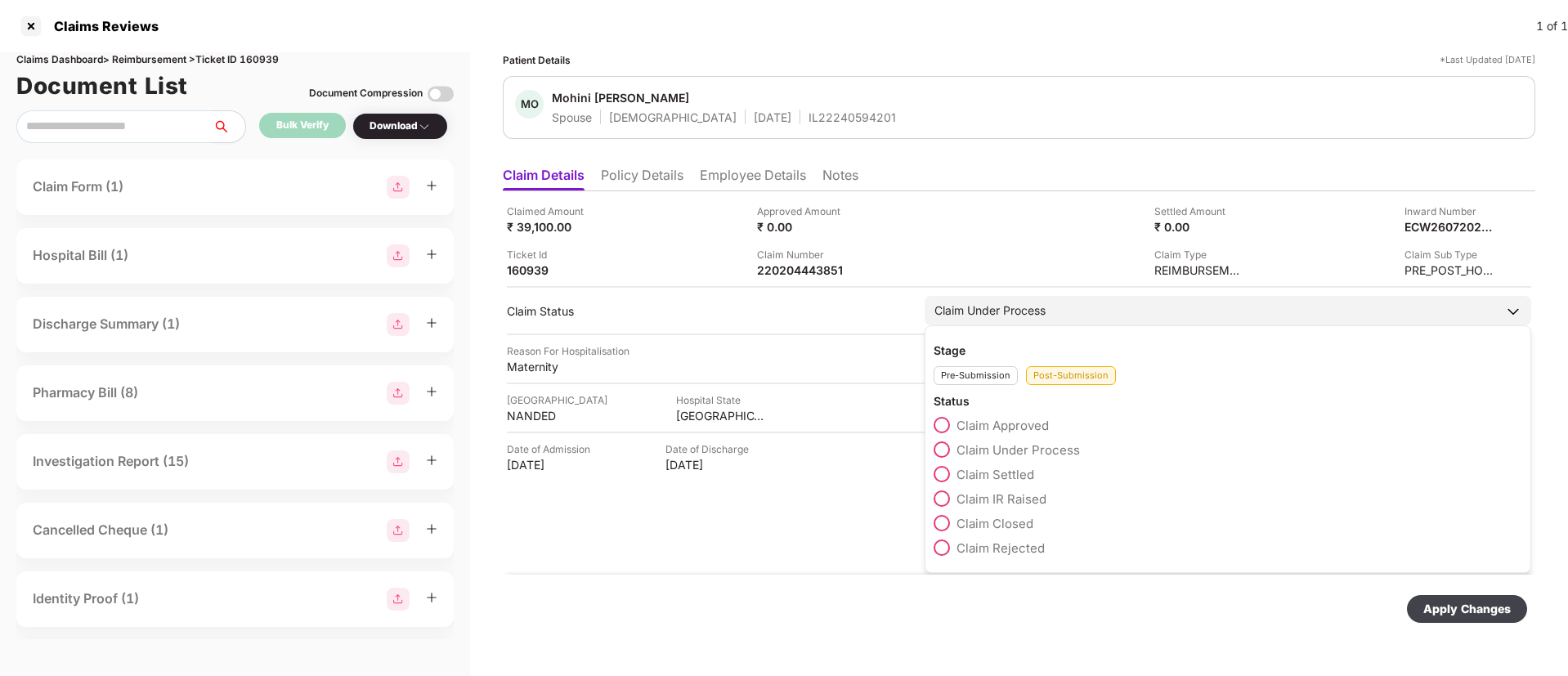
click at [946, 474] on span at bounding box center [942, 474] width 17 height 17
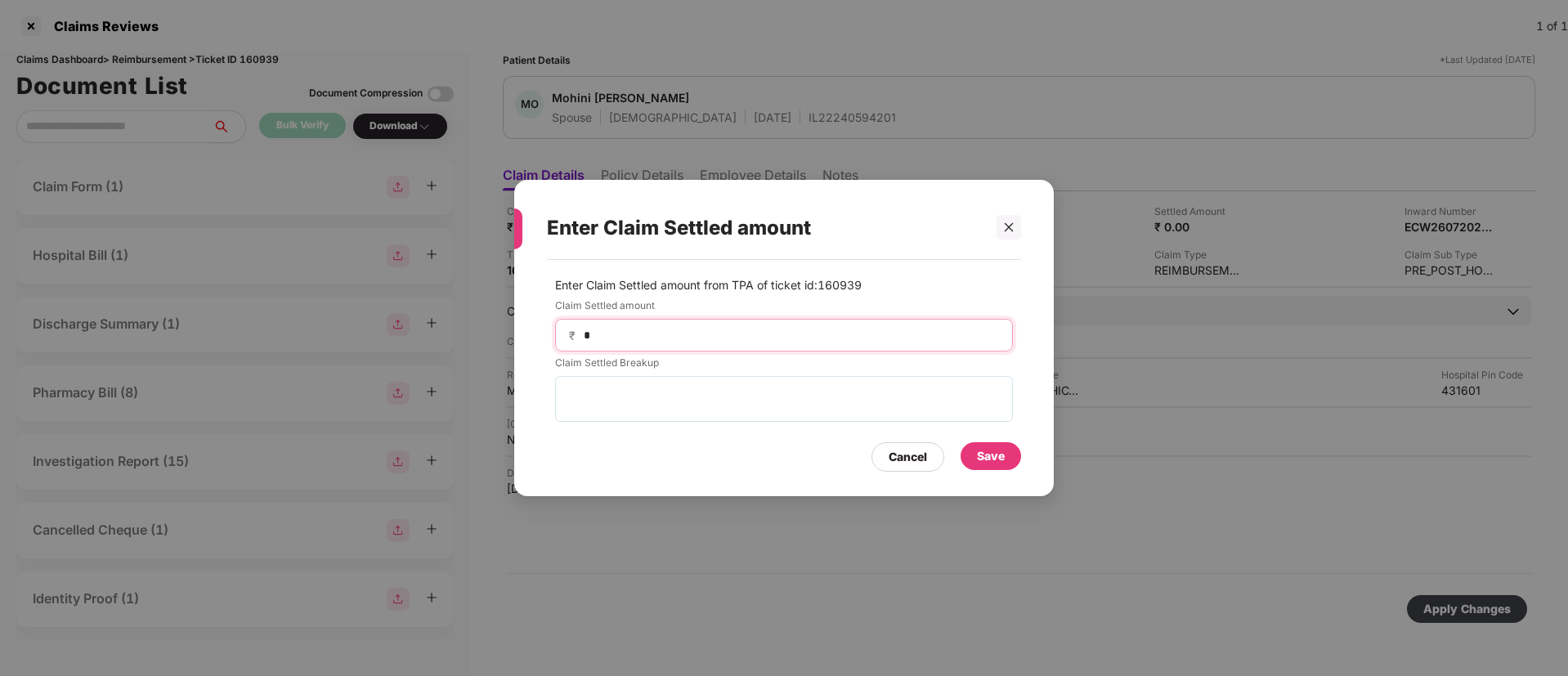
click at [618, 334] on input "*" at bounding box center [791, 335] width 417 height 17
type input "*****"
click at [1000, 464] on div "Save" at bounding box center [992, 456] width 28 height 18
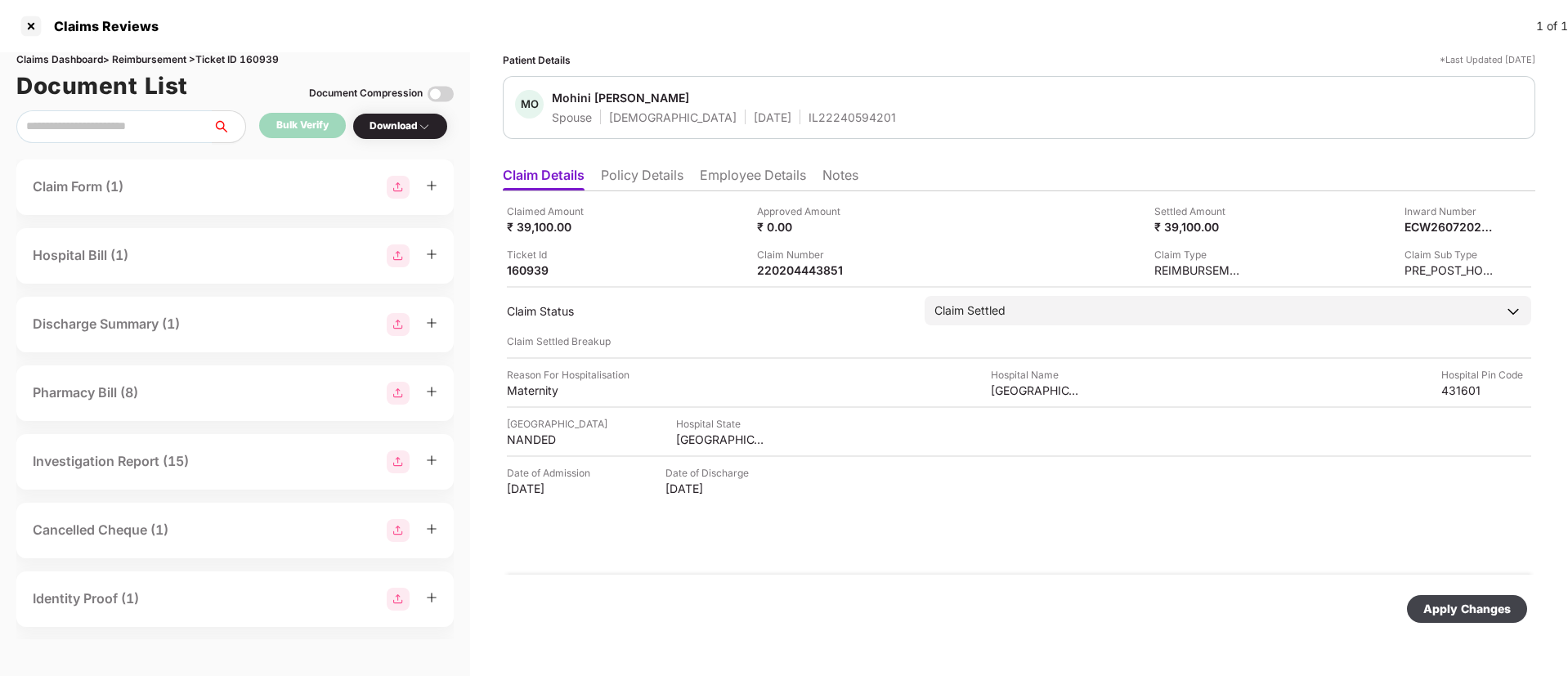
click at [1443, 604] on div "Apply Changes" at bounding box center [1467, 609] width 88 height 18
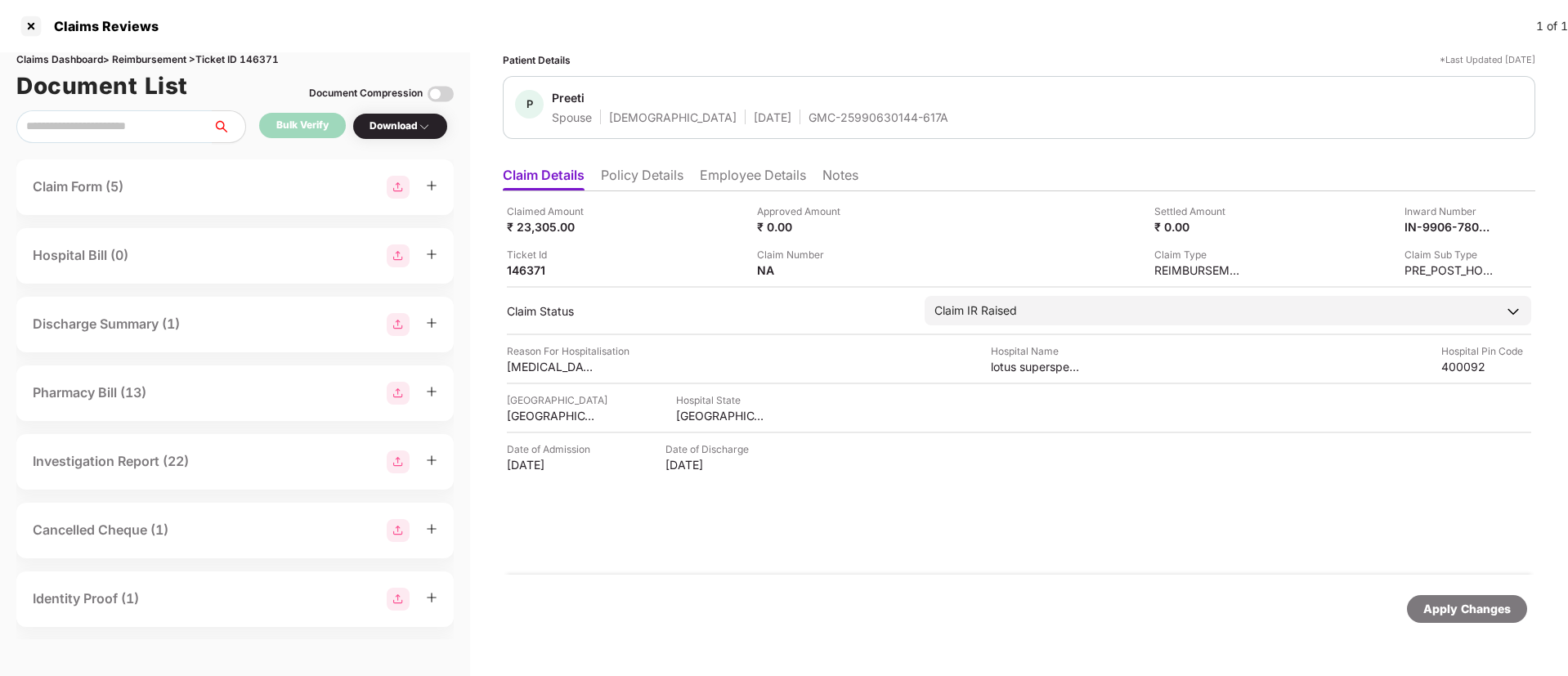
click at [662, 184] on li "Policy Details" at bounding box center [643, 179] width 83 height 24
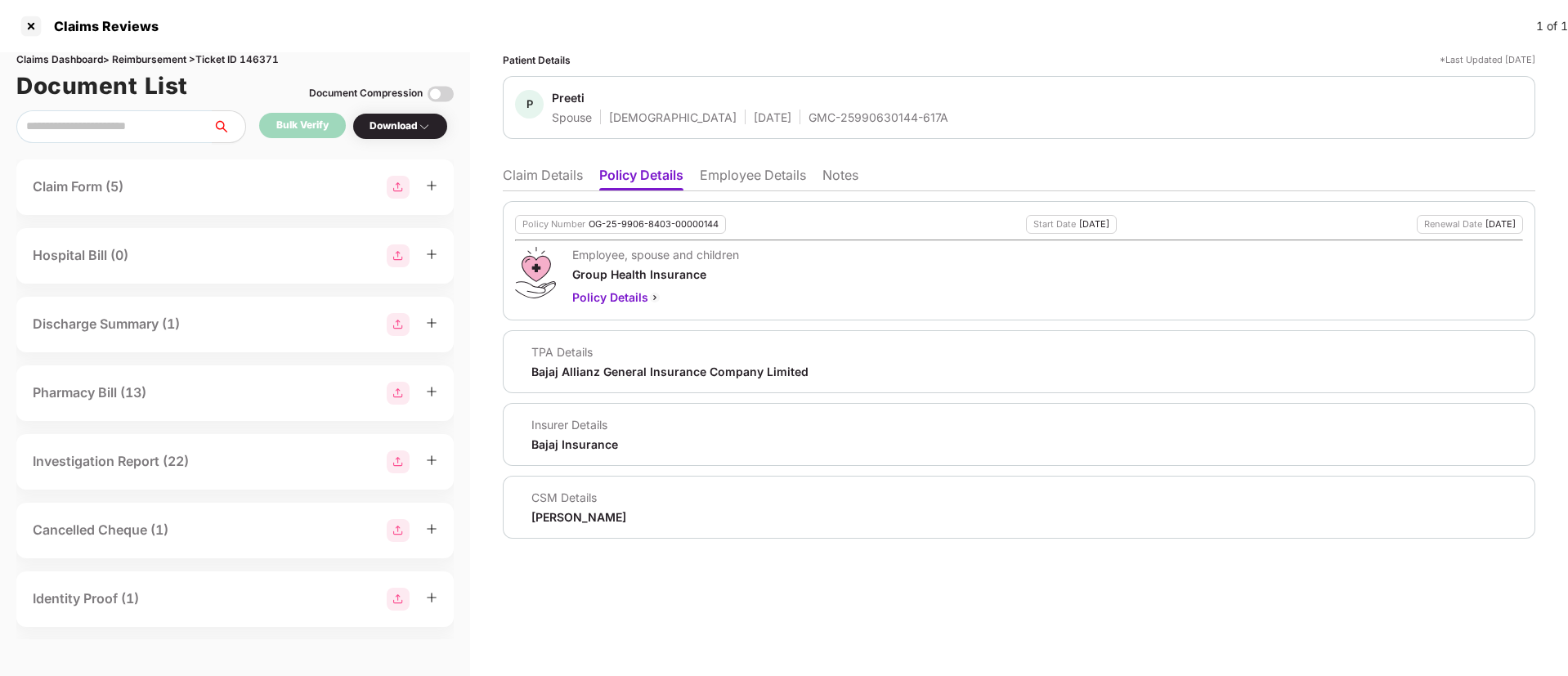
click at [732, 181] on li "Employee Details" at bounding box center [753, 179] width 107 height 24
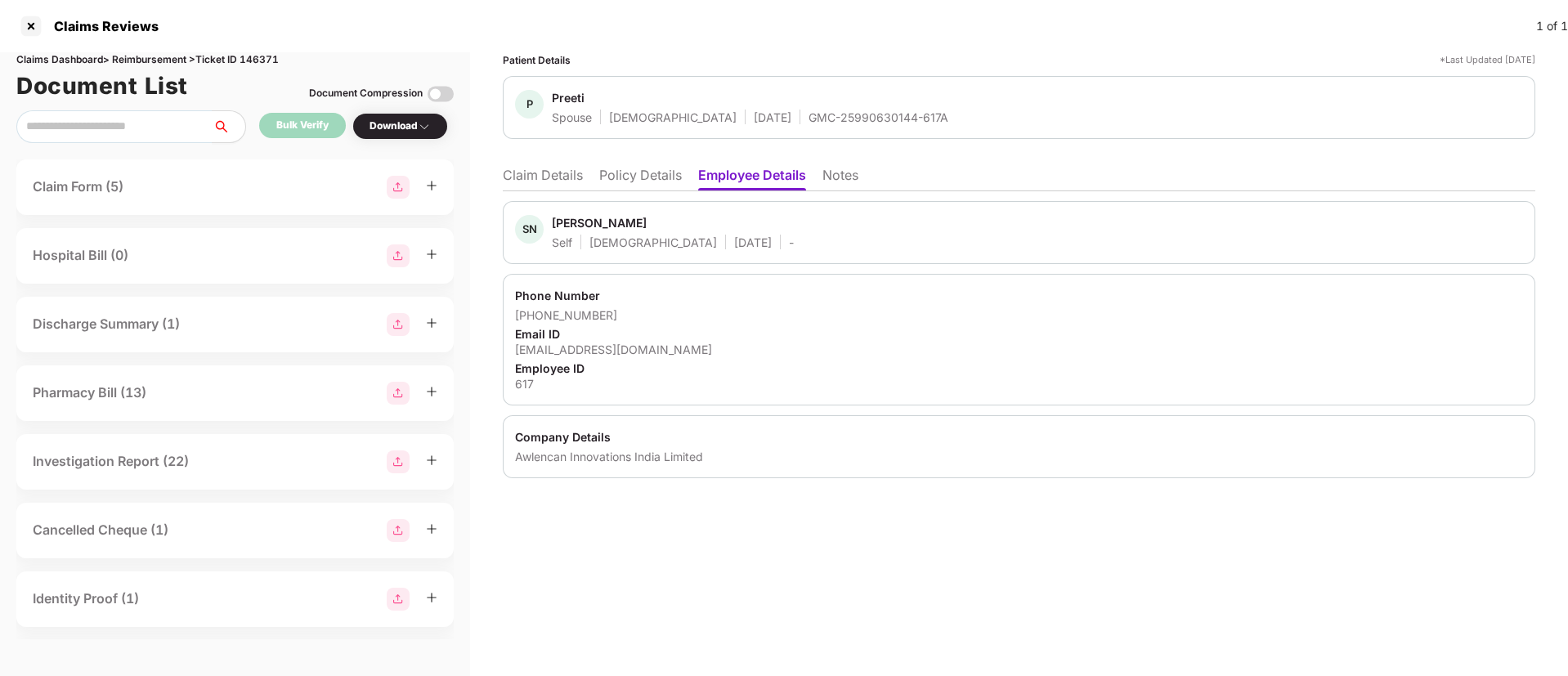
click at [668, 174] on li "Policy Details" at bounding box center [641, 179] width 83 height 24
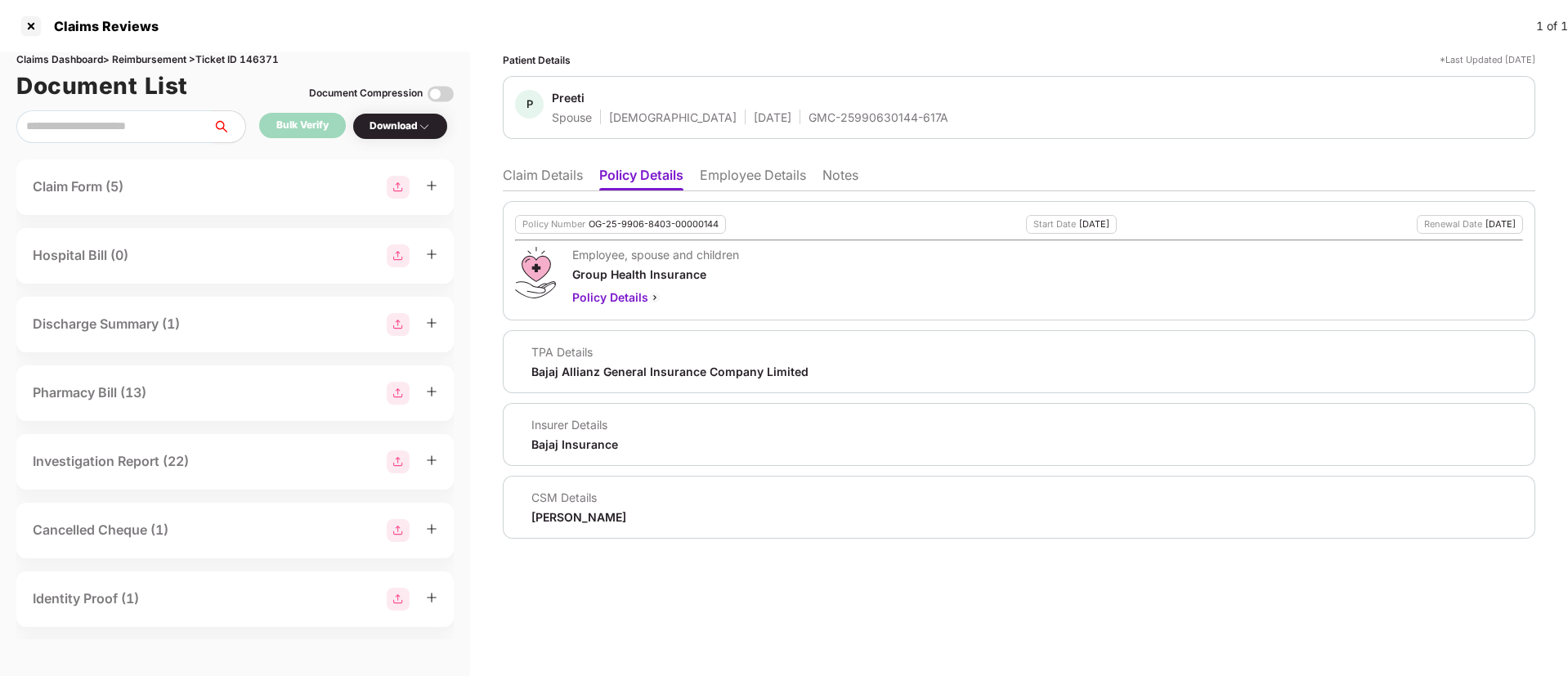
click at [528, 169] on li "Claim Details" at bounding box center [543, 179] width 80 height 24
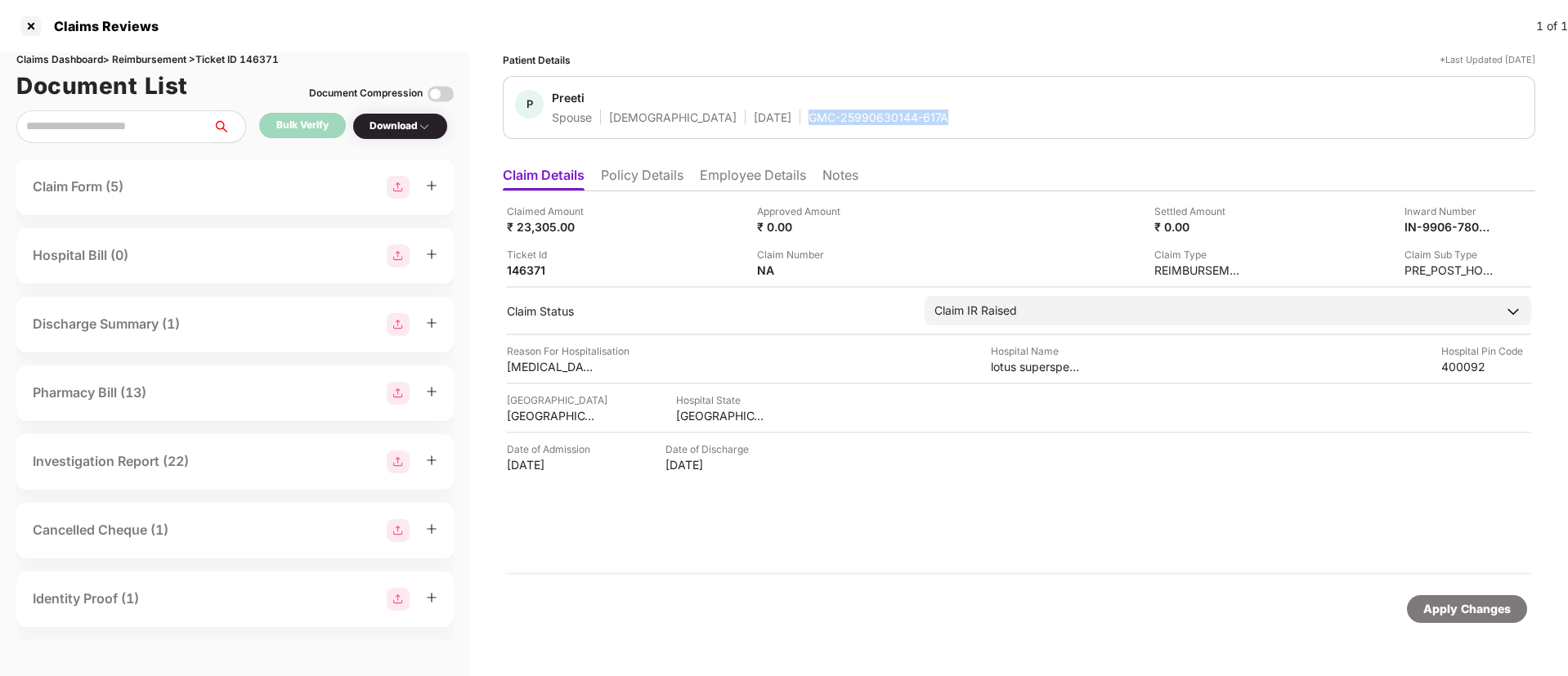
drag, startPoint x: 749, startPoint y: 124, endPoint x: 886, endPoint y: 126, distance: 137.0
click at [886, 126] on div "P Preeti Spouse Female 09 Feb 1989 GMC-25990630144-617A" at bounding box center [1019, 107] width 1033 height 63
copy div "GMC-25990630144-617A"
click at [653, 233] on div "Claimed Amount ₹ 23,305.00" at bounding box center [626, 219] width 238 height 31
drag, startPoint x: 752, startPoint y: 119, endPoint x: 903, endPoint y: 121, distance: 151.0
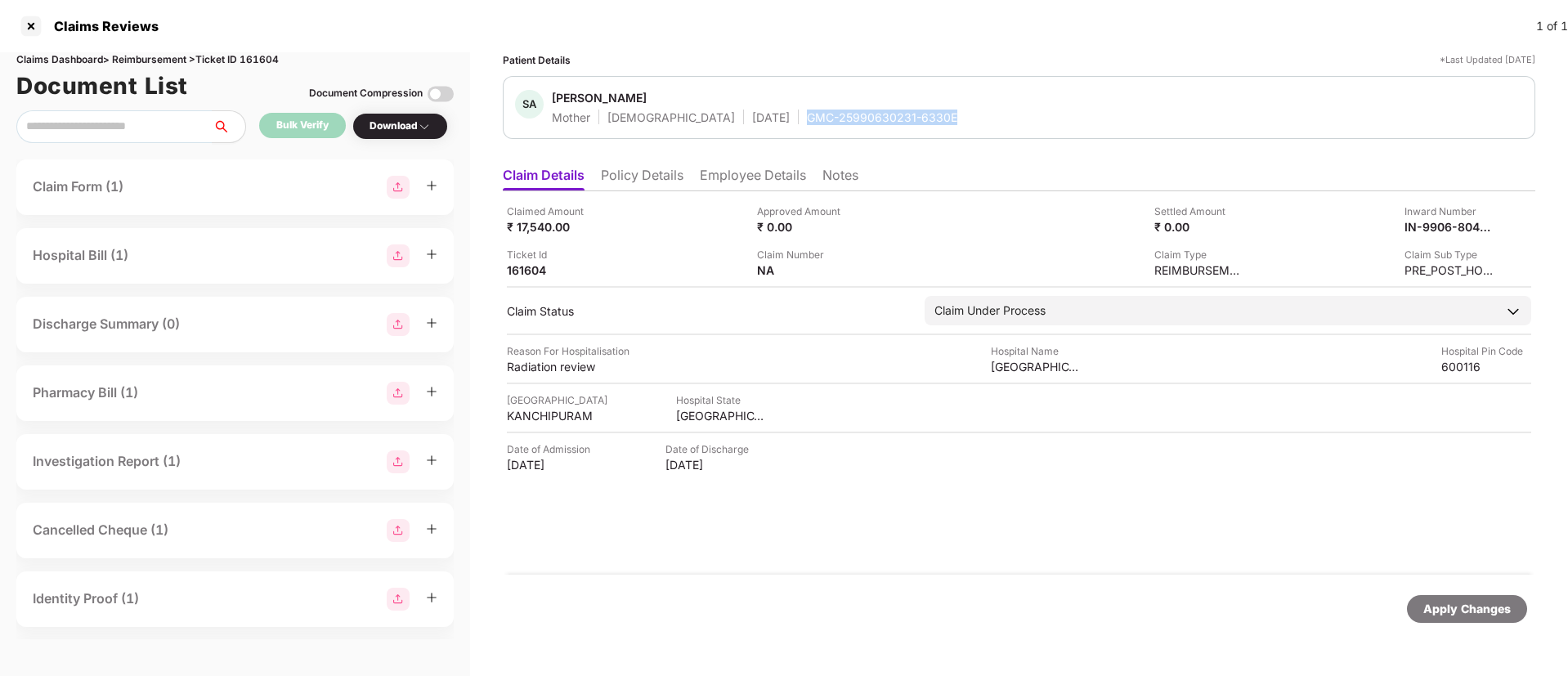
click at [903, 121] on div "[PERSON_NAME] Mother [DEMOGRAPHIC_DATA] [DATE] GMC-25990630231-6330E" at bounding box center [1019, 107] width 1008 height 36
copy div "GMC-25990630231-6330E"
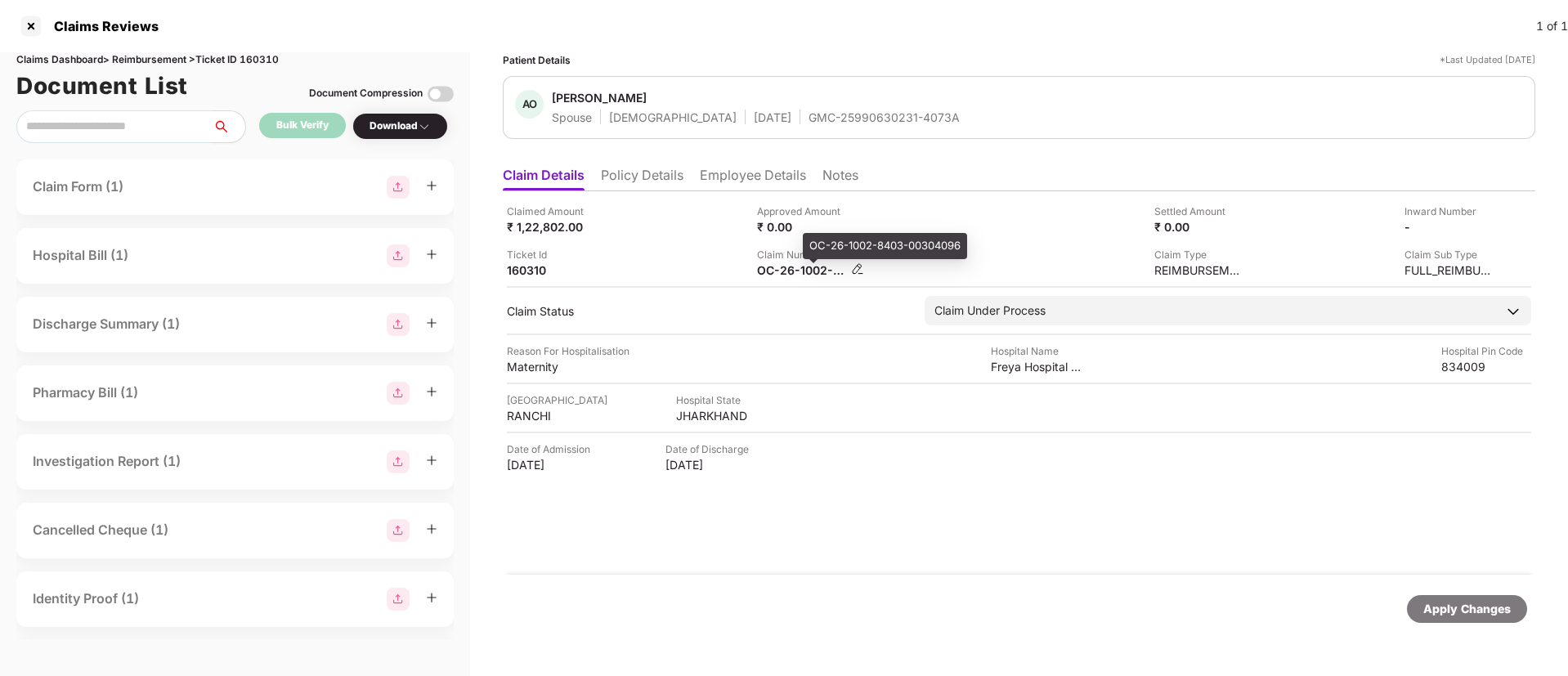
click at [772, 269] on div "OC-26-1002-8403-00304096" at bounding box center [802, 269] width 90 height 16
click at [772, 269] on div "OC-26-1002-8403-00304096" at bounding box center [802, 269] width 90 height 16
copy div
click at [662, 229] on div "Claimed Amount ₹ 1,22,802.00" at bounding box center [626, 219] width 238 height 31
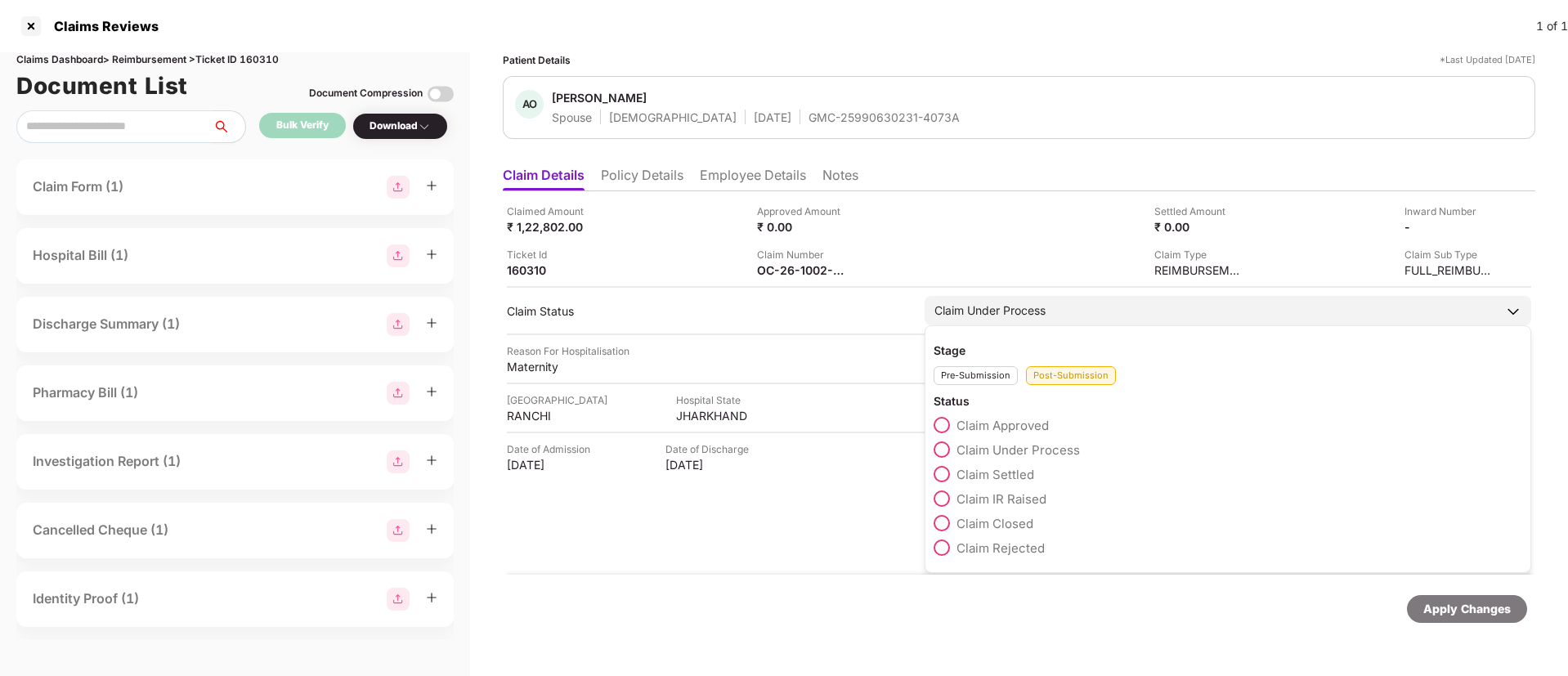
click at [944, 477] on span at bounding box center [942, 474] width 17 height 17
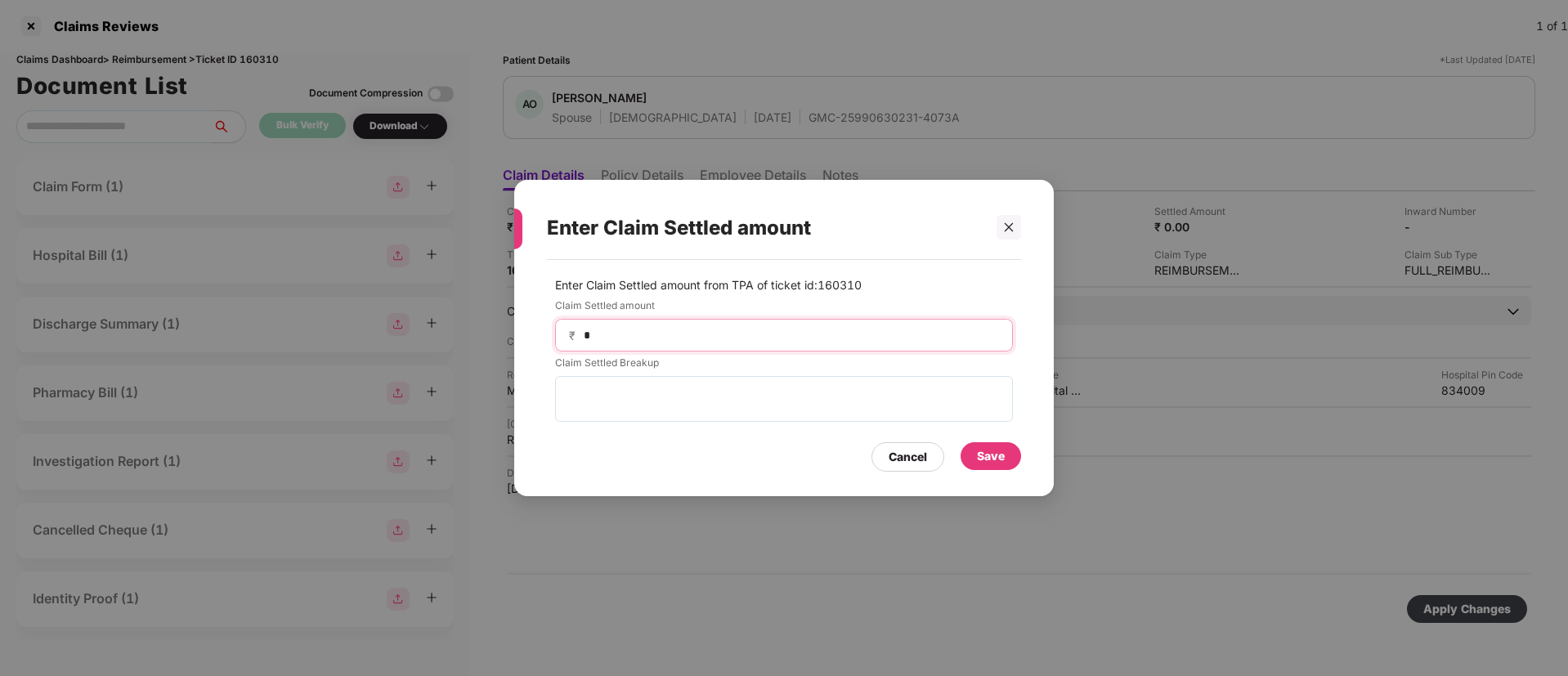
click at [743, 335] on input "*" at bounding box center [791, 335] width 417 height 17
type input "*****"
click at [1000, 459] on div "Save" at bounding box center [992, 456] width 28 height 18
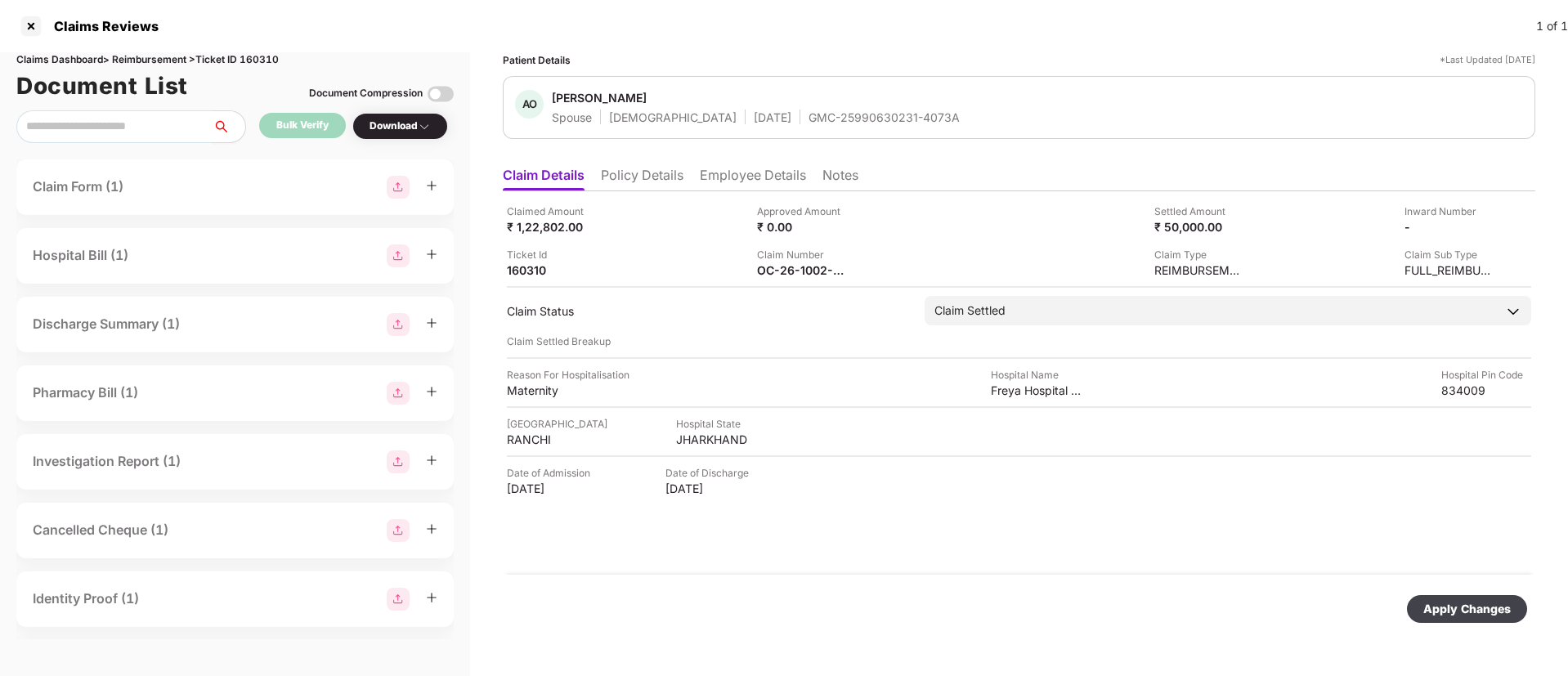
click at [1463, 608] on div "Apply Changes" at bounding box center [1467, 609] width 88 height 18
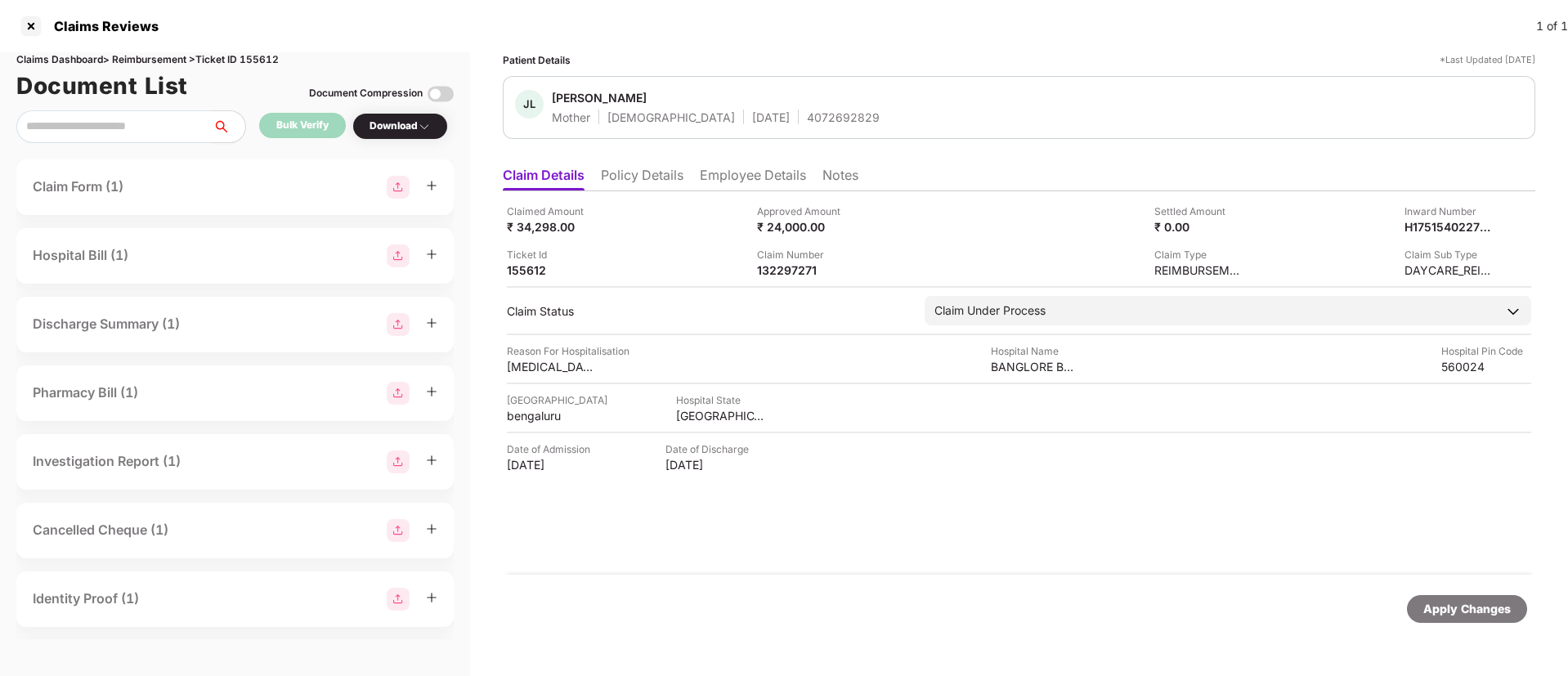
click at [662, 188] on li "Policy Details" at bounding box center [643, 179] width 83 height 24
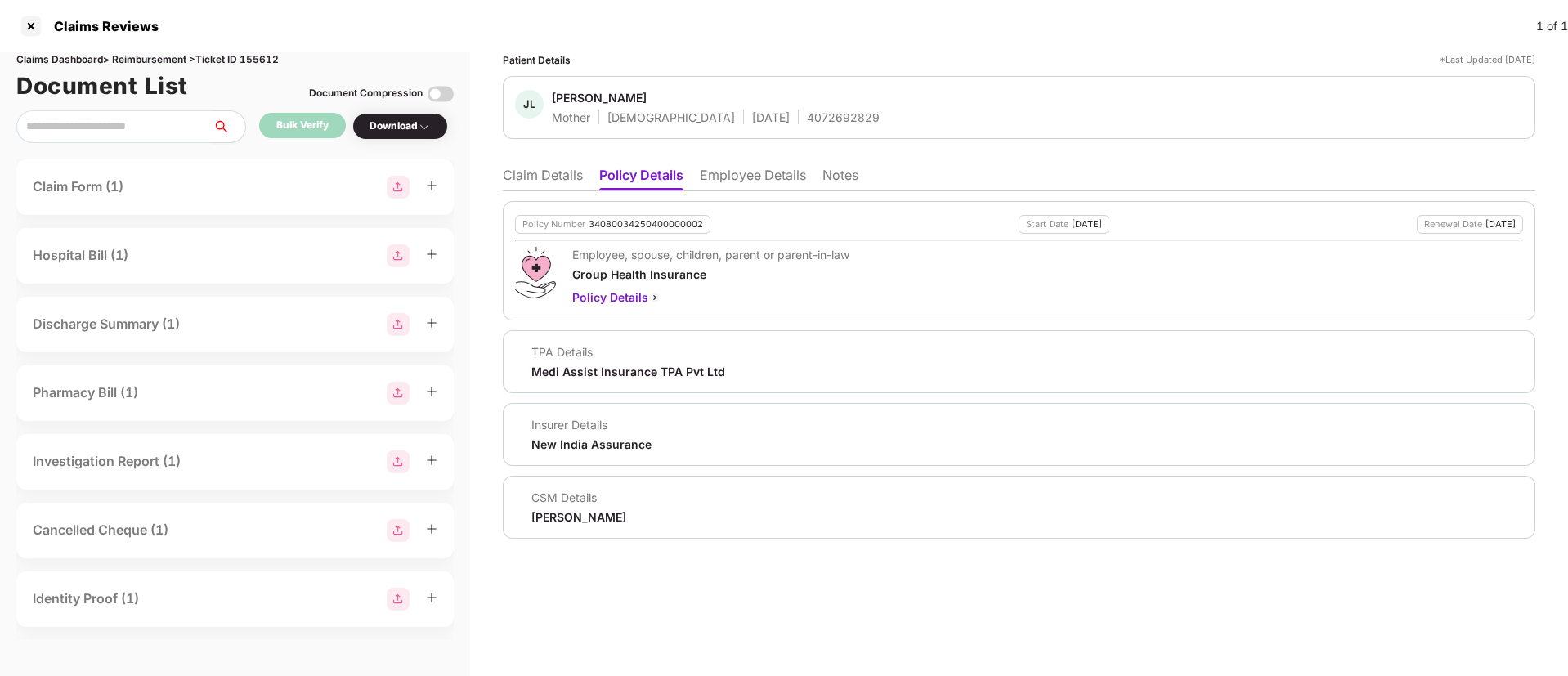
click at [554, 185] on li "Claim Details" at bounding box center [543, 179] width 80 height 24
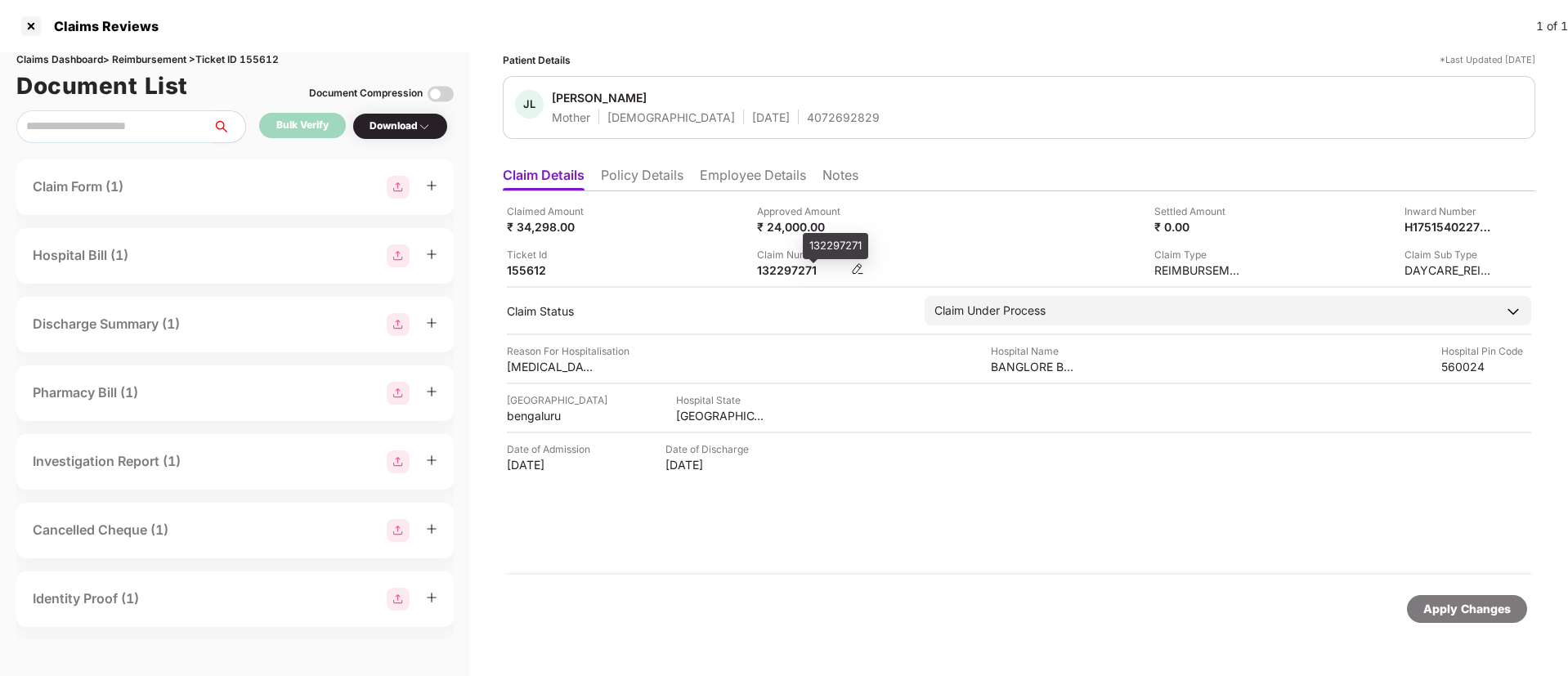
click at [774, 274] on div "132297271" at bounding box center [802, 269] width 90 height 16
copy div "132297271"
click at [728, 188] on li "Employee Details" at bounding box center [753, 179] width 107 height 24
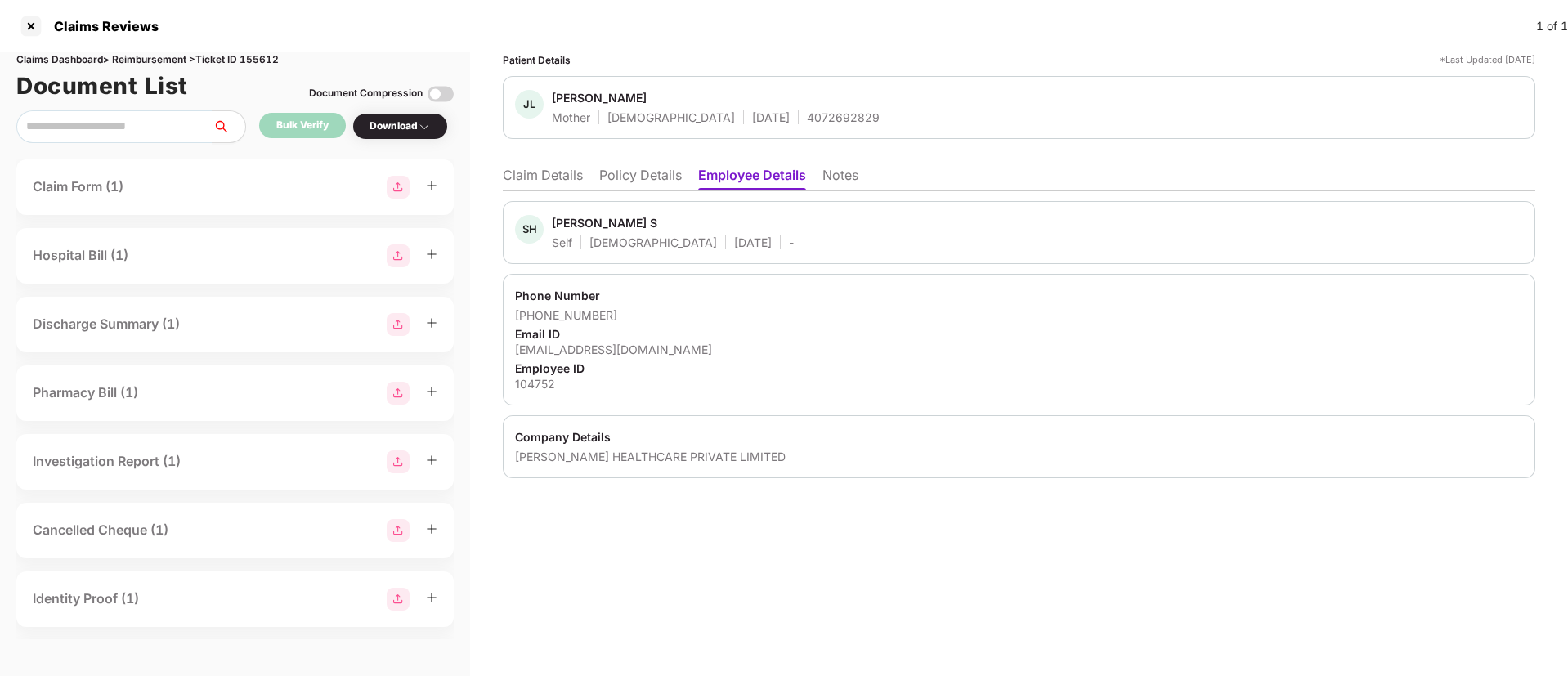
click at [544, 167] on li "Claim Details" at bounding box center [543, 179] width 80 height 24
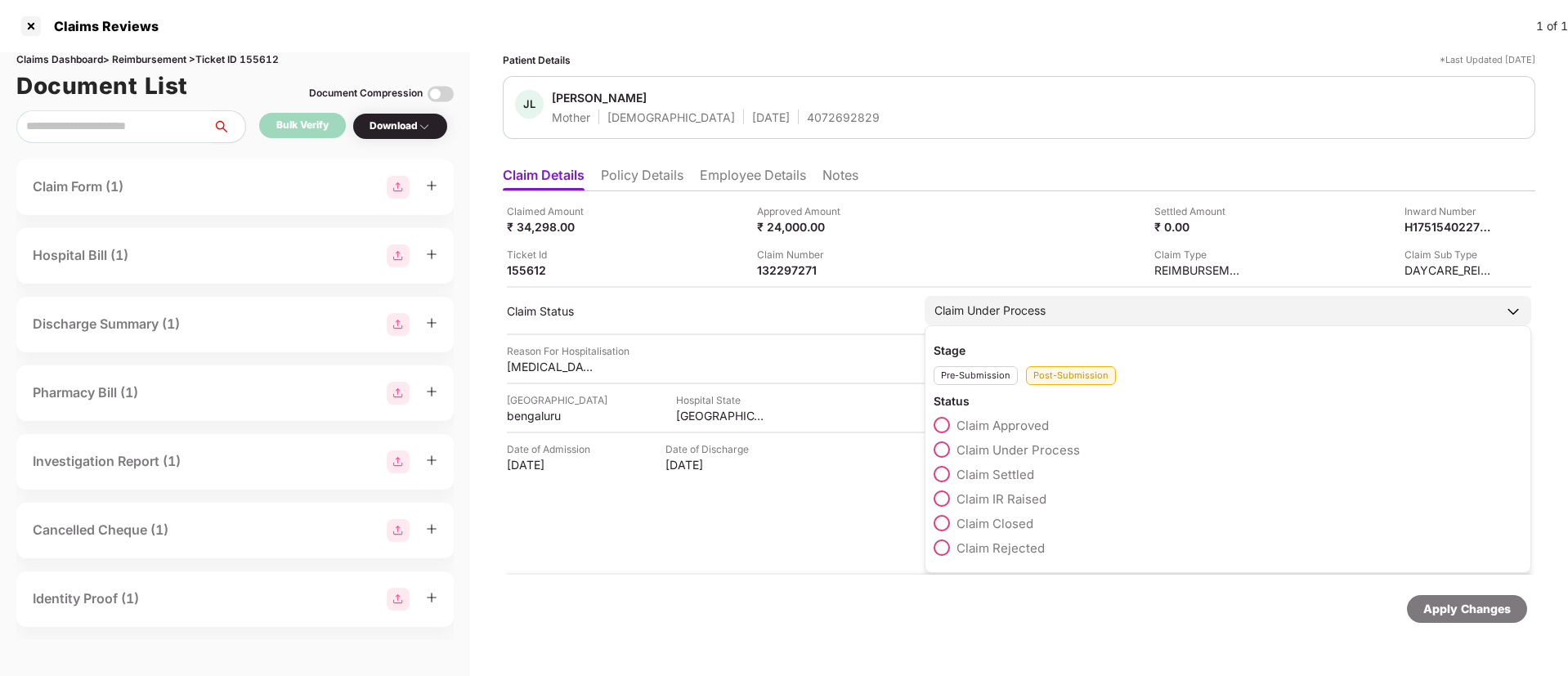
click at [949, 496] on span at bounding box center [942, 498] width 17 height 17
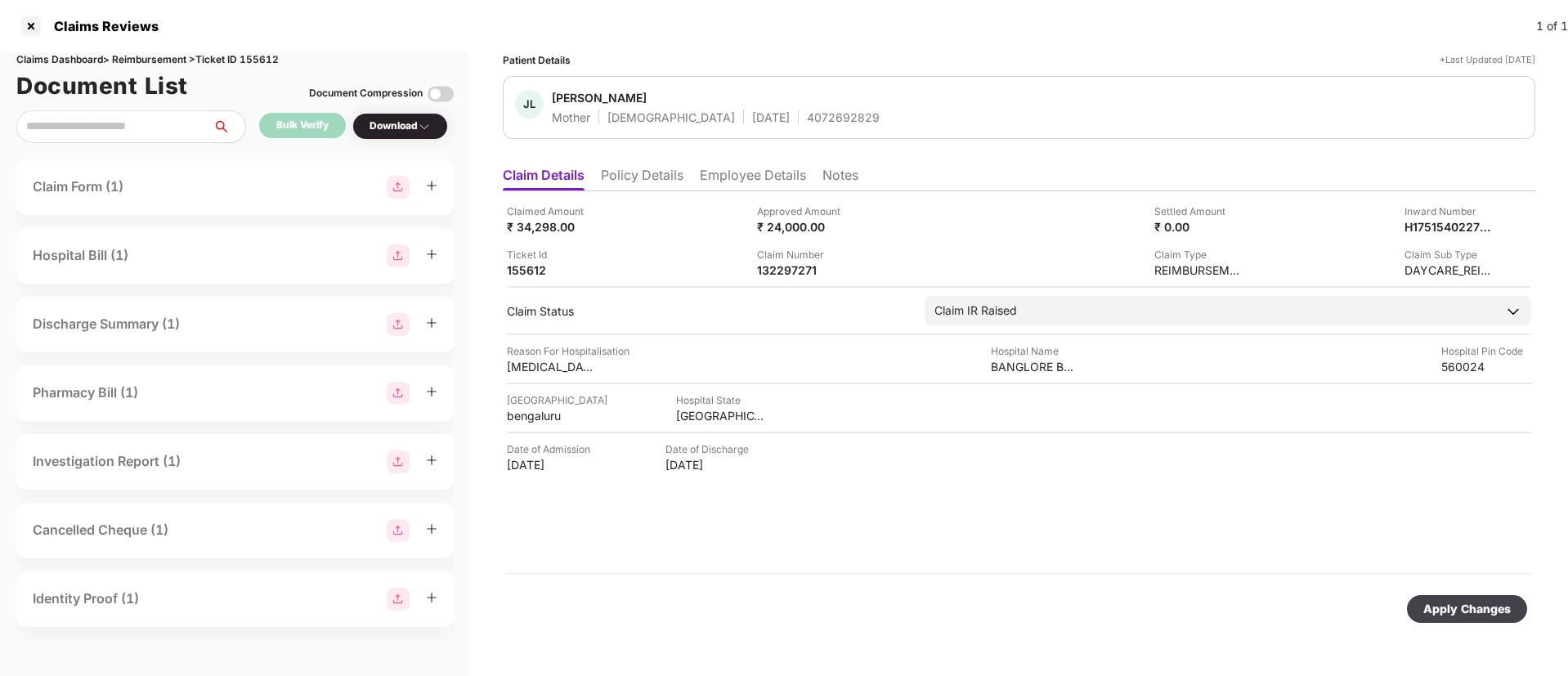
drag, startPoint x: 1451, startPoint y: 610, endPoint x: 1347, endPoint y: 580, distance: 108.2
click at [1451, 607] on div "Apply Changes" at bounding box center [1467, 609] width 88 height 18
click at [643, 181] on li "Policy Details" at bounding box center [643, 179] width 83 height 24
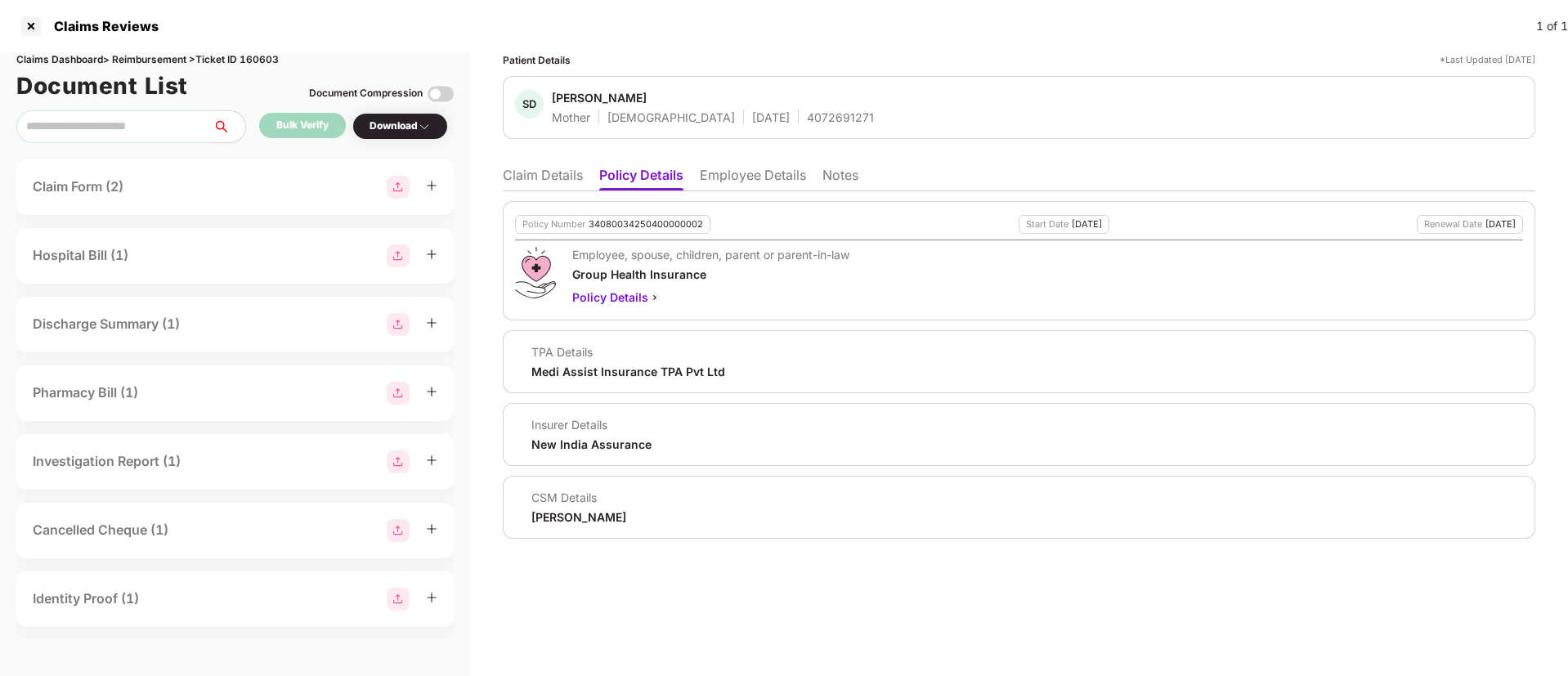
click at [535, 177] on li "Claim Details" at bounding box center [543, 179] width 80 height 24
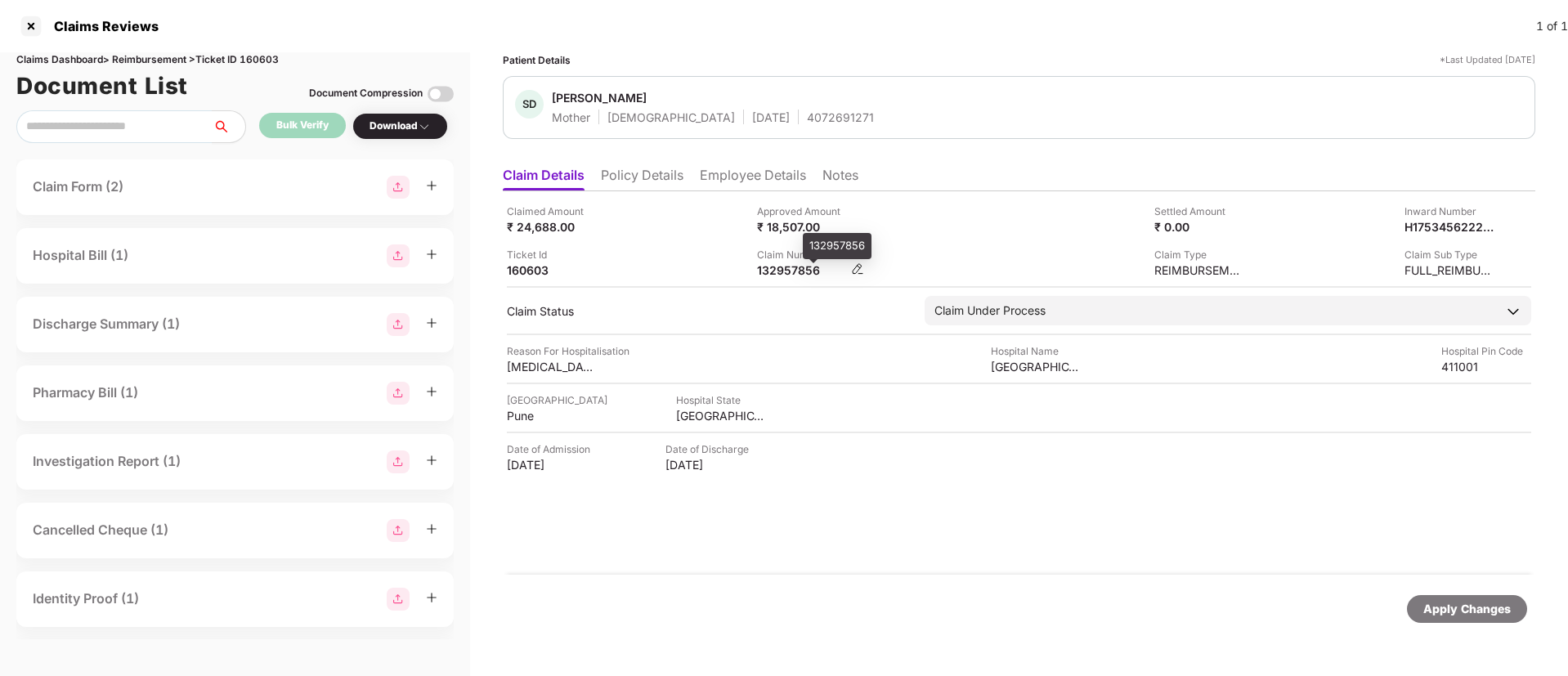
click at [770, 266] on div "132957856" at bounding box center [802, 269] width 90 height 16
click at [770, 265] on div "132957856" at bounding box center [802, 269] width 90 height 16
copy div "132957856"
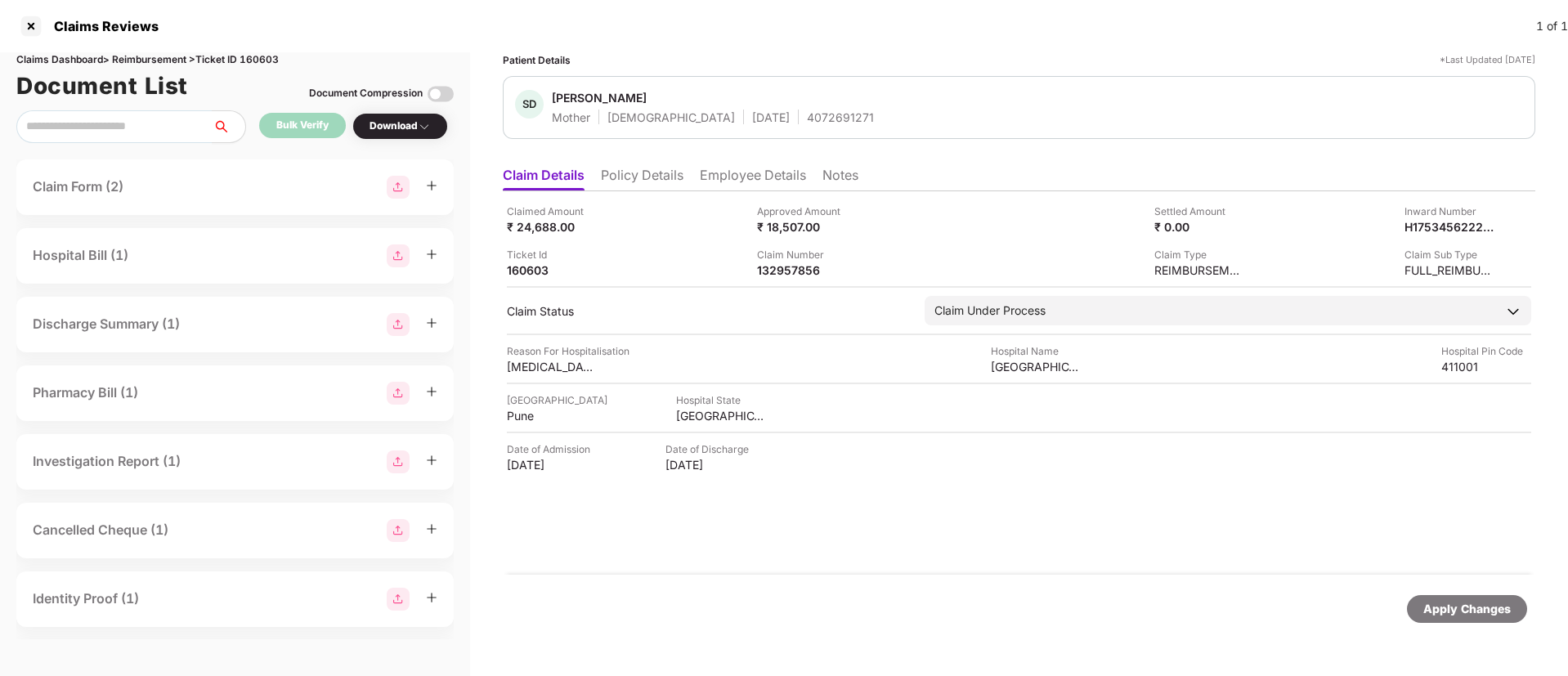
click at [653, 241] on div "Claimed Amount ₹ 24,688.00 Approved Amount ₹ 18,507.00 Settled Amount ₹ 0.00 In…" at bounding box center [1019, 240] width 1025 height 74
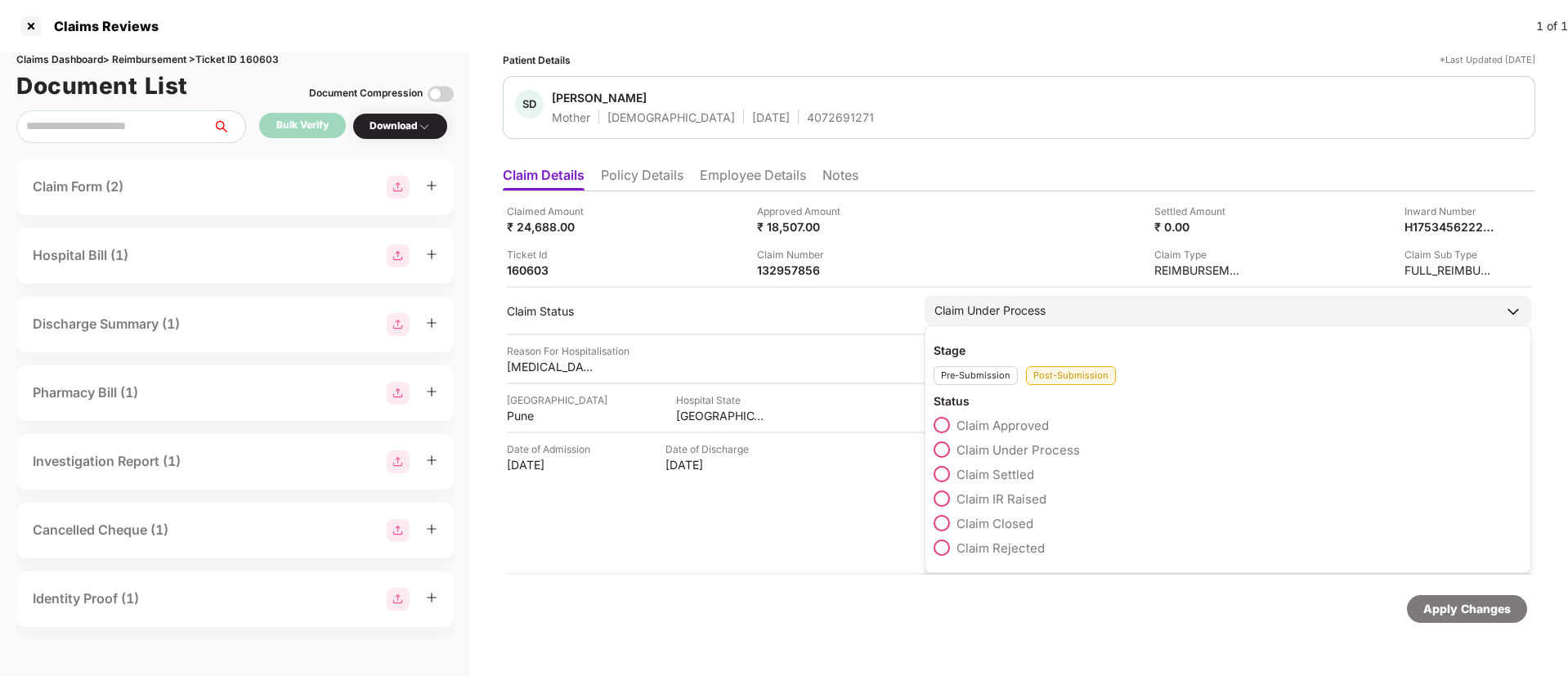
click at [950, 499] on span at bounding box center [942, 498] width 17 height 17
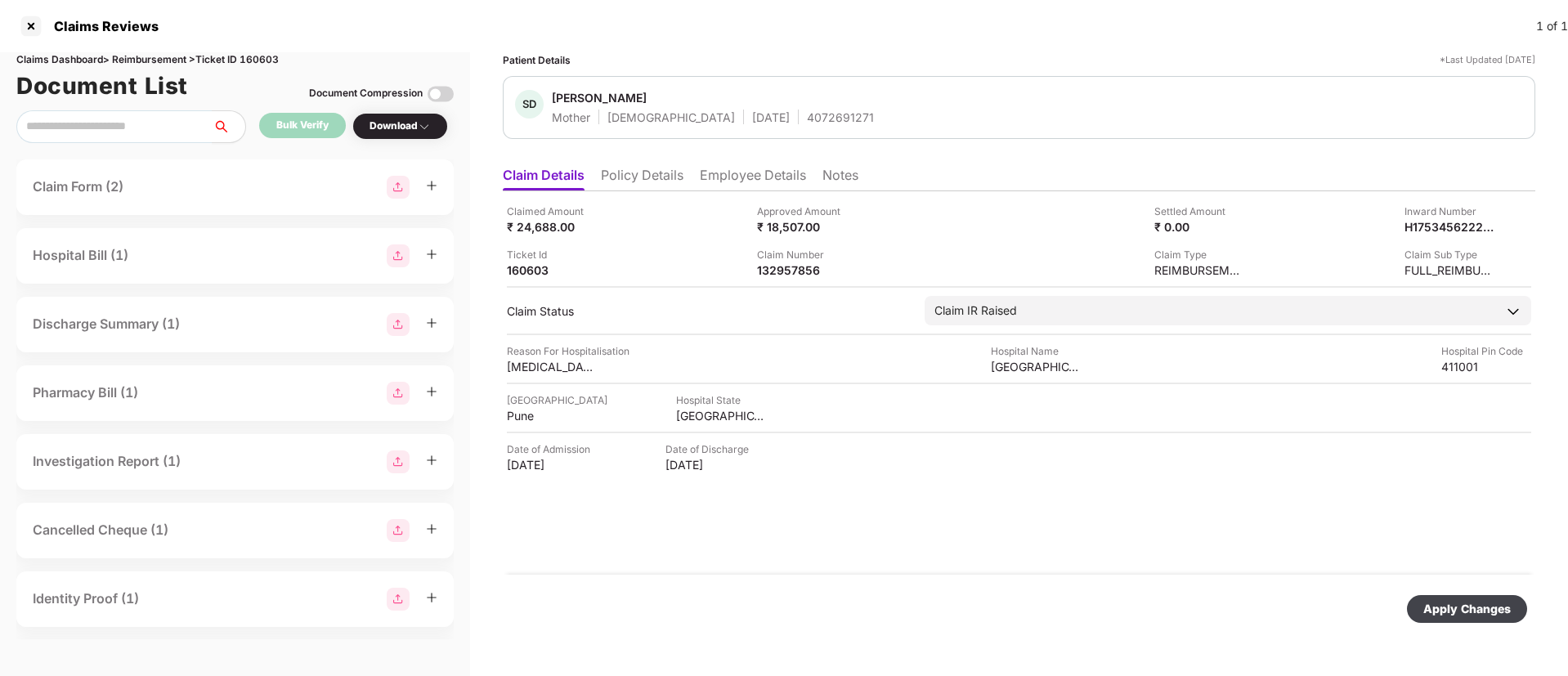
click at [1441, 601] on div "Apply Changes" at bounding box center [1467, 609] width 88 height 18
click at [673, 169] on li "Policy Details" at bounding box center [643, 179] width 83 height 24
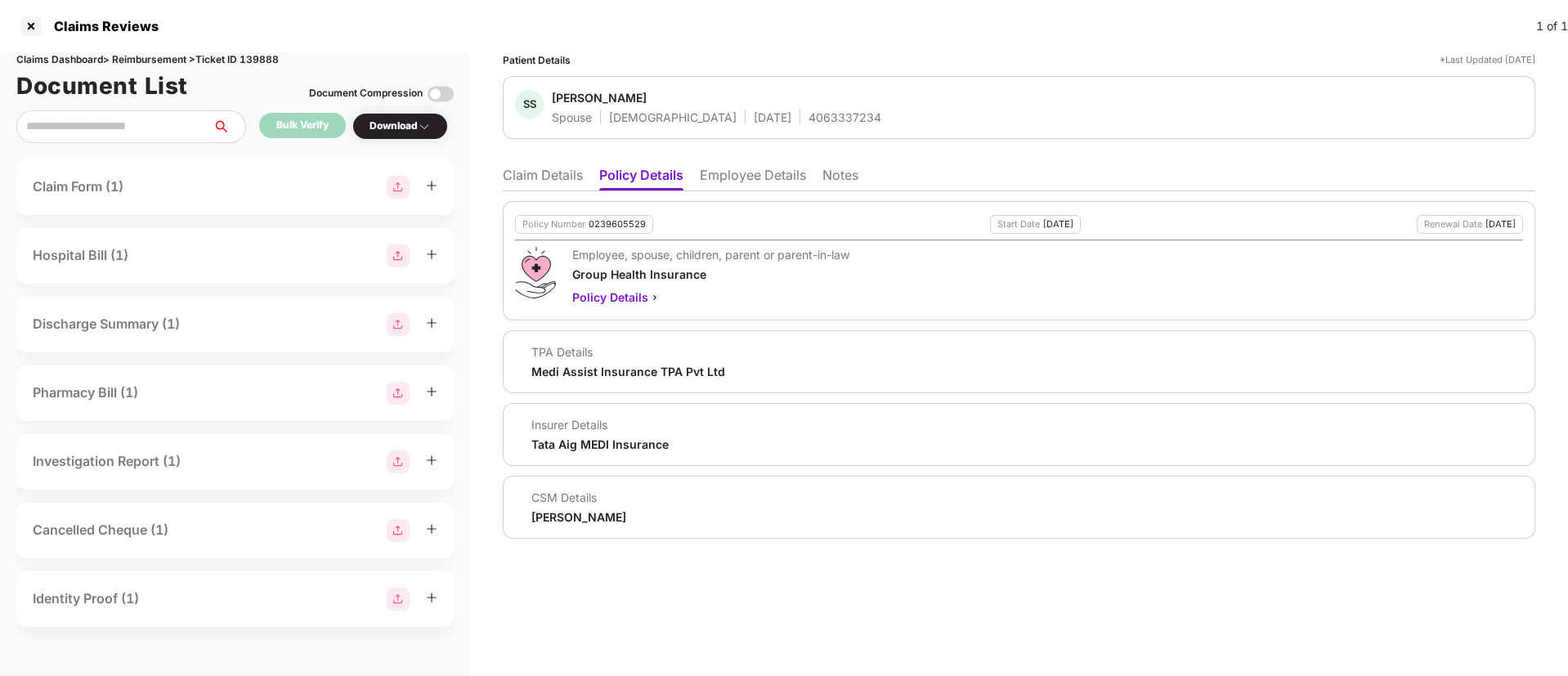
click at [547, 182] on li "Claim Details" at bounding box center [543, 179] width 80 height 24
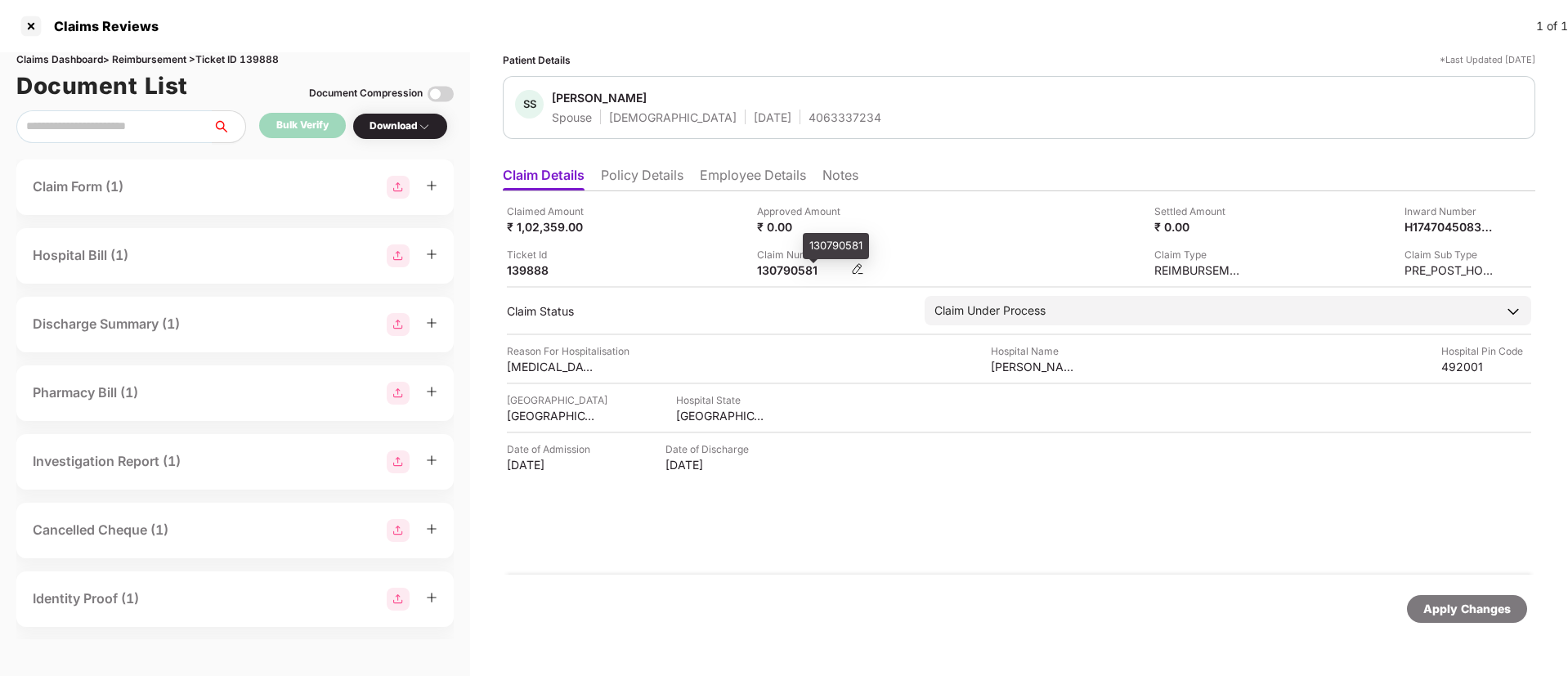
click at [793, 267] on div "130790581" at bounding box center [802, 269] width 90 height 16
copy div "130790581"
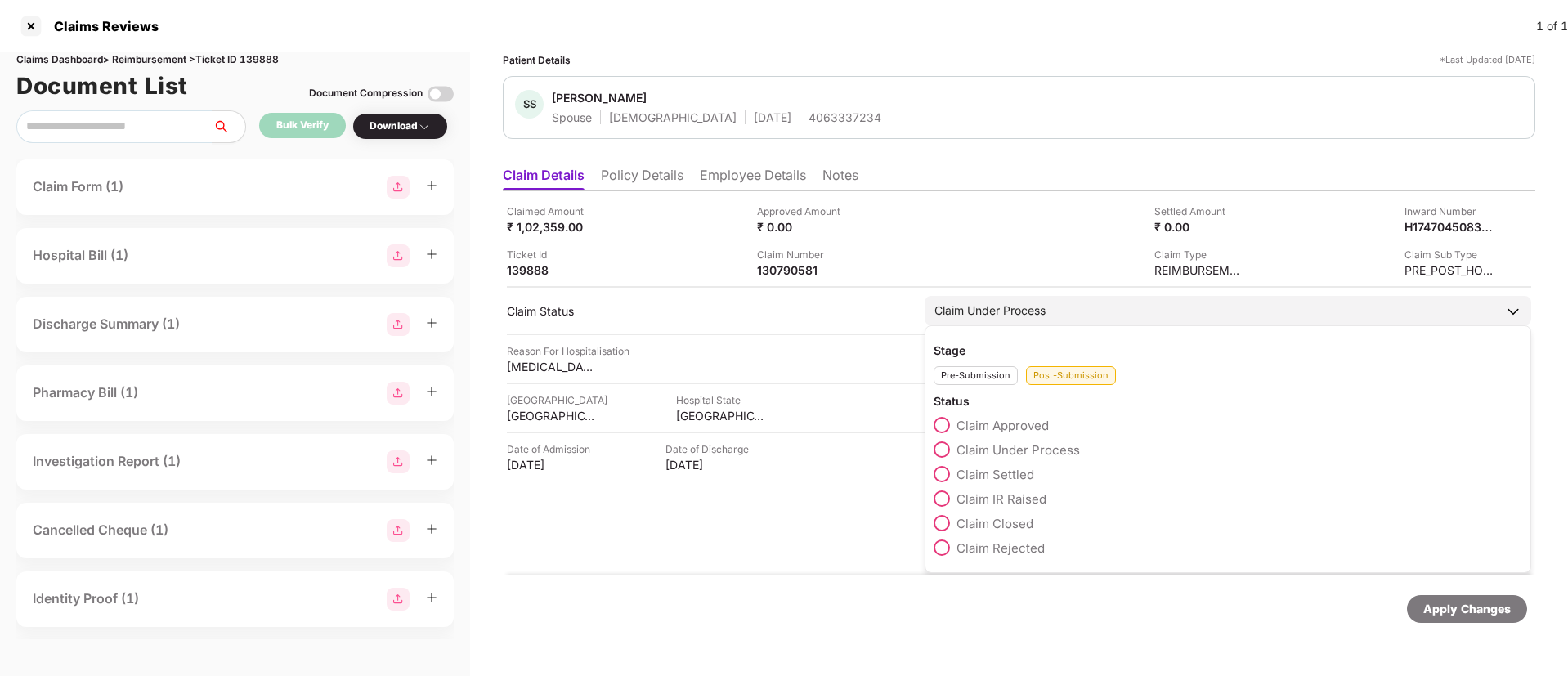
click at [947, 502] on span at bounding box center [942, 498] width 17 height 17
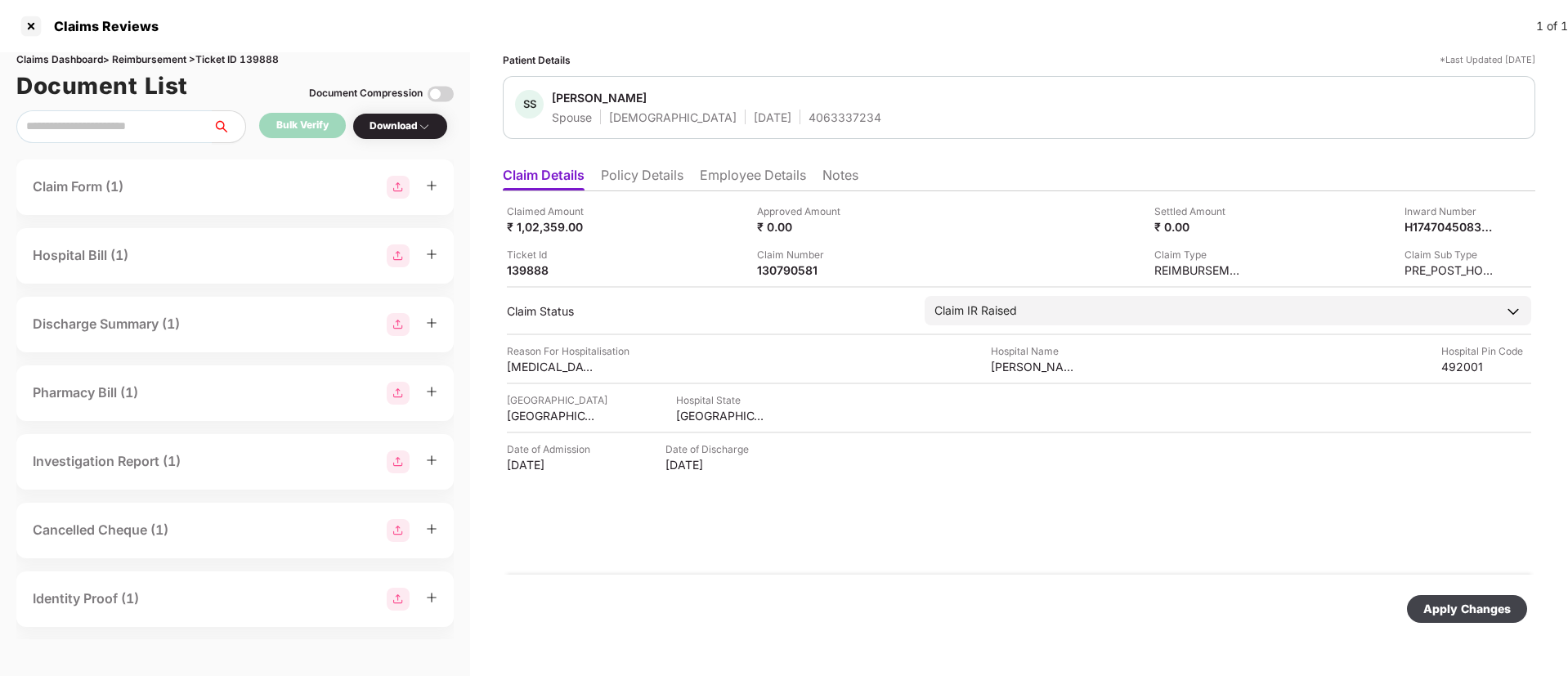
click at [1443, 598] on div "Apply Changes" at bounding box center [1467, 609] width 120 height 28
click at [782, 272] on div "130790581" at bounding box center [802, 269] width 90 height 16
click at [782, 270] on div "130790581" at bounding box center [802, 269] width 90 height 16
copy div "130790581"
click at [781, 273] on div "44515712" at bounding box center [802, 269] width 90 height 16
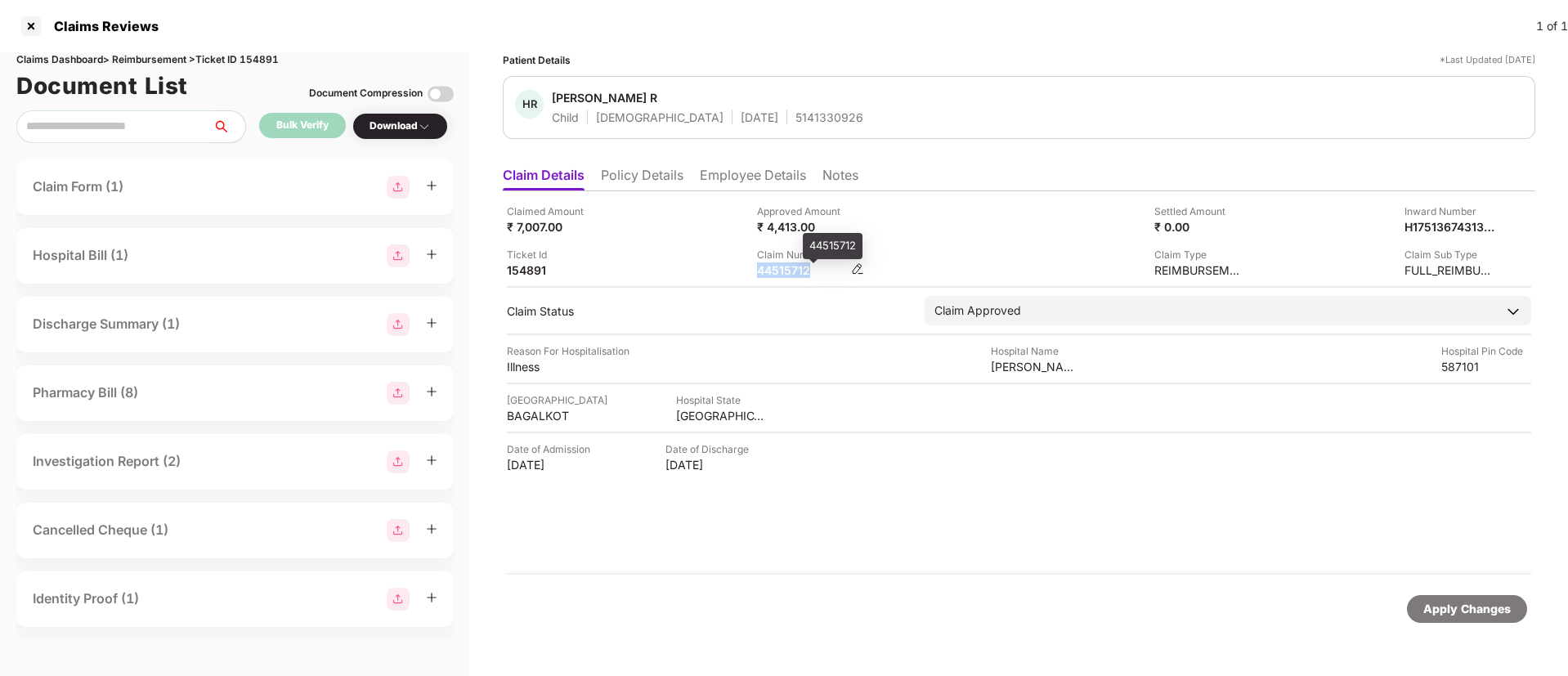
click at [781, 273] on div "44515712" at bounding box center [802, 269] width 90 height 16
copy div "44515712"
click at [1024, 250] on div "Claim Type REIMBURSEMENT" at bounding box center [1126, 263] width 238 height 31
click at [767, 266] on div "132677882" at bounding box center [802, 269] width 90 height 16
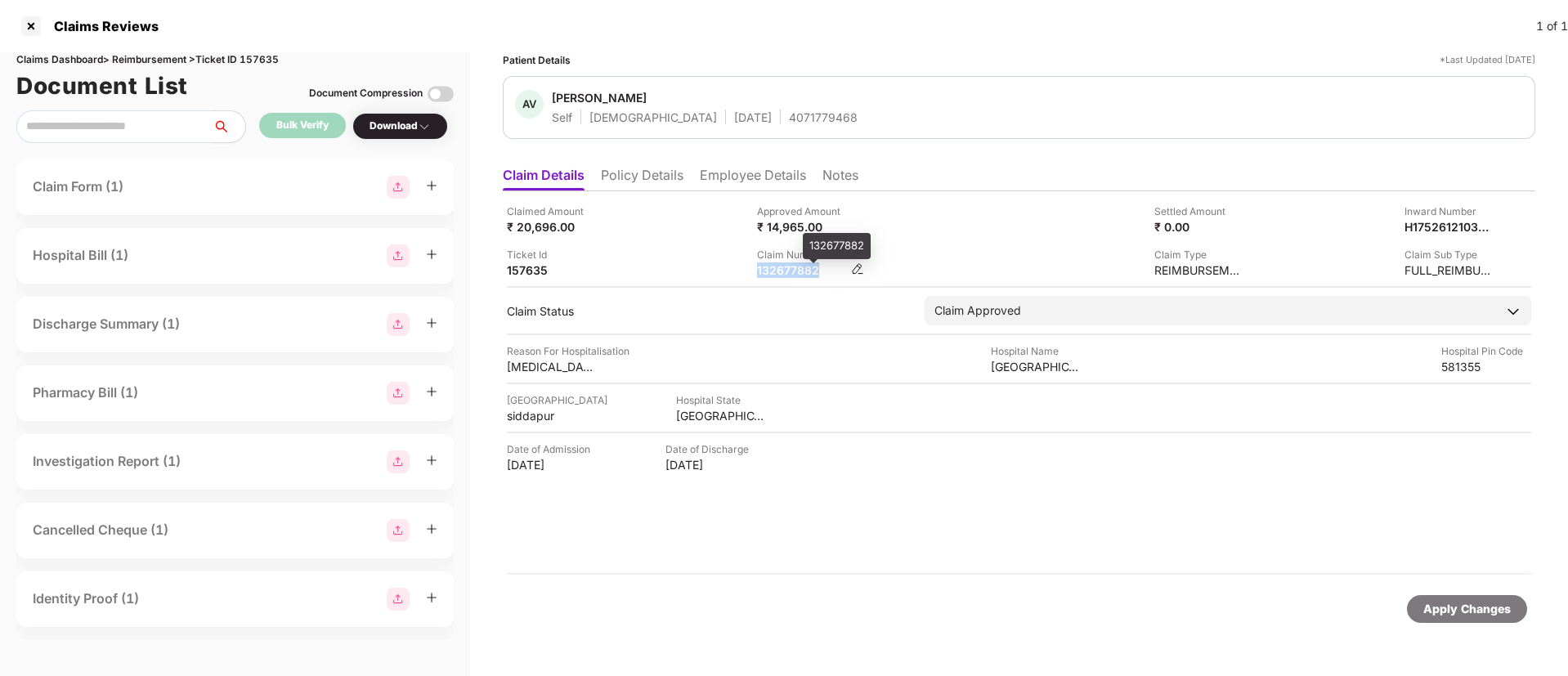
copy div "132677882"
click at [676, 274] on div "Ticket Id 157635" at bounding box center [626, 263] width 238 height 31
click at [735, 189] on li "Employee Details" at bounding box center [753, 179] width 107 height 24
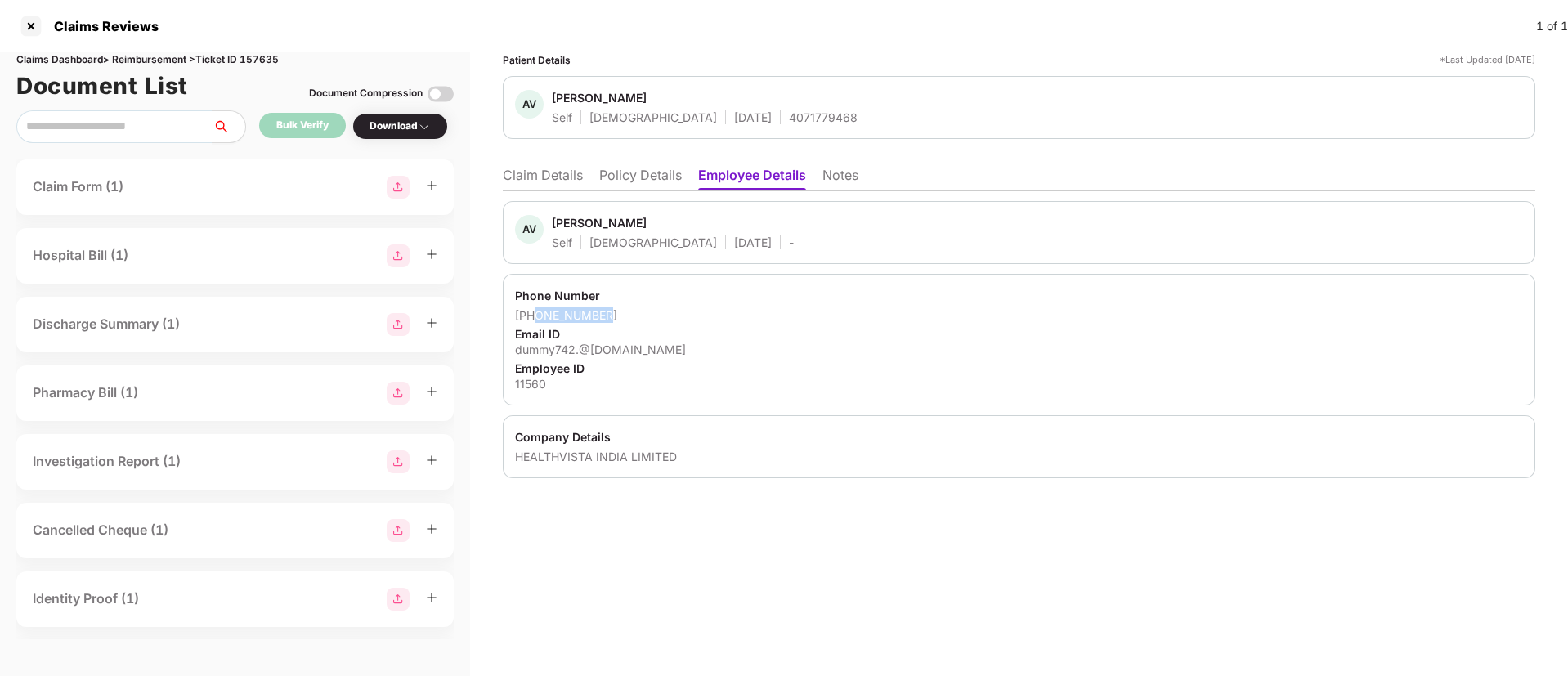
drag, startPoint x: 538, startPoint y: 310, endPoint x: 608, endPoint y: 310, distance: 70.0
click at [608, 310] on div "+917795657652" at bounding box center [1019, 315] width 1008 height 16
copy div "7795657652"
drag, startPoint x: 592, startPoint y: 174, endPoint x: 581, endPoint y: 174, distance: 11.0
click at [586, 174] on ul "Claim Details Policy Details Employee Details Notes" at bounding box center [1019, 175] width 1033 height 33
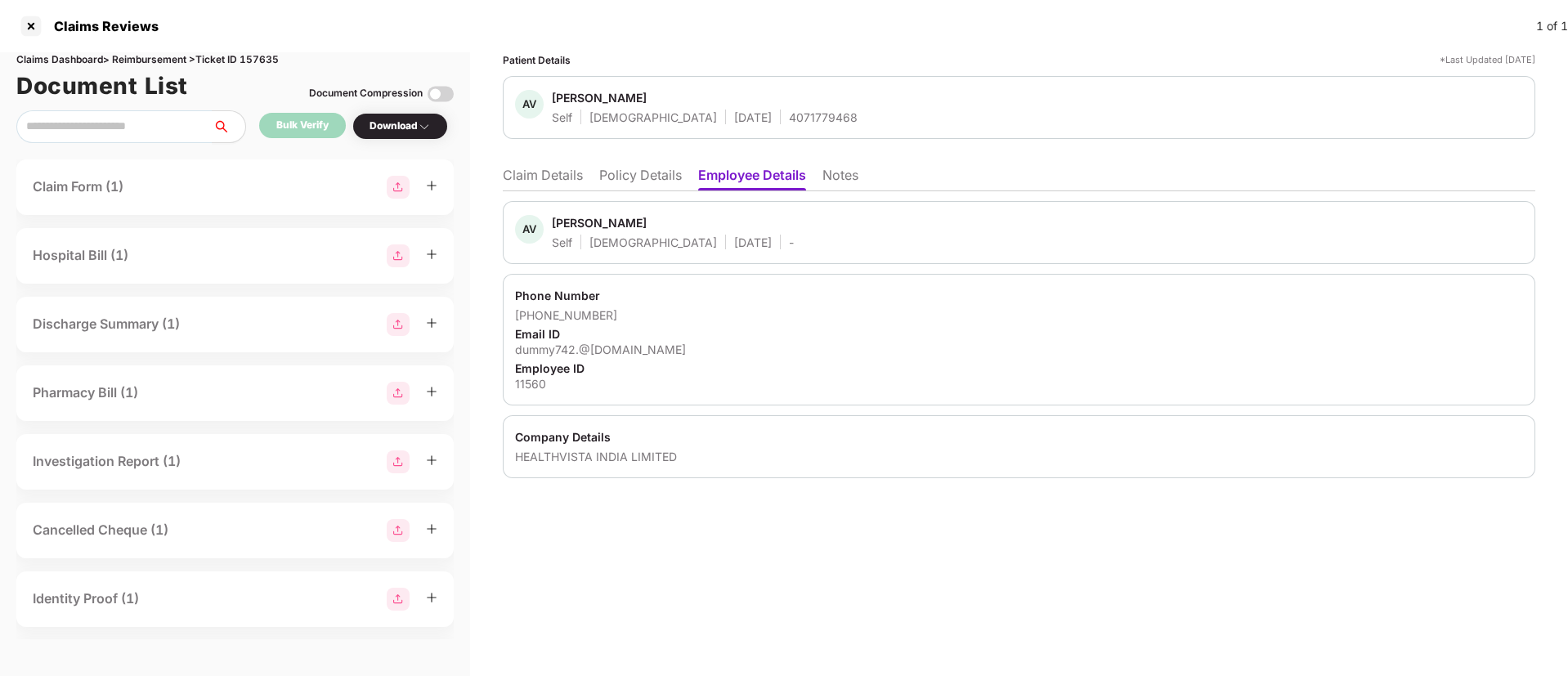
click at [581, 174] on li "Claim Details" at bounding box center [543, 179] width 80 height 24
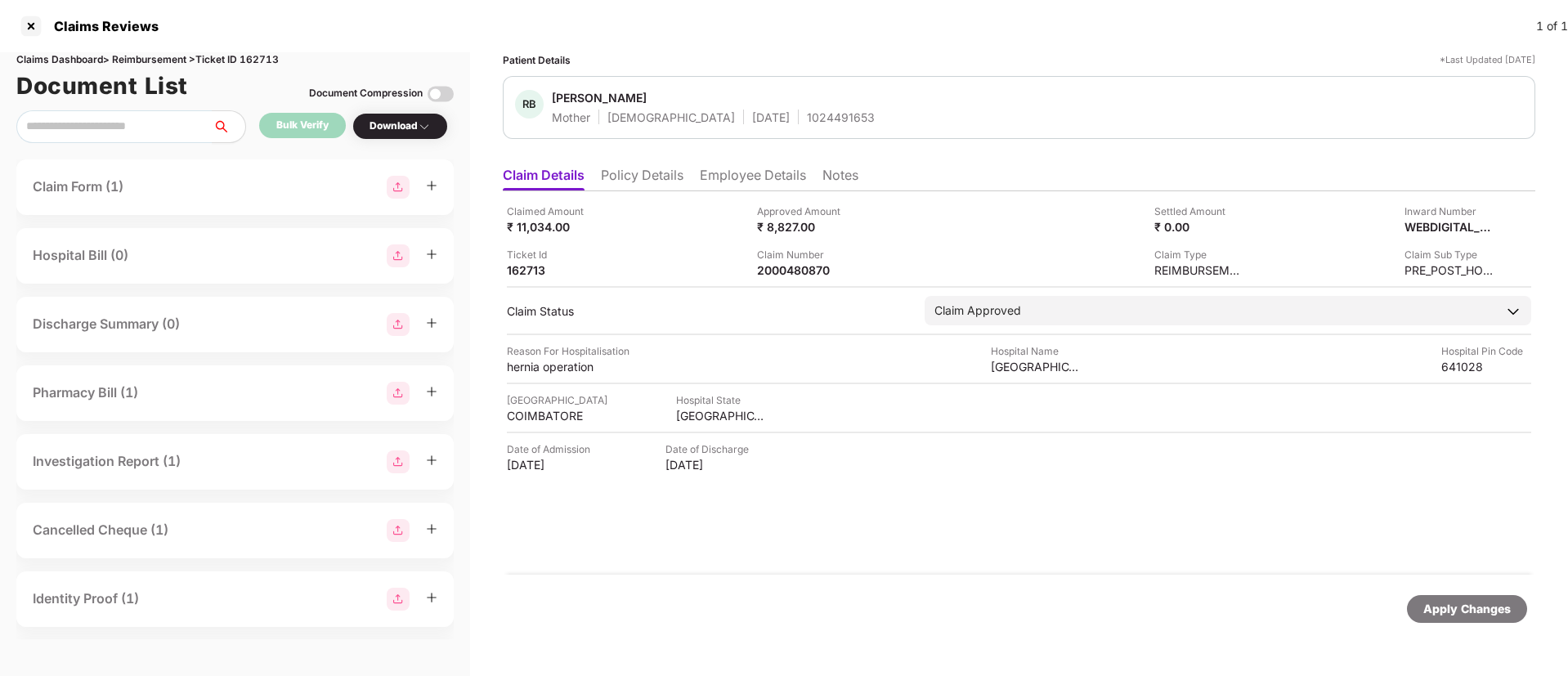
click at [663, 181] on li "Policy Details" at bounding box center [643, 179] width 83 height 24
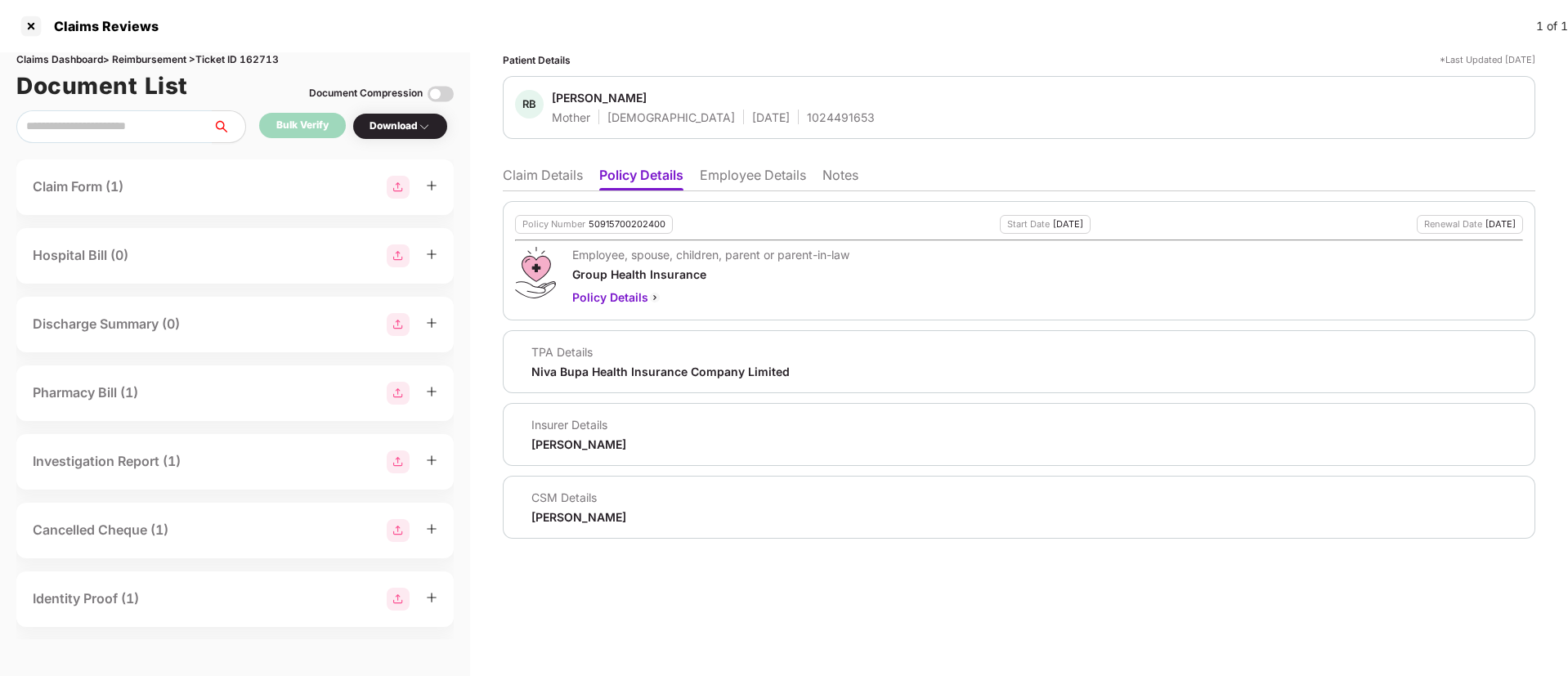
click at [565, 177] on li "Claim Details" at bounding box center [543, 179] width 80 height 24
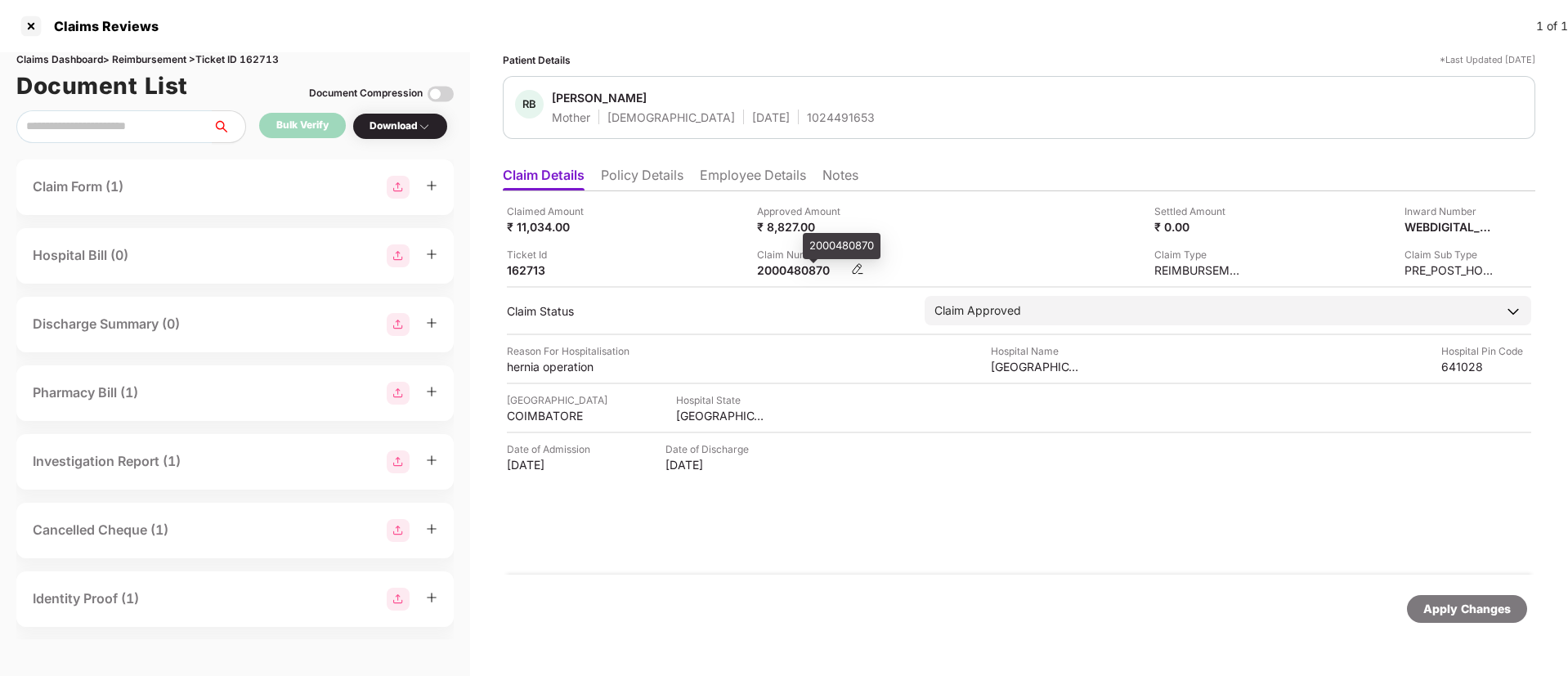
click at [796, 271] on div "2000480870" at bounding box center [802, 269] width 90 height 16
copy div "2000480870"
click at [661, 268] on div "Ticket Id 162713" at bounding box center [626, 263] width 238 height 31
click at [807, 124] on div "1024491653" at bounding box center [841, 117] width 68 height 16
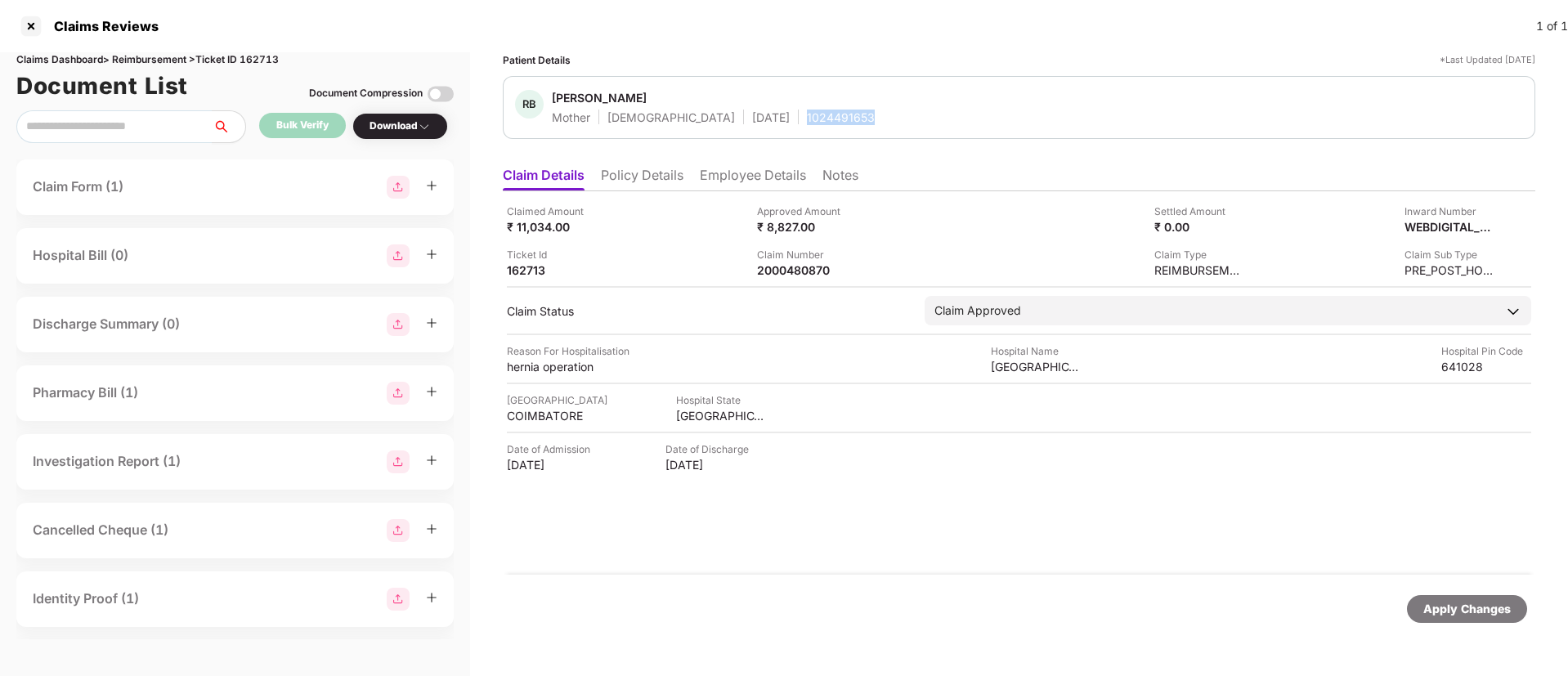
click at [807, 123] on div "1024491653" at bounding box center [841, 117] width 68 height 16
copy div "1024491653"
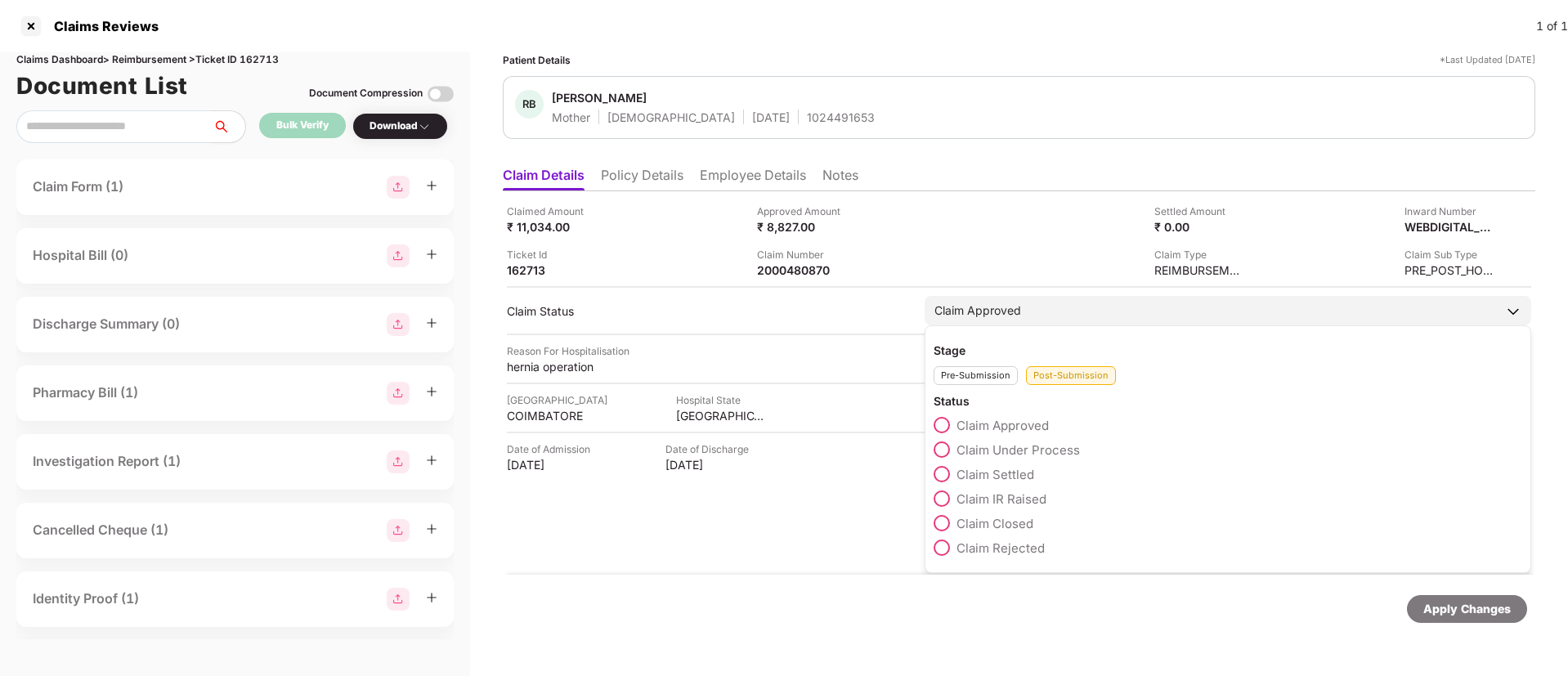
click at [944, 478] on span at bounding box center [942, 474] width 17 height 17
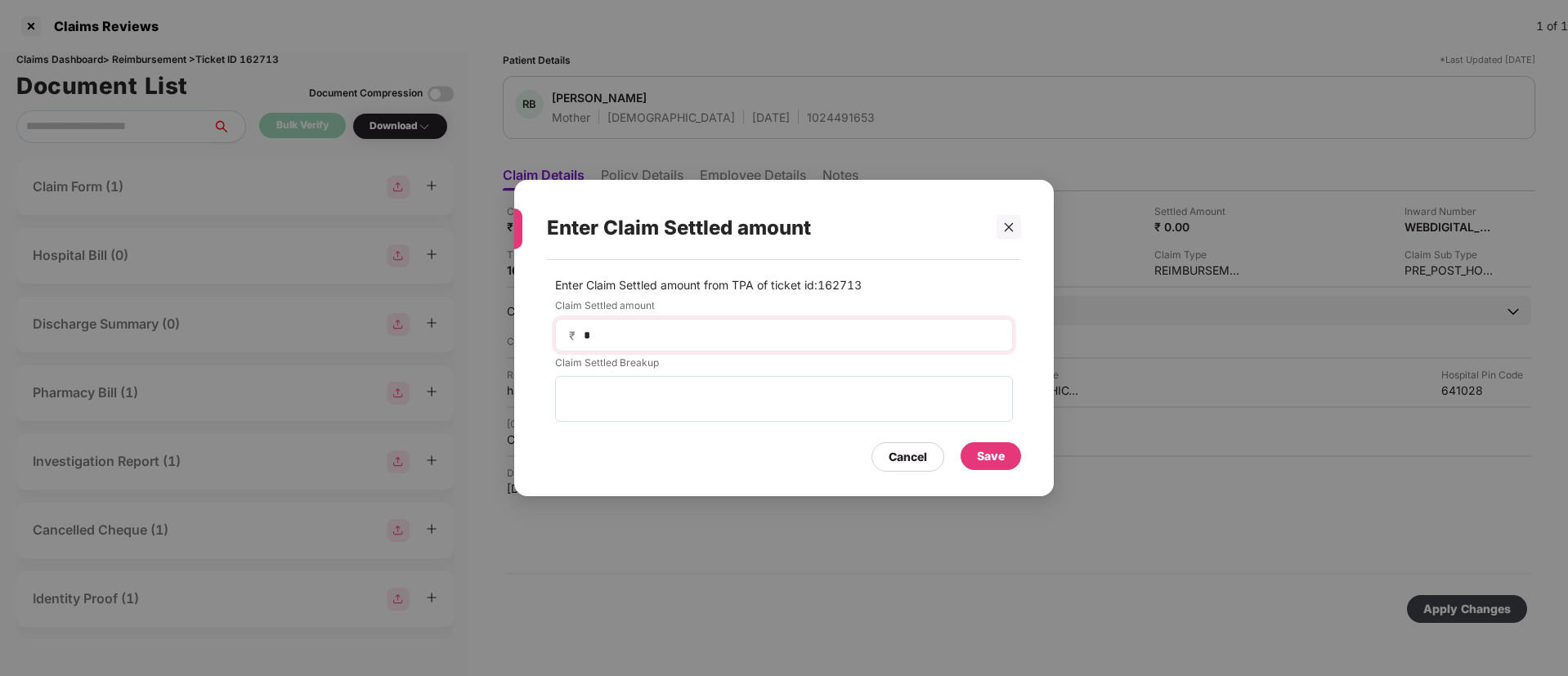
click at [700, 346] on div "₹ *" at bounding box center [784, 336] width 458 height 33
click at [692, 330] on input "*" at bounding box center [791, 335] width 417 height 17
type input "****"
click at [973, 450] on div "Save" at bounding box center [991, 456] width 60 height 28
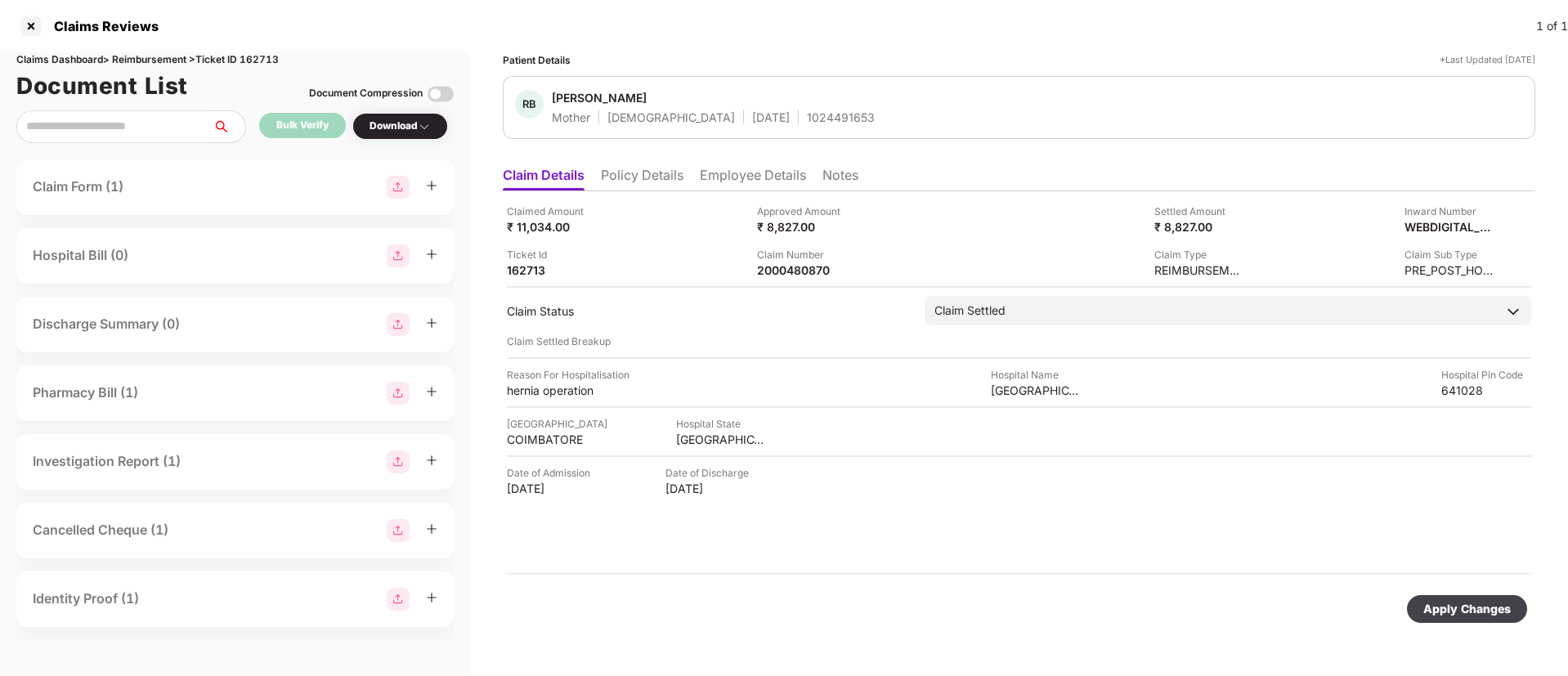
click at [1503, 607] on div "Apply Changes" at bounding box center [1467, 609] width 88 height 18
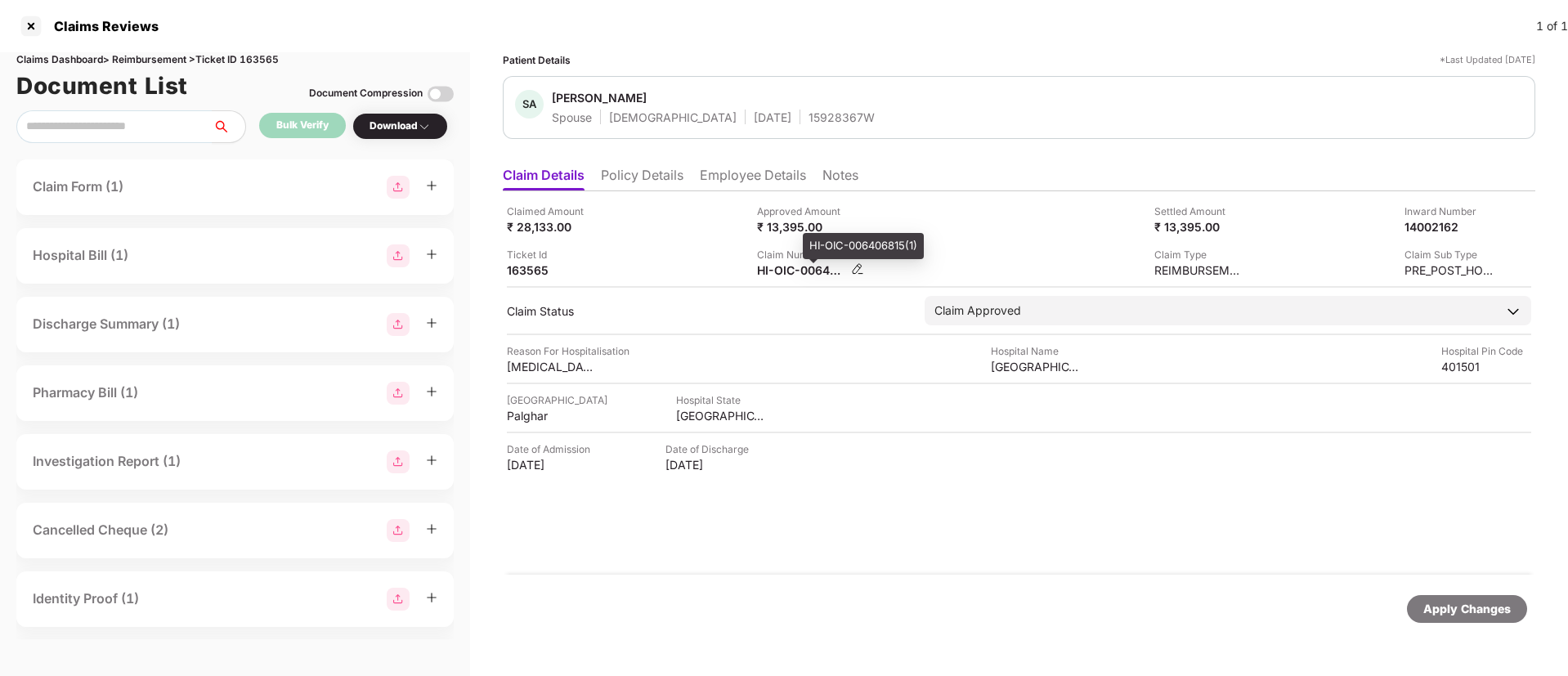
click at [775, 269] on div "HI-OIC-006406815(1)" at bounding box center [802, 269] width 90 height 16
click at [776, 269] on div "HI-OIC-006406815(1)" at bounding box center [802, 269] width 90 height 16
copy div
click at [800, 267] on div "HI-TAG-006075909(1)" at bounding box center [802, 269] width 90 height 16
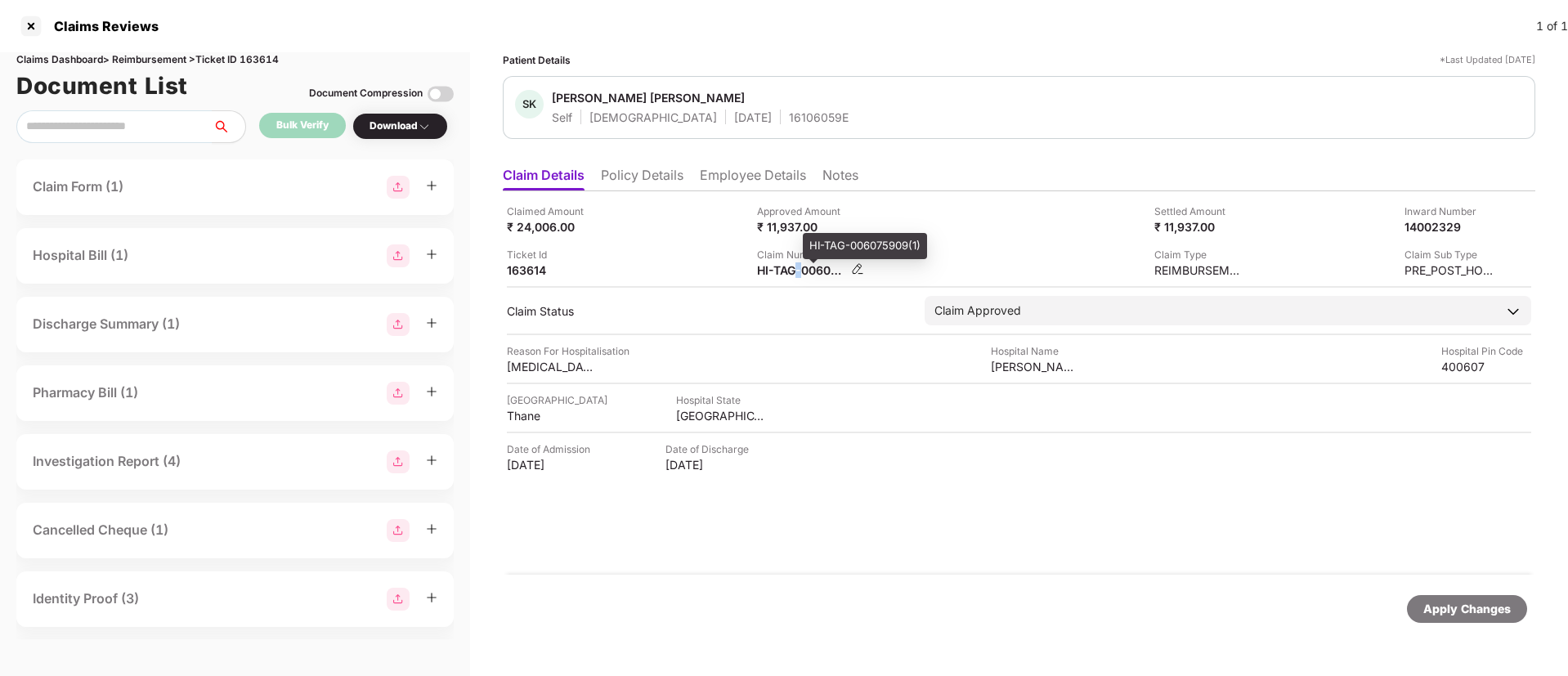
click at [800, 267] on div "HI-TAG-006075909(1)" at bounding box center [802, 269] width 90 height 16
copy div
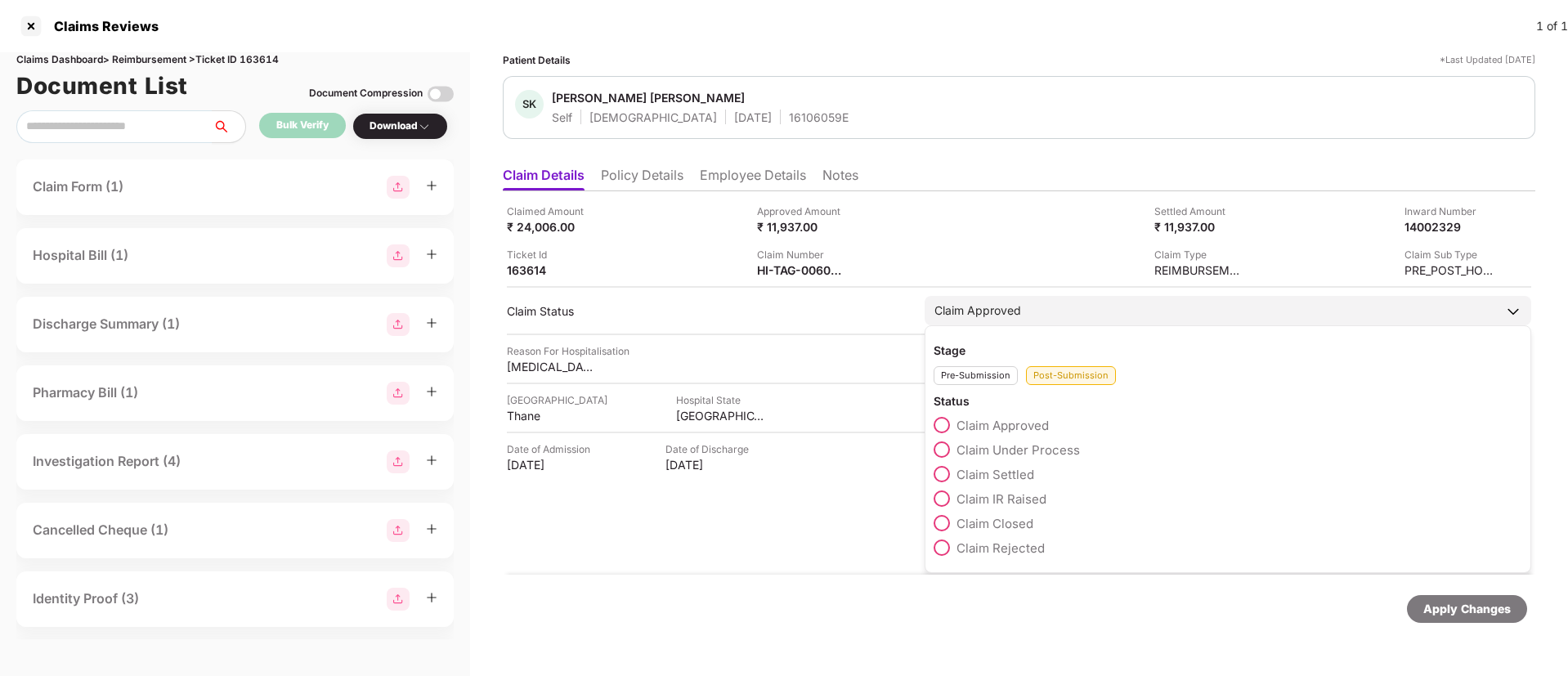
click at [942, 472] on span at bounding box center [942, 474] width 17 height 17
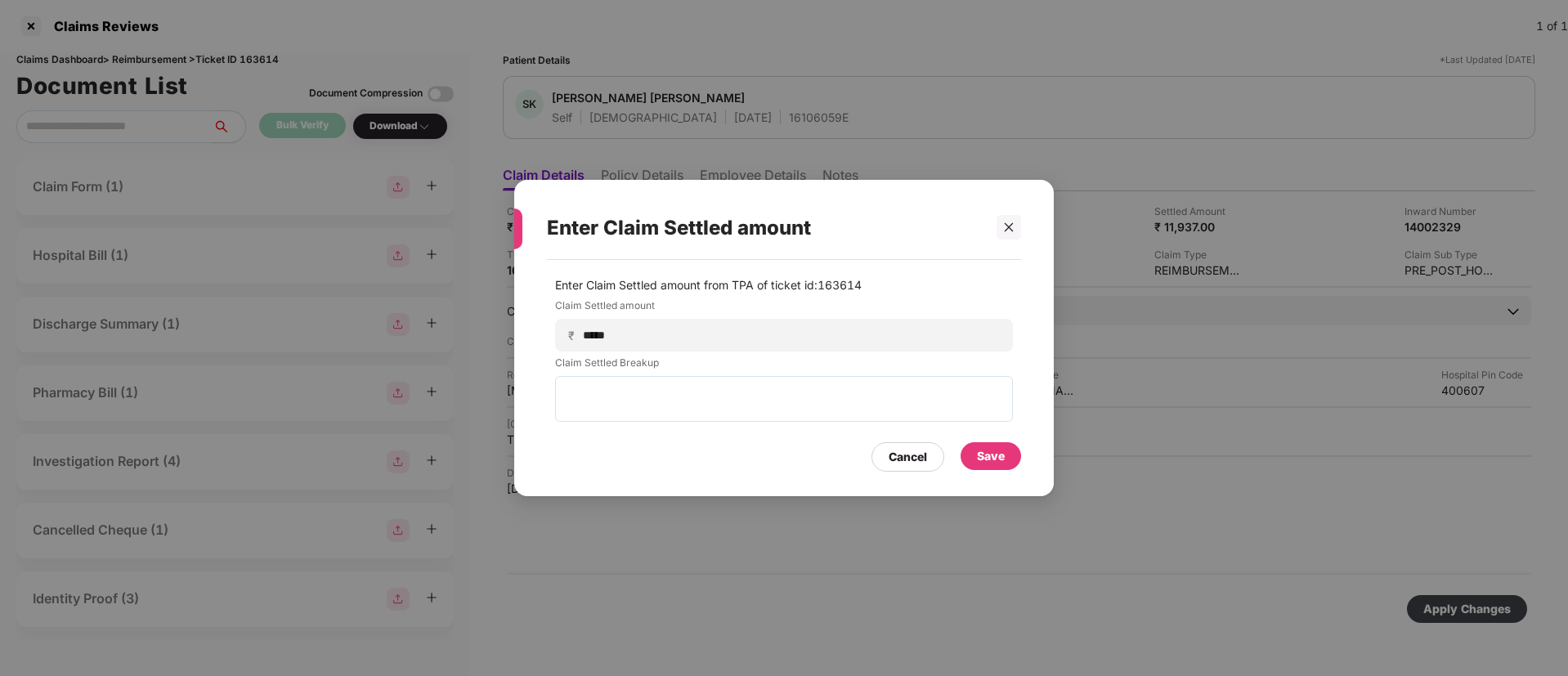
click at [978, 455] on div "Save" at bounding box center [992, 456] width 28 height 18
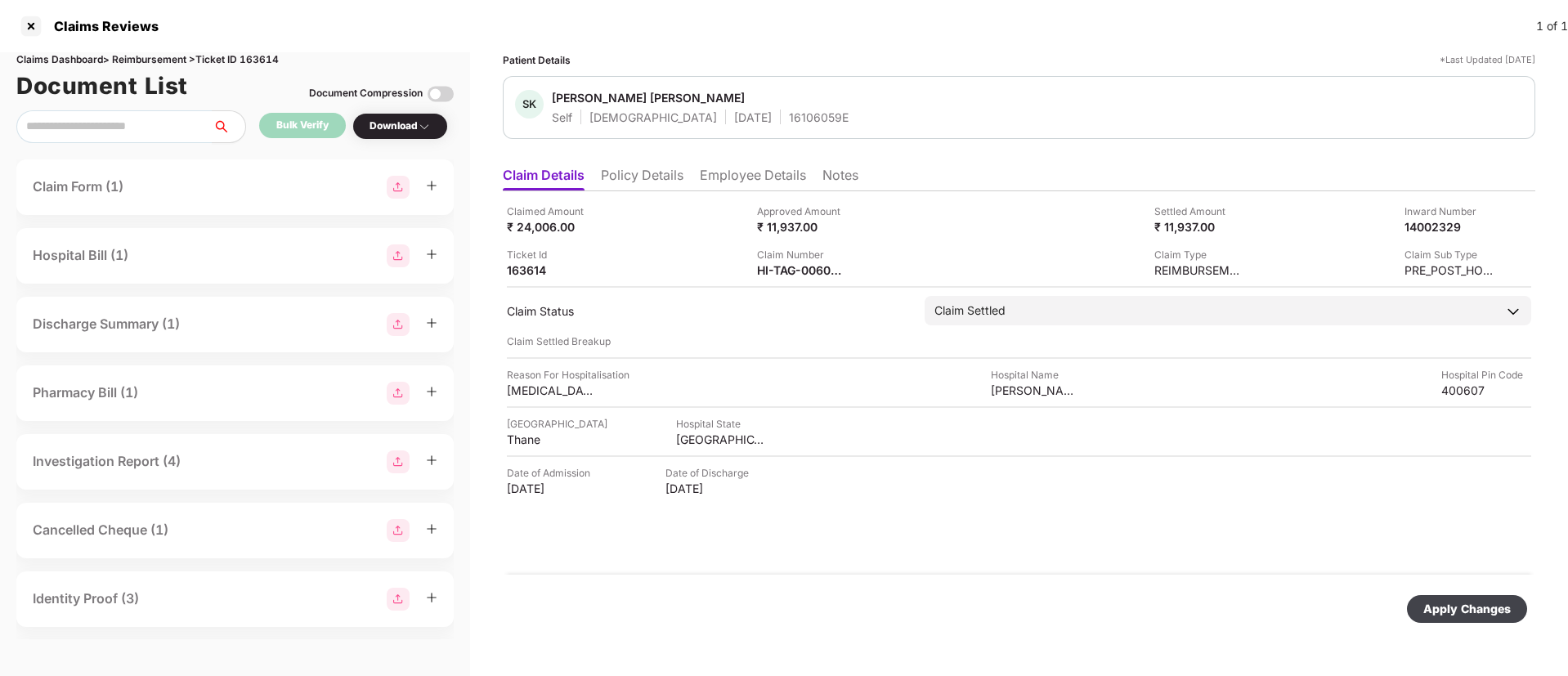
drag, startPoint x: 1445, startPoint y: 618, endPoint x: 1164, endPoint y: 525, distance: 296.0
click at [1442, 617] on div "Apply Changes" at bounding box center [1467, 609] width 120 height 28
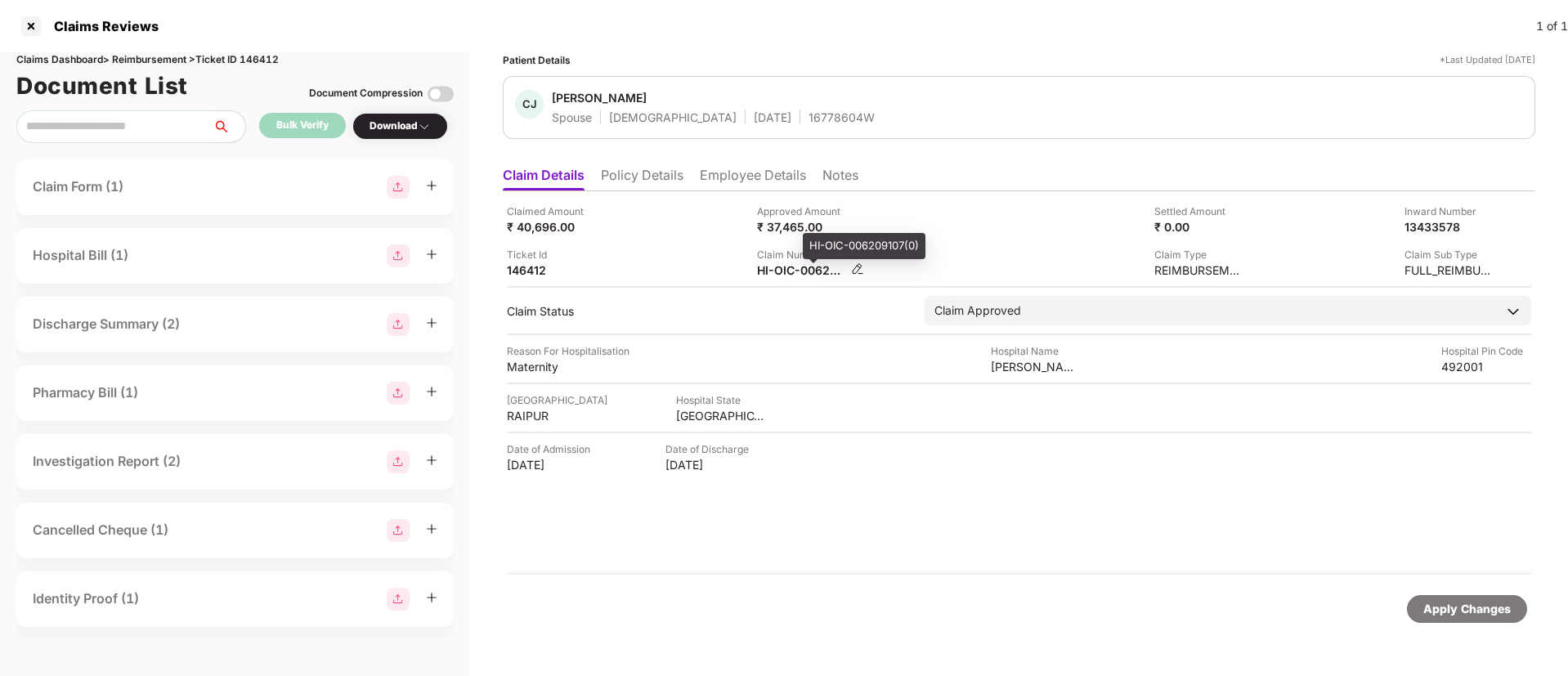
click at [782, 277] on div "HI-OIC-006209107(0)" at bounding box center [802, 269] width 90 height 16
copy div
click at [694, 237] on div "Claimed Amount ₹ 40,696.00 Approved Amount ₹ 37,465.00 Settled Amount ₹ 0.00 In…" at bounding box center [1019, 240] width 1025 height 74
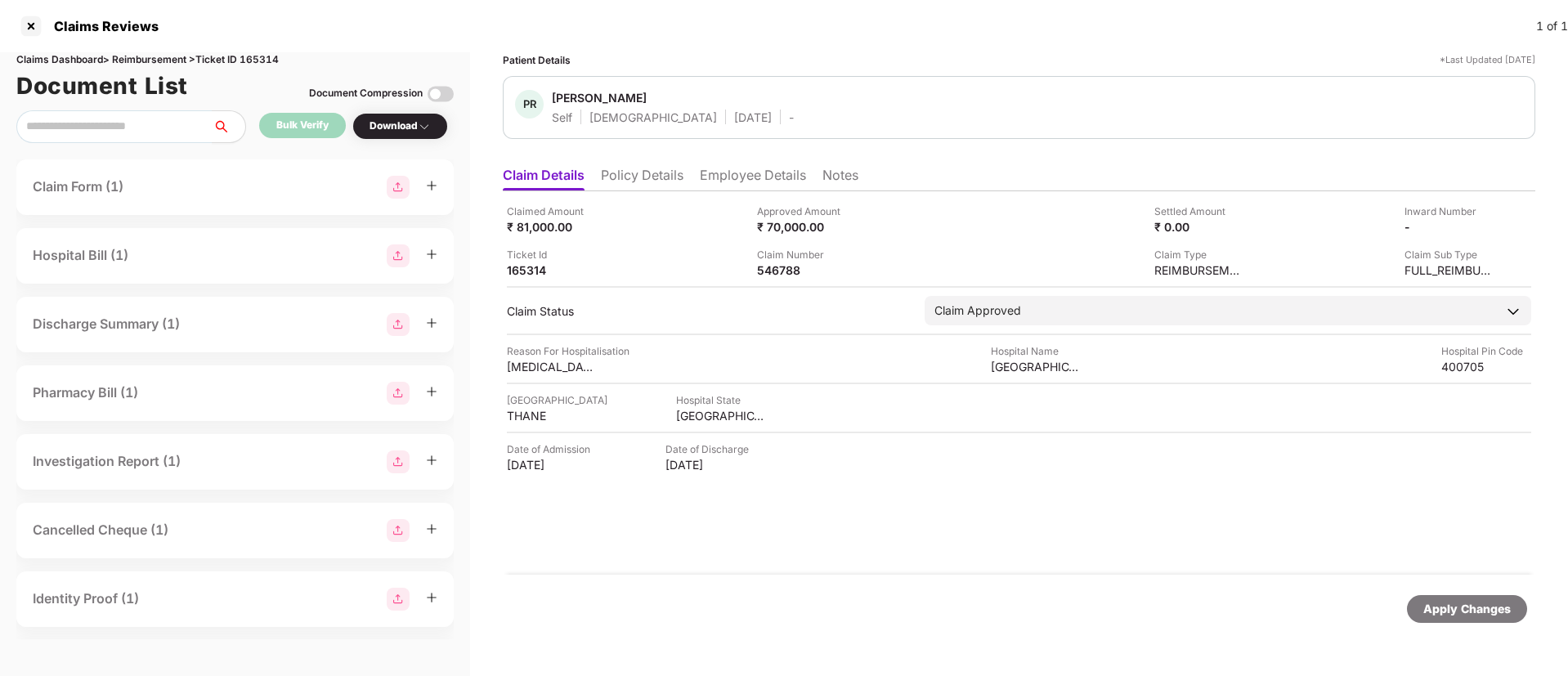
click at [651, 174] on li "Policy Details" at bounding box center [643, 179] width 83 height 24
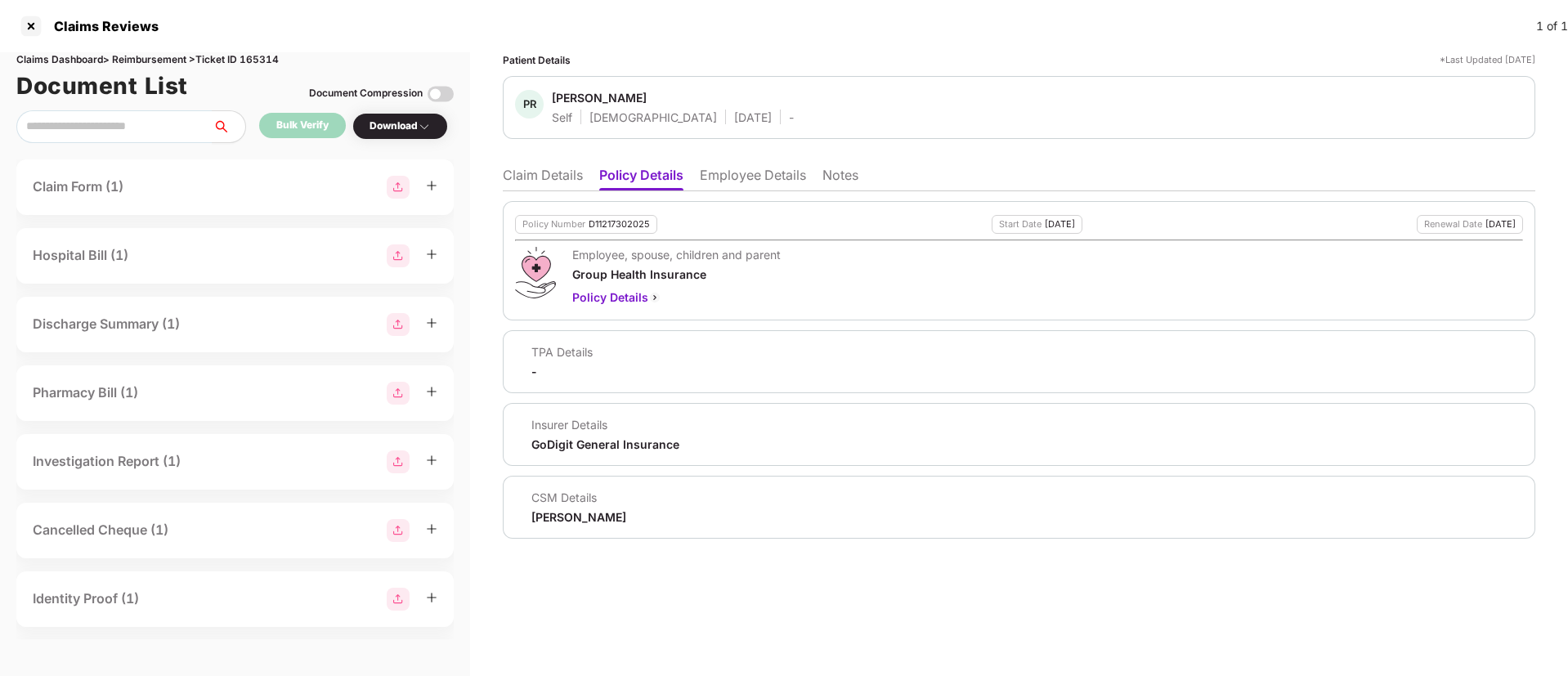
click at [555, 177] on li "Claim Details" at bounding box center [543, 179] width 80 height 24
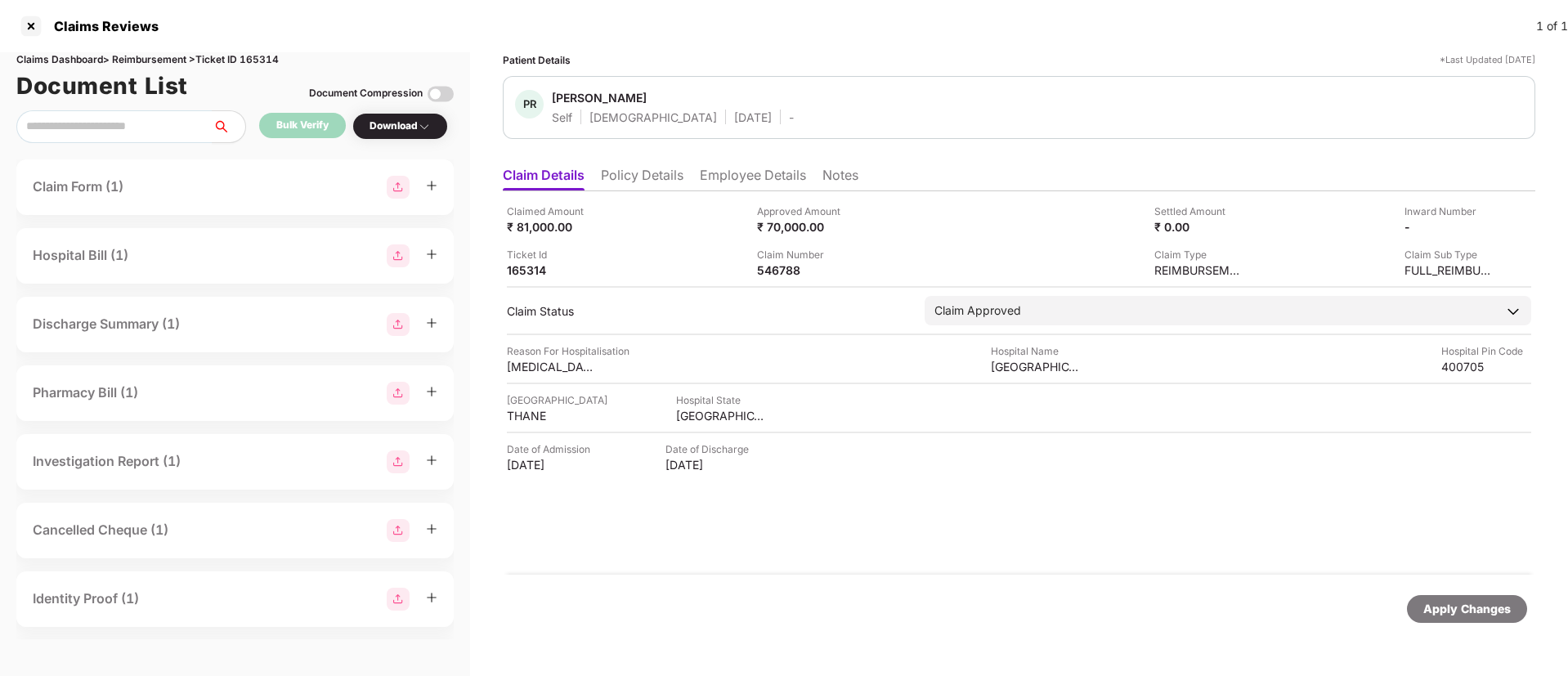
click at [665, 179] on li "Policy Details" at bounding box center [643, 179] width 83 height 24
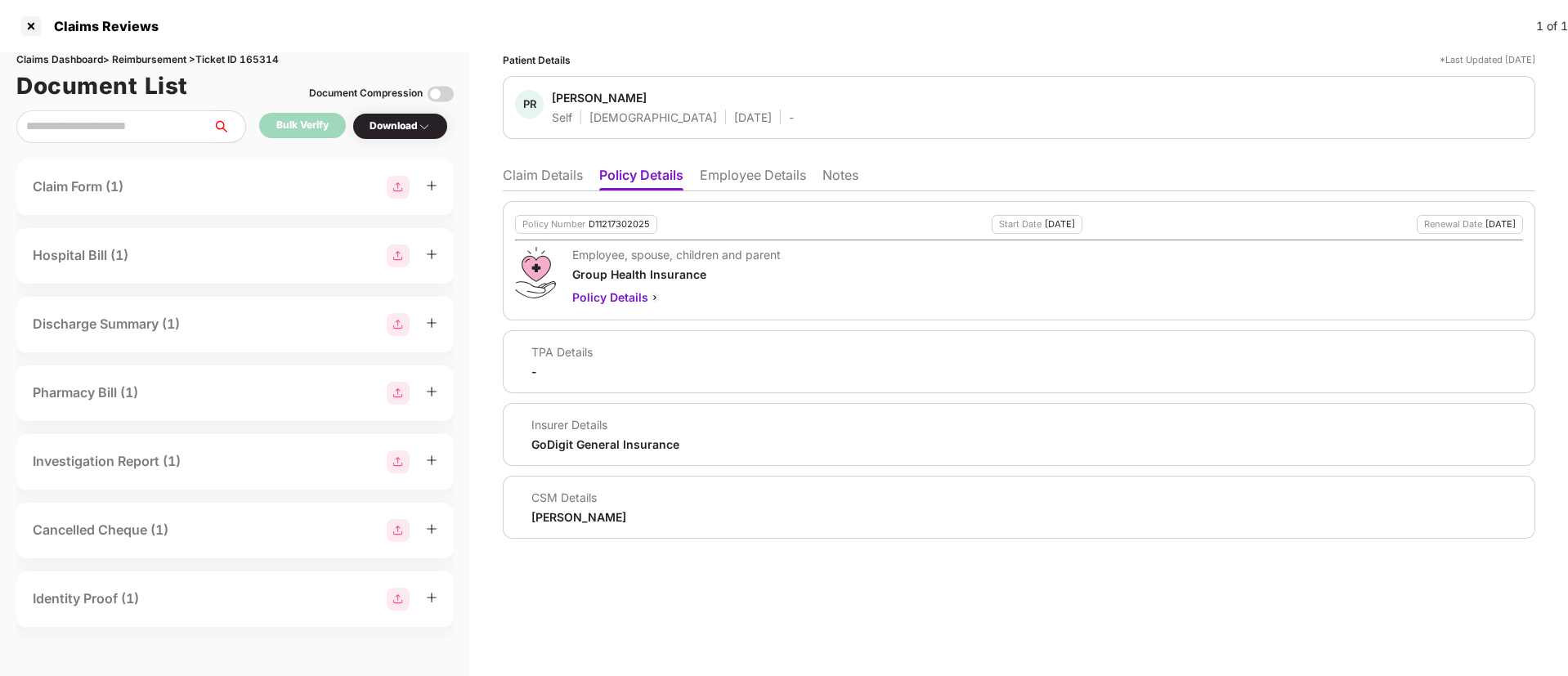
drag, startPoint x: 566, startPoint y: 173, endPoint x: 569, endPoint y: 181, distance: 8.5
click at [566, 175] on li "Claim Details" at bounding box center [543, 179] width 80 height 24
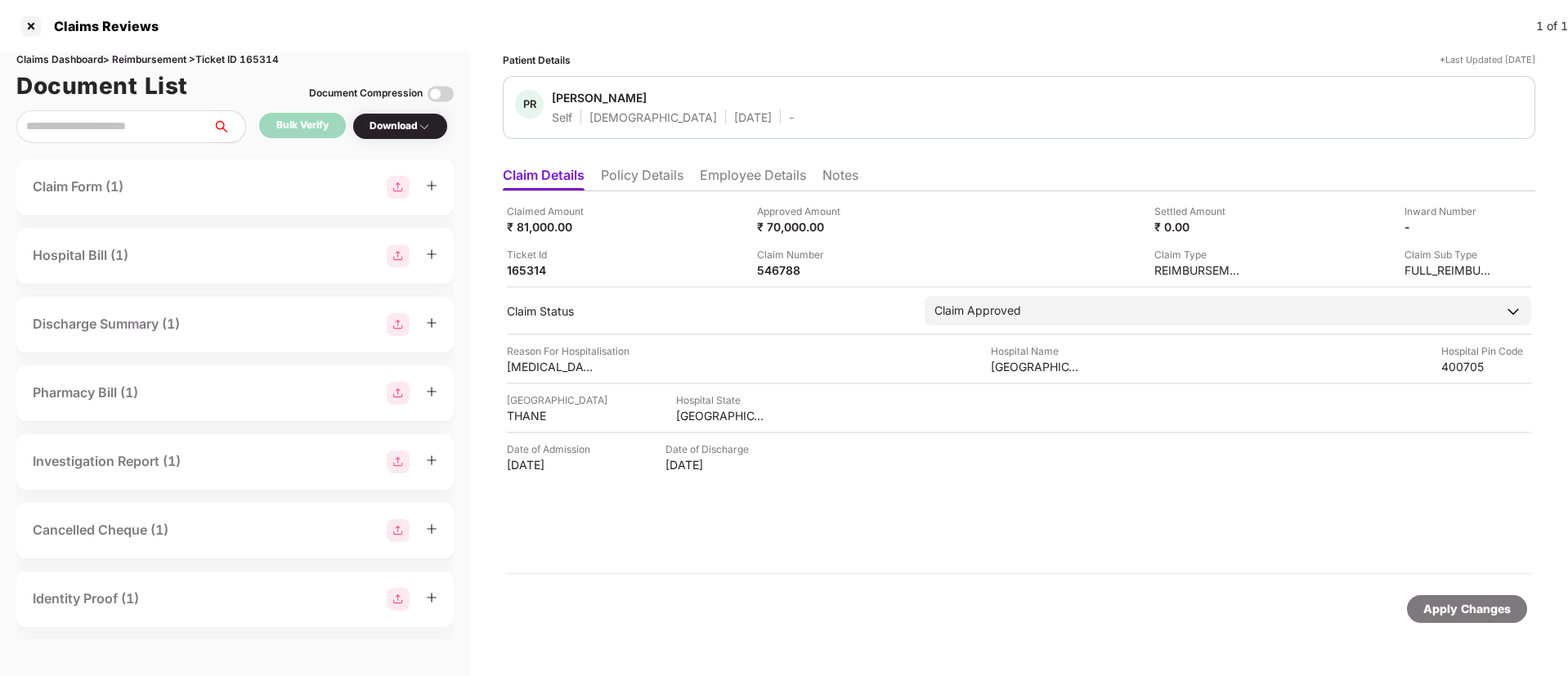
click at [851, 175] on li "Notes" at bounding box center [841, 179] width 36 height 24
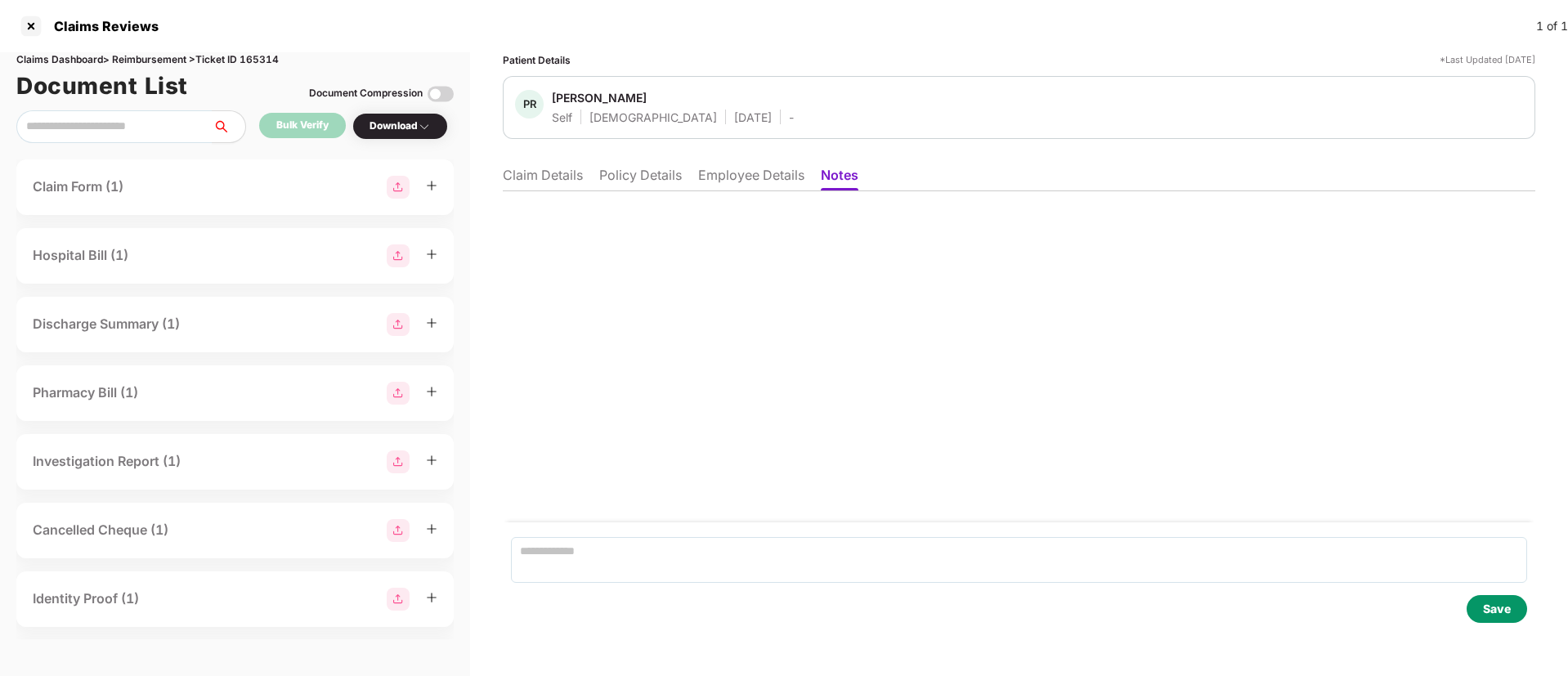
click at [745, 183] on li "Employee Details" at bounding box center [751, 179] width 107 height 24
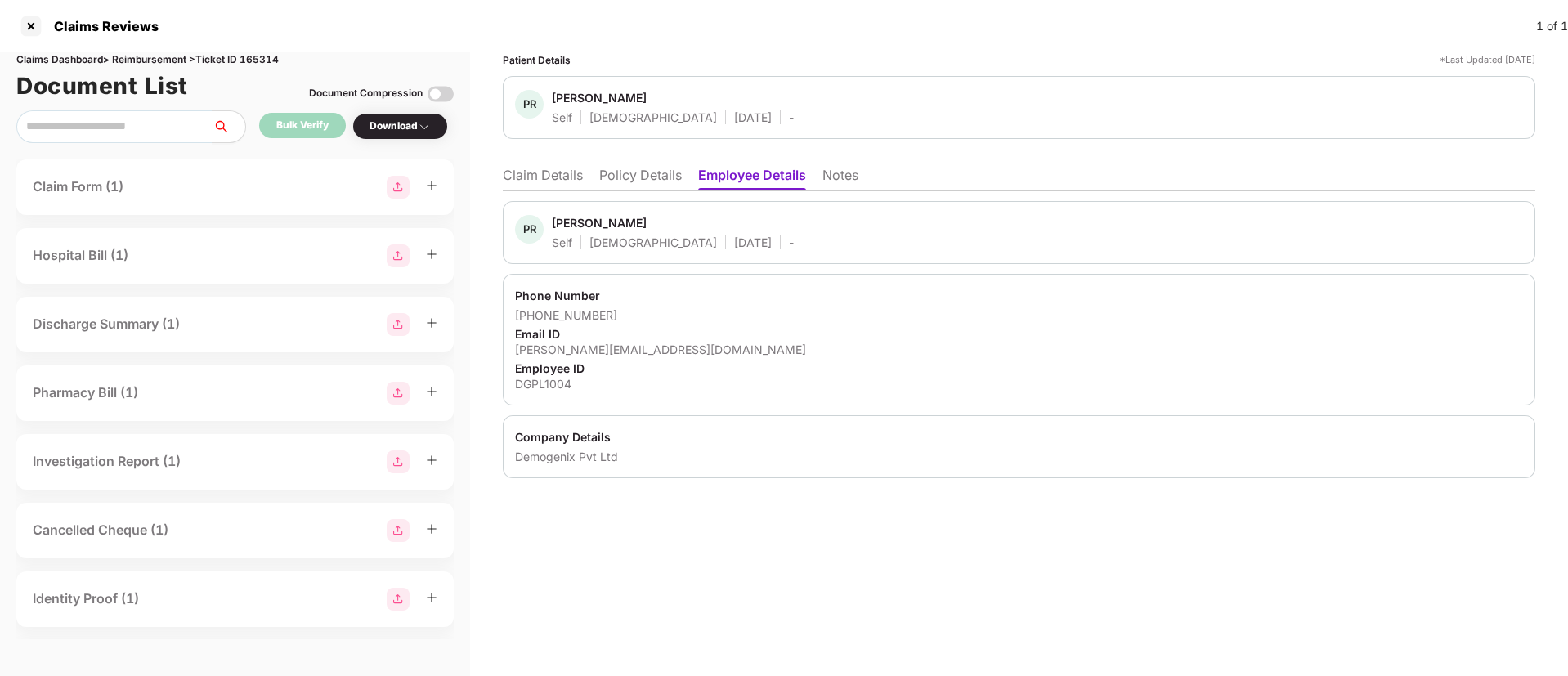
click at [598, 180] on ul "Claim Details Policy Details Employee Details Notes" at bounding box center [1019, 175] width 1033 height 33
click at [657, 182] on li "Policy Details" at bounding box center [641, 179] width 83 height 24
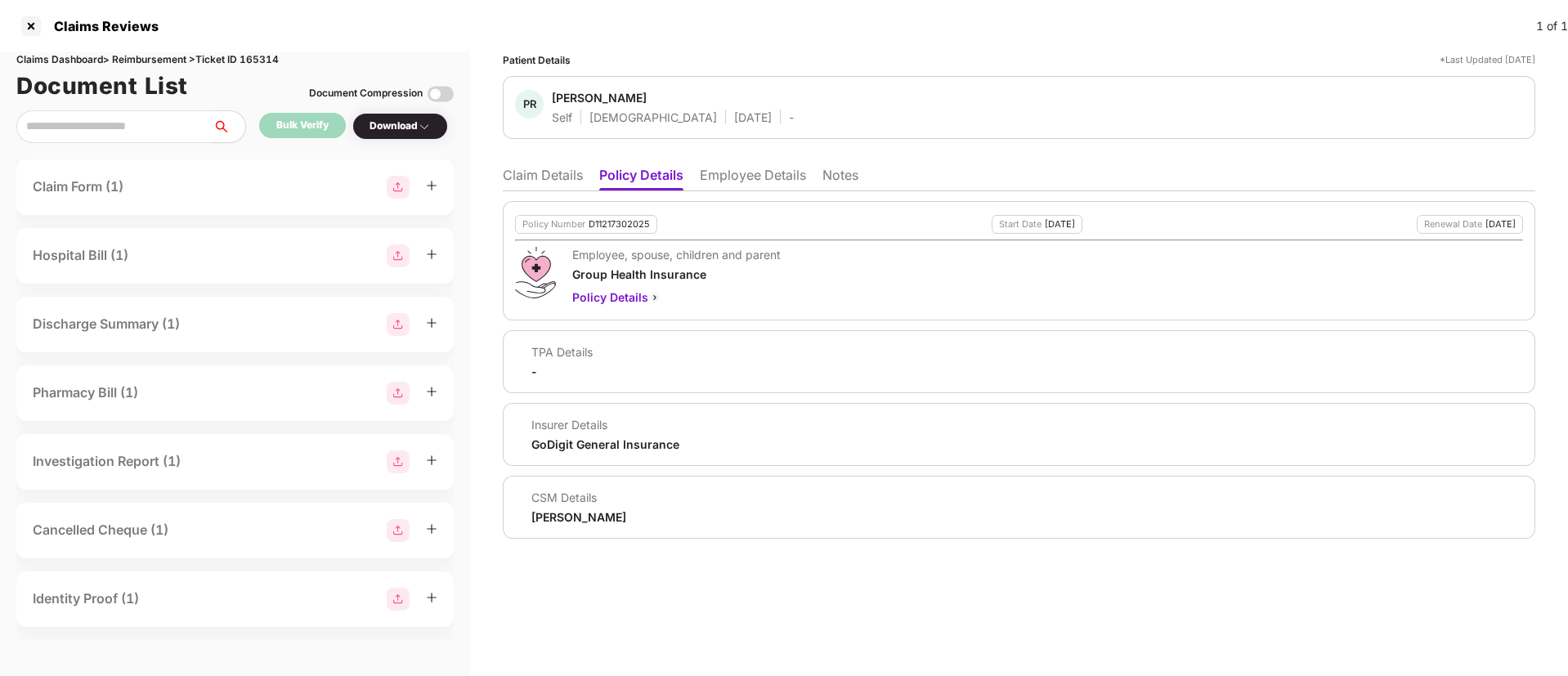
click at [546, 174] on li "Claim Details" at bounding box center [543, 179] width 80 height 24
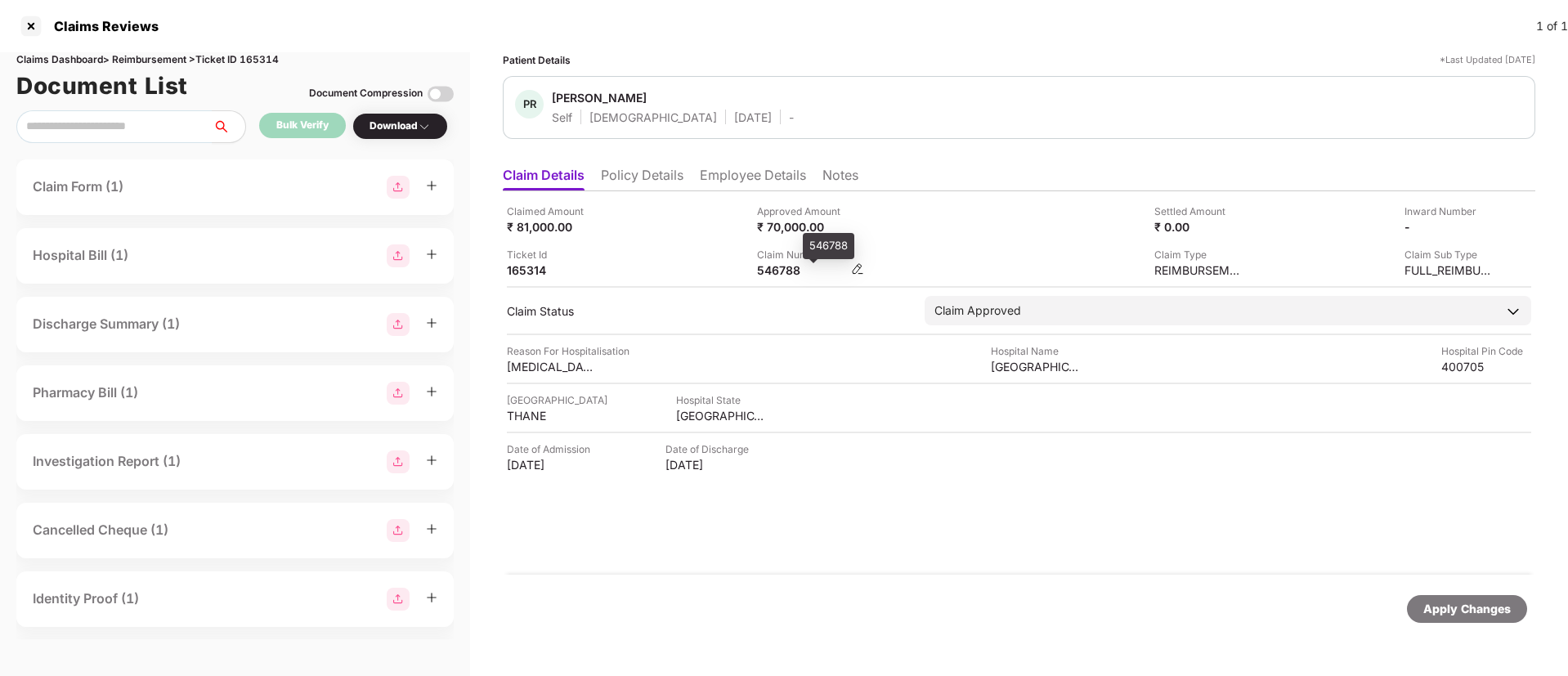
click at [763, 274] on div "546788" at bounding box center [802, 269] width 90 height 16
click at [764, 273] on div "546788" at bounding box center [802, 269] width 90 height 16
copy div "546788"
click at [930, 262] on div "Claim Number 546788" at bounding box center [877, 263] width 238 height 31
click at [667, 262] on div "Ticket Id 165314" at bounding box center [626, 263] width 238 height 31
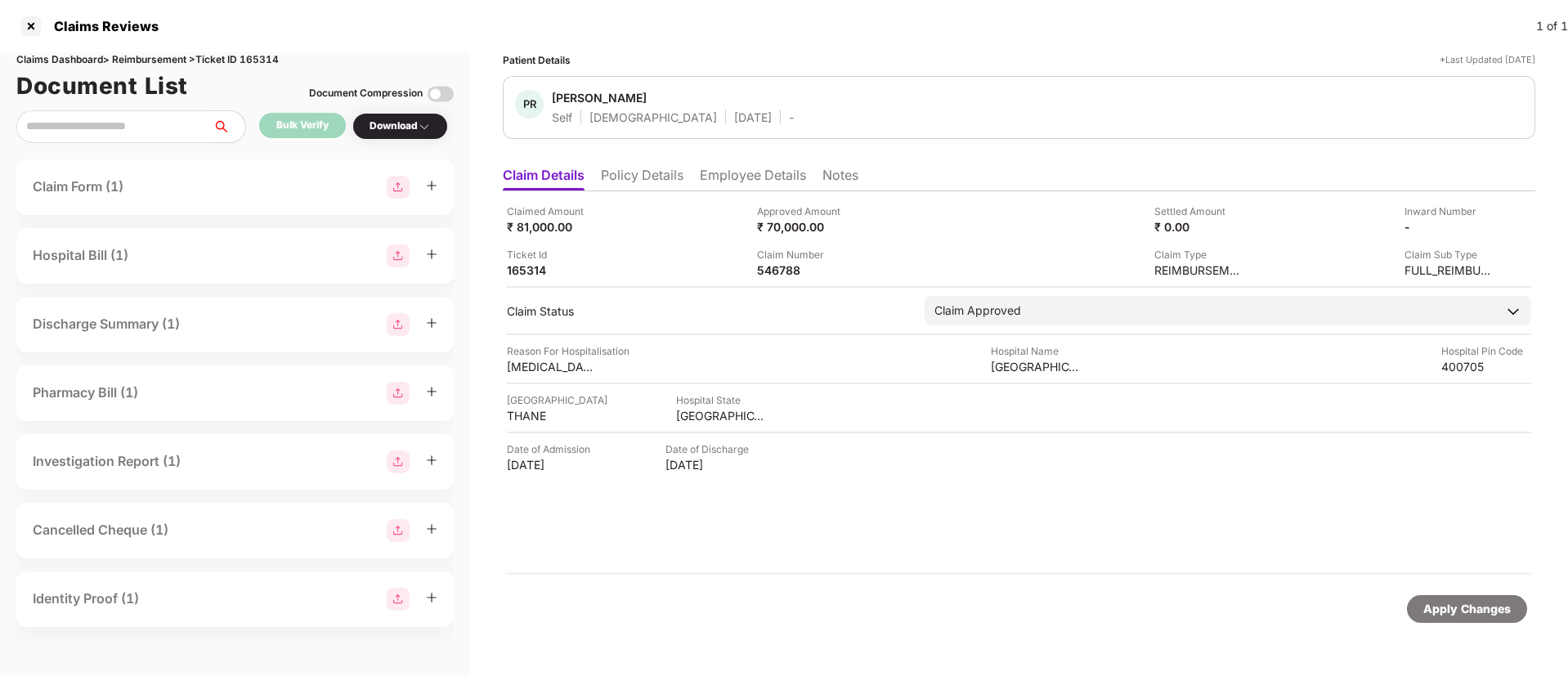
click at [641, 165] on ul "Claim Details Policy Details Employee Details Notes" at bounding box center [1019, 175] width 1033 height 33
click at [643, 175] on li "Policy Details" at bounding box center [643, 179] width 83 height 24
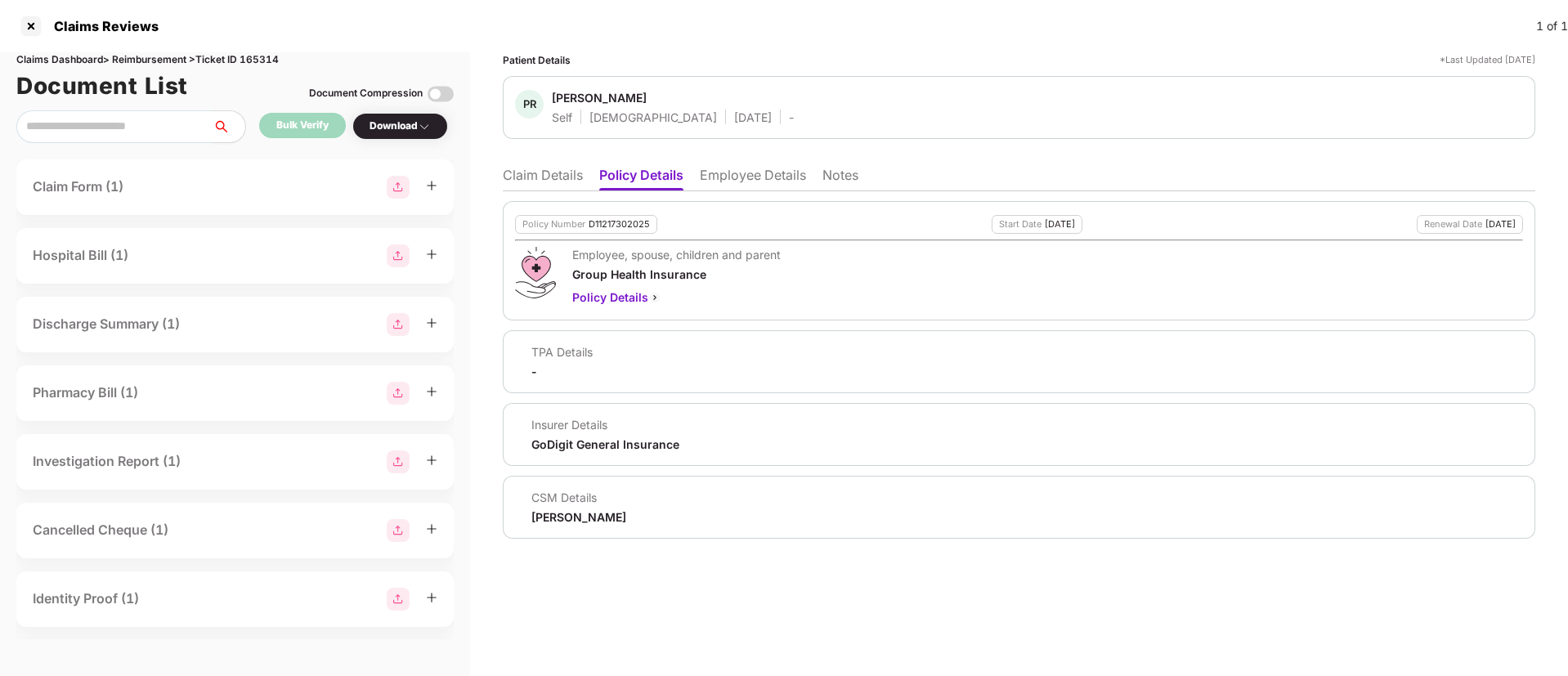
click at [529, 182] on li "Claim Details" at bounding box center [543, 179] width 80 height 24
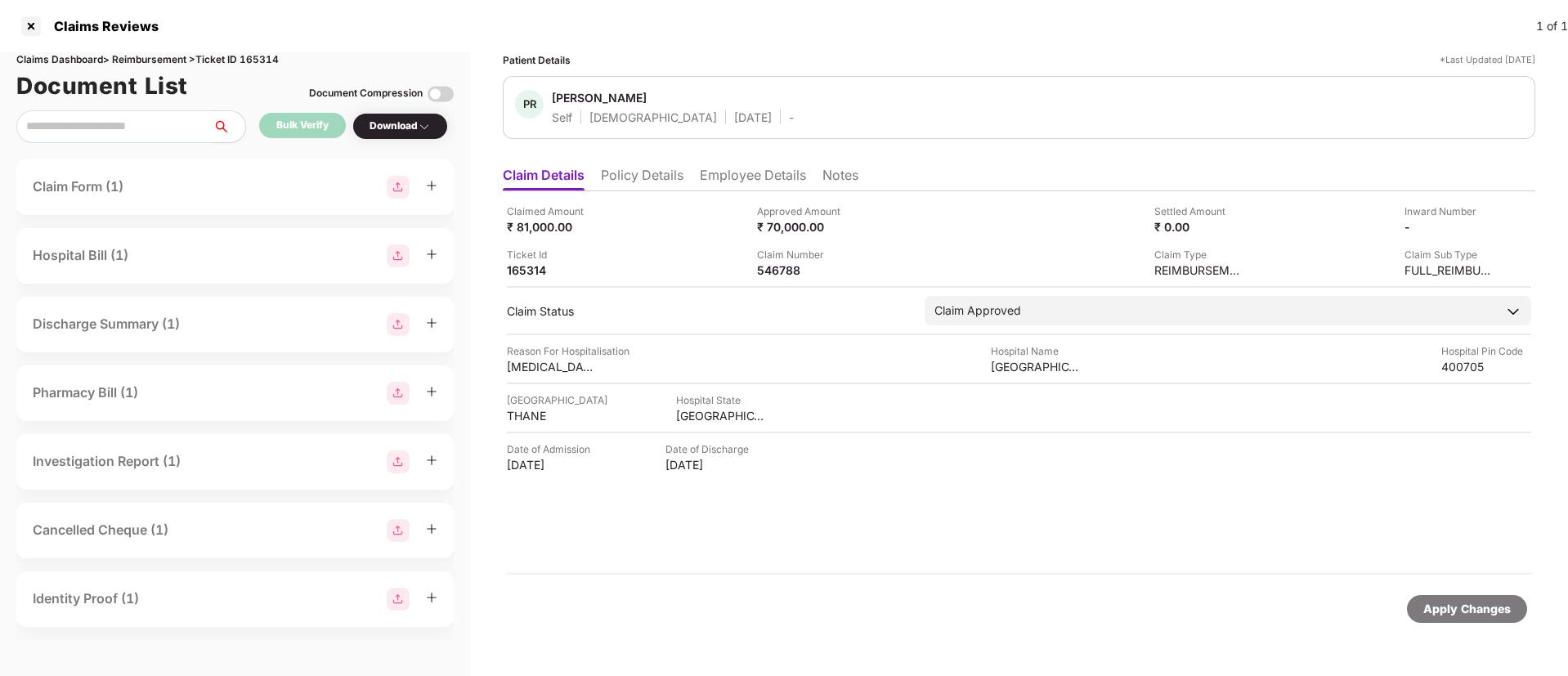
click at [644, 180] on li "Policy Details" at bounding box center [643, 179] width 83 height 24
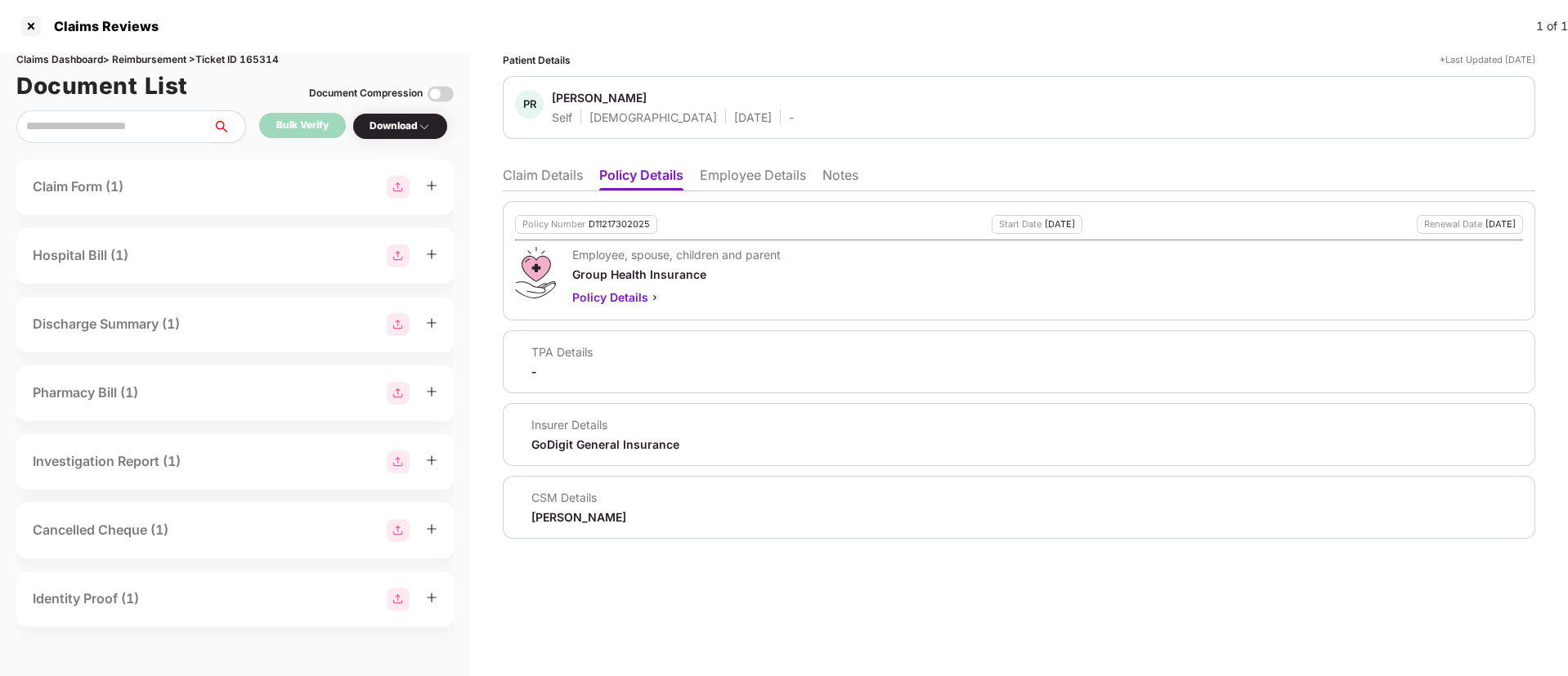
click at [543, 181] on li "Claim Details" at bounding box center [543, 179] width 80 height 24
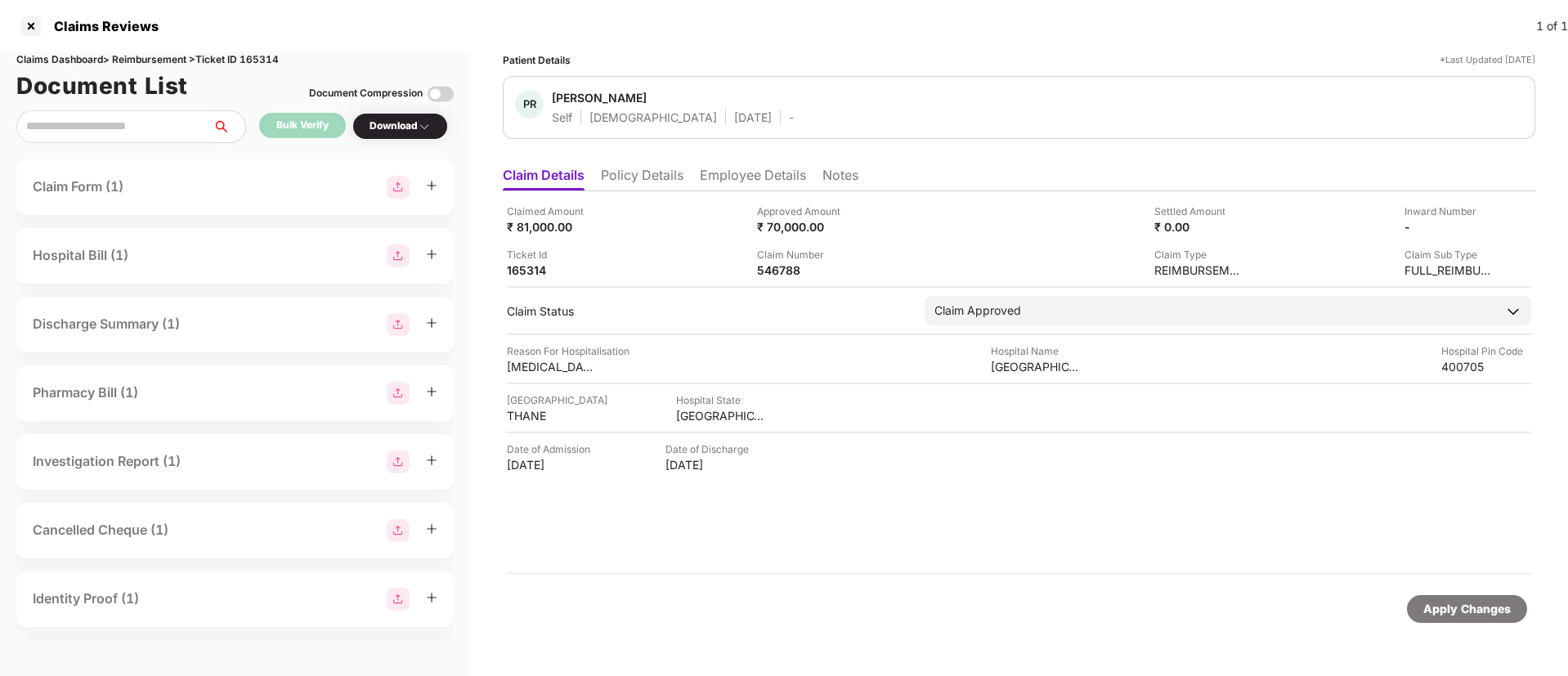
click at [760, 182] on li "Employee Details" at bounding box center [753, 179] width 107 height 24
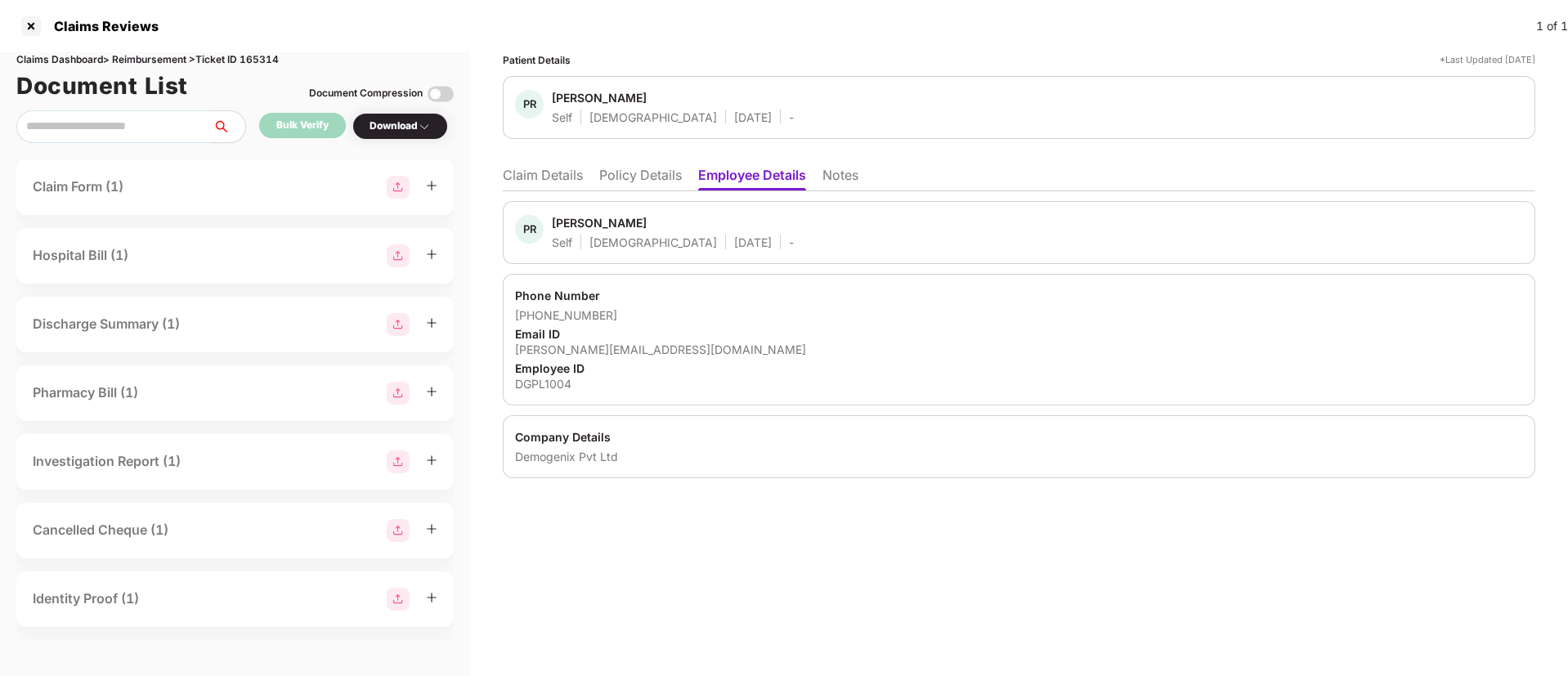
click at [579, 341] on div "varad.pemare+dg126@pazcare.com" at bounding box center [1019, 349] width 1008 height 16
click at [583, 345] on div "varad.pemare+dg126@pazcare.com" at bounding box center [1019, 349] width 1008 height 16
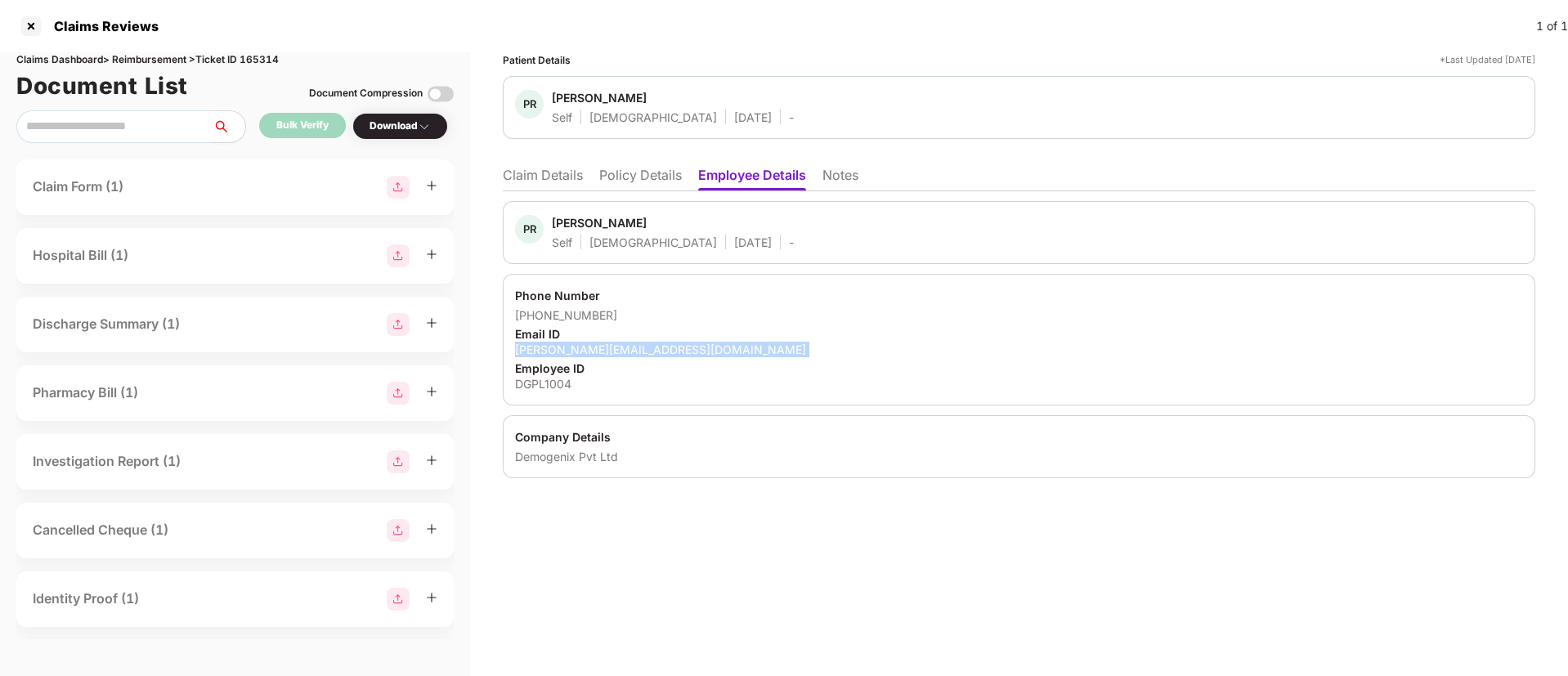
copy div "varad.pemare+dg126@pazcare.com"
click at [677, 288] on div "Phone Number" at bounding box center [1019, 295] width 1008 height 16
click at [653, 187] on li "Policy Details" at bounding box center [641, 179] width 83 height 24
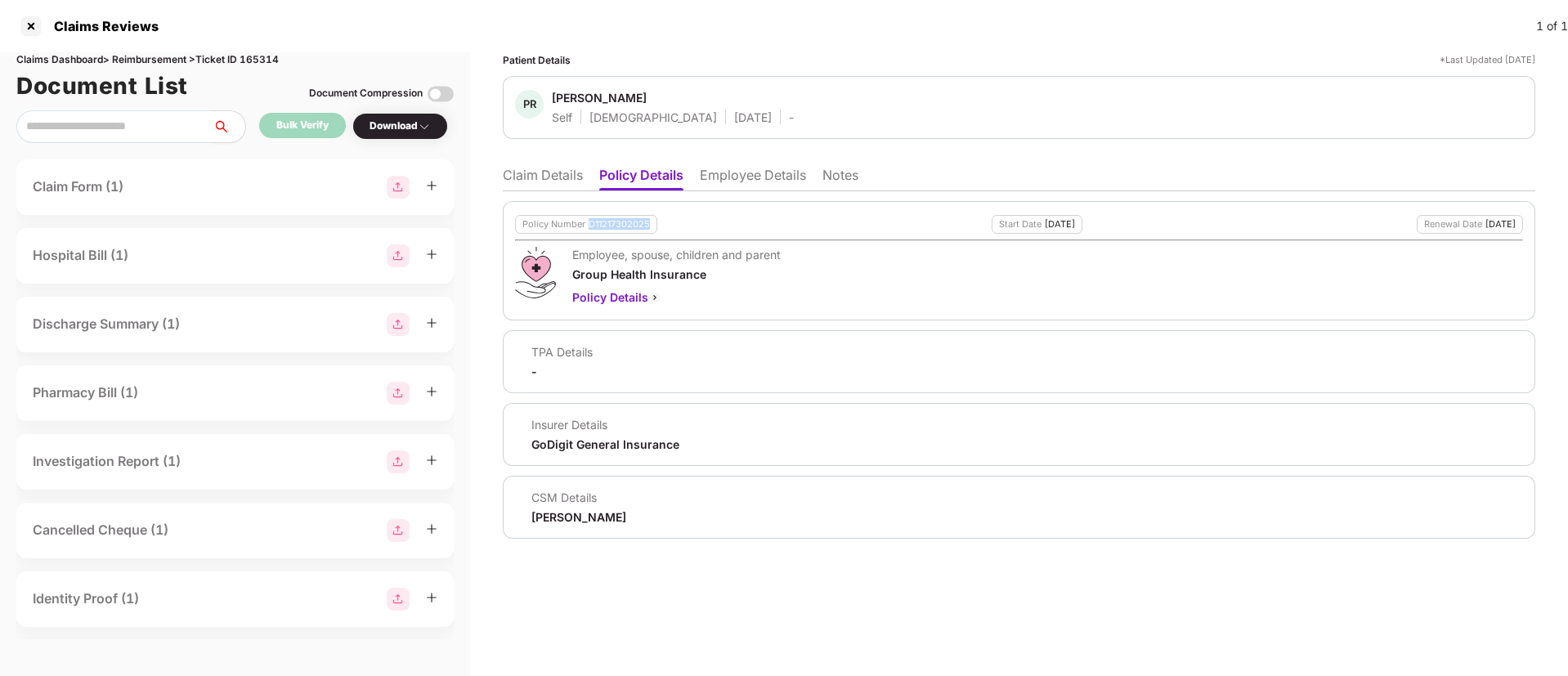
drag, startPoint x: 588, startPoint y: 226, endPoint x: 676, endPoint y: 233, distance: 88.3
click at [676, 233] on div "Policy Number D11217302025 Start Date 21 Jul 2025 Renewal Date 20 Jul 2026" at bounding box center [1019, 224] width 1008 height 19
copy div "D11217302025"
click at [566, 180] on li "Claim Details" at bounding box center [543, 179] width 80 height 24
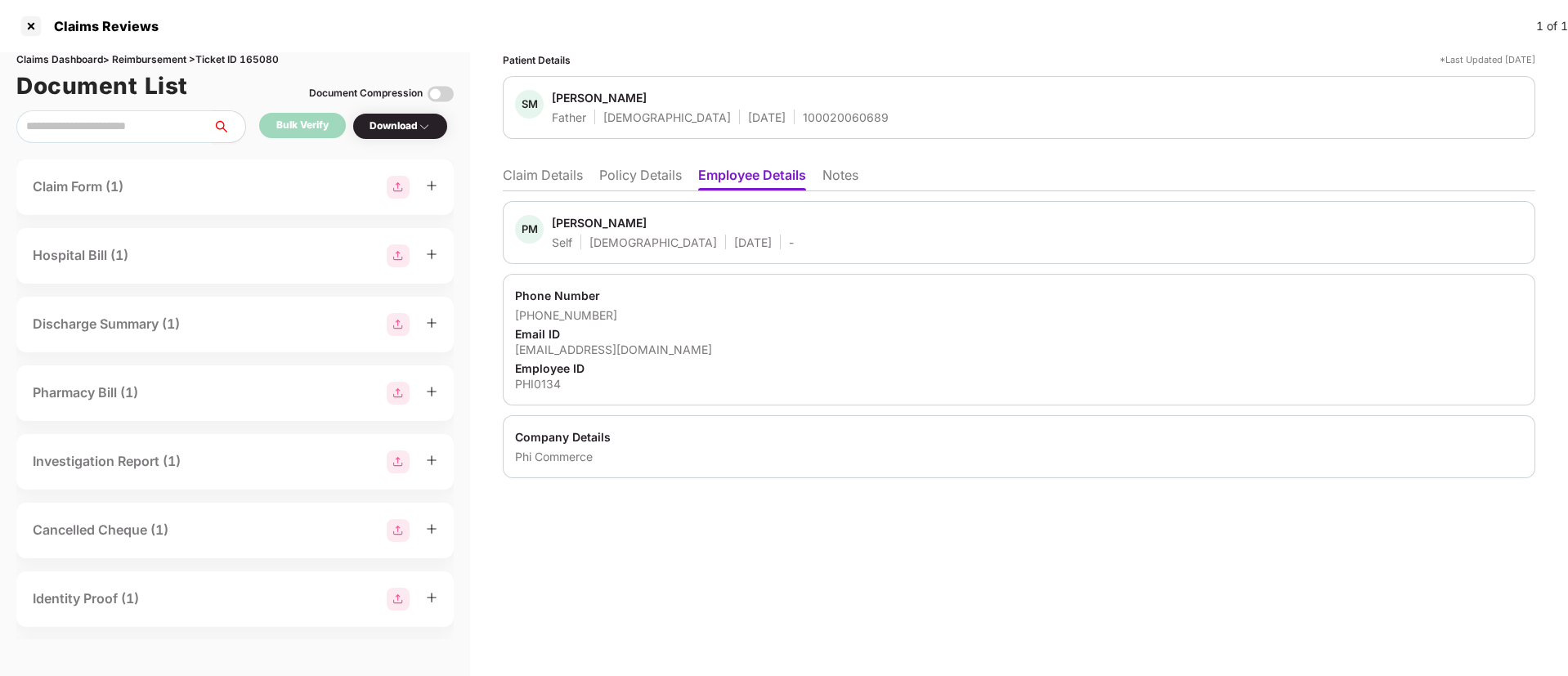
click at [505, 183] on li "Claim Details" at bounding box center [543, 179] width 80 height 24
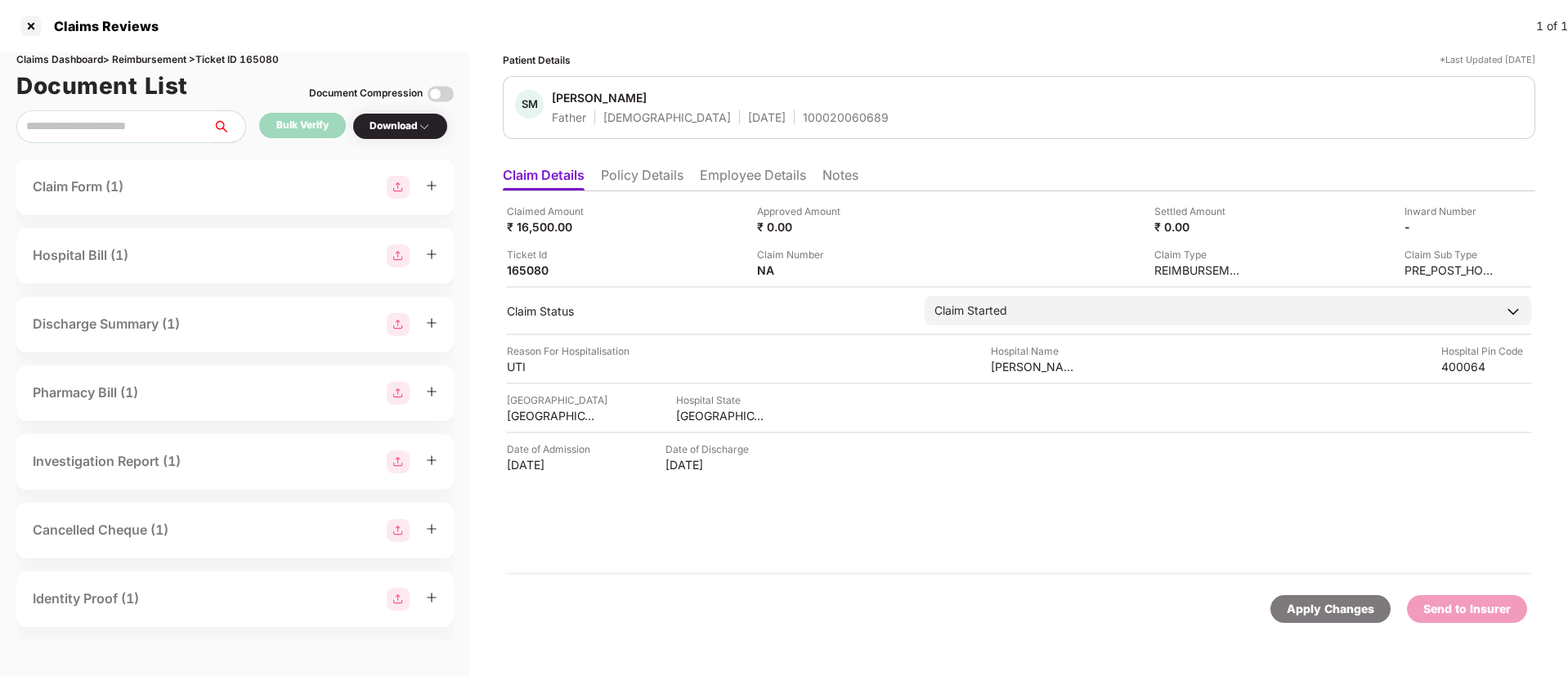
click at [658, 180] on li "Policy Details" at bounding box center [643, 179] width 83 height 24
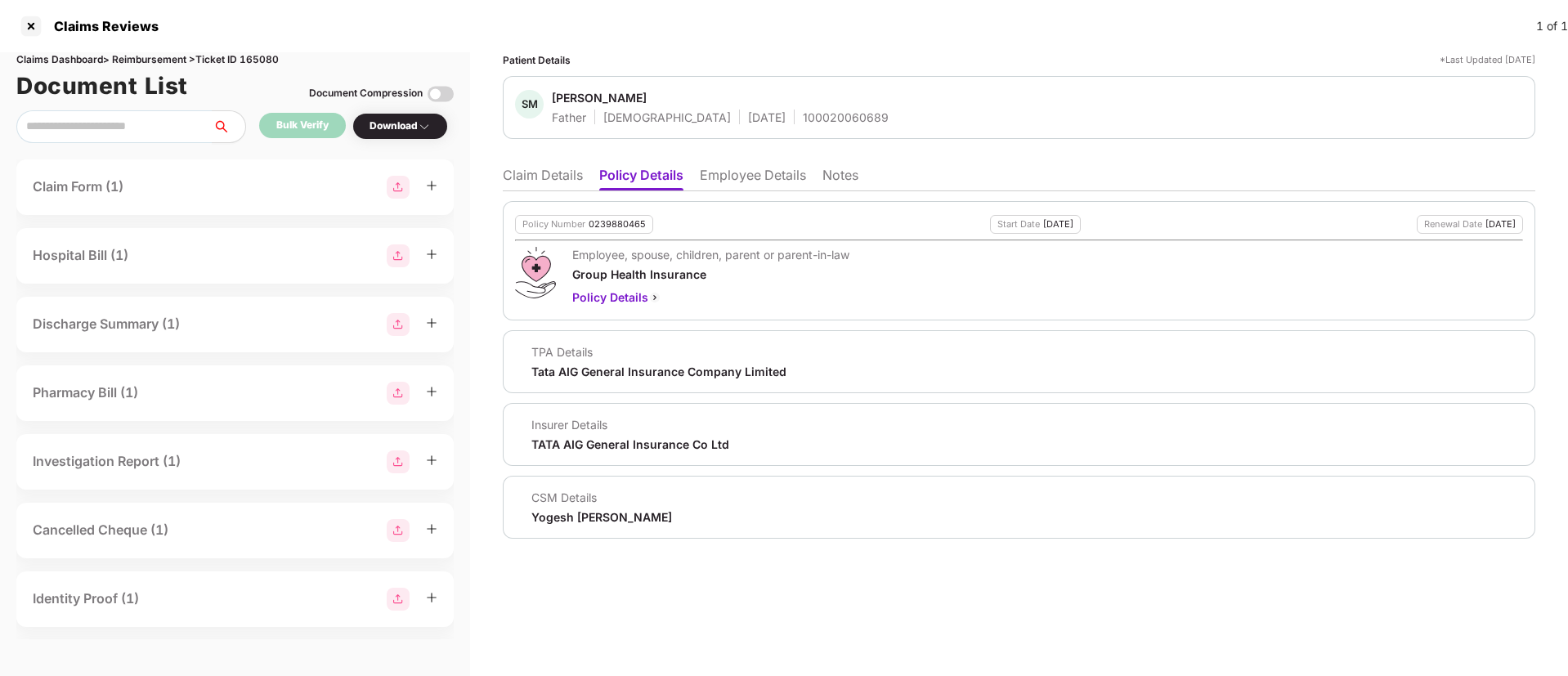
click at [565, 179] on li "Claim Details" at bounding box center [543, 179] width 80 height 24
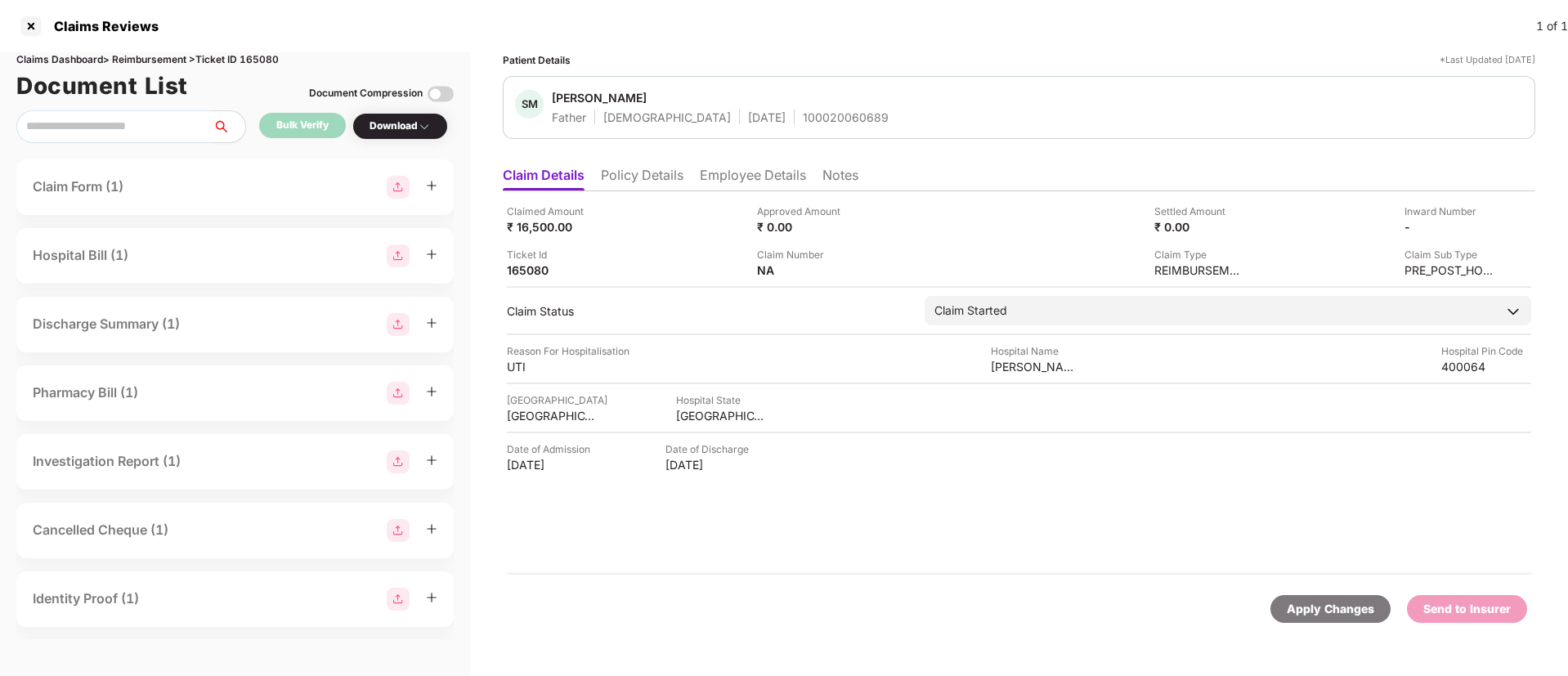
click at [739, 179] on li "Employee Details" at bounding box center [753, 179] width 107 height 24
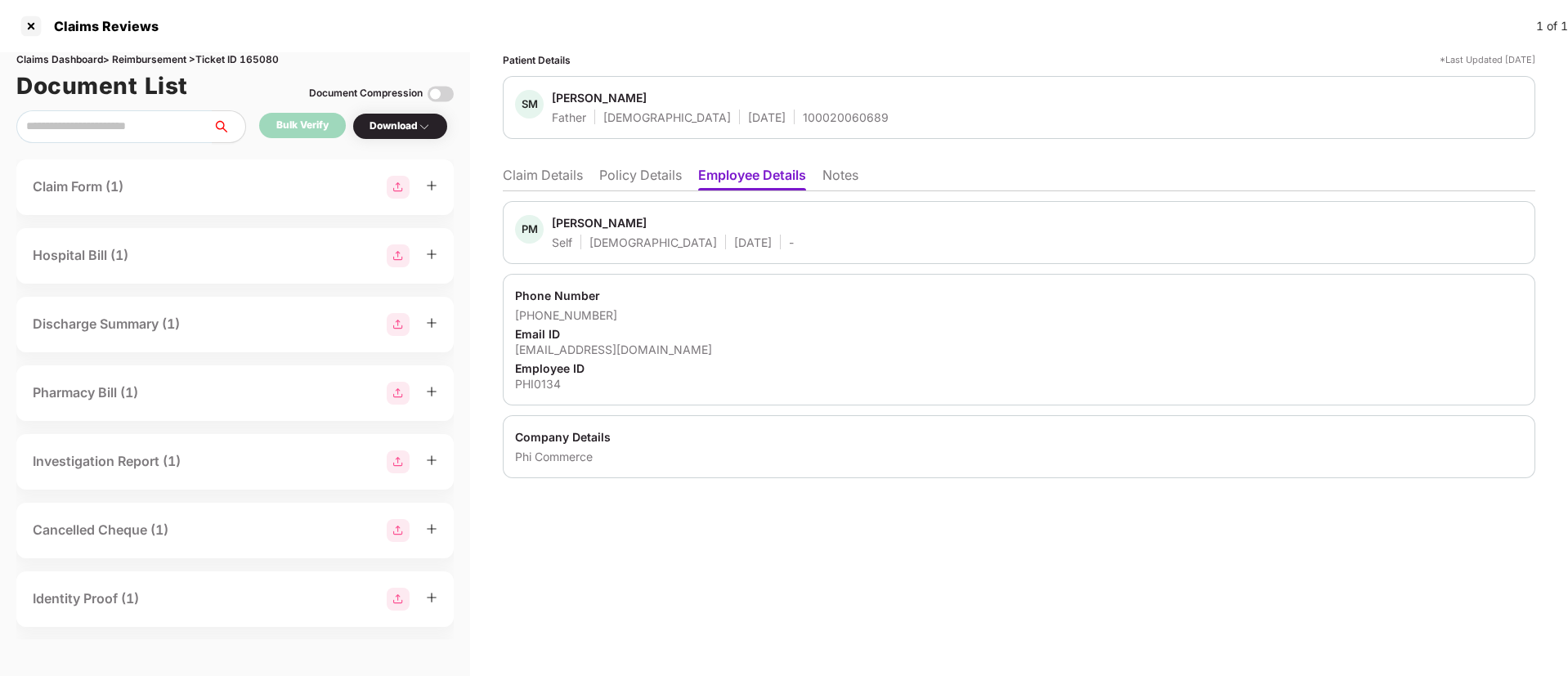
click at [534, 180] on li "Claim Details" at bounding box center [543, 179] width 80 height 24
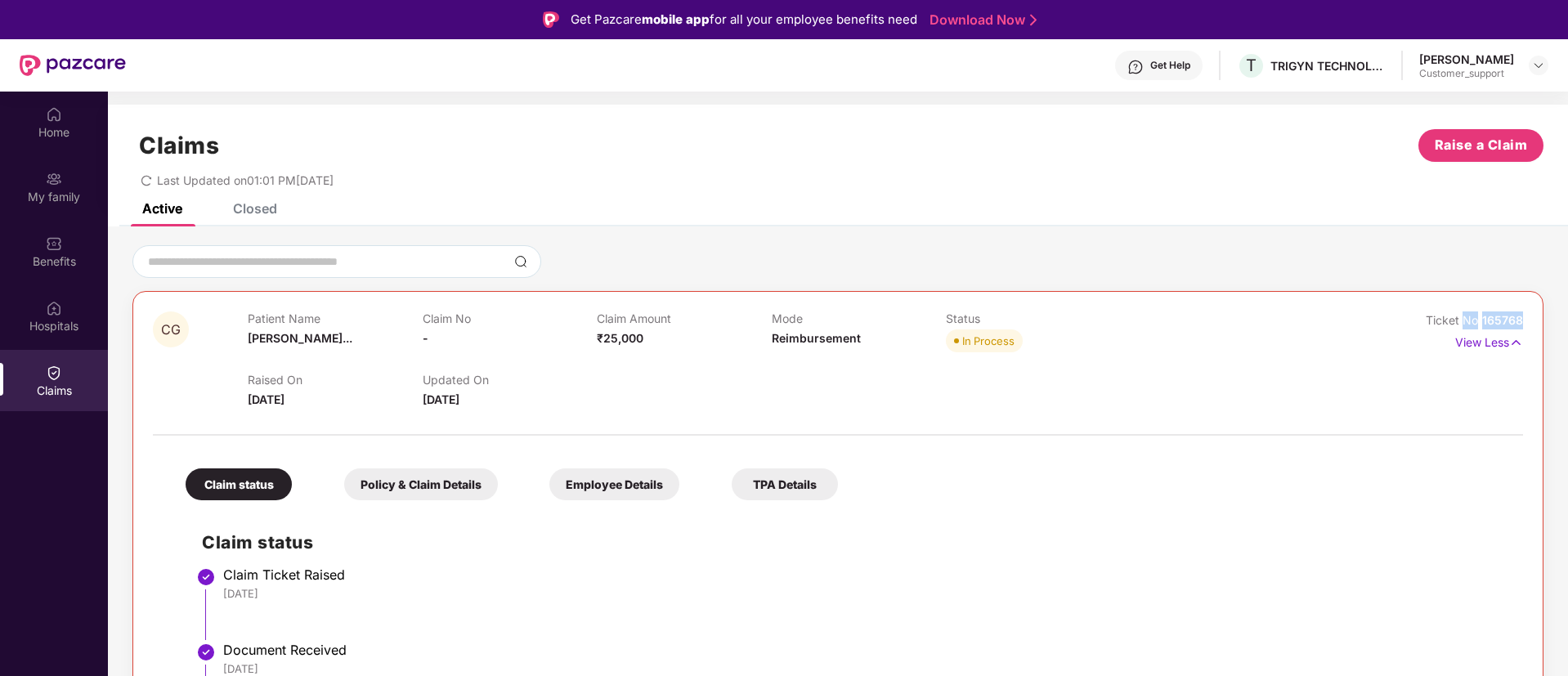
scroll to position [220, 0]
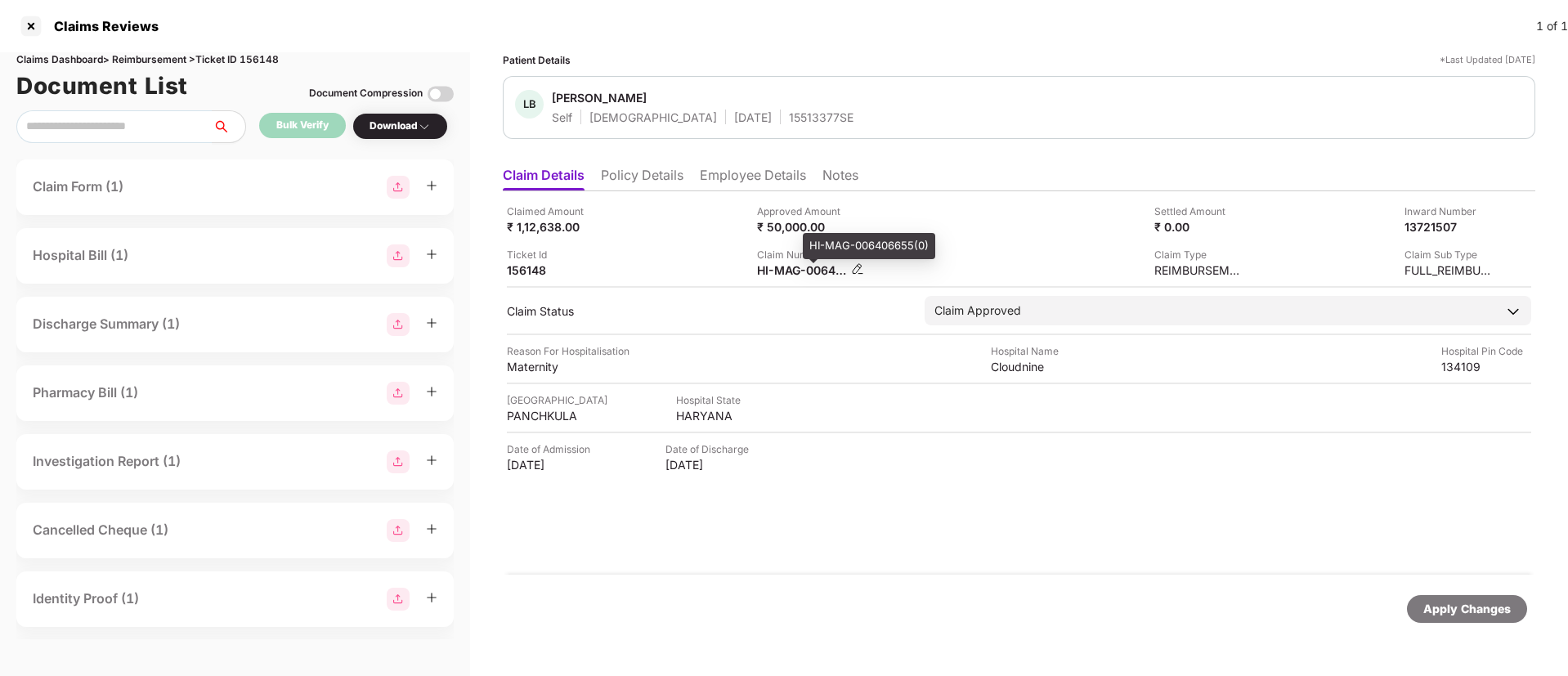
click at [786, 267] on div "HI-MAG-006406655(0)" at bounding box center [802, 269] width 90 height 16
click at [786, 266] on div "HI-MAG-006406655(0)" at bounding box center [802, 269] width 90 height 16
copy div
click at [623, 174] on li "Policy Details" at bounding box center [643, 179] width 83 height 24
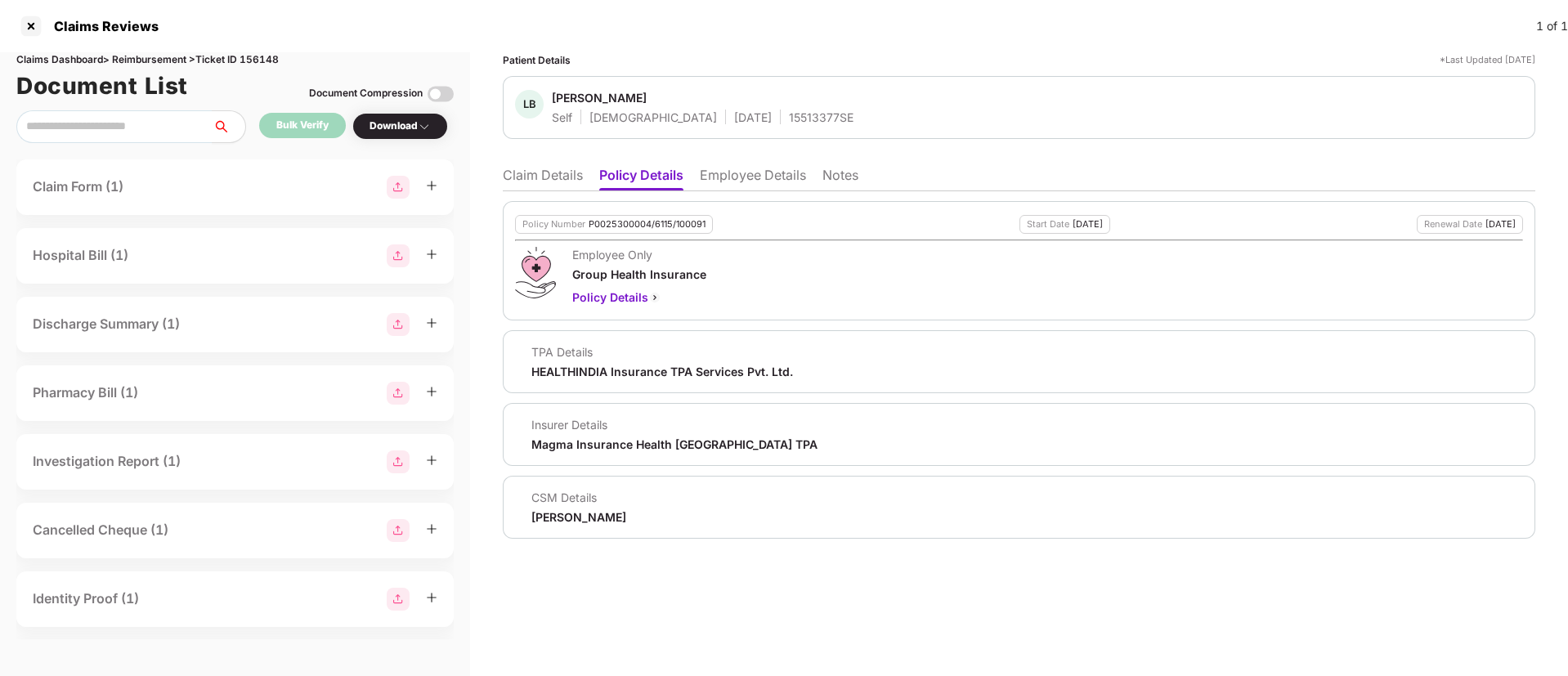
click at [564, 188] on li "Claim Details" at bounding box center [543, 179] width 80 height 24
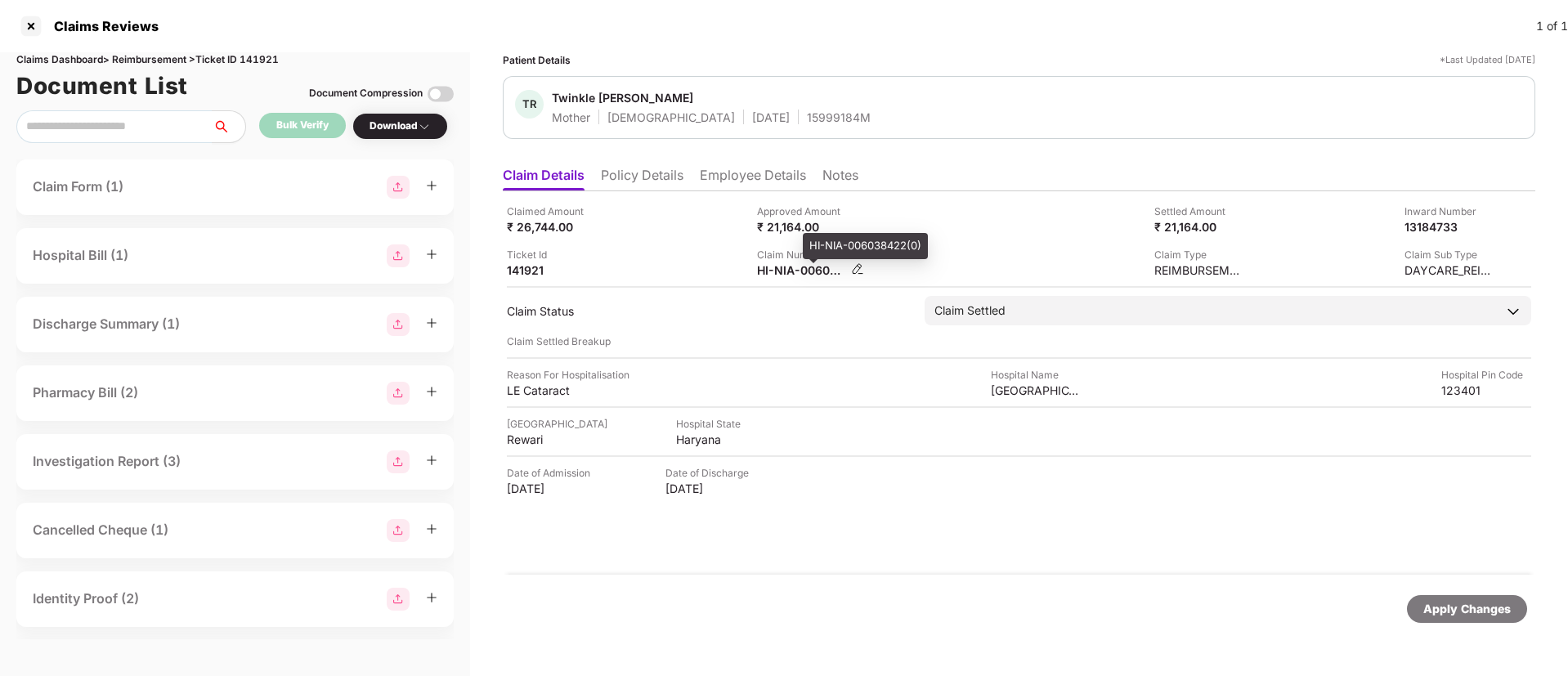
click at [789, 269] on div "HI-NIA-006038422(0)" at bounding box center [802, 269] width 90 height 16
copy div
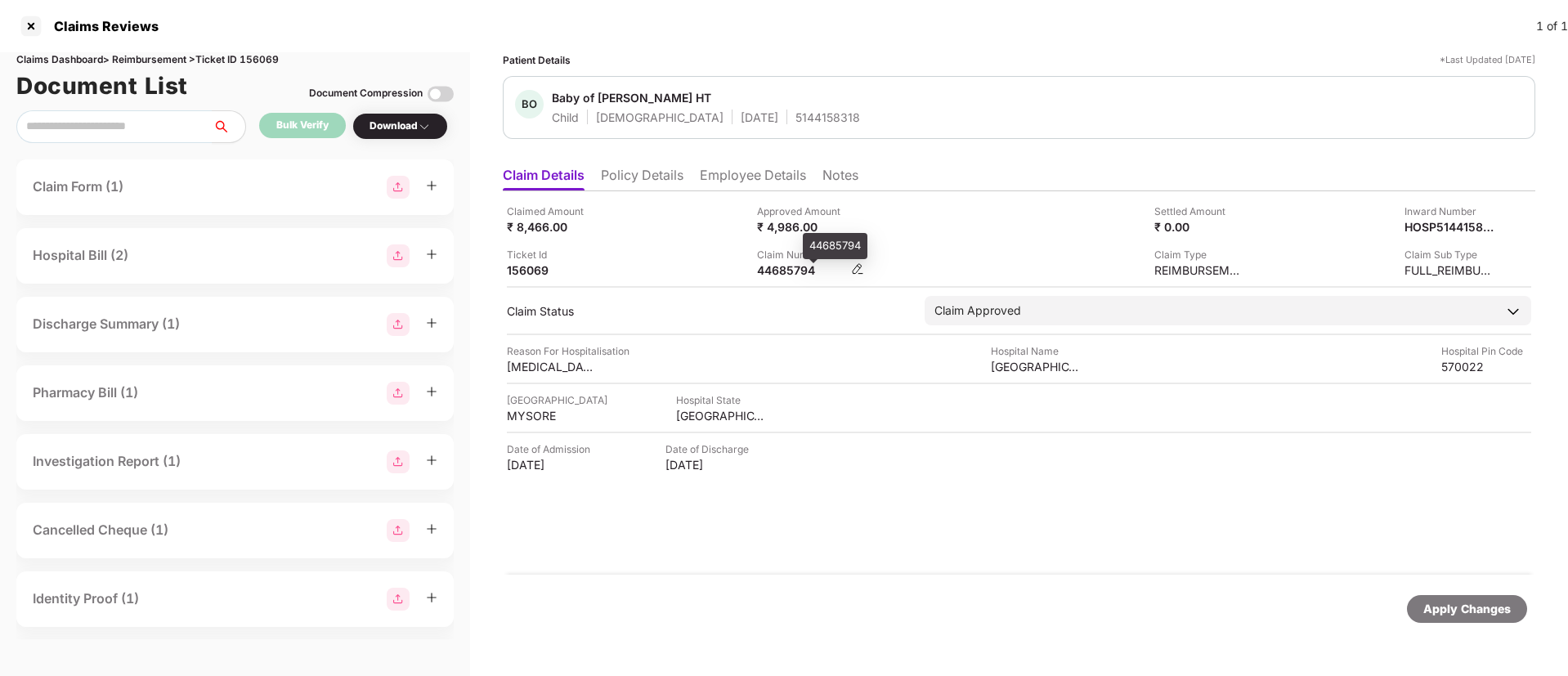
click at [795, 275] on div "44685794" at bounding box center [802, 269] width 90 height 16
copy div "44685794"
click at [724, 253] on div "Ticket Id 165314" at bounding box center [626, 263] width 238 height 31
click at [644, 185] on li "Policy Details" at bounding box center [643, 179] width 83 height 24
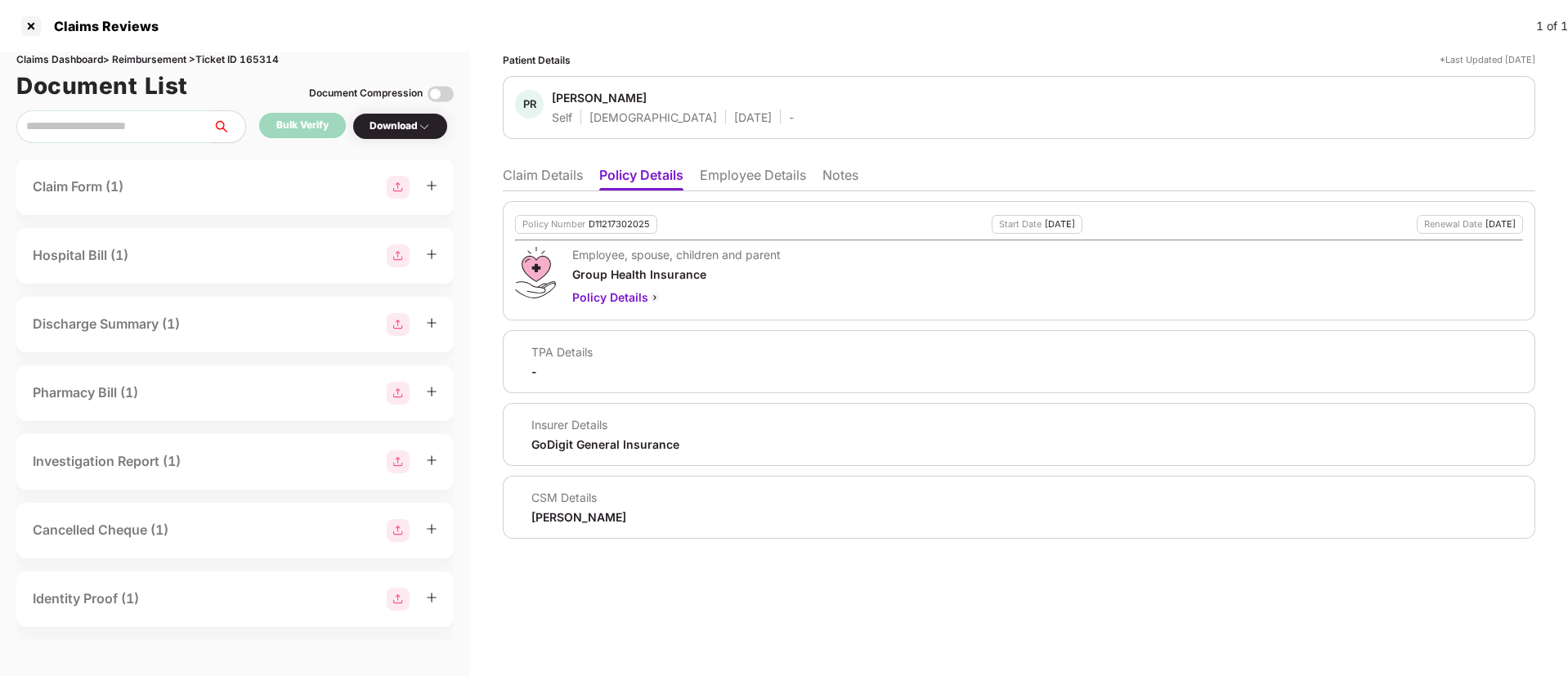
click at [570, 164] on ul "Claim Details Policy Details Employee Details Notes" at bounding box center [1019, 175] width 1033 height 33
click at [562, 179] on li "Claim Details" at bounding box center [543, 179] width 80 height 24
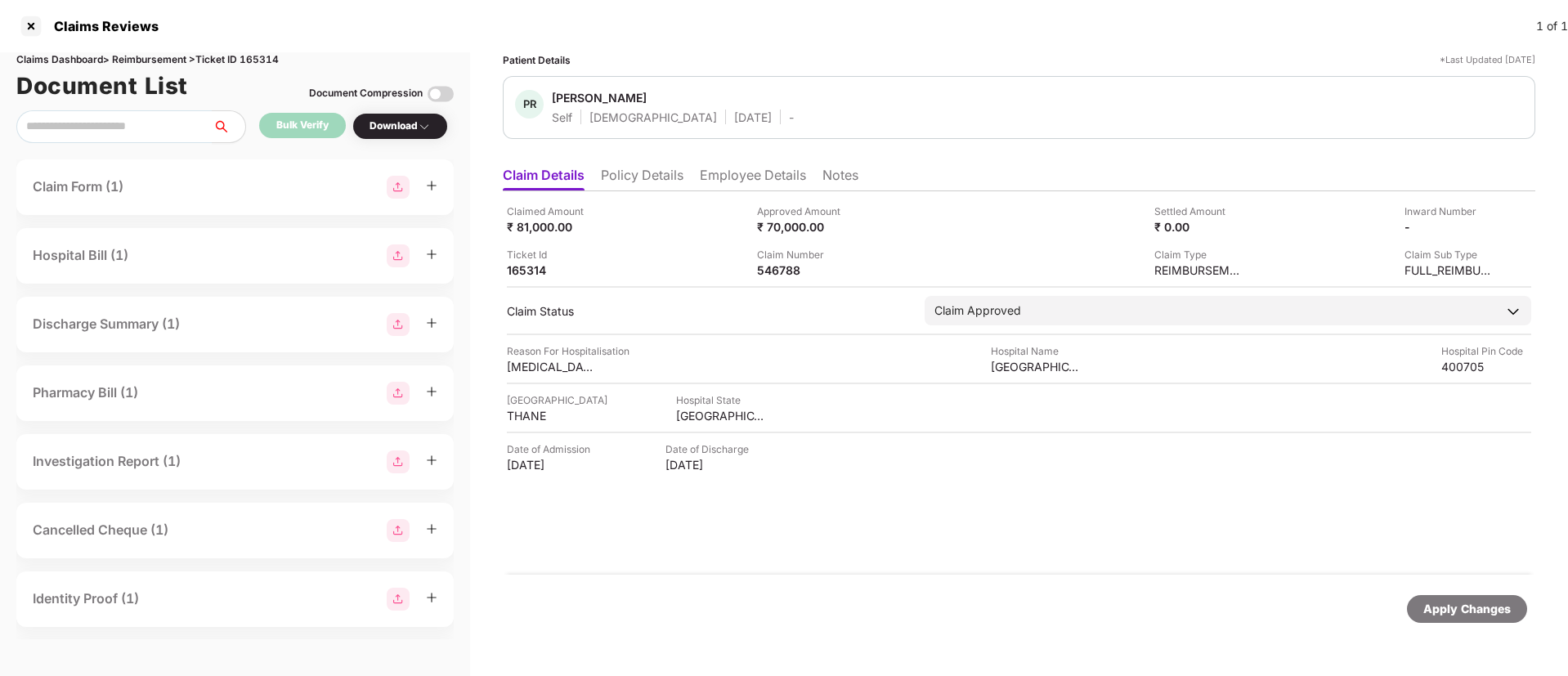
click at [625, 181] on li "Policy Details" at bounding box center [643, 179] width 83 height 24
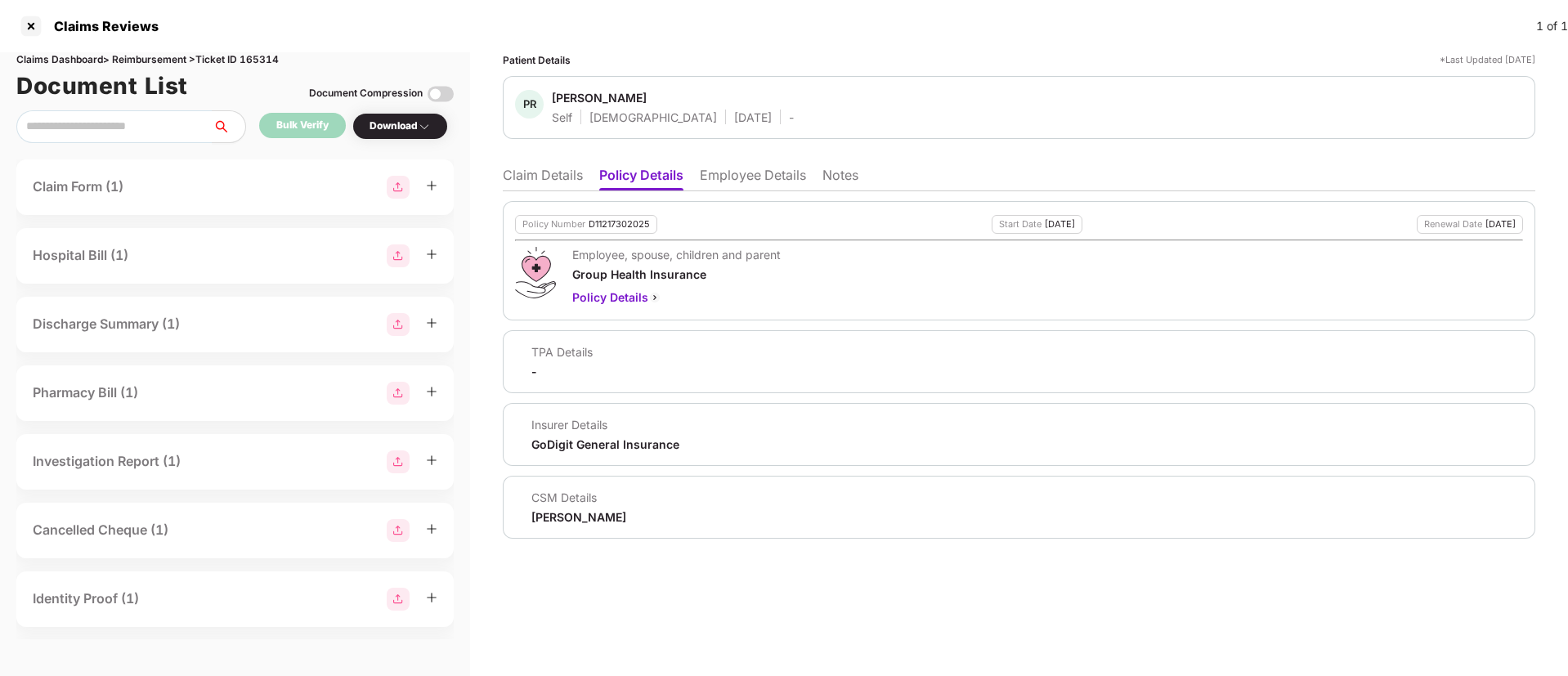
click at [519, 173] on li "Claim Details" at bounding box center [543, 179] width 80 height 24
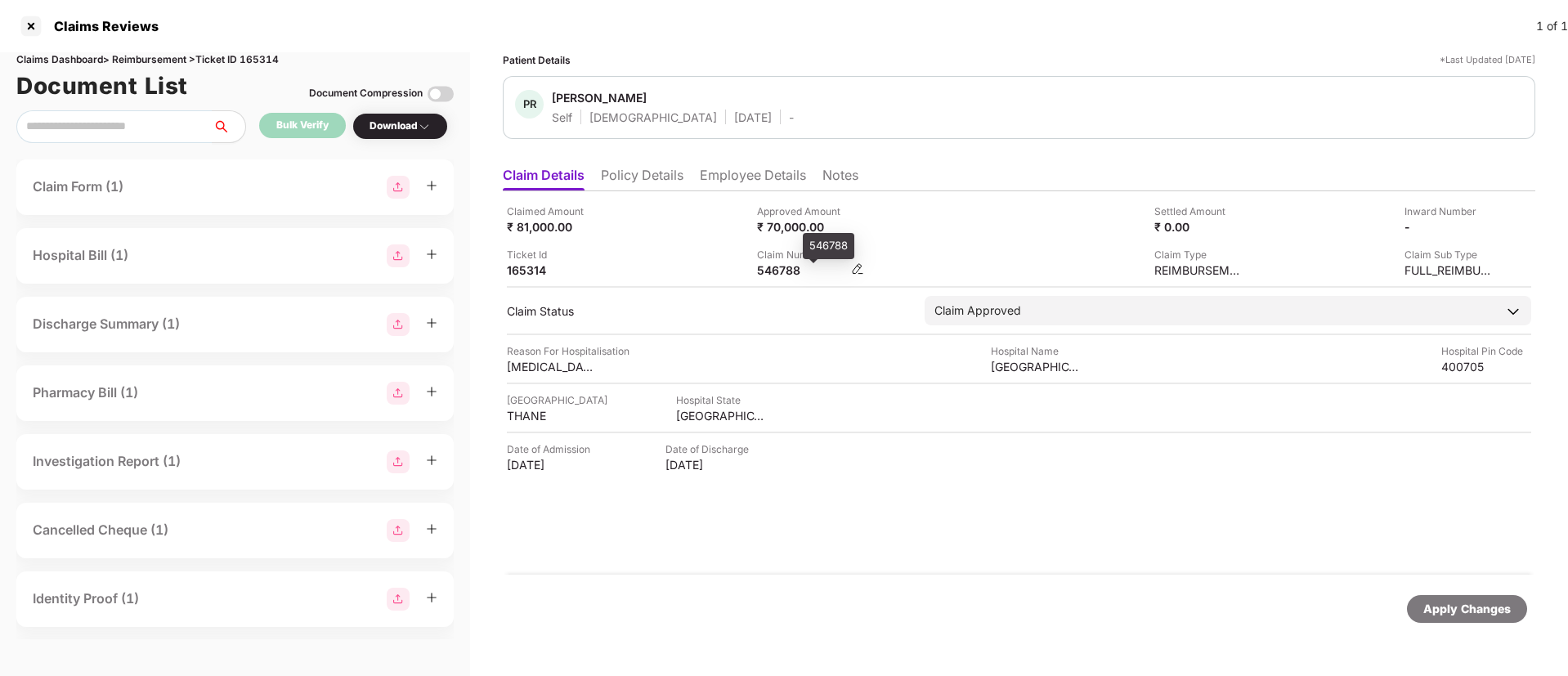
click at [786, 276] on div "546788" at bounding box center [802, 269] width 90 height 16
copy div "546788"
click at [652, 171] on li "Policy Details" at bounding box center [643, 179] width 83 height 24
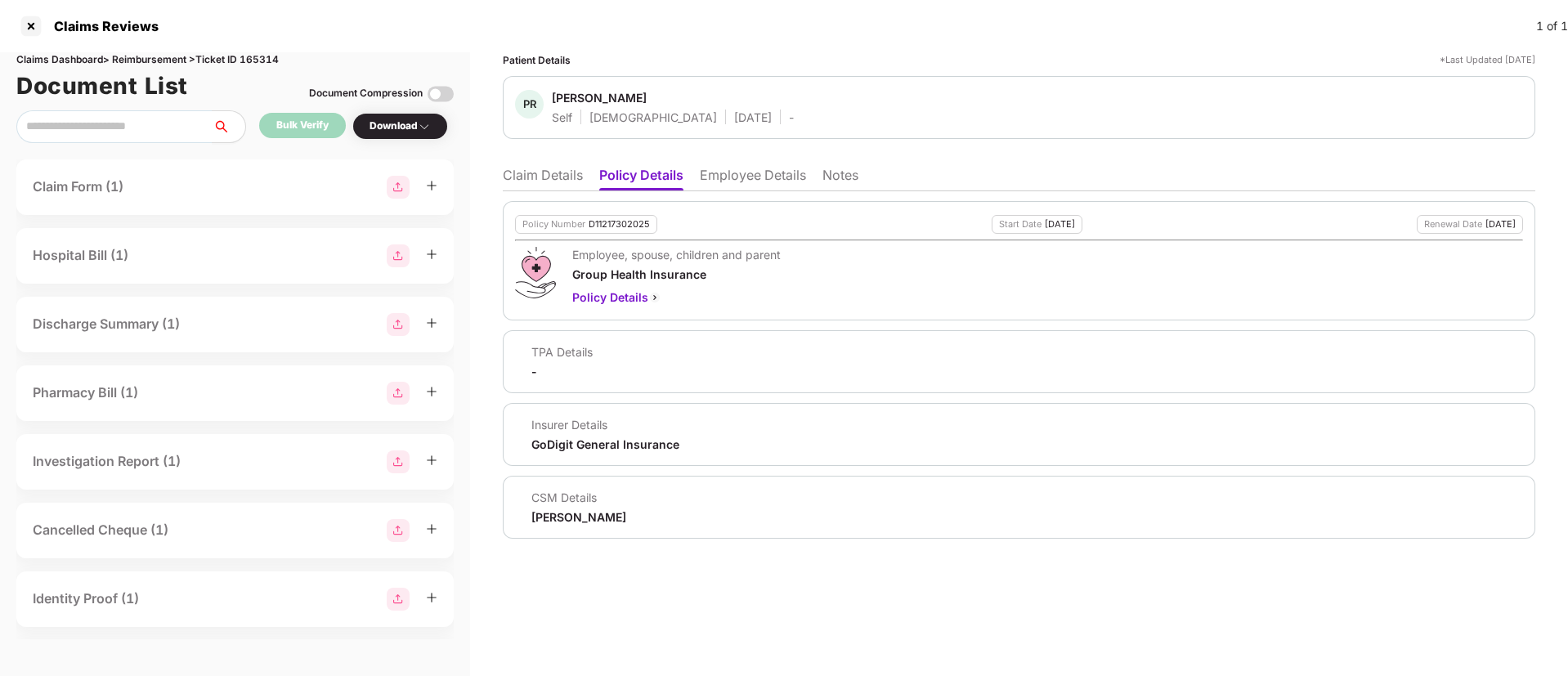
click at [547, 172] on li "Claim Details" at bounding box center [543, 179] width 80 height 24
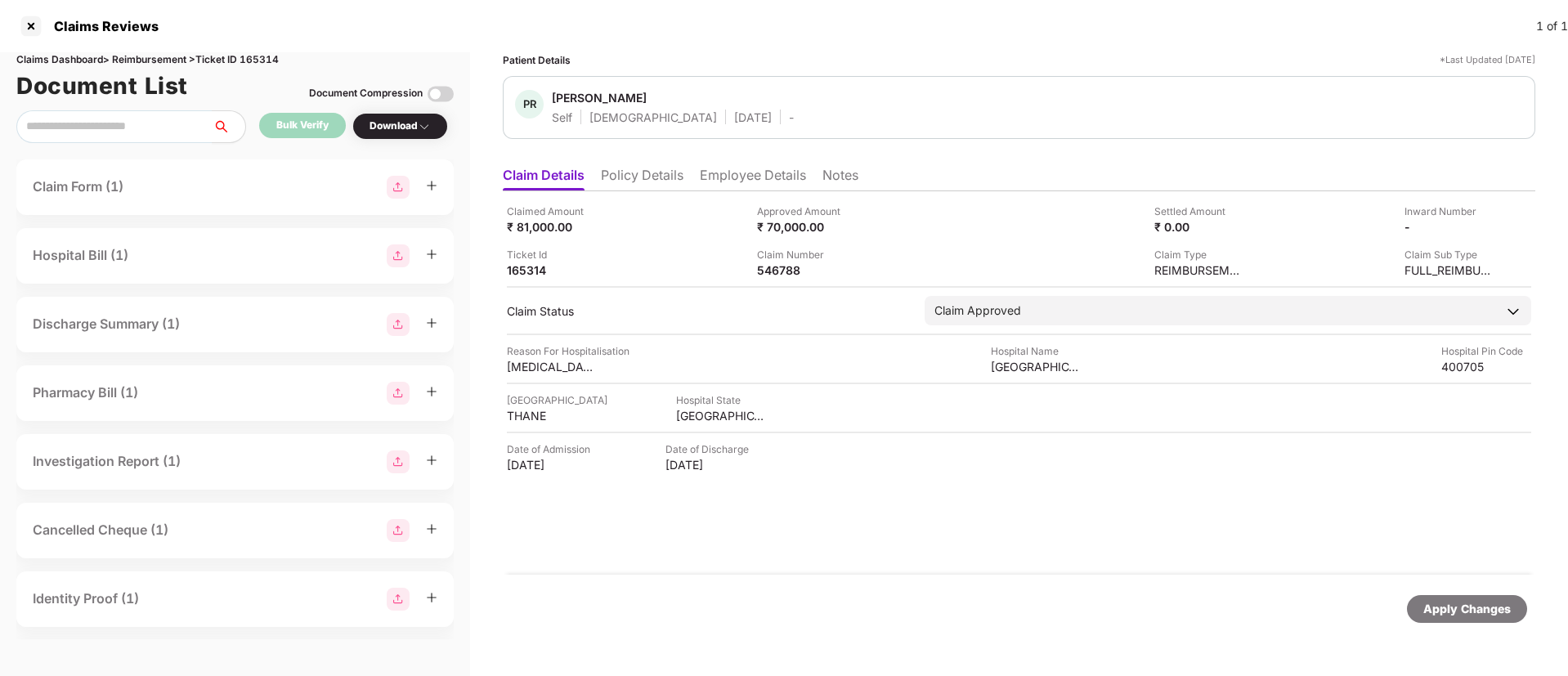
click at [259, 68] on div "Document List Document Compression" at bounding box center [235, 86] width 437 height 36
click at [263, 56] on div "Claims Dashboard > Reimbursement > Ticket ID 165314" at bounding box center [235, 60] width 437 height 16
click at [264, 55] on div "Claims Dashboard > Reimbursement > Ticket ID 165314" at bounding box center [235, 60] width 437 height 16
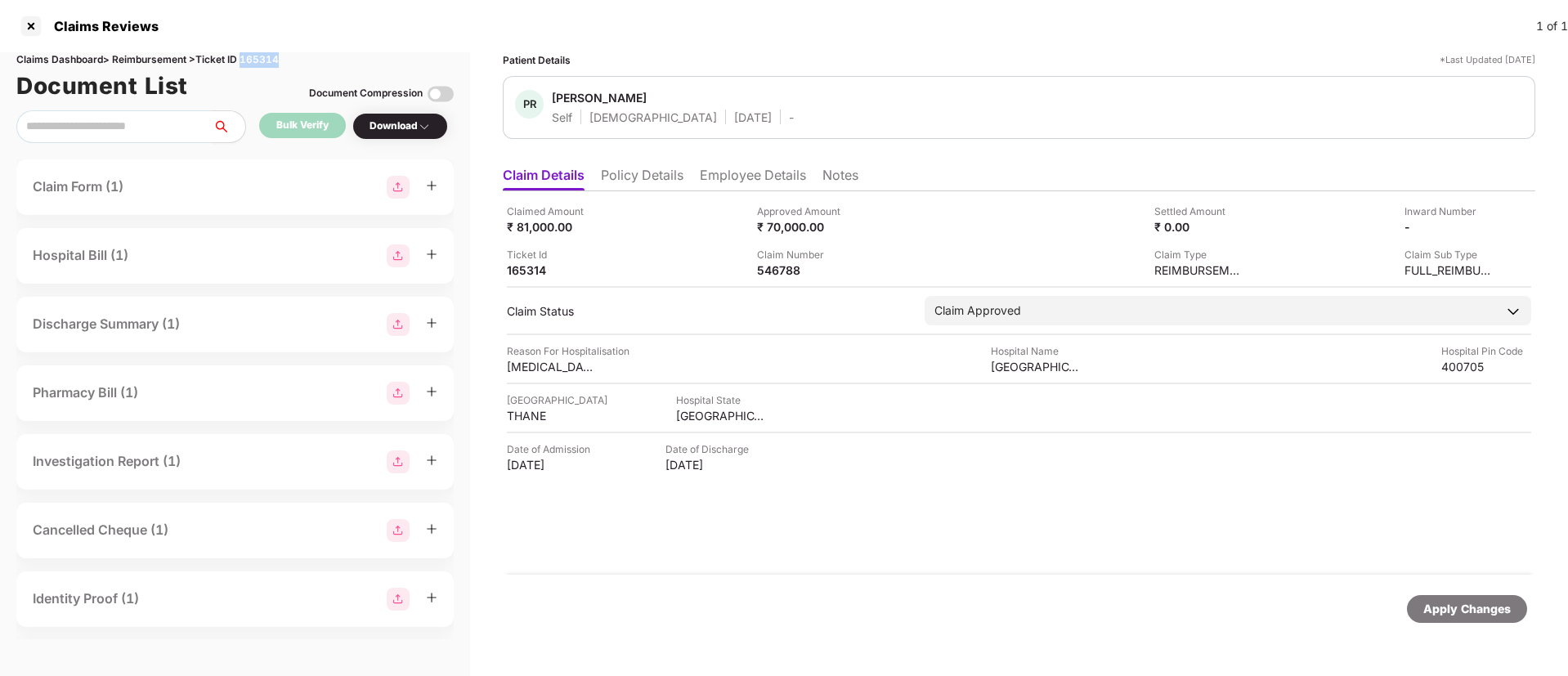
copy div "165314"
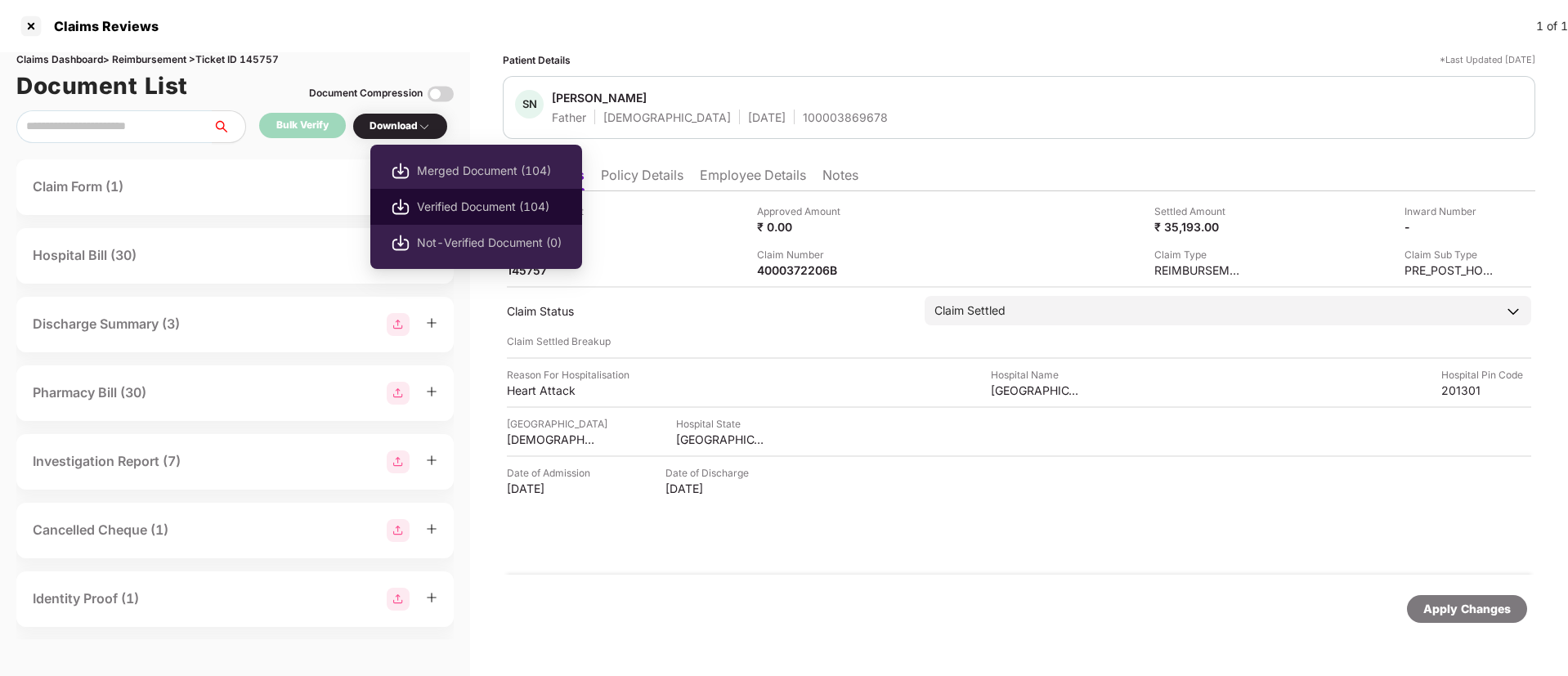
click at [415, 195] on li "Verified Document (104)" at bounding box center [476, 207] width 212 height 36
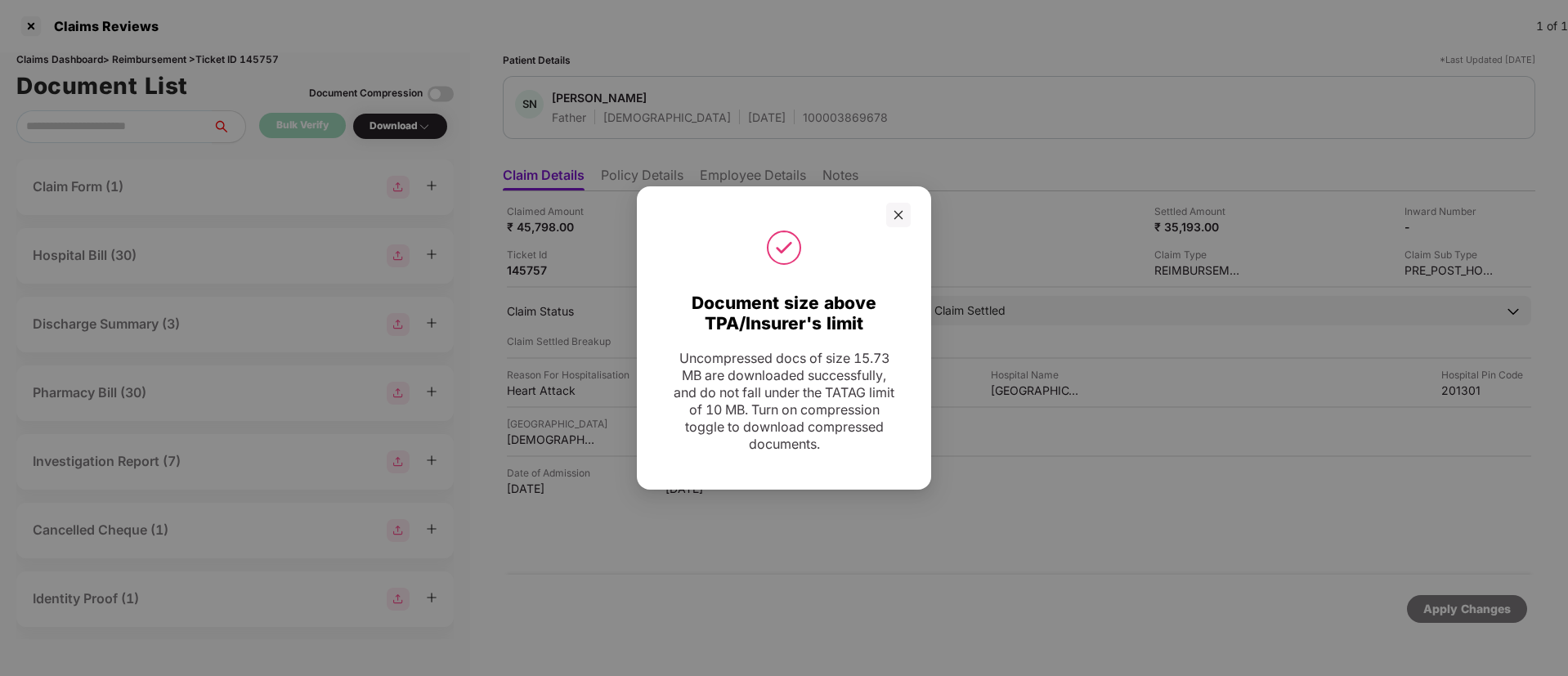
drag, startPoint x: 891, startPoint y: 211, endPoint x: 1126, endPoint y: 151, distance: 242.5
click at [892, 211] on div at bounding box center [899, 215] width 25 height 25
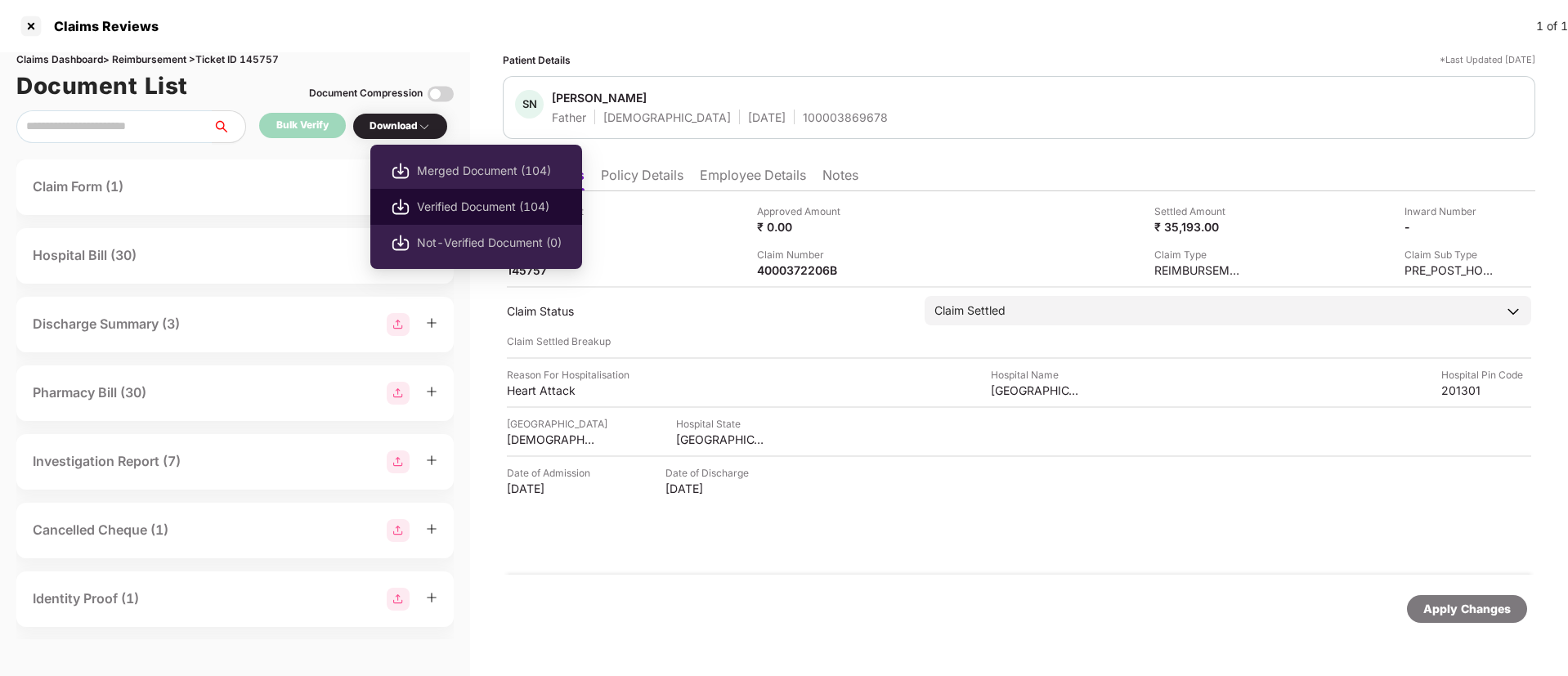
click at [450, 210] on span "Verified Document (104)" at bounding box center [489, 207] width 145 height 18
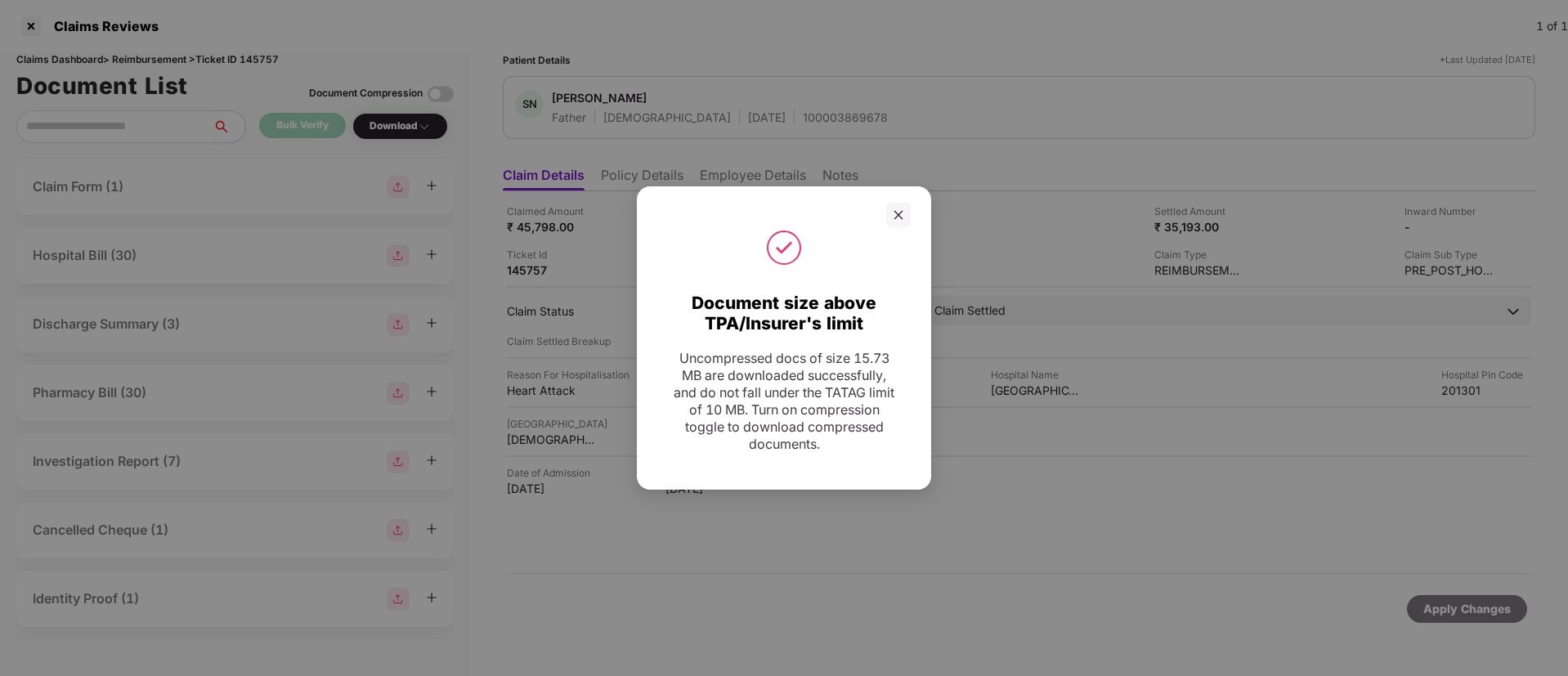
drag, startPoint x: 903, startPoint y: 224, endPoint x: 805, endPoint y: 203, distance: 100.2
click at [901, 224] on div at bounding box center [899, 215] width 25 height 25
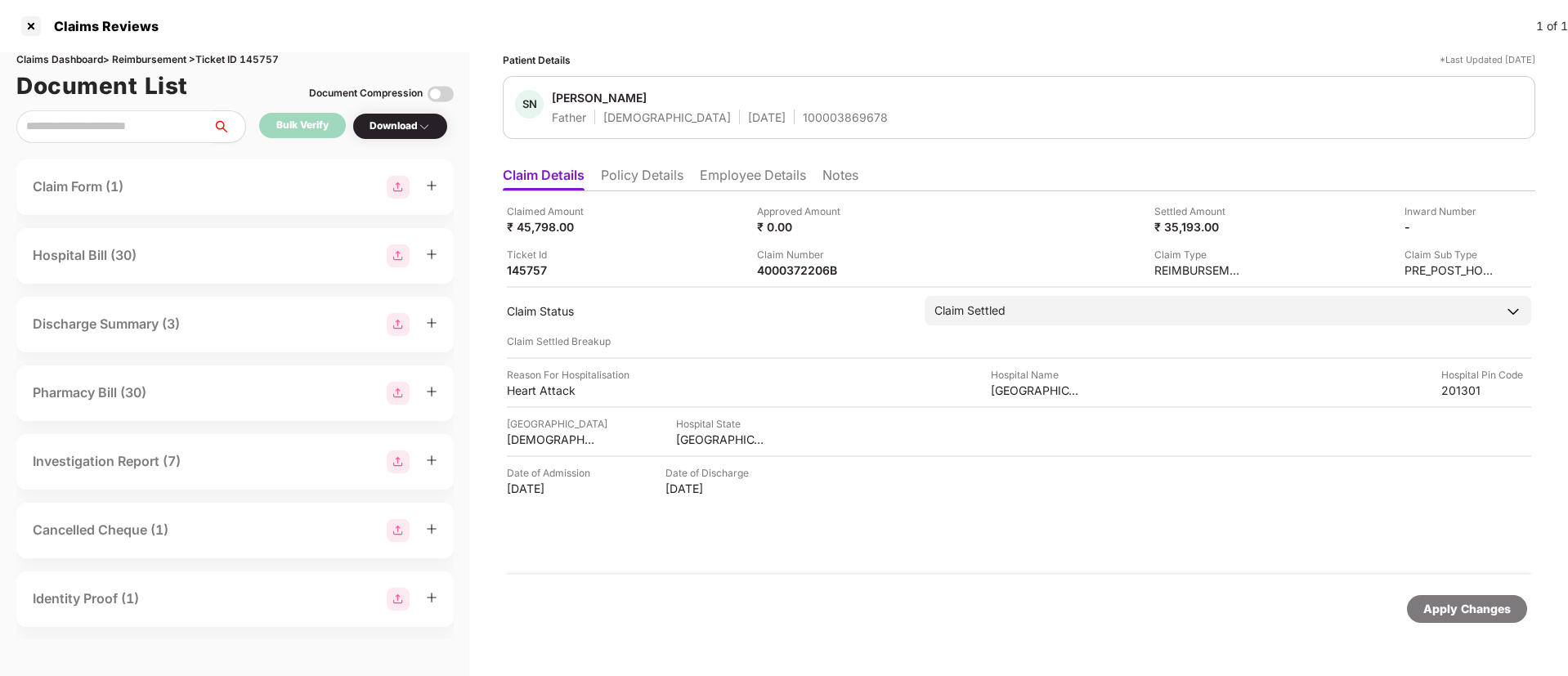
drag, startPoint x: 555, startPoint y: 96, endPoint x: 648, endPoint y: 105, distance: 93.4
click at [648, 105] on span "Subhash Nagpal" at bounding box center [719, 100] width 336 height 20
copy div "Subhash Nagpal"
click at [776, 183] on li "Employee Details" at bounding box center [753, 179] width 107 height 24
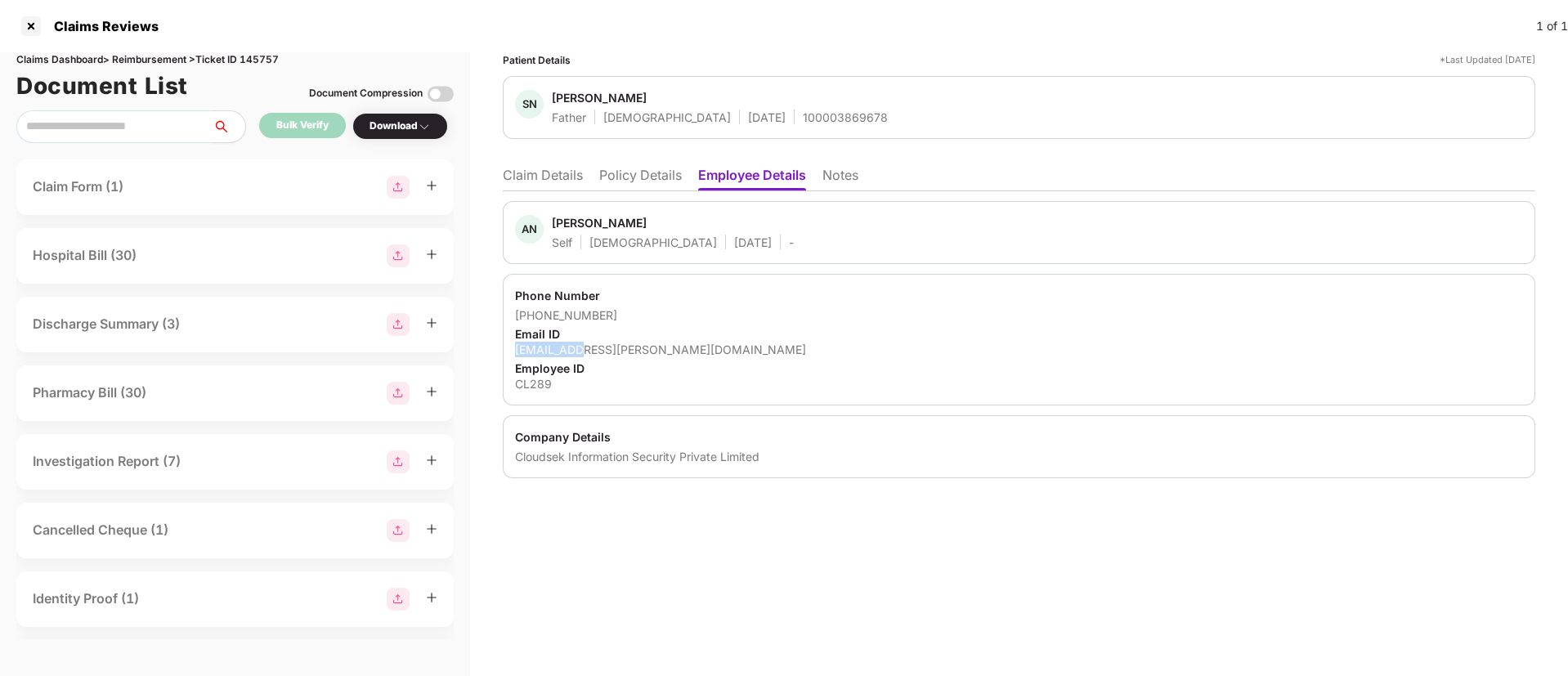
drag, startPoint x: 517, startPoint y: 354, endPoint x: 582, endPoint y: 346, distance: 65.5
click at [582, 346] on div "aman.nagpal@cloudsek.com" at bounding box center [1019, 349] width 1008 height 16
copy div "aman.nagpa"
